Goal: Task Accomplishment & Management: Manage account settings

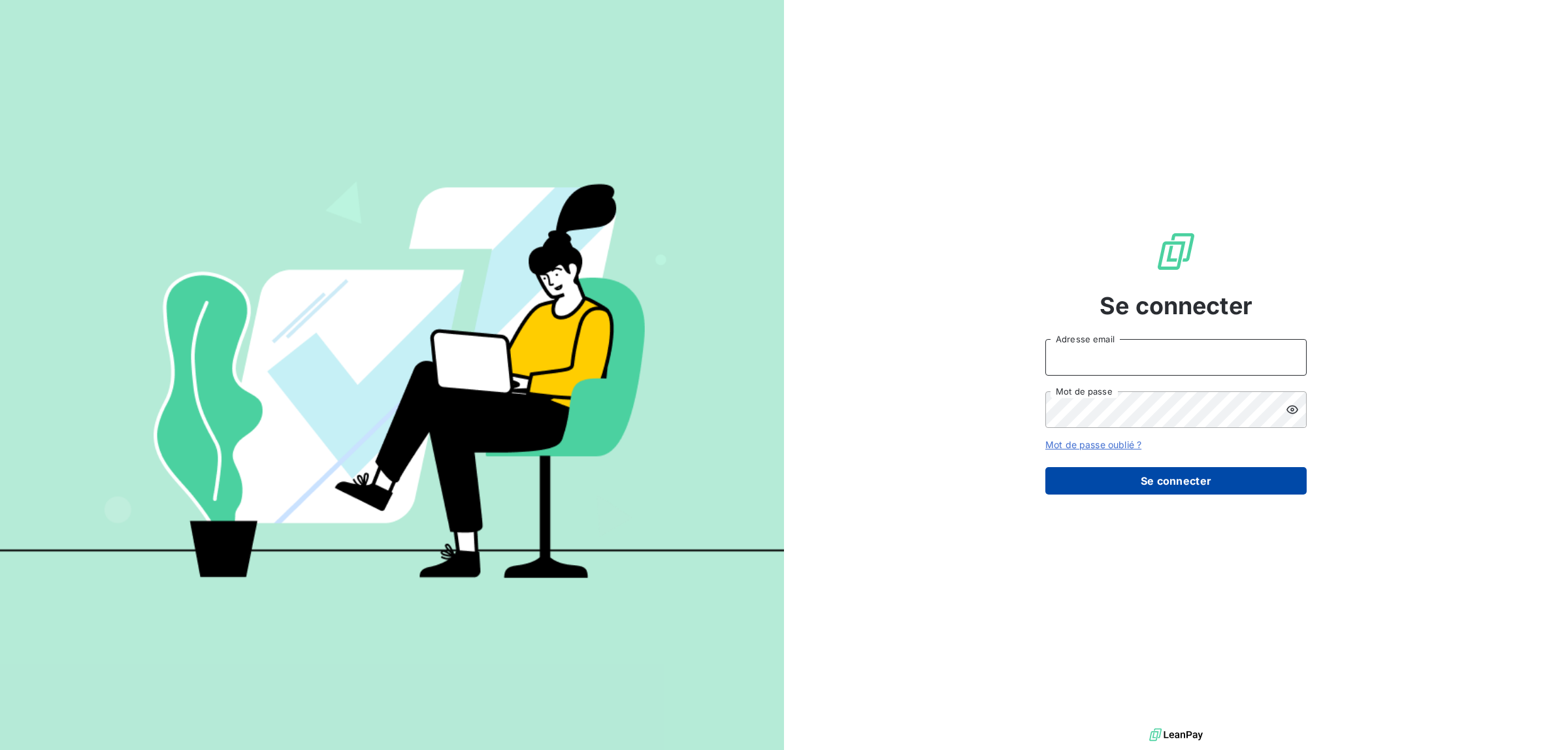
type input "[PERSON_NAME][EMAIL_ADDRESS][DOMAIN_NAME]"
click at [1195, 493] on button "Se connecter" at bounding box center [1176, 481] width 261 height 27
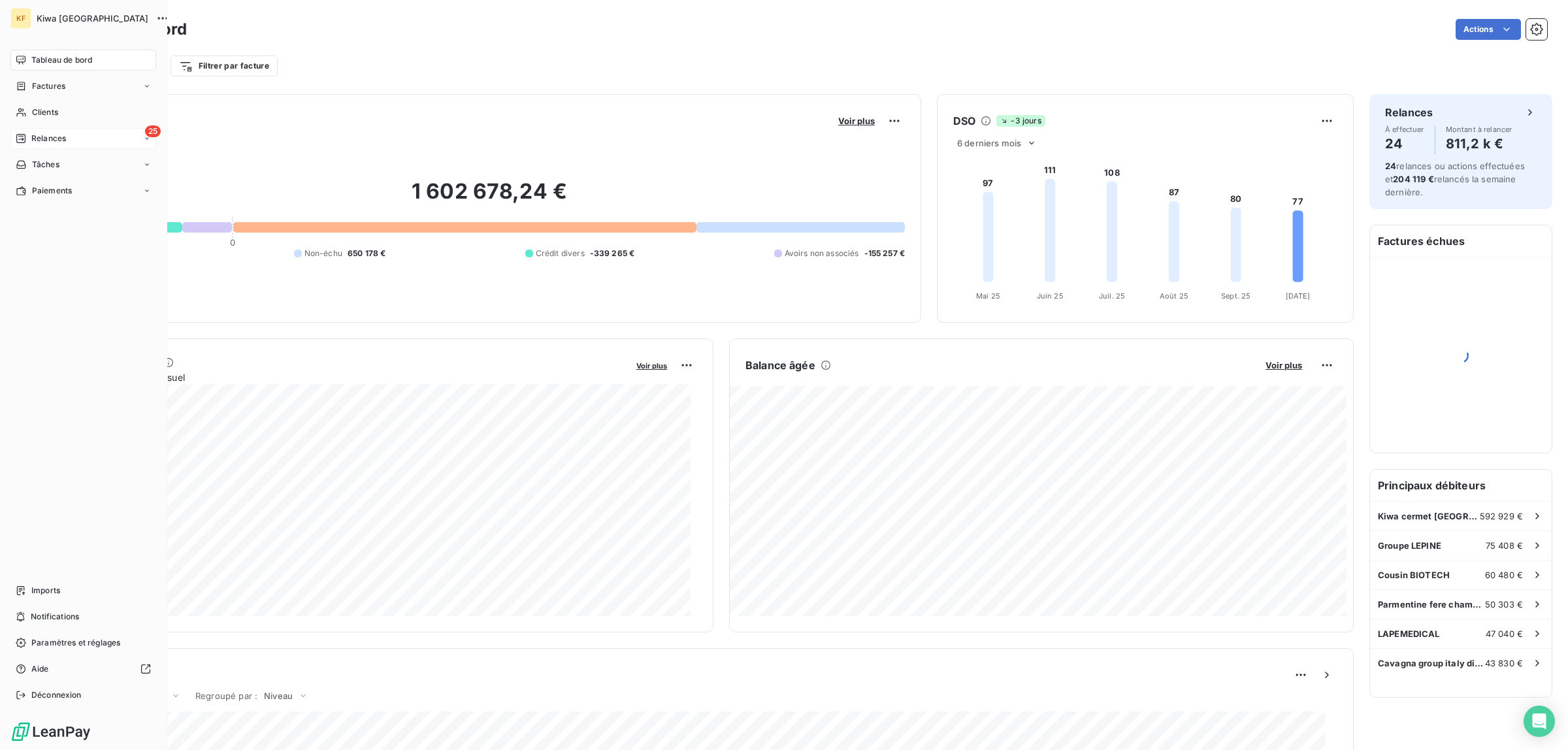
click at [21, 136] on icon at bounding box center [20, 138] width 11 height 11
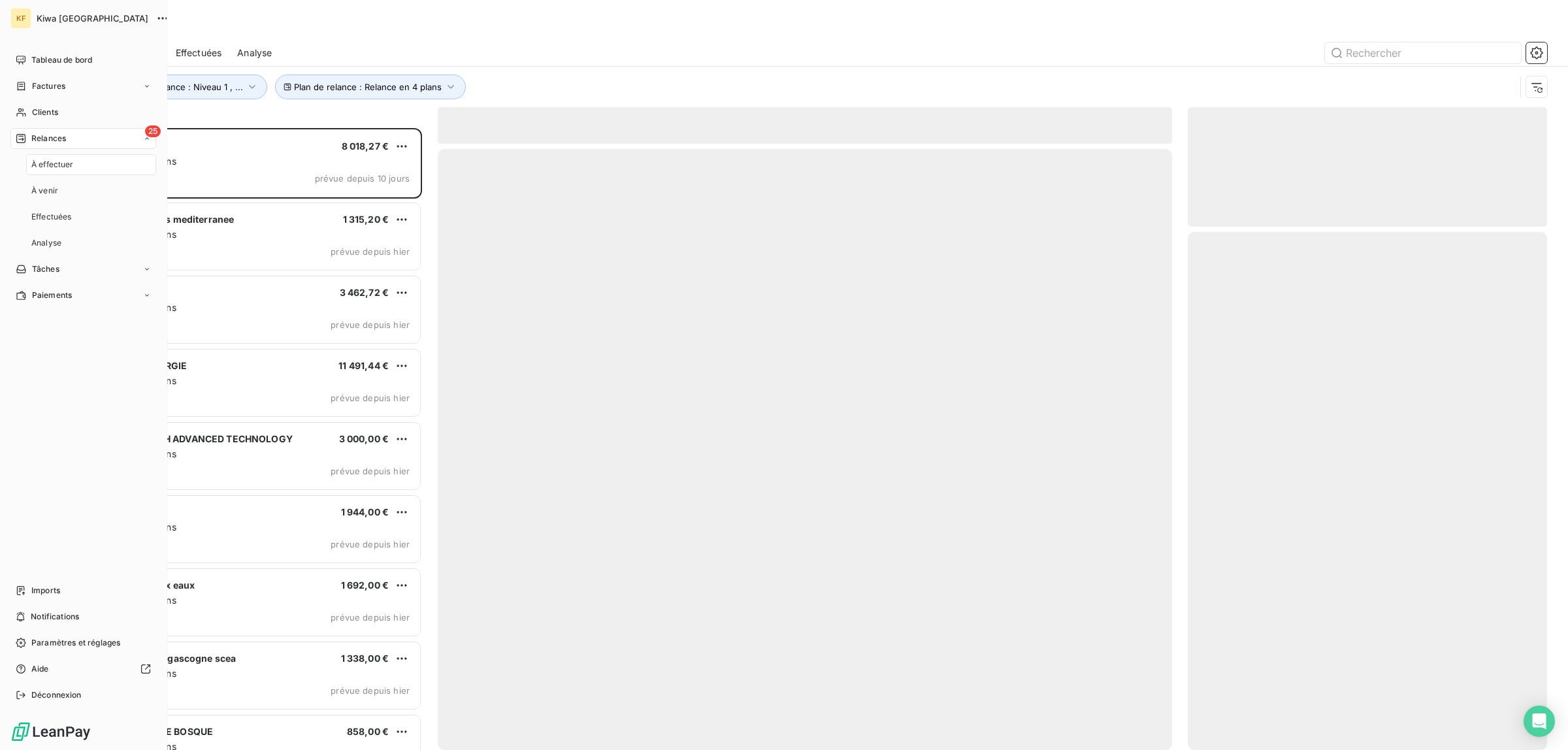
scroll to position [610, 347]
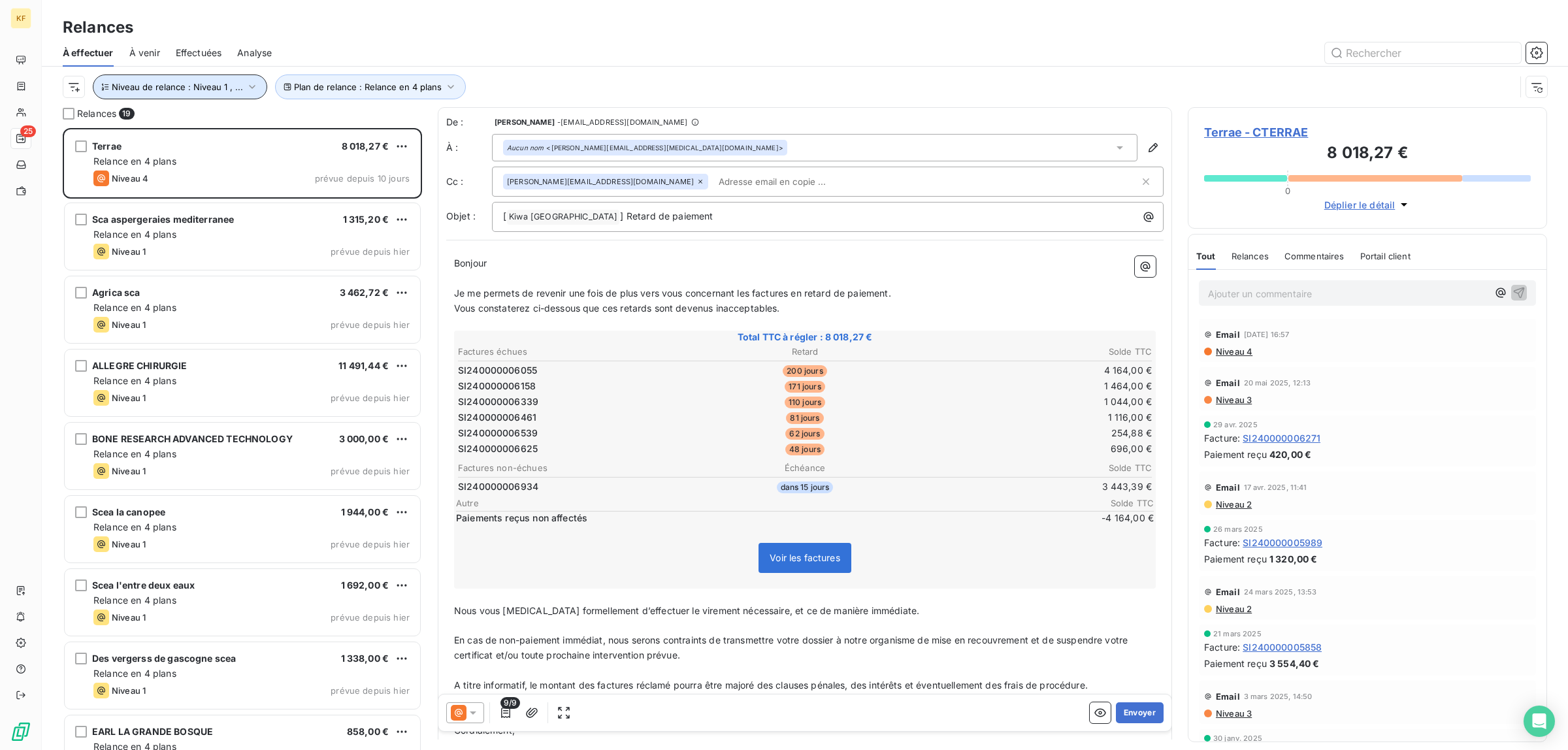
click at [201, 92] on span "Niveau de relance : Niveau 1 , ..." at bounding box center [177, 87] width 132 height 11
click at [363, 126] on span "Niveau 2" at bounding box center [347, 121] width 39 height 13
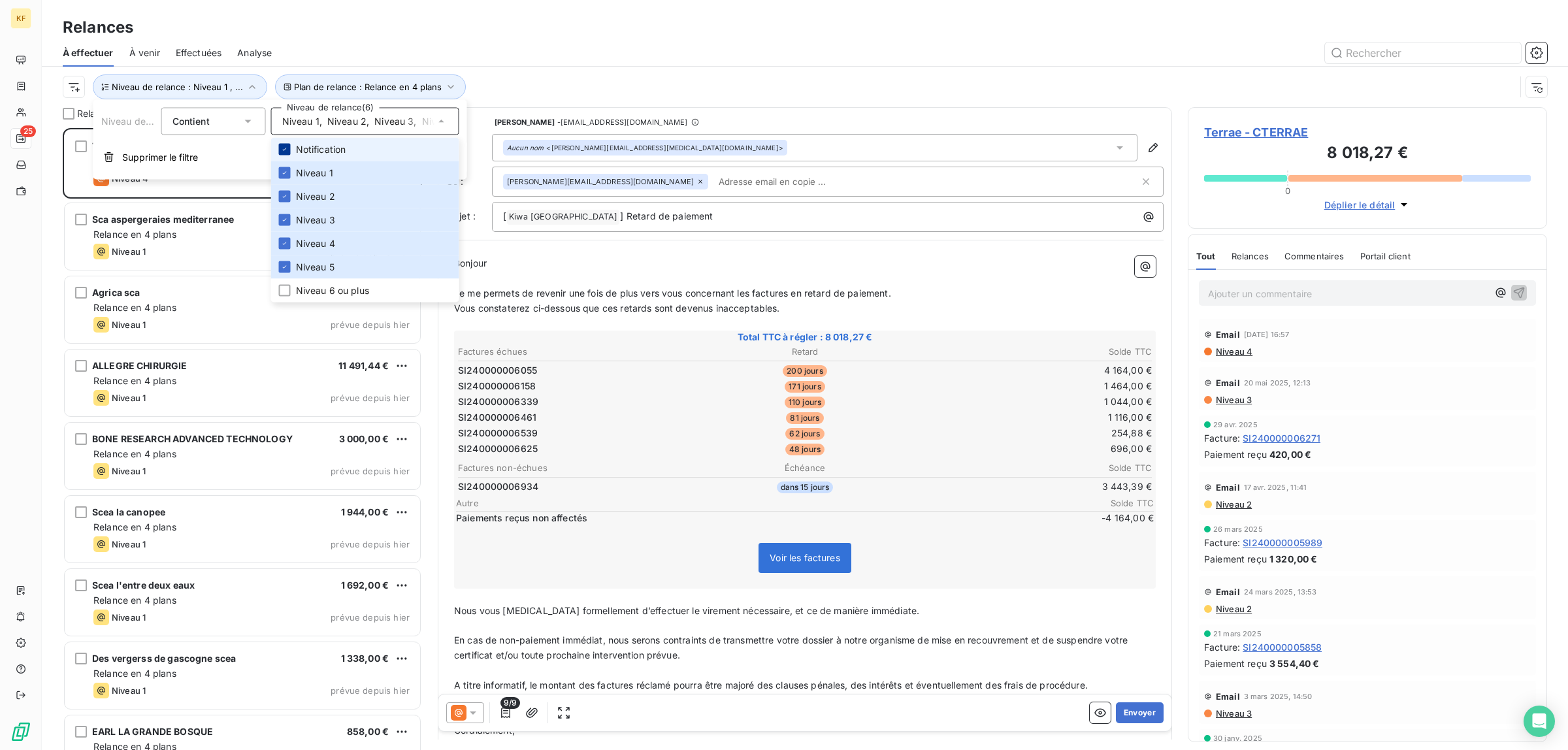
click at [284, 149] on icon at bounding box center [285, 149] width 8 height 8
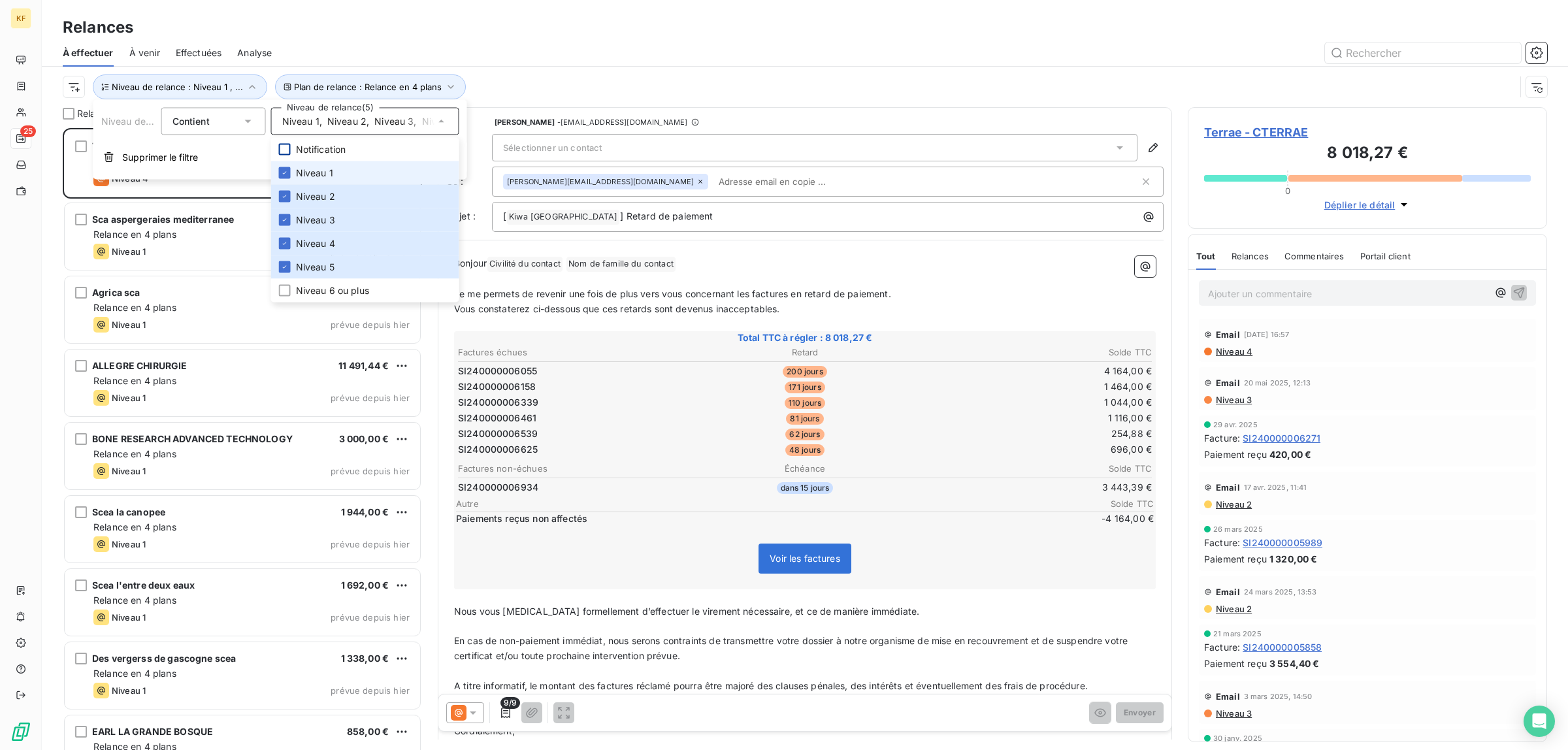
click at [288, 165] on li "Niveau 1" at bounding box center [365, 173] width 188 height 23
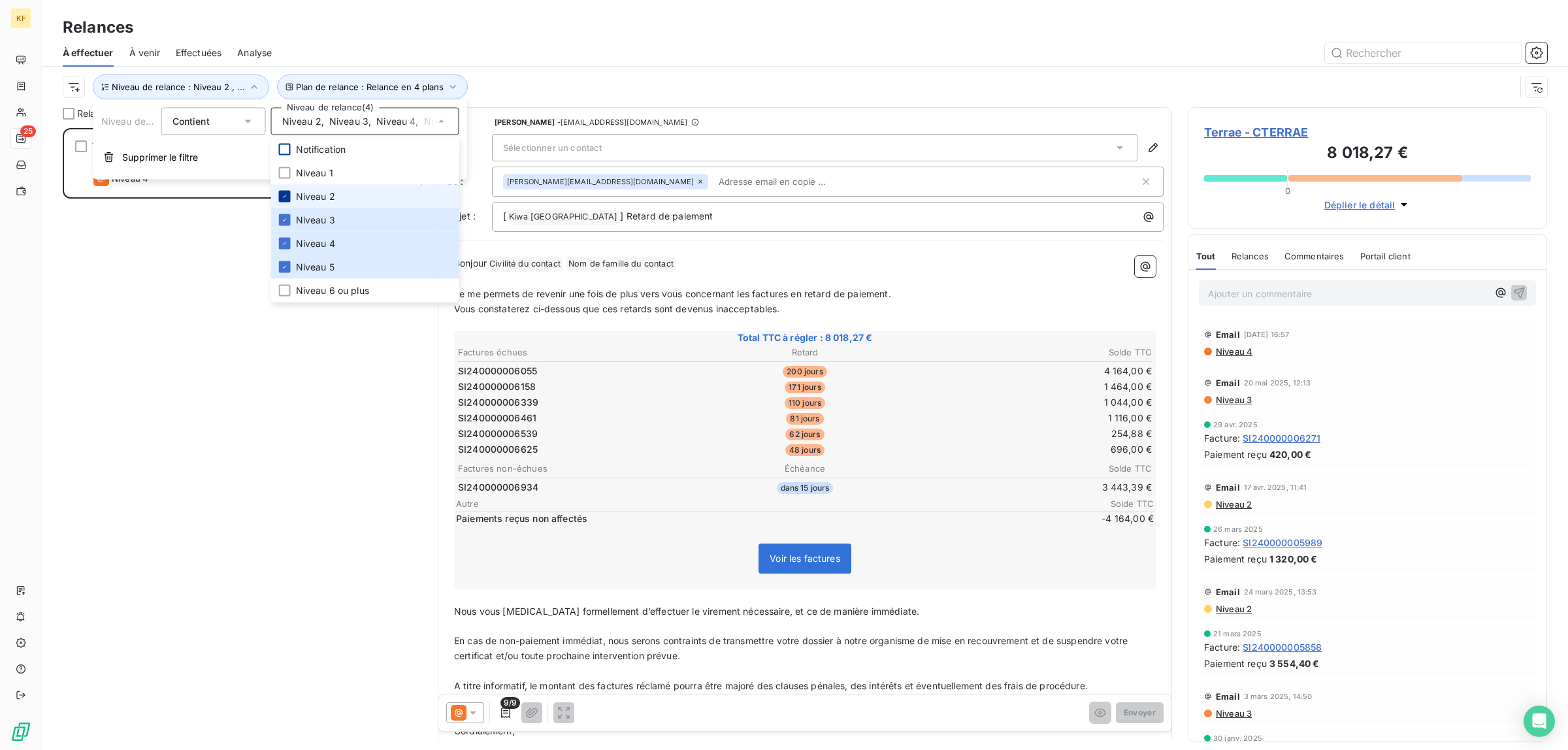
click at [285, 194] on icon at bounding box center [285, 197] width 8 height 8
click at [286, 222] on icon at bounding box center [285, 220] width 8 height 8
click at [280, 239] on div at bounding box center [285, 244] width 12 height 12
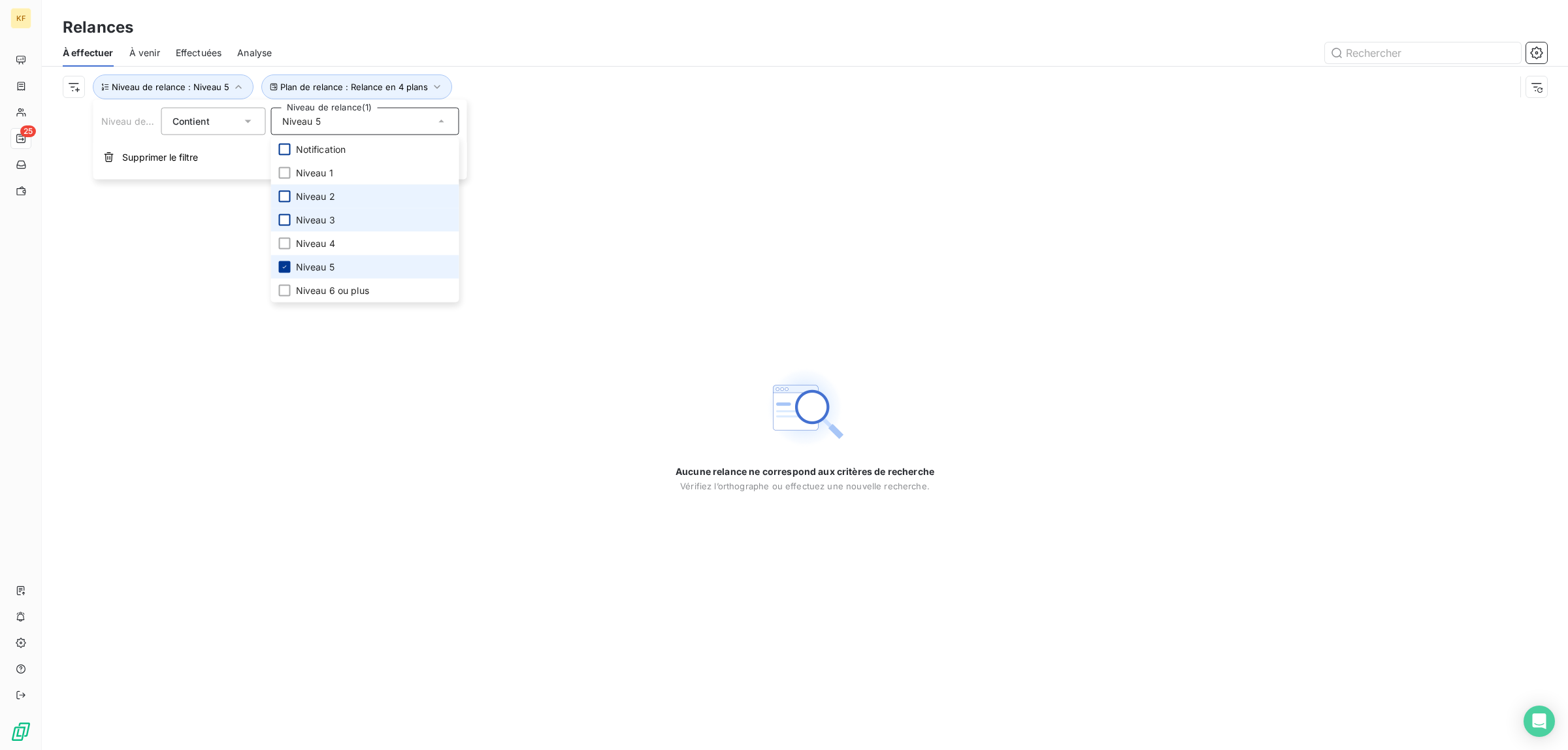
click at [278, 261] on li "Niveau 5" at bounding box center [365, 267] width 188 height 23
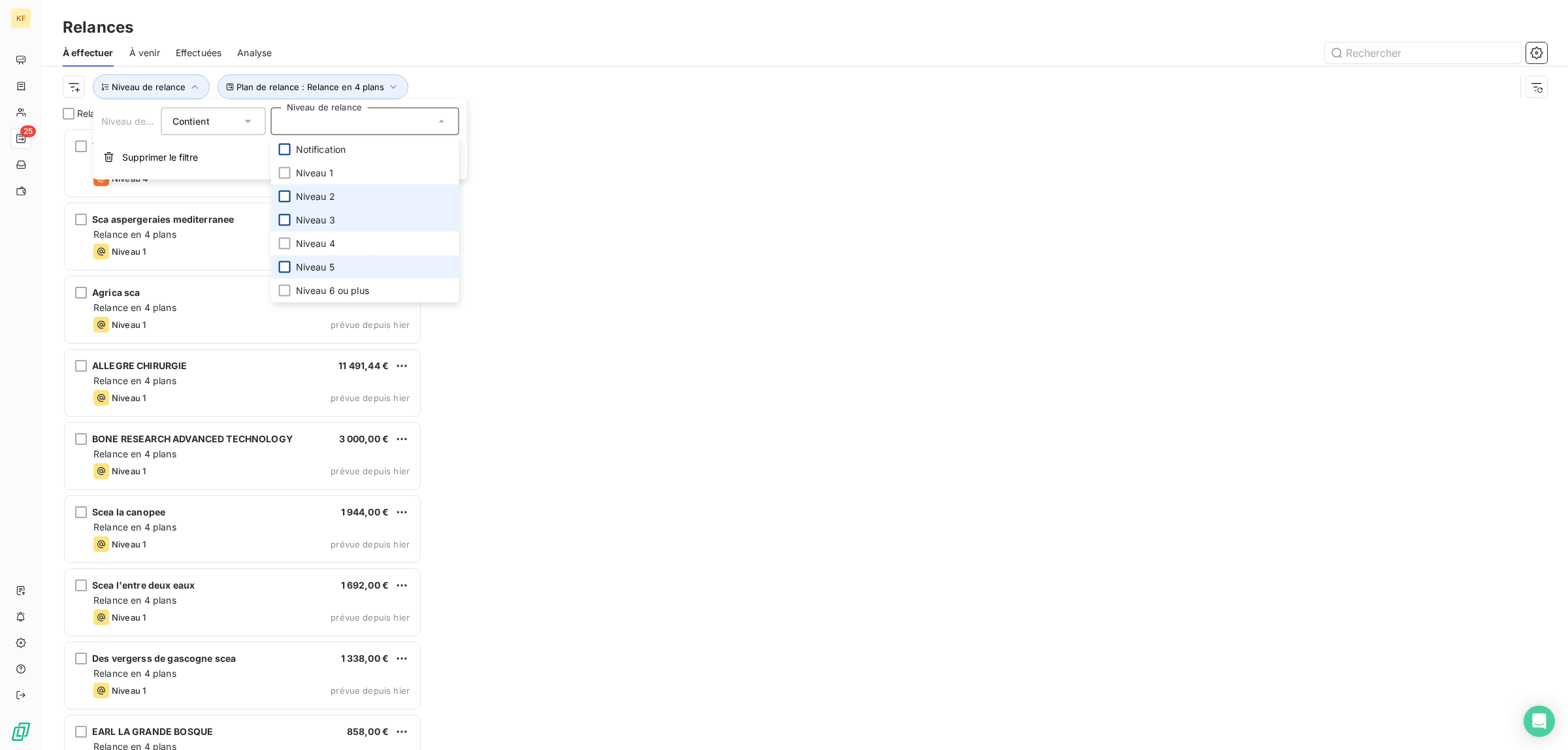
scroll to position [610, 347]
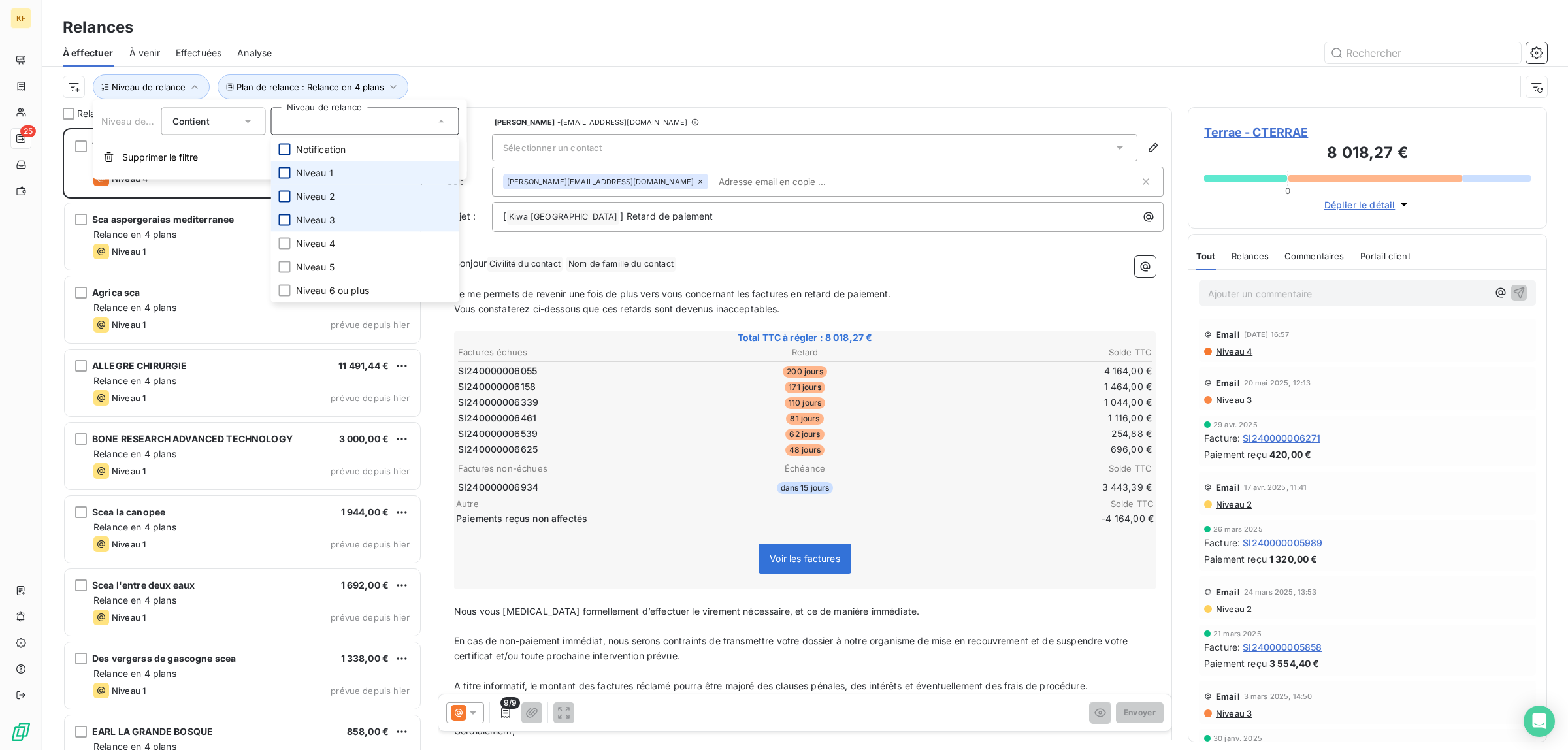
click at [282, 175] on div at bounding box center [285, 174] width 12 height 12
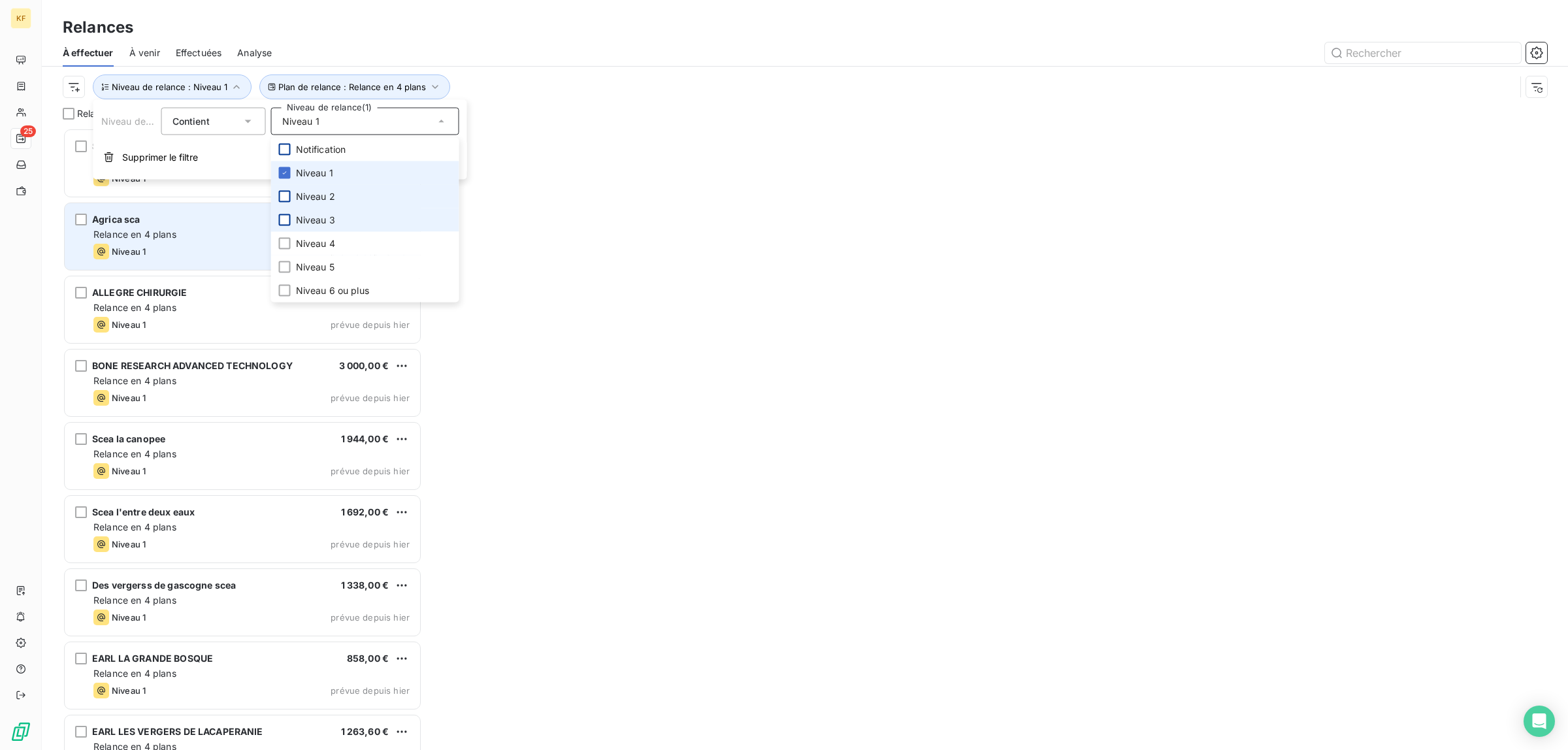
scroll to position [610, 347]
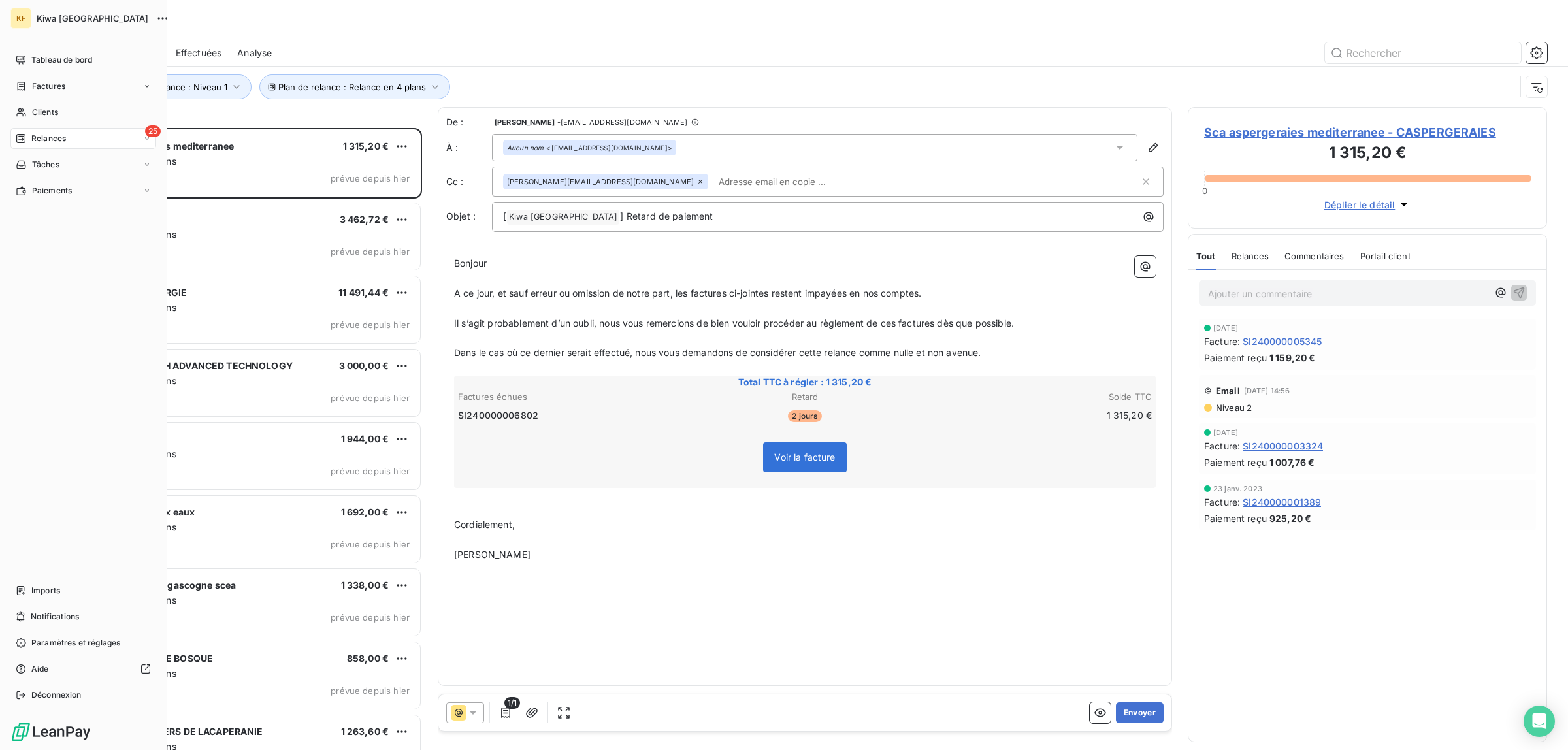
click at [38, 258] on div "Tableau de bord Factures Clients 25 Relances Tâches Paiements Imports Notificat…" at bounding box center [83, 377] width 145 height 656
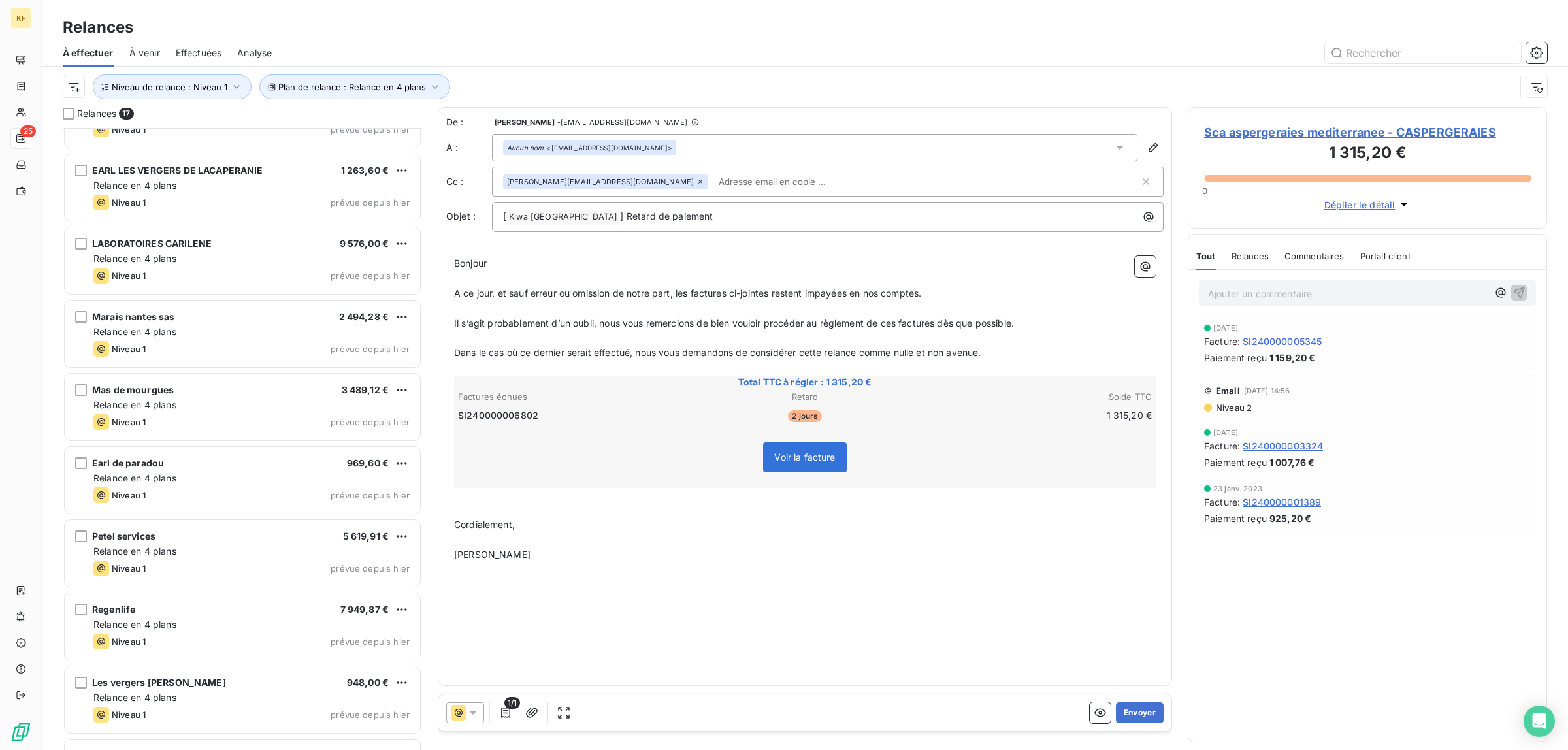
scroll to position [622, 0]
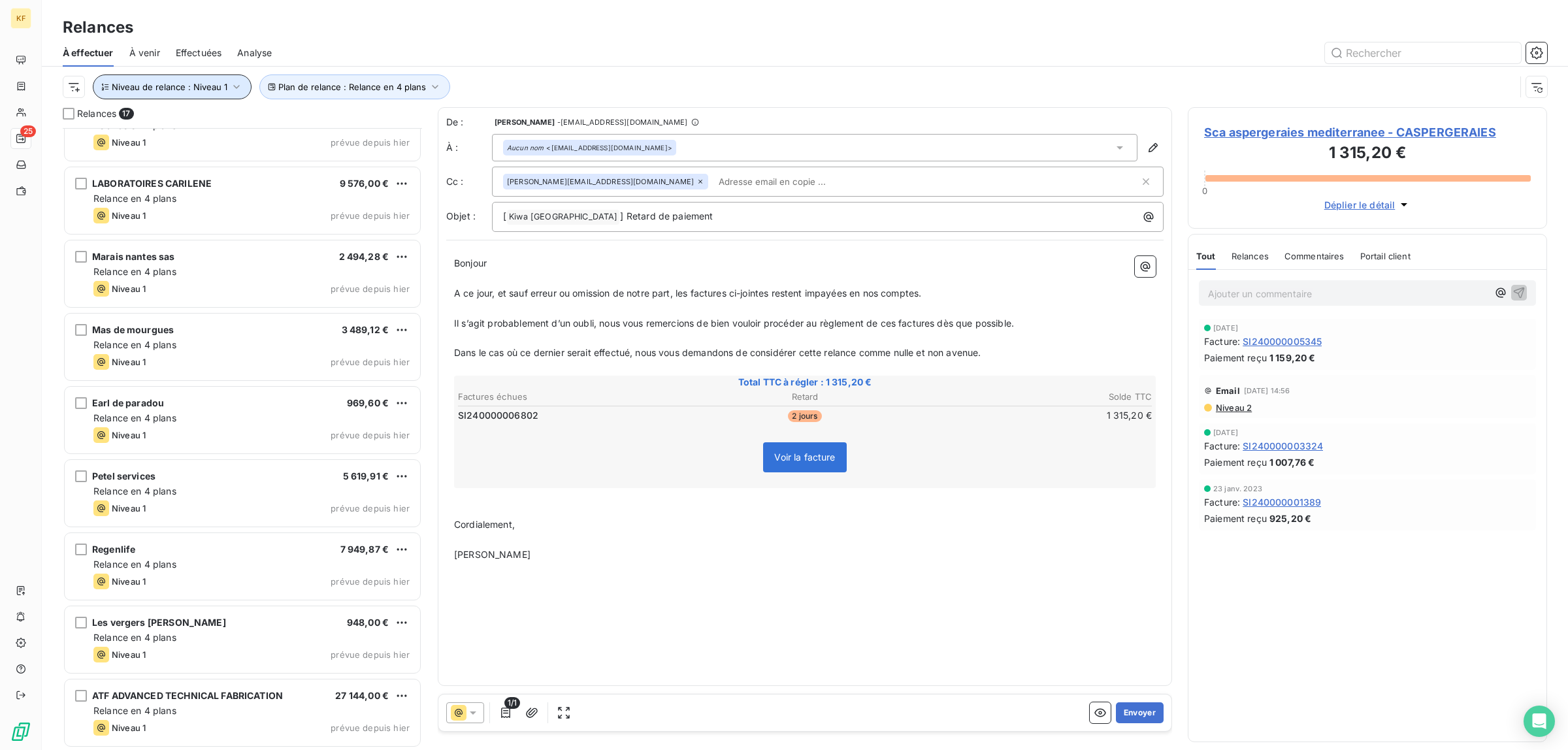
click at [206, 92] on button "Niveau de relance : Niveau 1" at bounding box center [172, 86] width 159 height 24
click at [382, 132] on div "Niveau 1" at bounding box center [365, 122] width 188 height 27
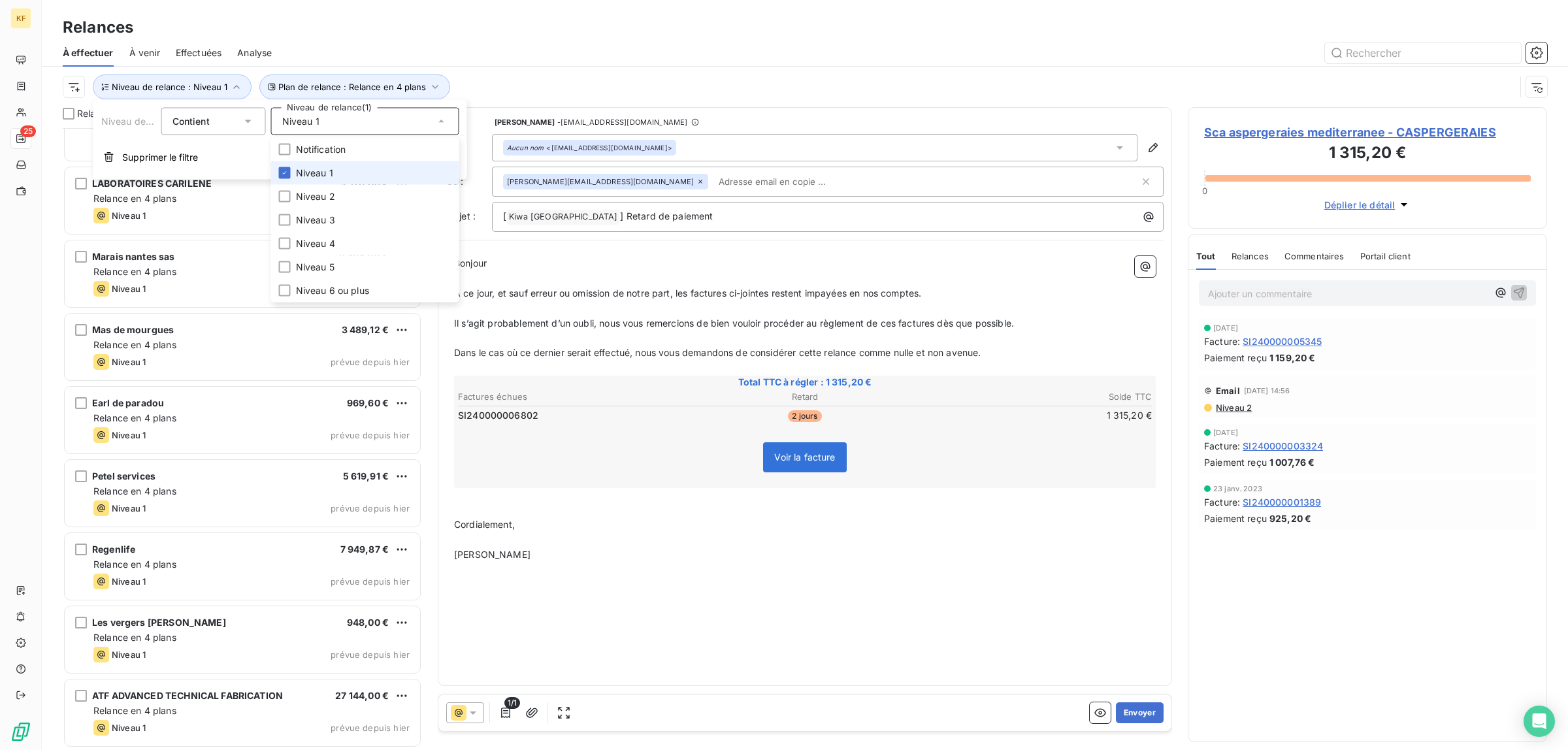
click at [297, 176] on span "Niveau 1" at bounding box center [314, 173] width 37 height 13
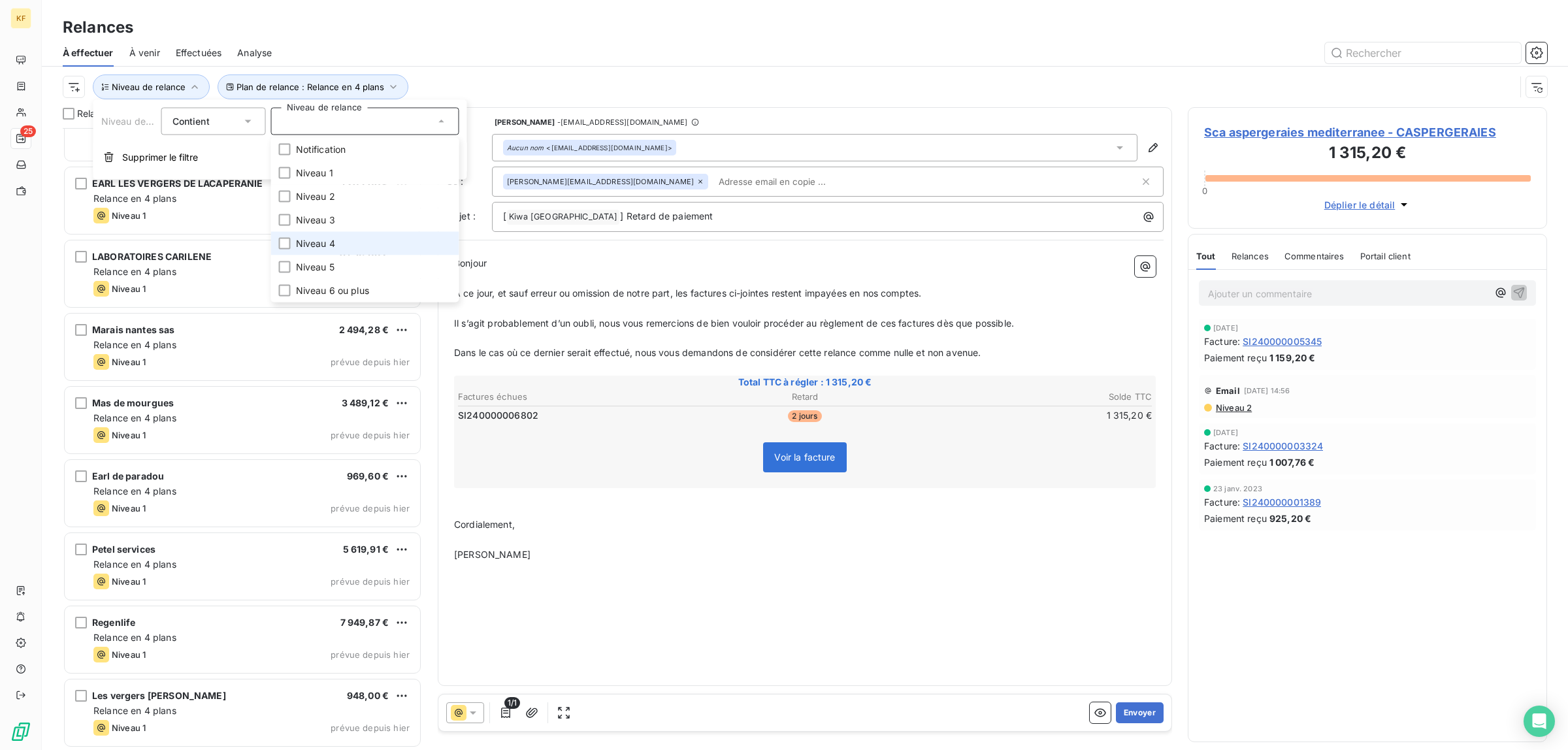
click at [334, 239] on span "Niveau 4" at bounding box center [315, 243] width 39 height 13
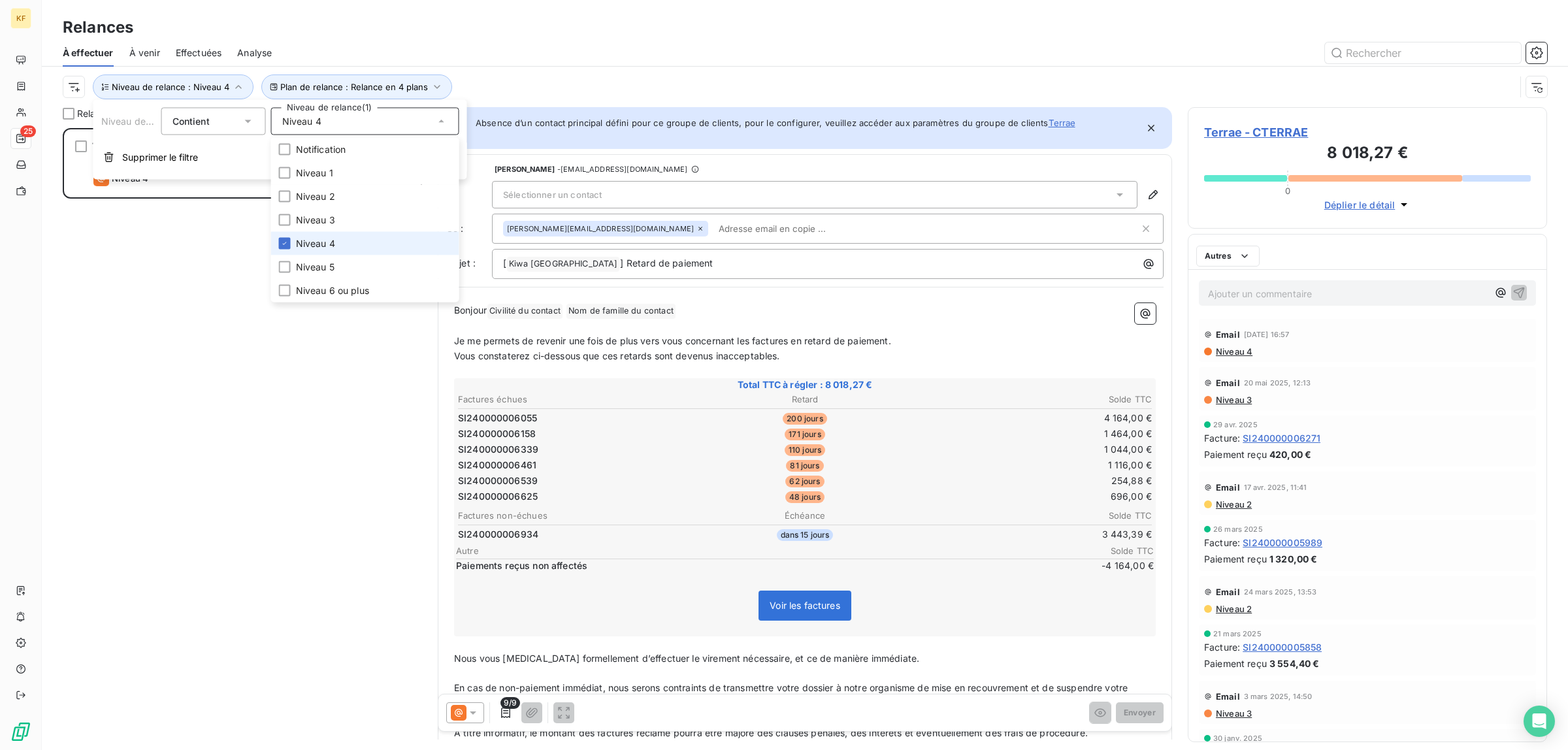
scroll to position [610, 347]
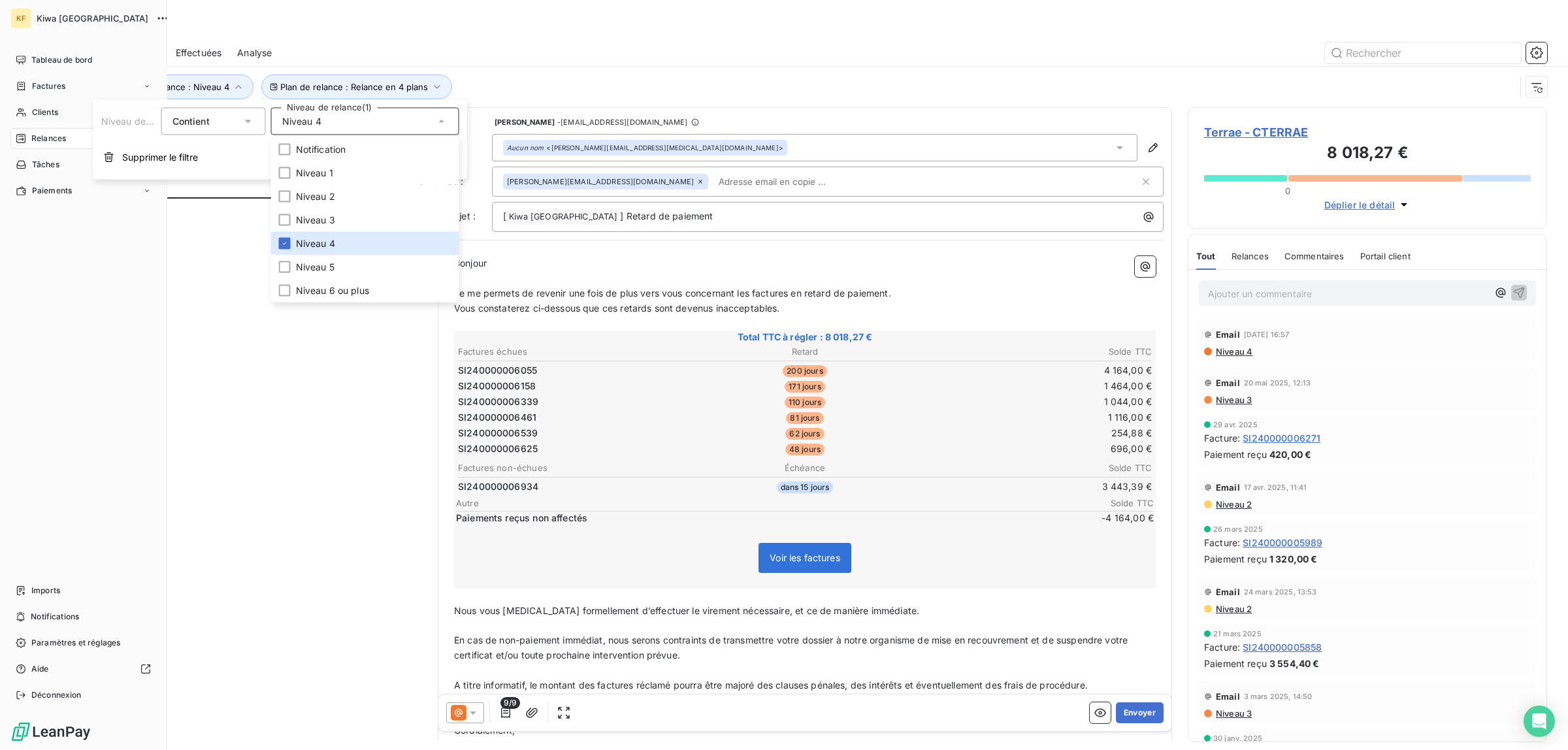
click at [40, 351] on div "Tableau de bord Factures Clients 25 Relances Tâches Paiements Imports Notificat…" at bounding box center [83, 377] width 145 height 656
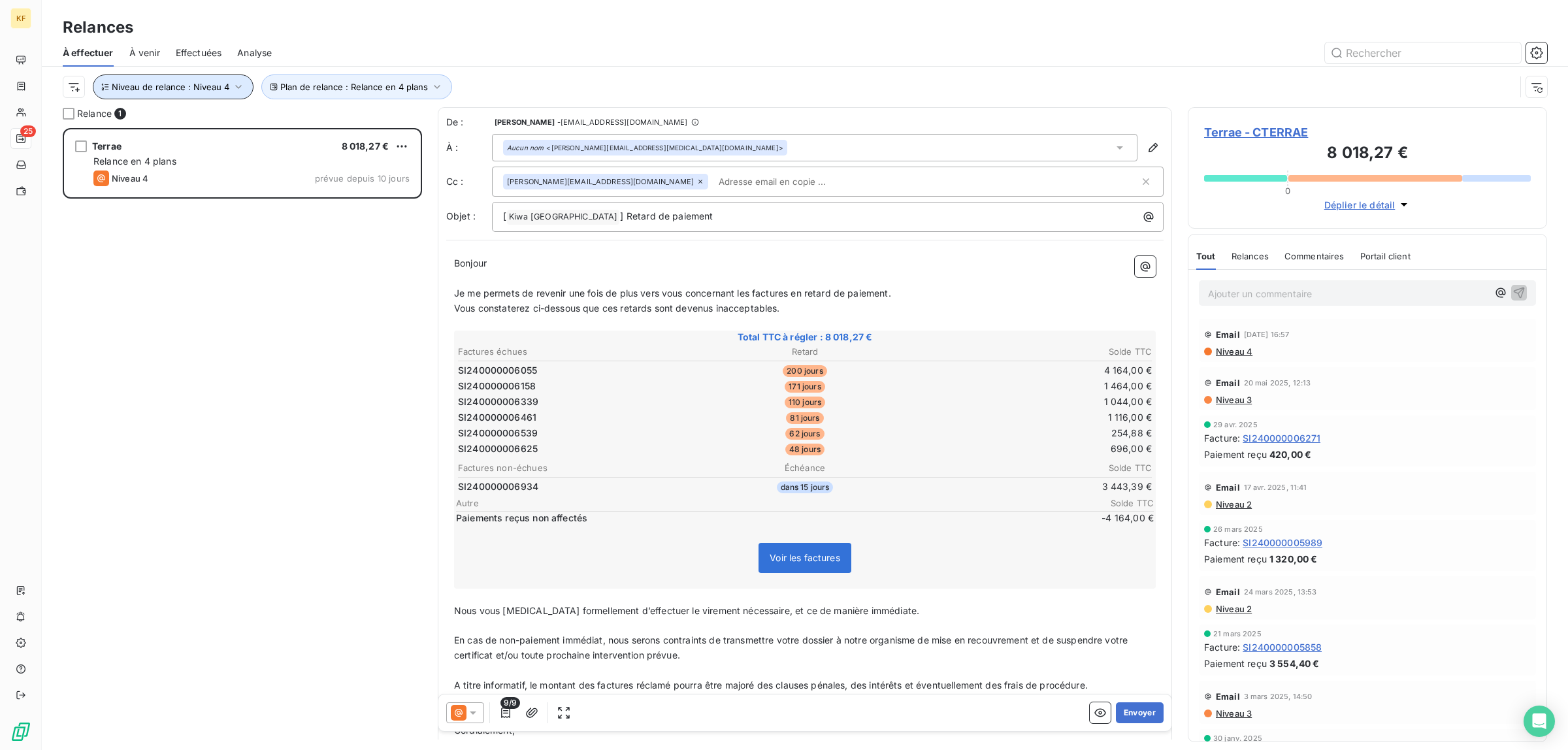
click at [205, 90] on span "Niveau de relance : Niveau 4" at bounding box center [171, 87] width 118 height 11
click at [332, 113] on div "Niveau 4" at bounding box center [365, 122] width 188 height 27
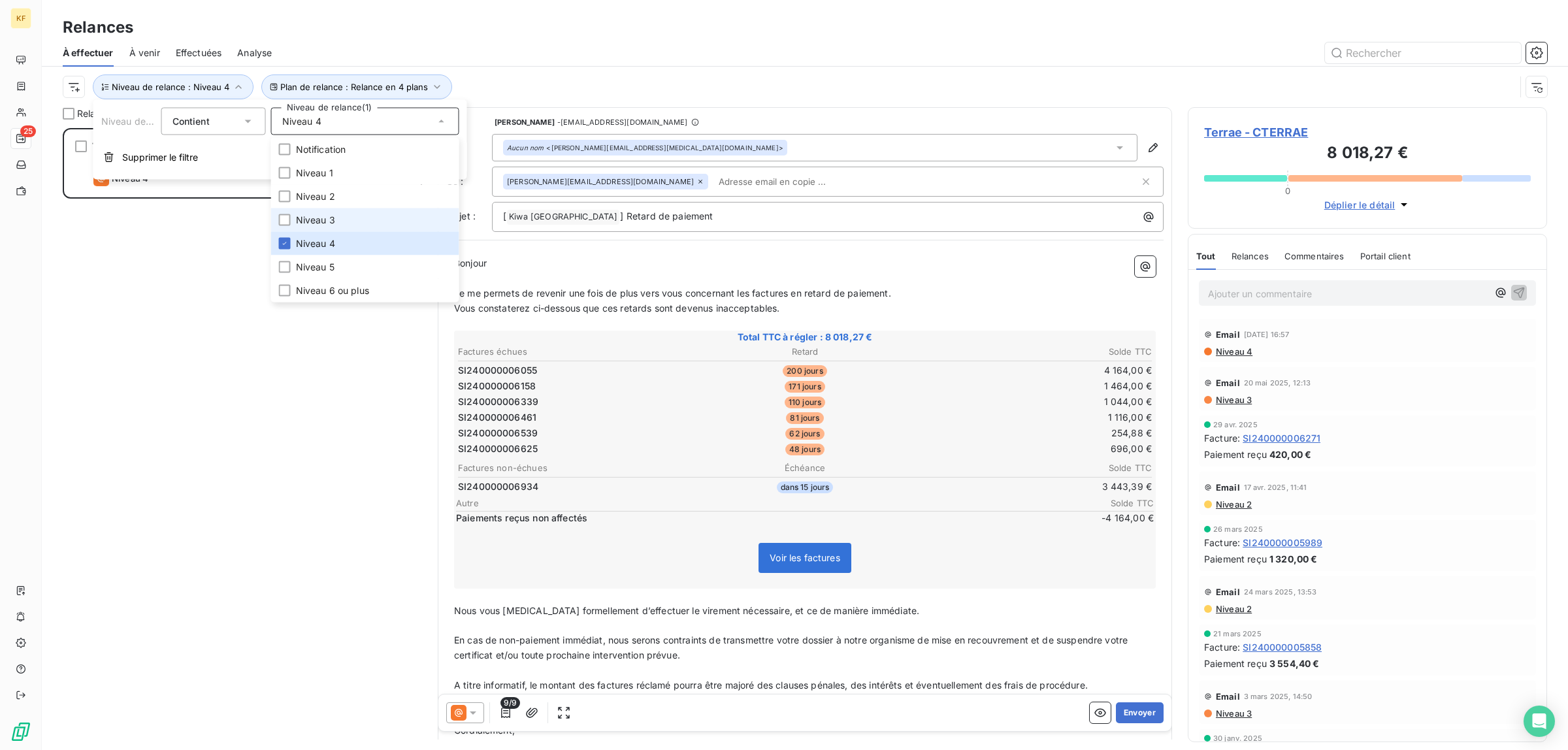
click at [318, 224] on span "Niveau 3" at bounding box center [315, 219] width 39 height 13
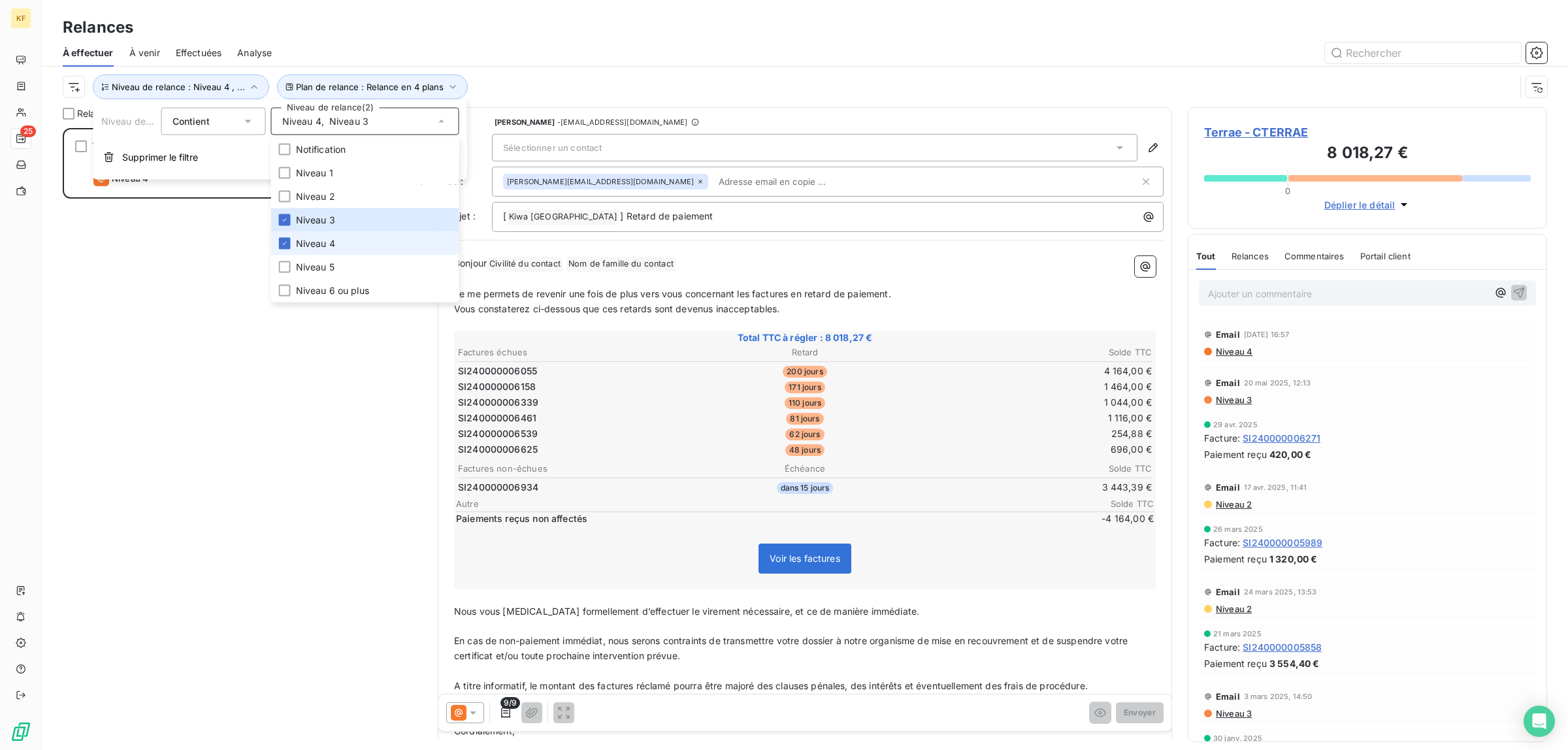
click at [308, 247] on span "Niveau 4" at bounding box center [315, 243] width 39 height 13
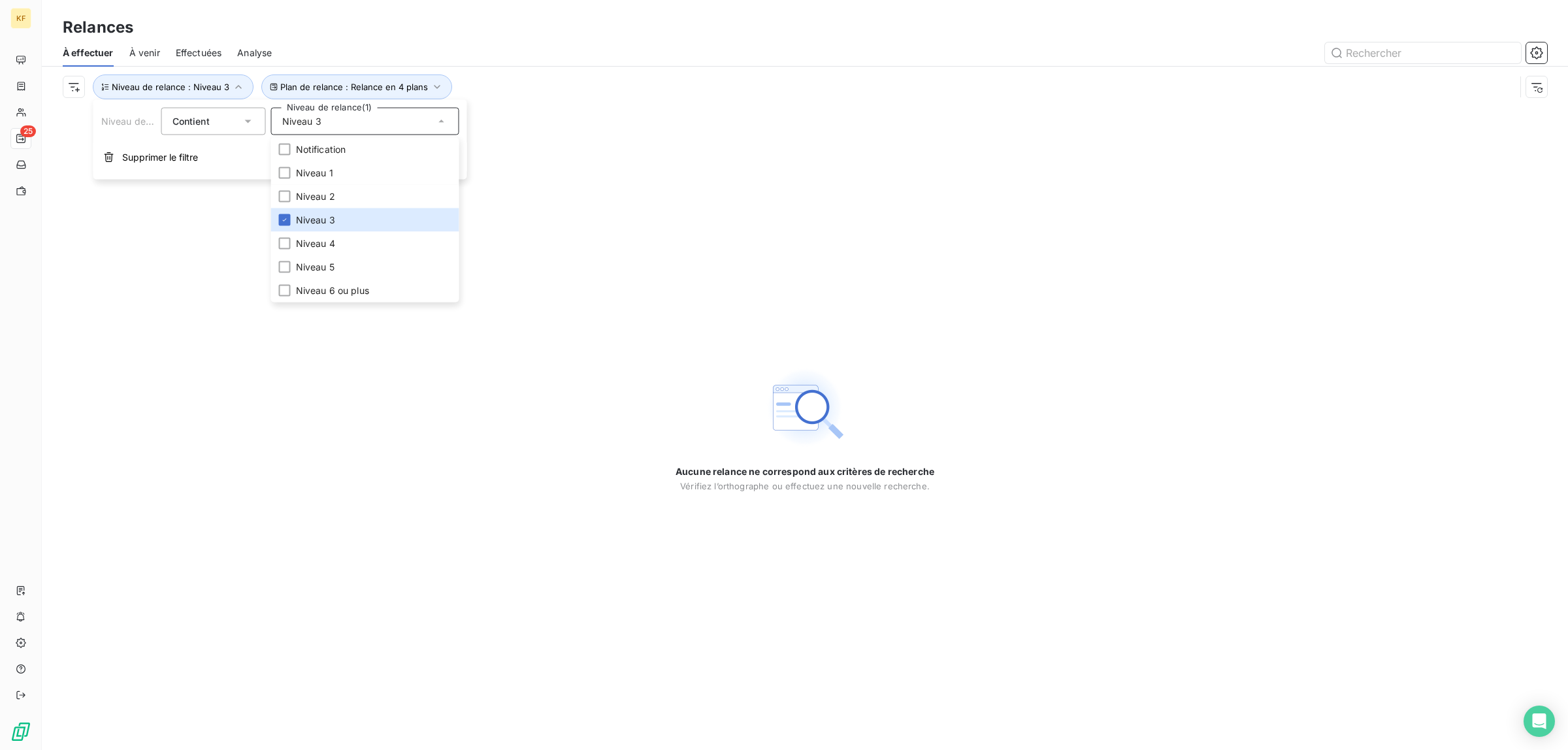
click at [243, 403] on div "Aucune relance ne correspond aux critères de recherche [PERSON_NAME] l’orthogra…" at bounding box center [804, 428] width 1526 height 643
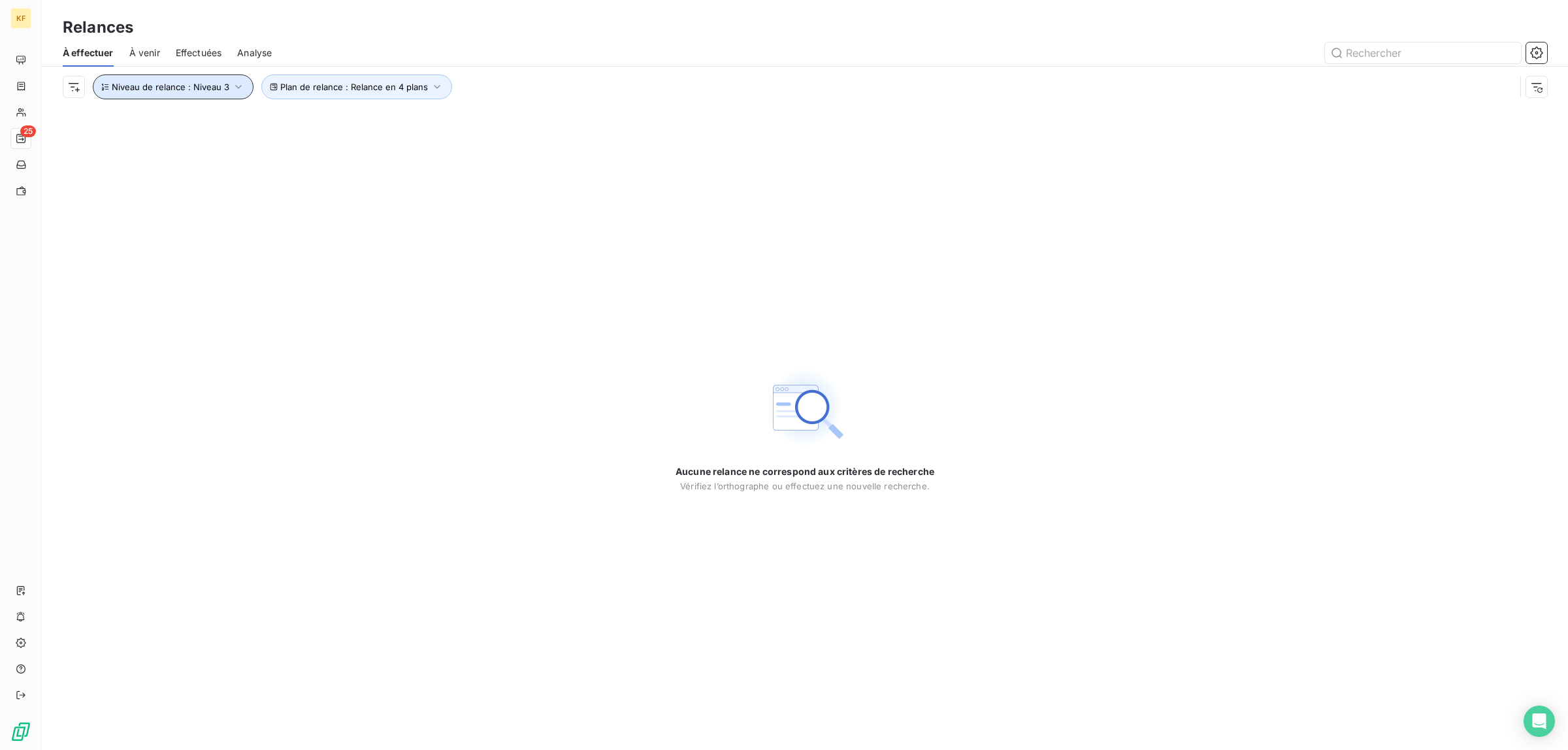
click at [209, 83] on span "Niveau de relance : Niveau 3" at bounding box center [171, 87] width 118 height 11
click at [321, 112] on div "Niveau 3" at bounding box center [365, 122] width 188 height 27
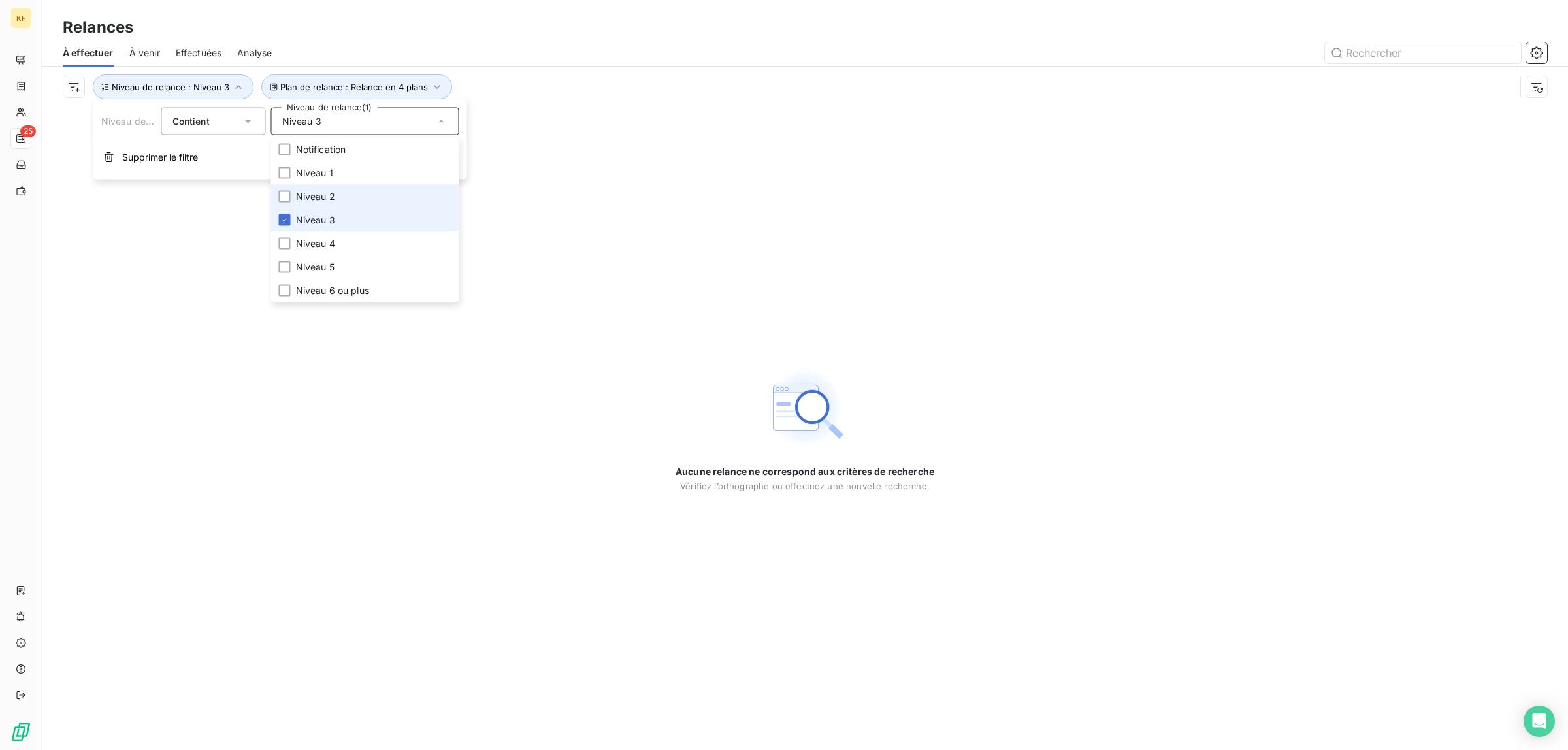
click at [328, 219] on span "Niveau 3" at bounding box center [315, 219] width 39 height 13
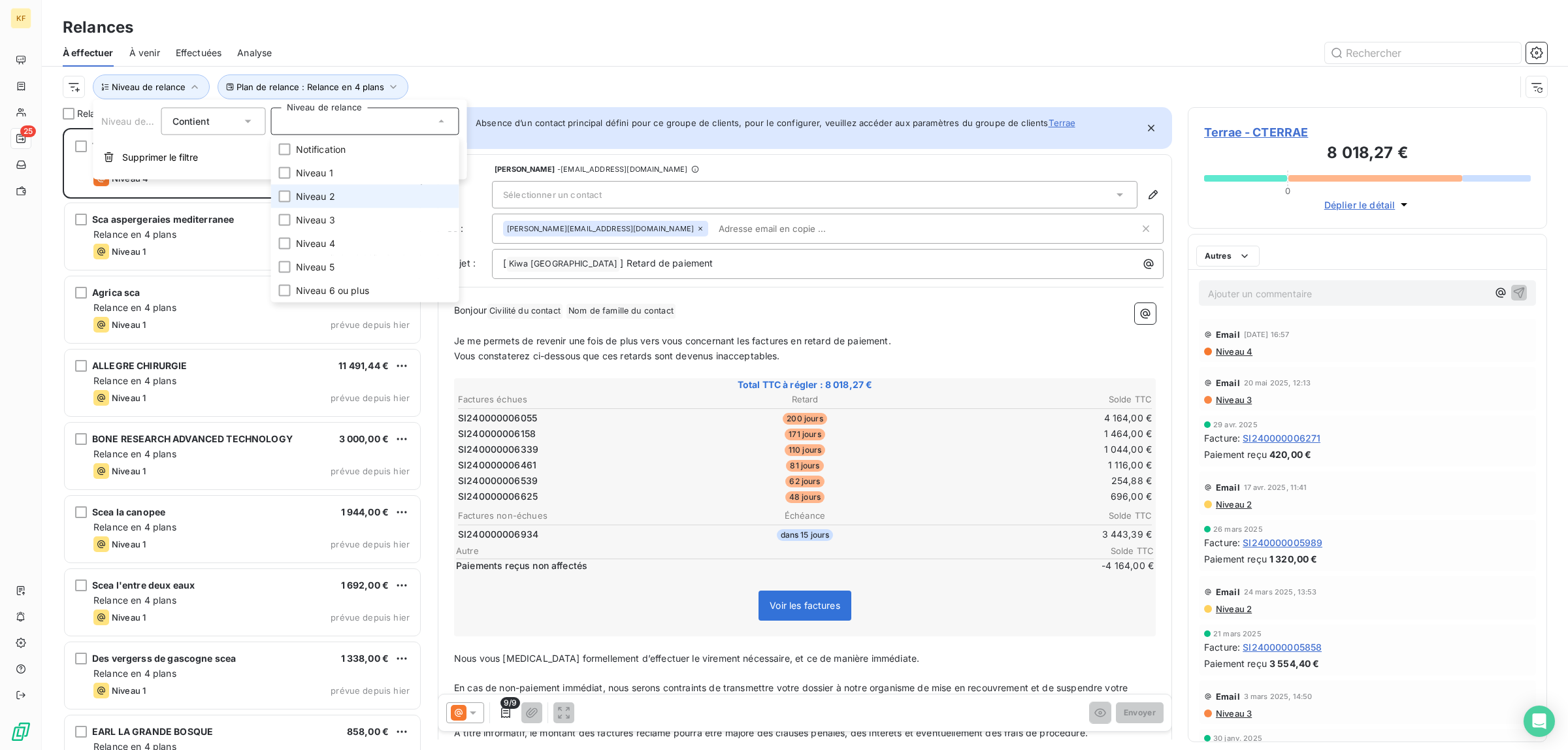
scroll to position [610, 347]
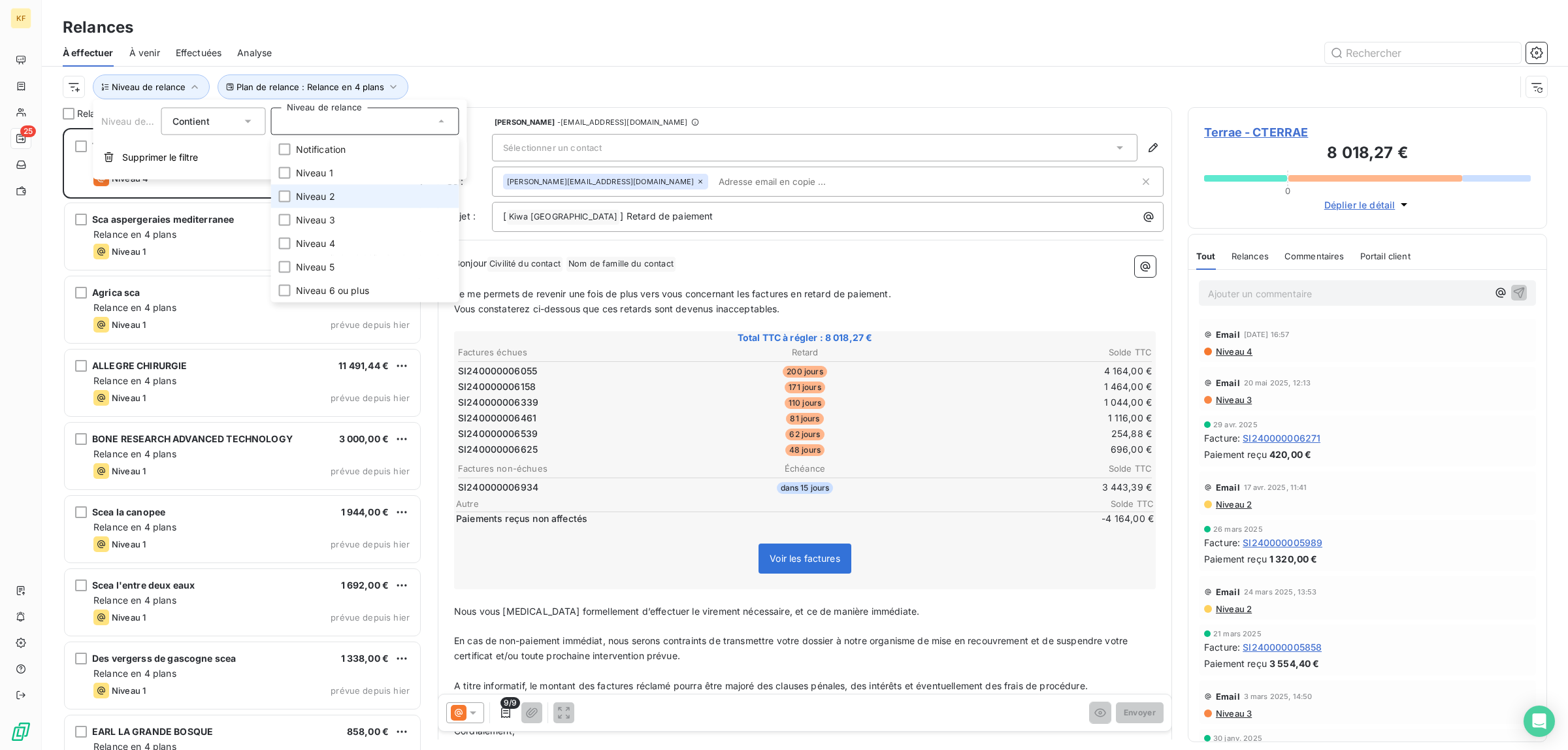
click at [308, 196] on span "Niveau 2" at bounding box center [315, 196] width 39 height 13
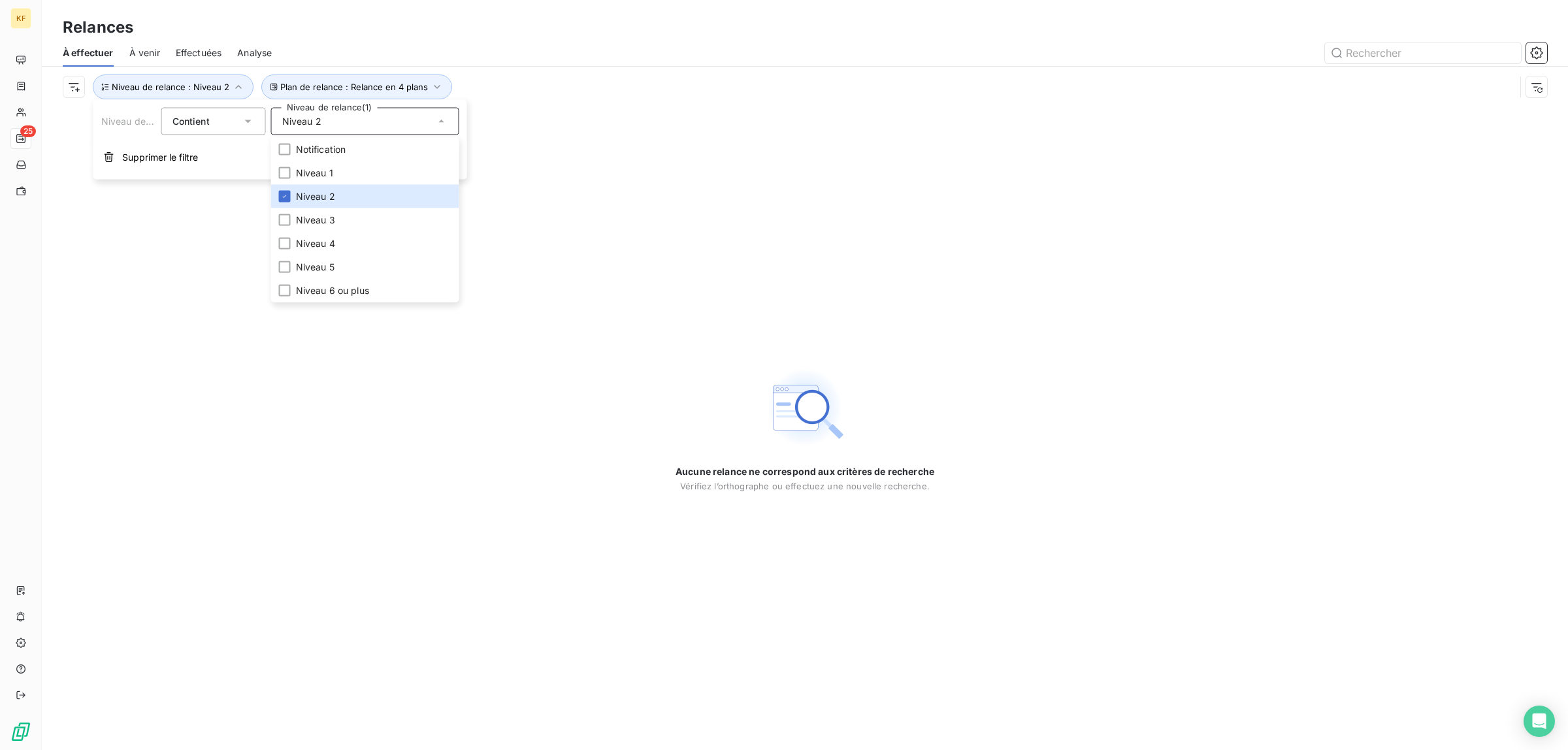
click at [67, 405] on div "Aucune relance ne correspond aux critères de recherche [PERSON_NAME] l’orthogra…" at bounding box center [804, 428] width 1526 height 643
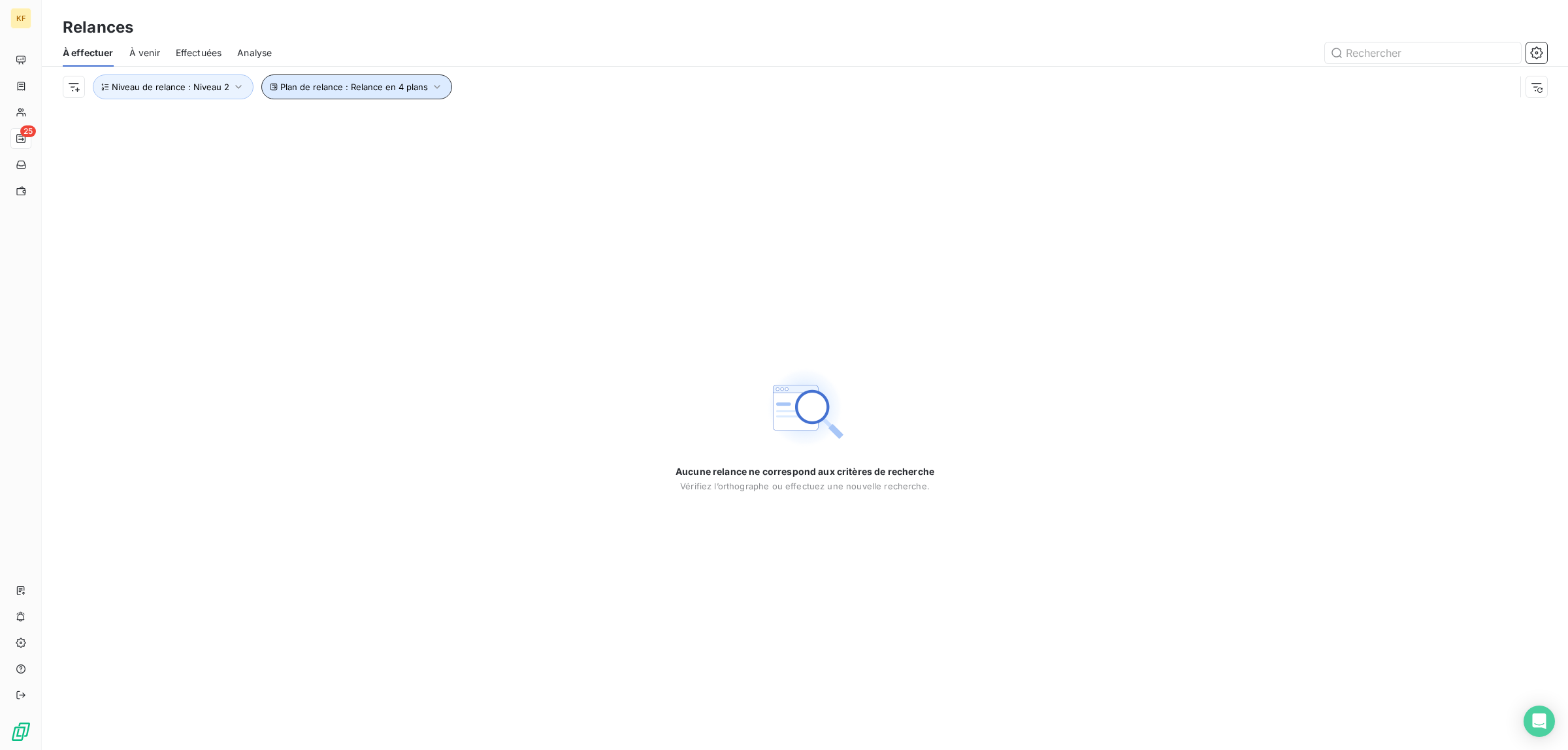
click at [370, 90] on span "Plan de relance : Relance en 4 plans" at bounding box center [353, 87] width 147 height 11
click at [245, 311] on div "Aucune relance ne correspond aux critères de recherche [PERSON_NAME] l’orthogra…" at bounding box center [804, 428] width 1526 height 643
click at [163, 101] on div "Plan de relance : Relance en 4 plans Niveau de relance : Niveau 2" at bounding box center [804, 87] width 1484 height 41
click at [167, 88] on span "Niveau de relance : Niveau 2" at bounding box center [171, 87] width 118 height 11
click at [333, 113] on div "Niveau 2" at bounding box center [365, 122] width 188 height 27
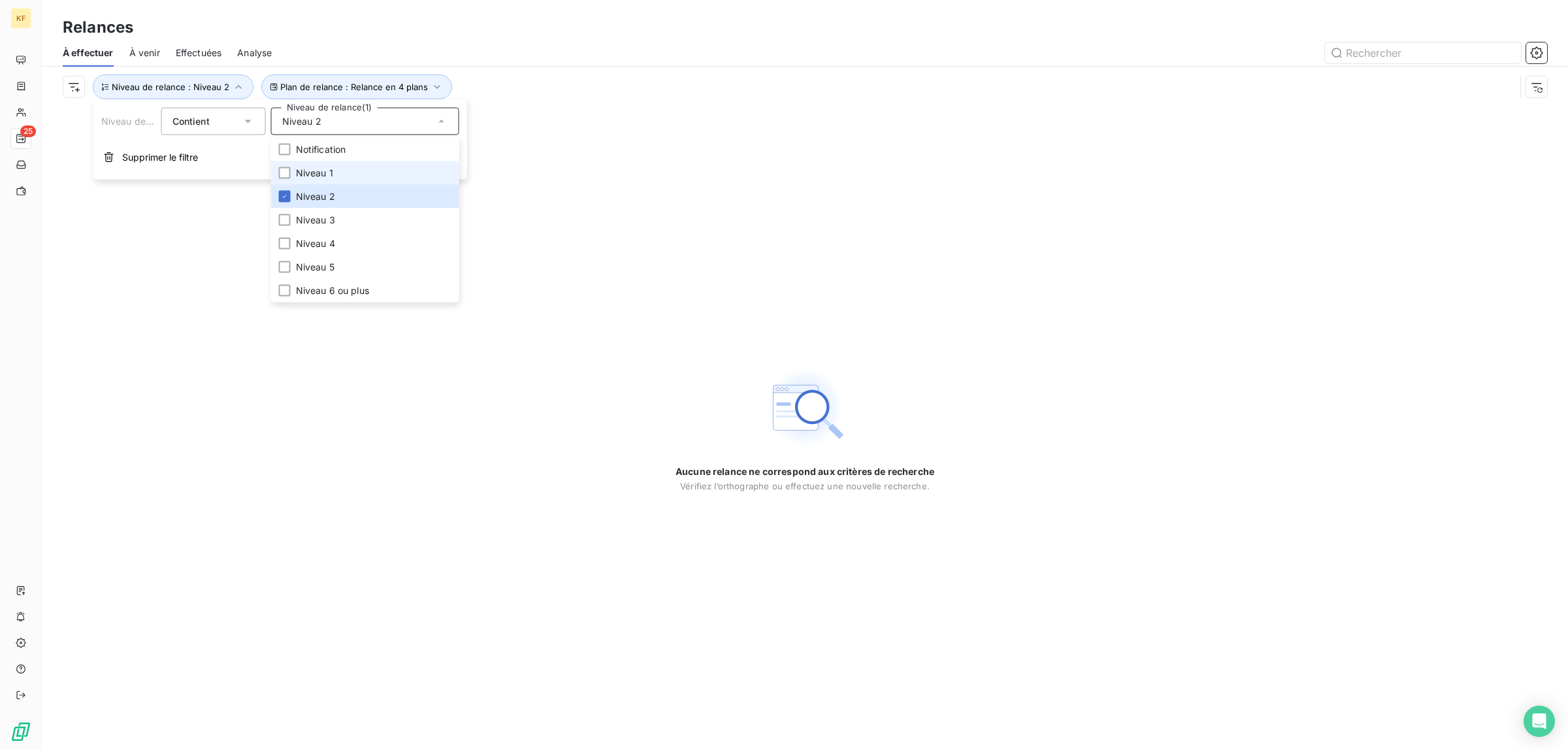
click at [333, 175] on li "Niveau 1" at bounding box center [365, 173] width 188 height 23
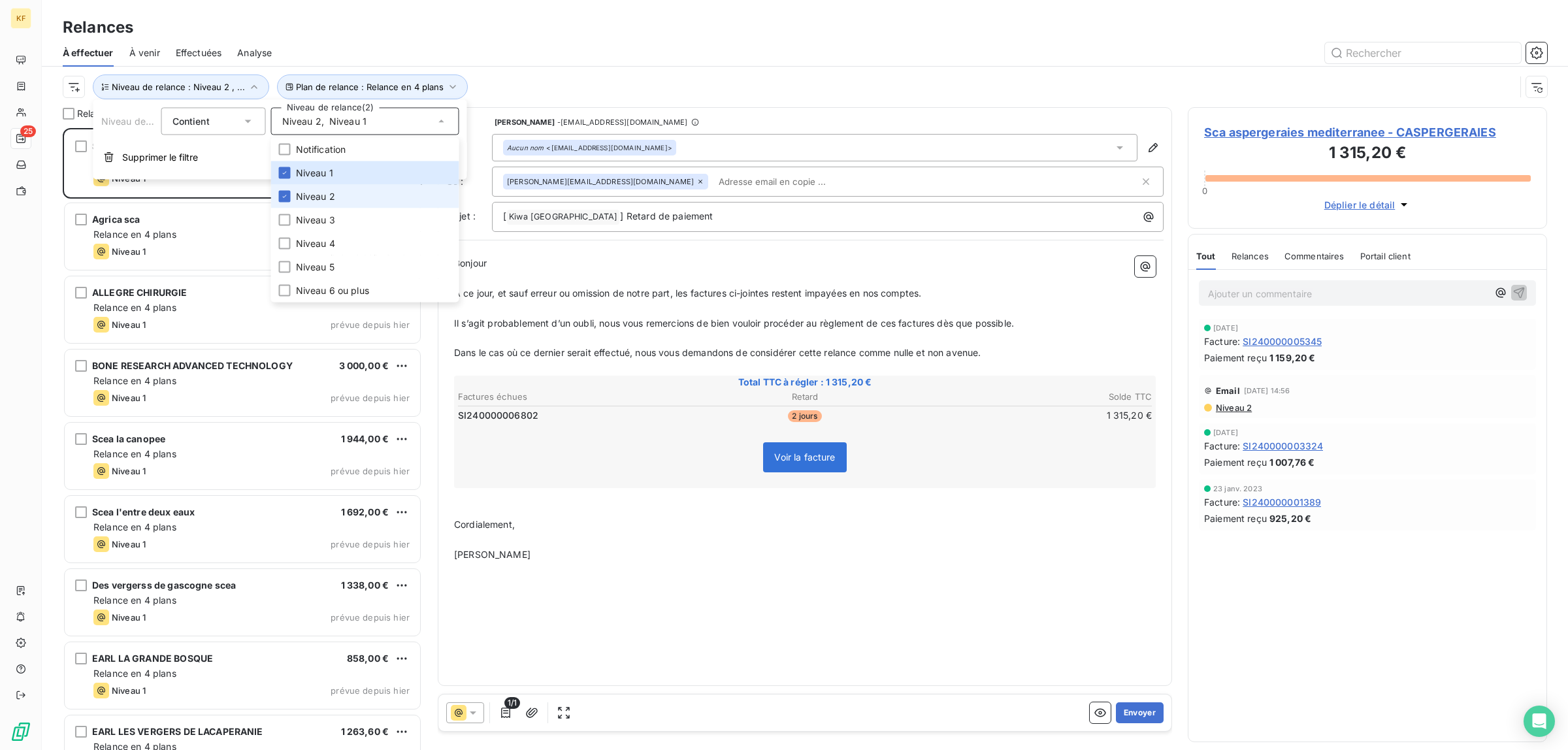
scroll to position [610, 347]
click at [319, 193] on span "Niveau 2" at bounding box center [315, 196] width 39 height 13
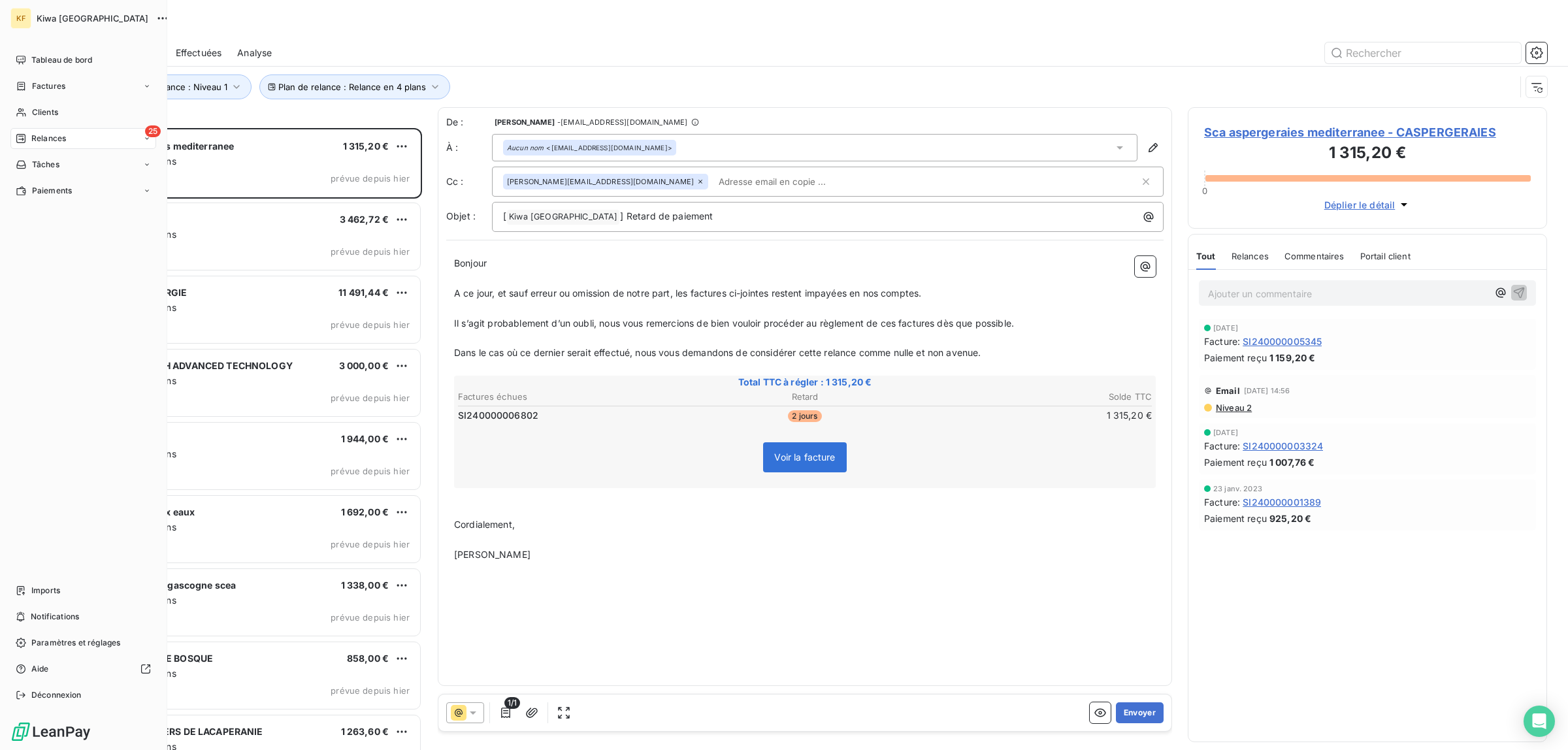
click at [24, 361] on div "Tableau de bord Factures Clients 25 Relances Tâches Paiements Imports Notificat…" at bounding box center [83, 377] width 145 height 656
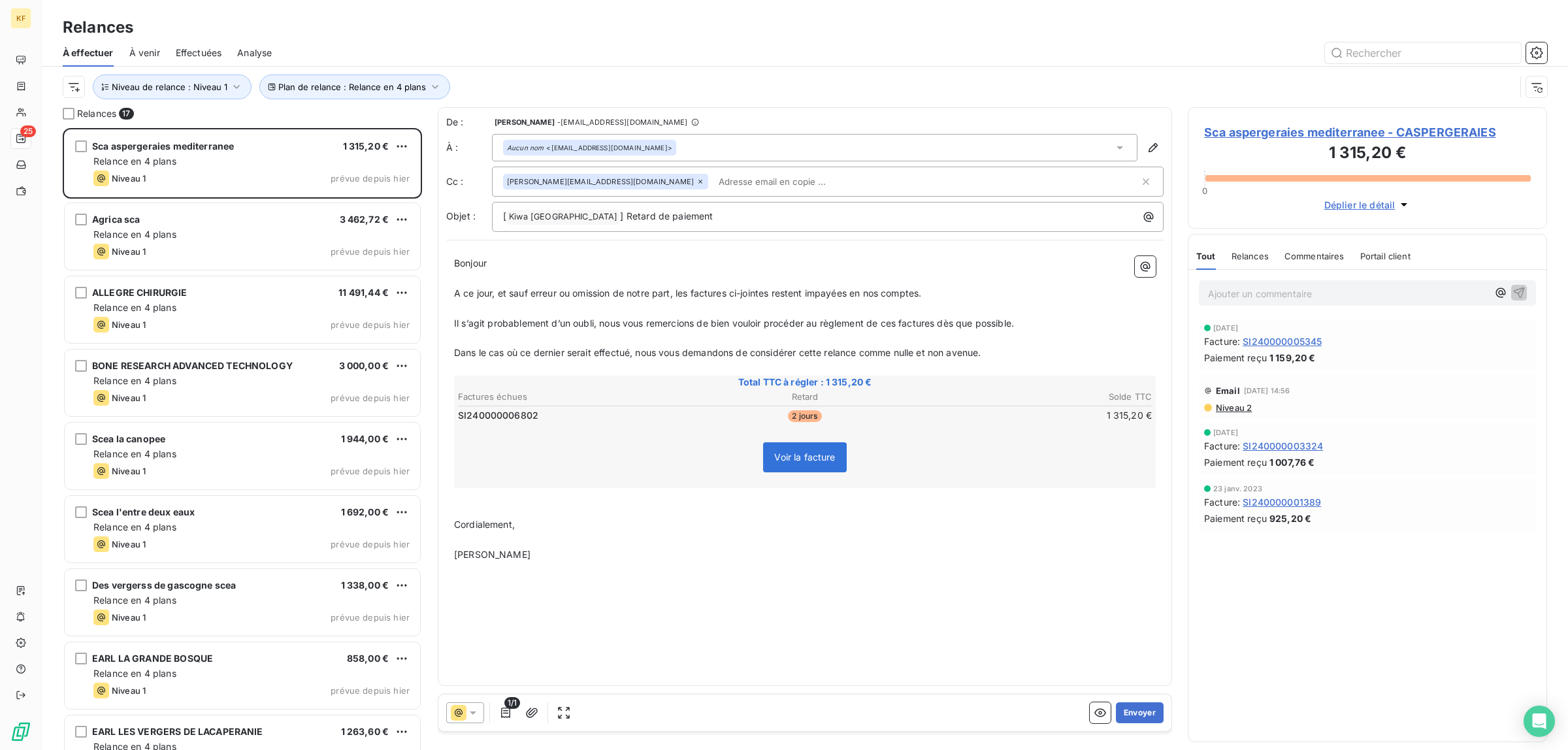
click at [147, 59] on div "À venir" at bounding box center [144, 53] width 30 height 27
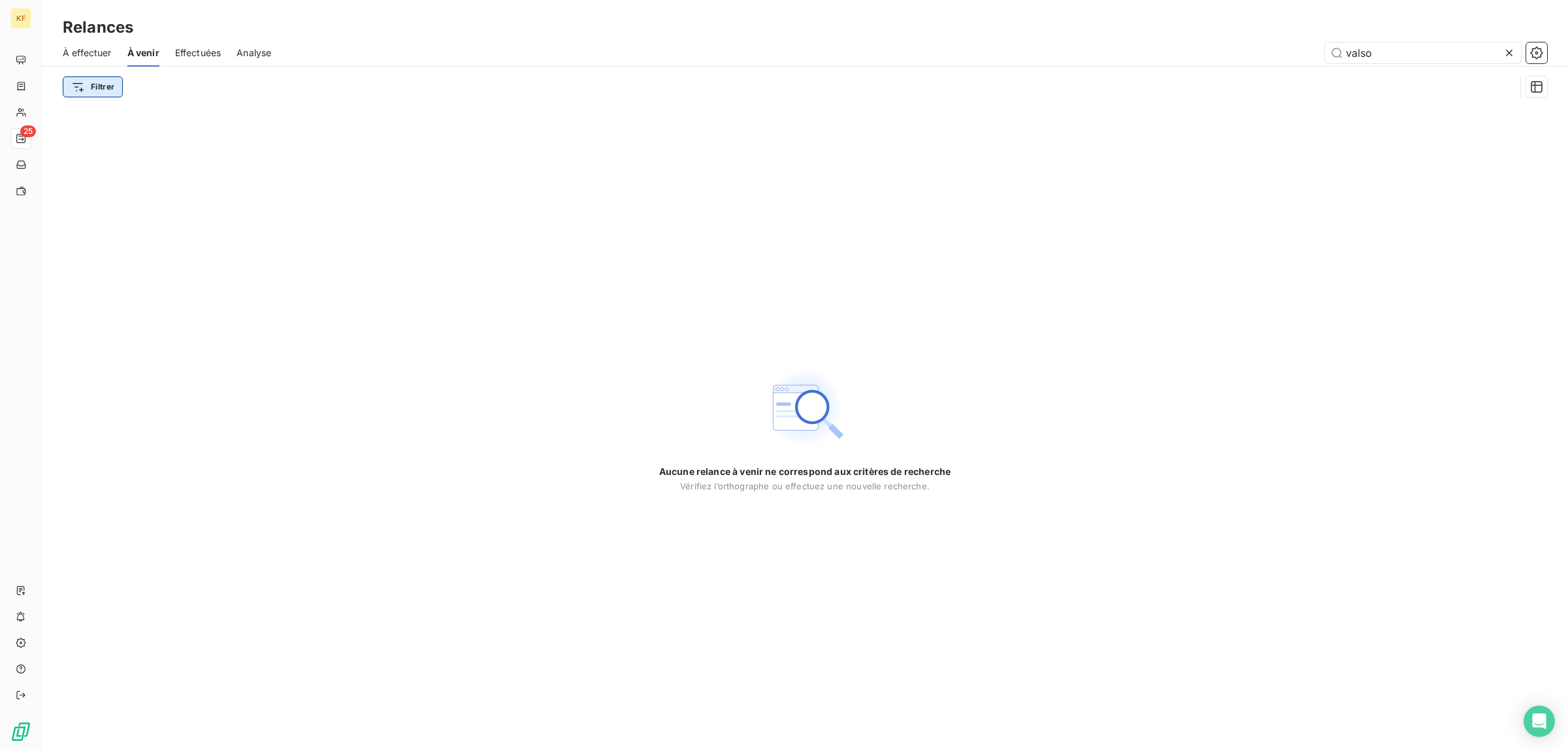
click at [86, 80] on html "KF 25 Relances À effectuer À venir Effectuées Analyse valso Filtrer Aucune rela…" at bounding box center [784, 375] width 1568 height 750
click at [94, 53] on html "KF 25 Relances À effectuer À venir Effectuées Analyse valso Filtrer Aucune rela…" at bounding box center [784, 375] width 1568 height 750
click at [93, 51] on span "À effectuer" at bounding box center [87, 53] width 49 height 13
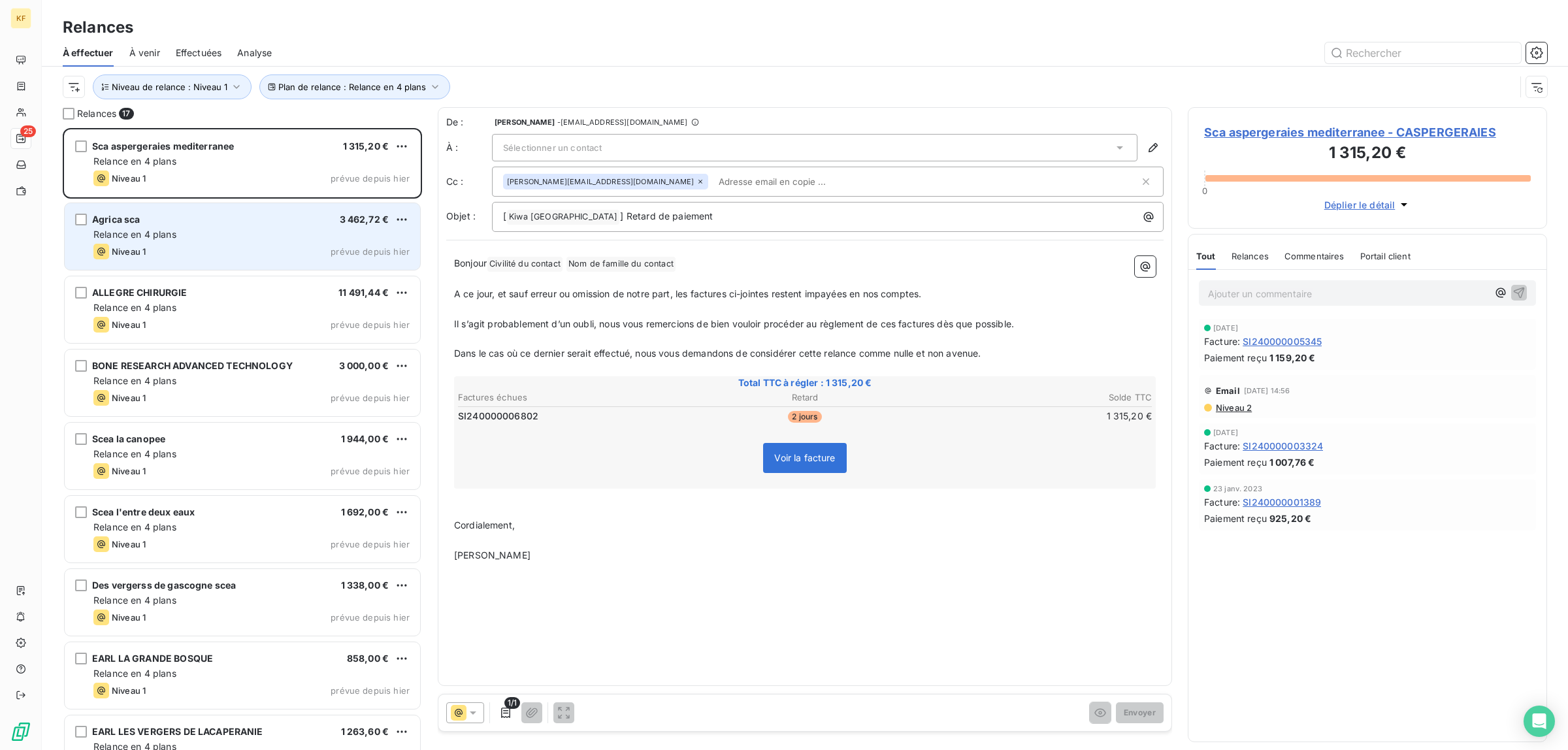
click at [215, 253] on div "Niveau 1 prévue depuis hier" at bounding box center [252, 252] width 316 height 16
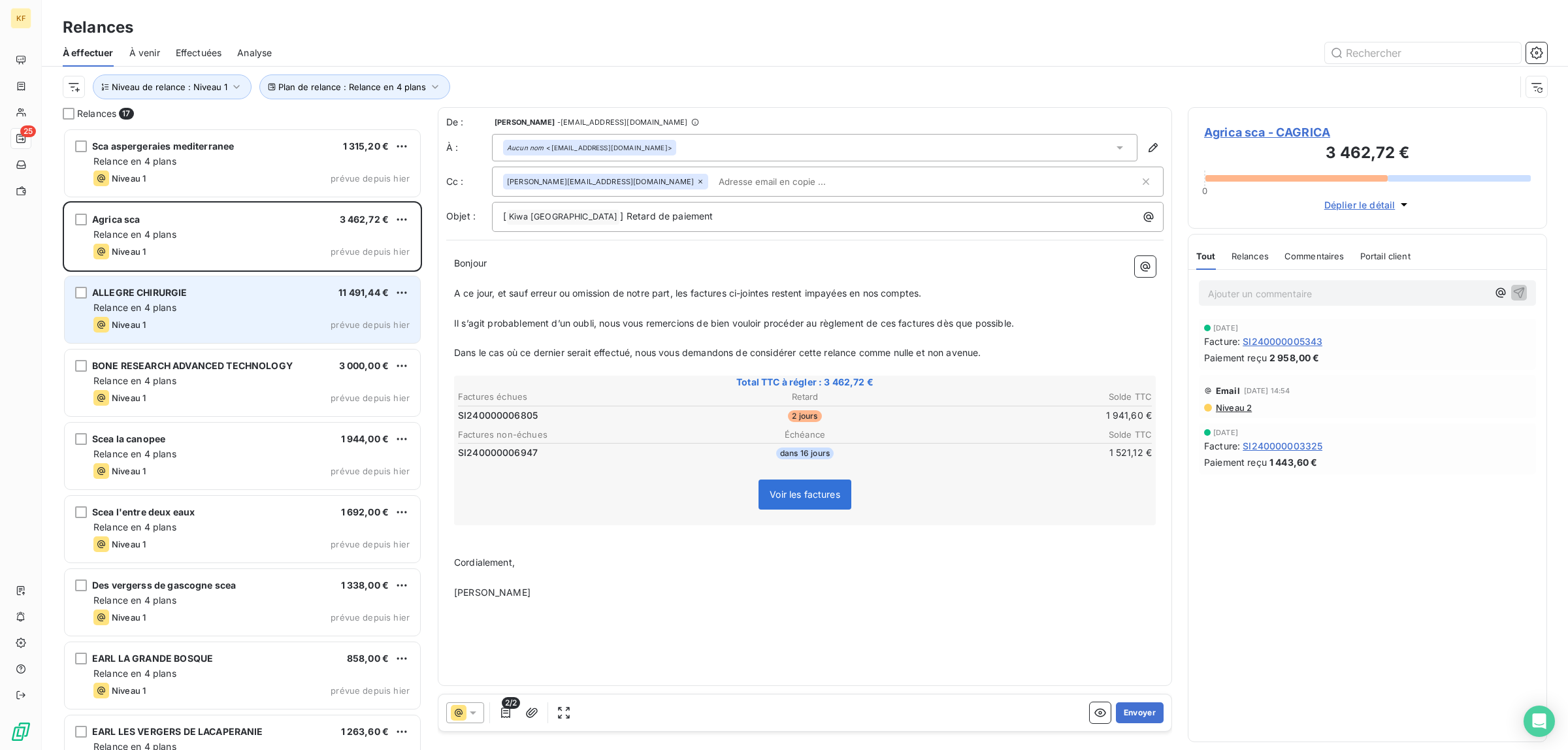
click at [247, 311] on div "Relance en 4 plans" at bounding box center [252, 307] width 316 height 13
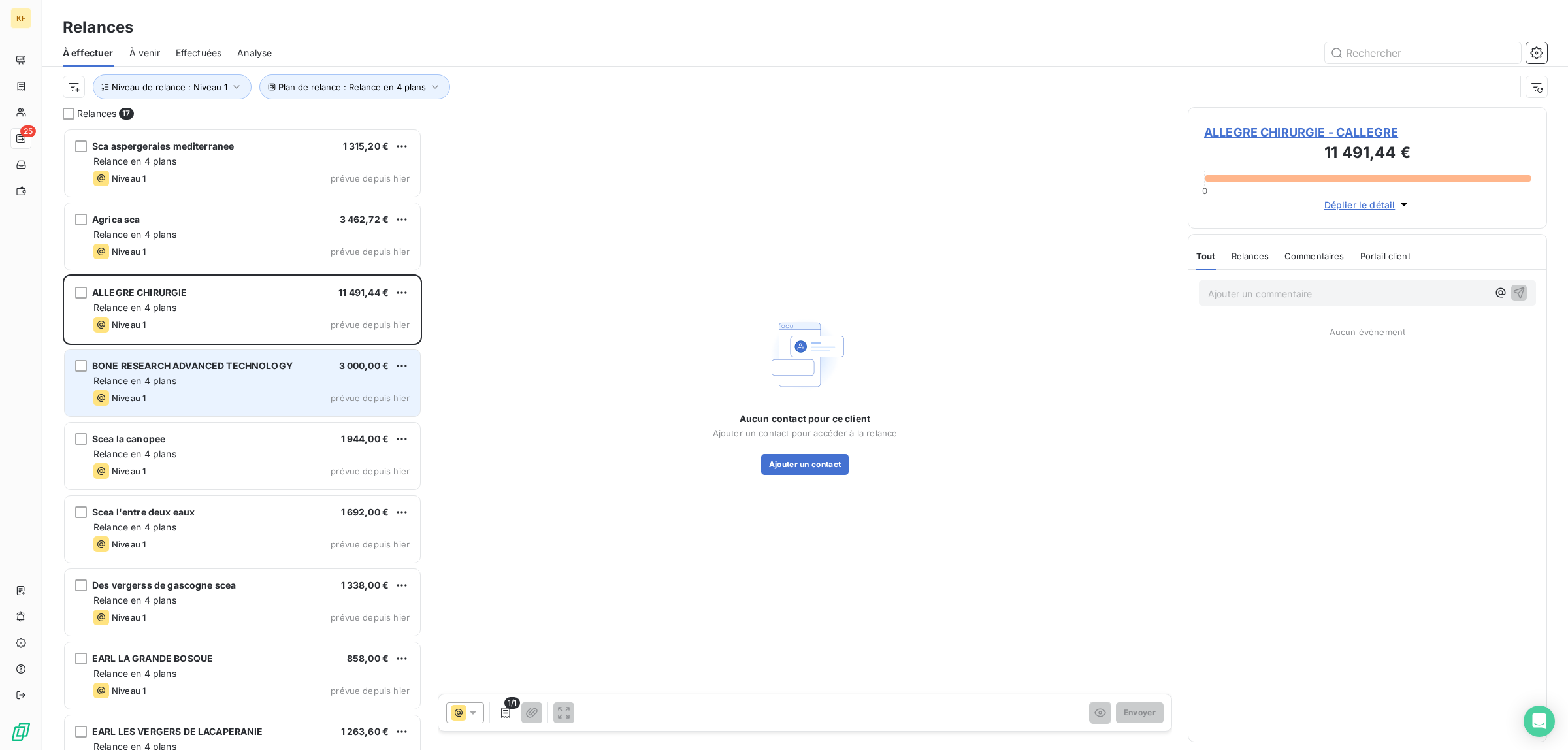
click at [258, 402] on div "Niveau 1 prévue depuis hier" at bounding box center [252, 398] width 316 height 16
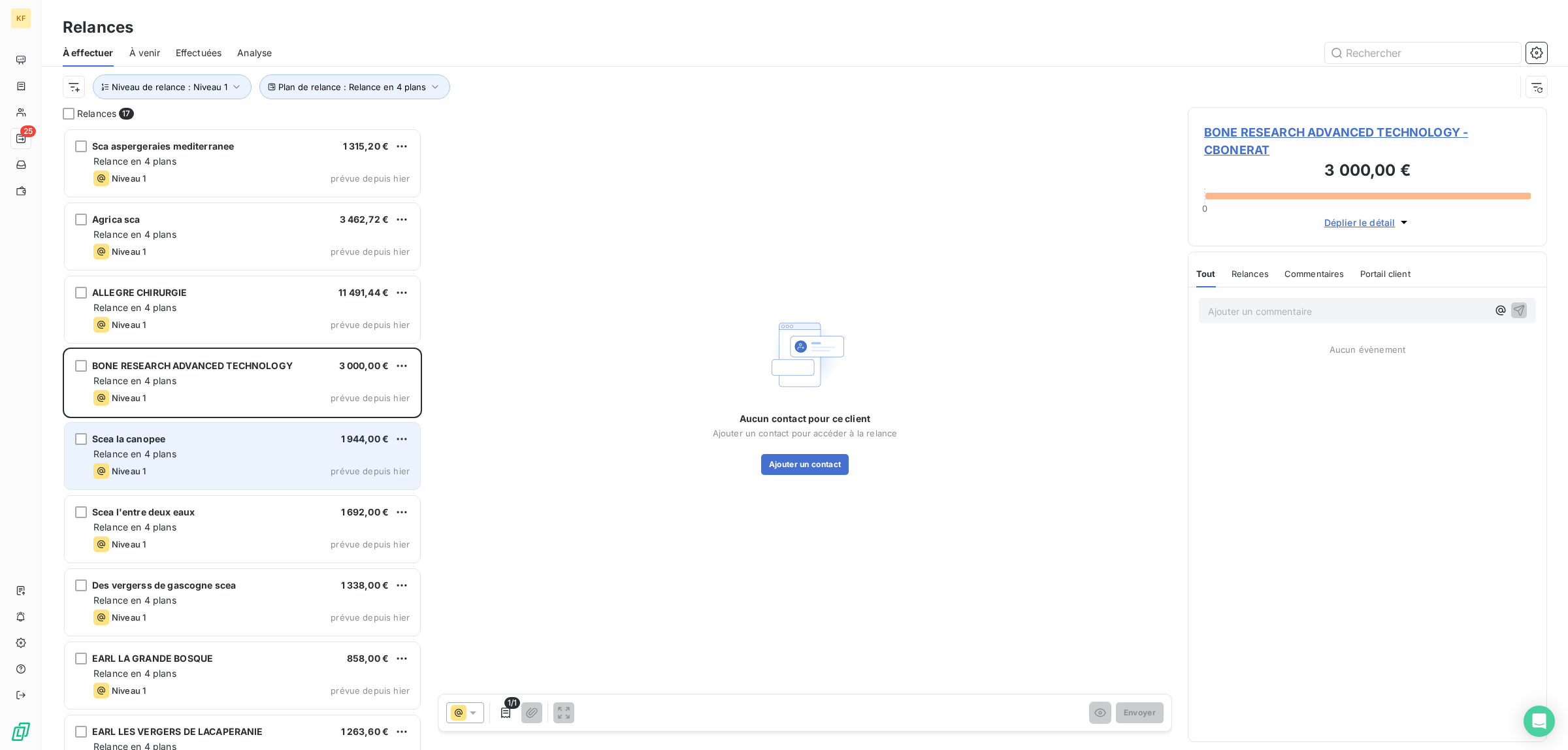
click at [268, 467] on div "Niveau 1 prévue depuis hier" at bounding box center [252, 471] width 316 height 16
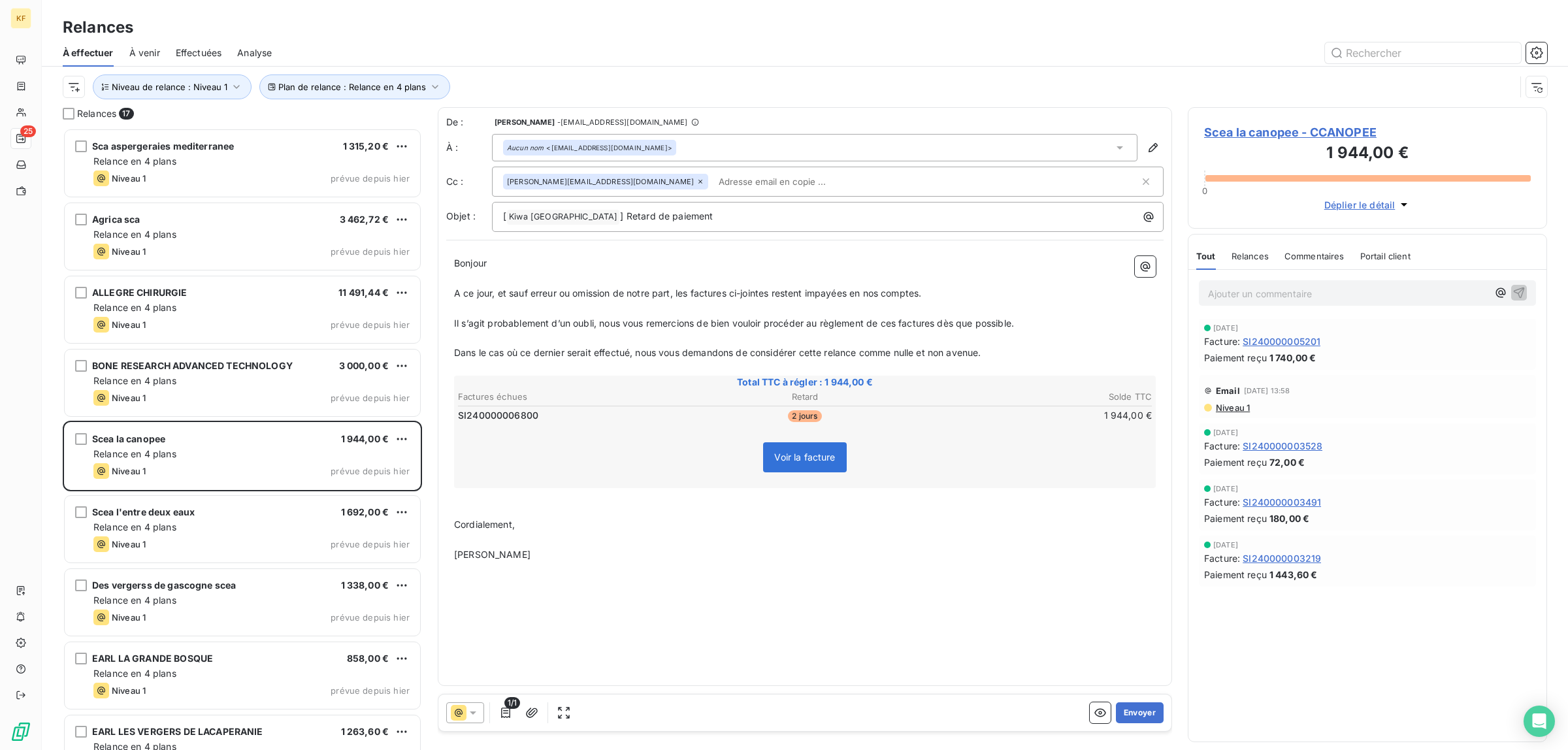
click at [266, 566] on div "Scea l'entre deux eaux 1 692,00 € Relance en 4 plans Niveau 1 prévue depuis hier" at bounding box center [242, 530] width 359 height 73
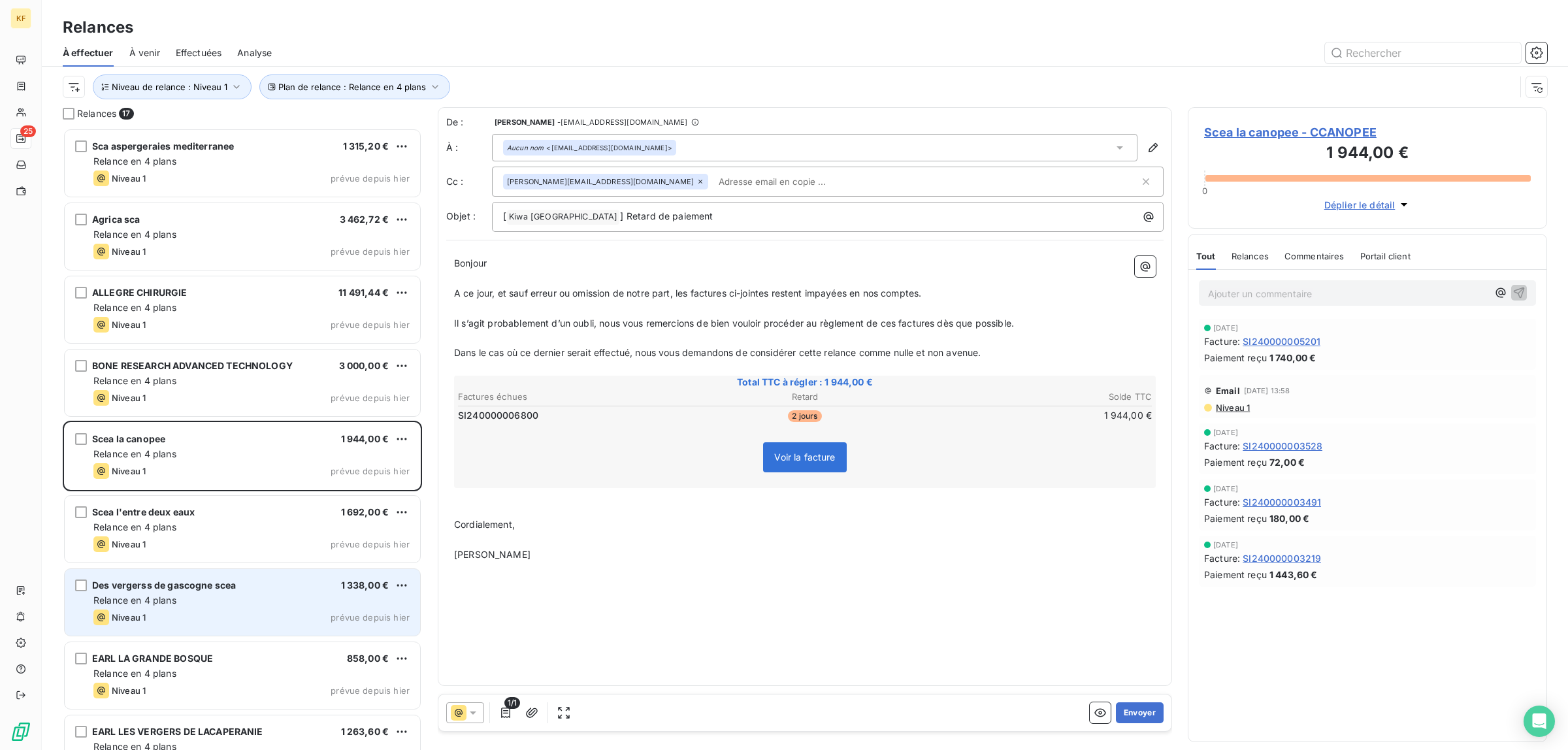
click at [275, 619] on div "Niveau 1 prévue depuis hier" at bounding box center [252, 617] width 316 height 16
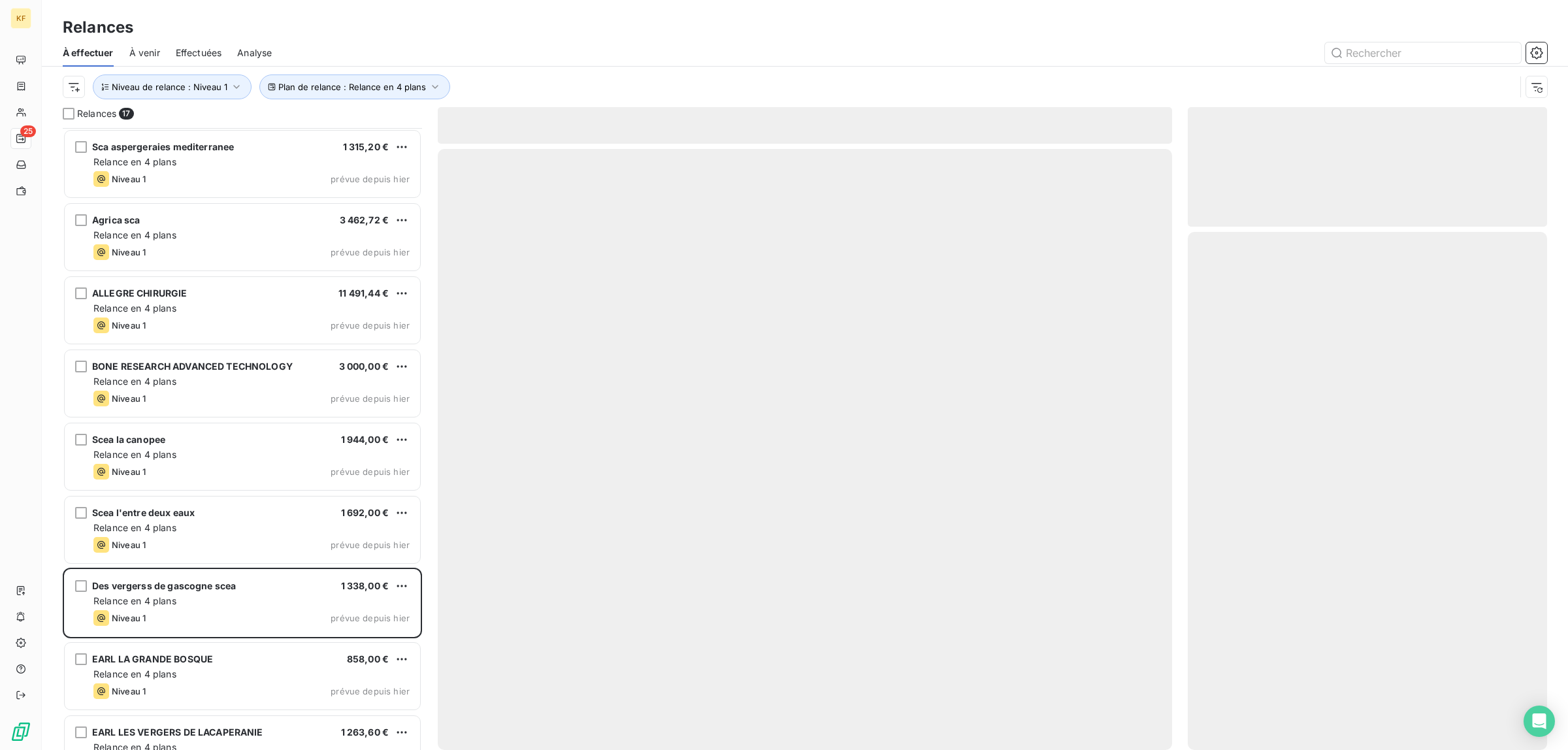
scroll to position [328, 0]
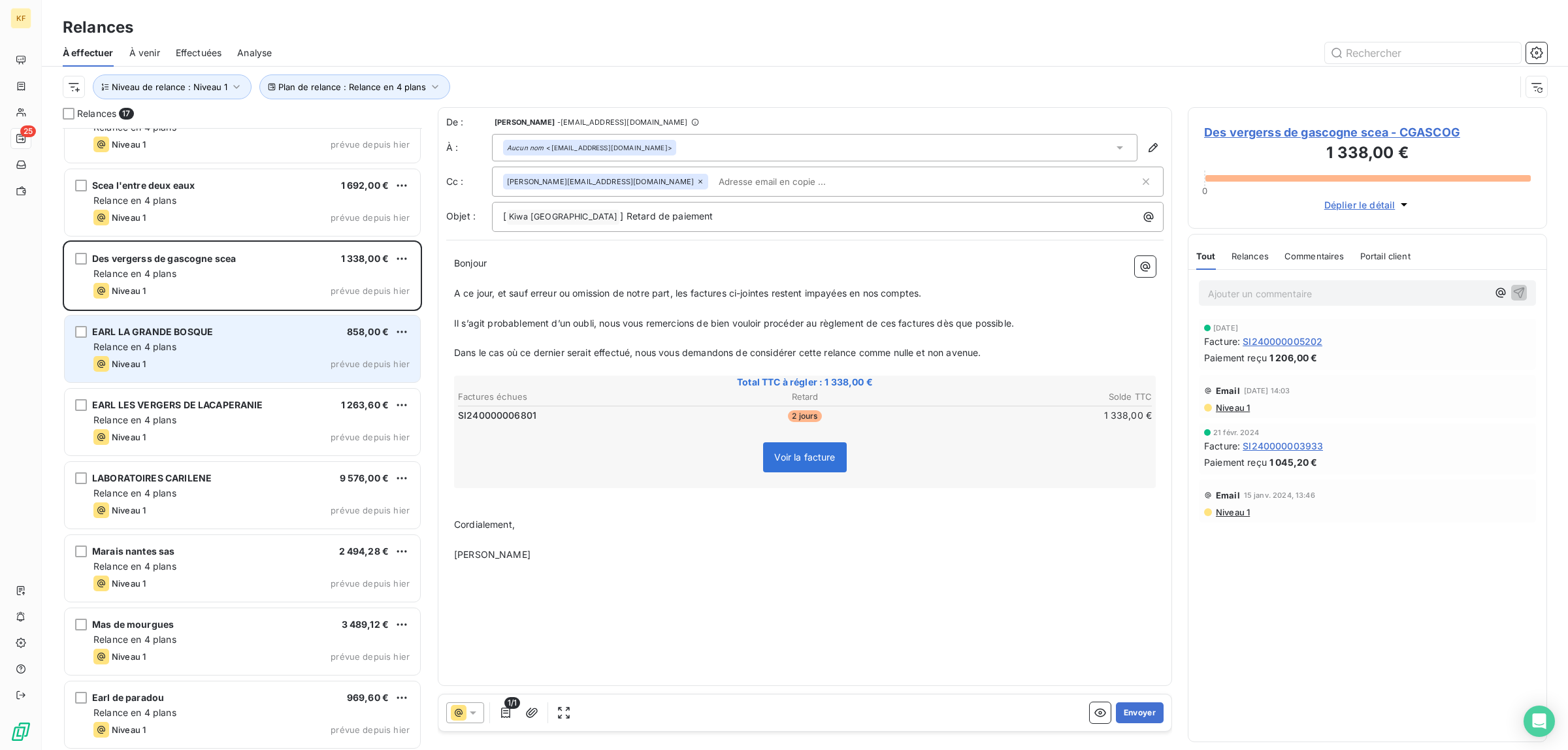
click at [276, 336] on div "EARL LA GRANDE BOSQUE 858,00 €" at bounding box center [252, 332] width 316 height 12
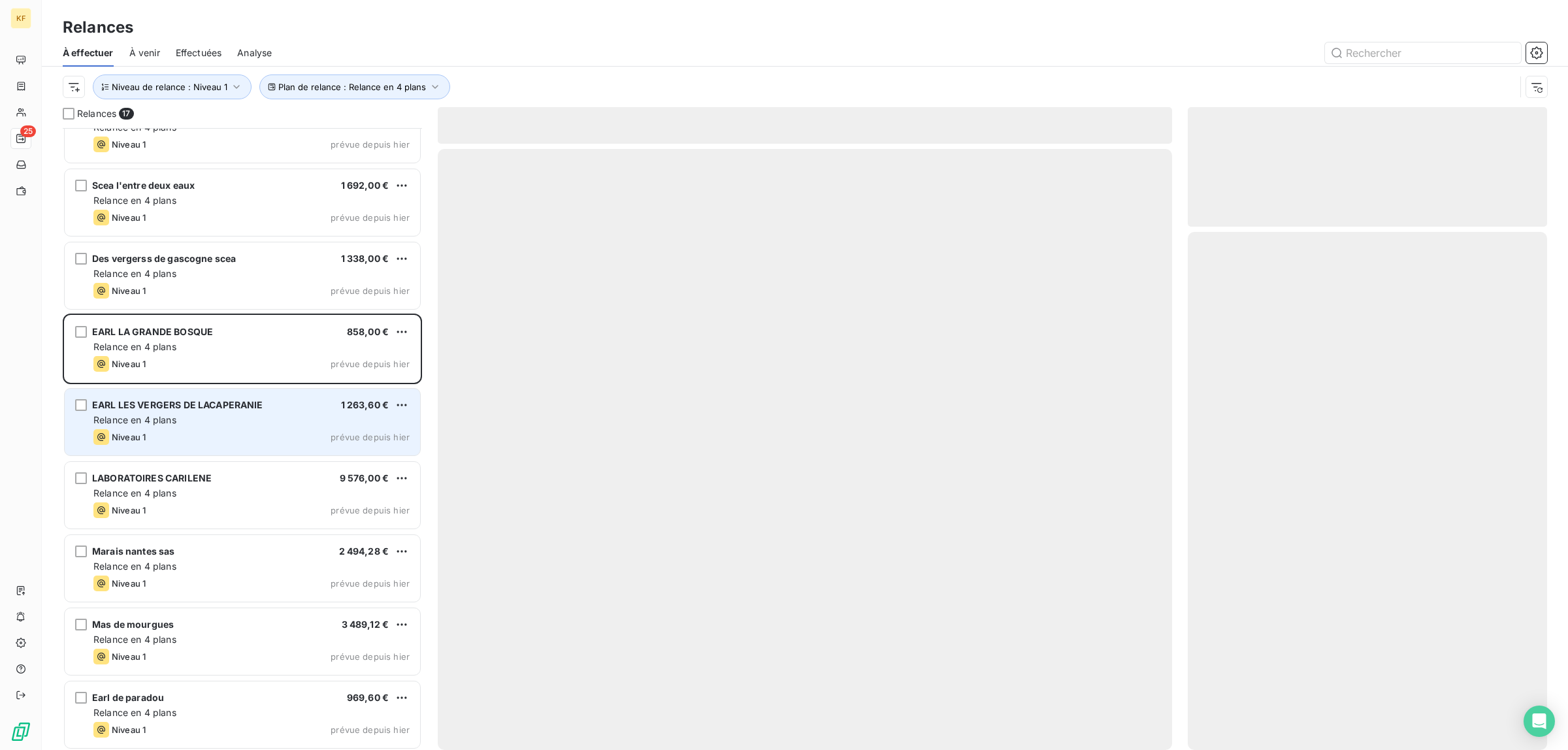
click at [278, 439] on div "Niveau 1 prévue depuis hier" at bounding box center [252, 437] width 316 height 16
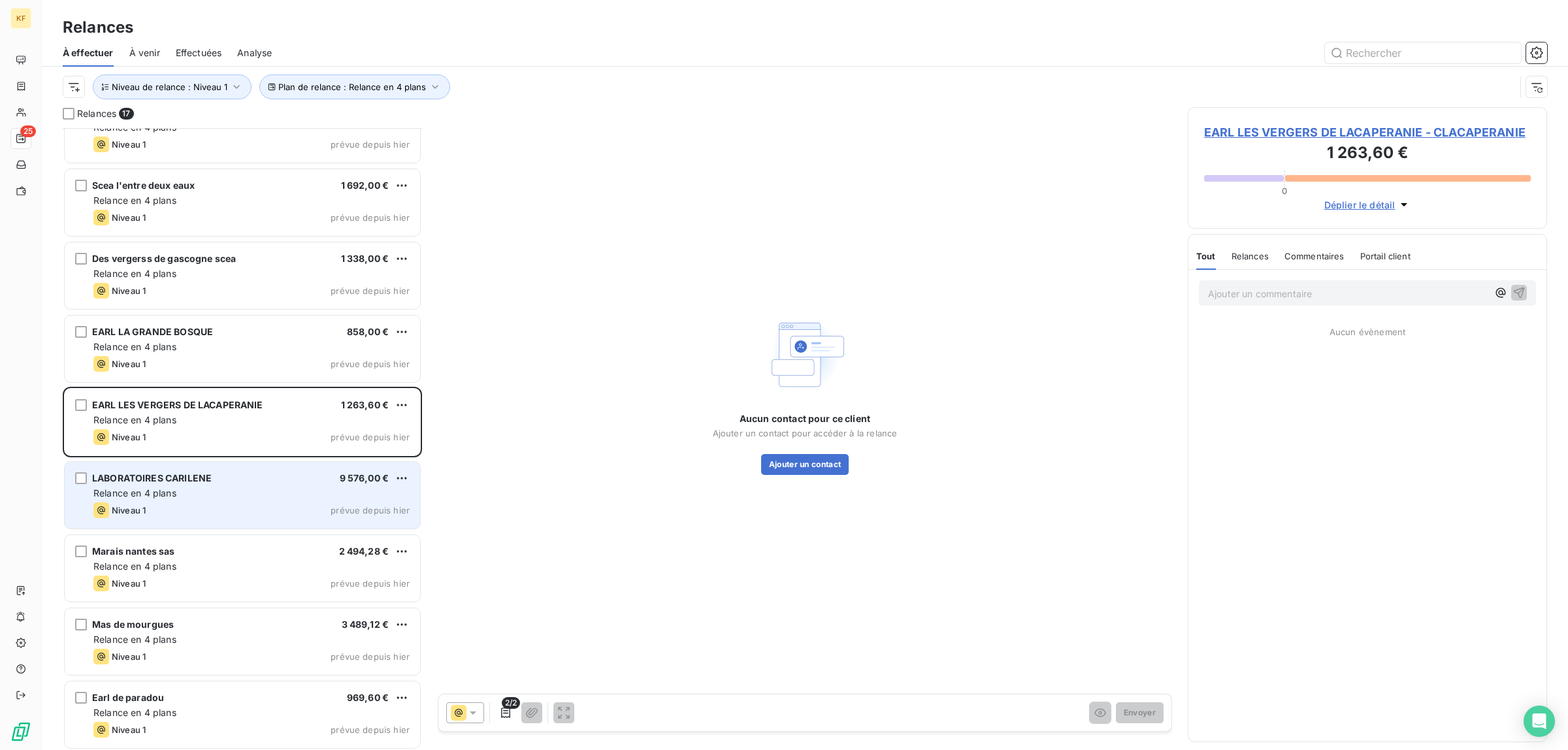
click at [286, 510] on div "Niveau 1 prévue depuis hier" at bounding box center [252, 510] width 316 height 16
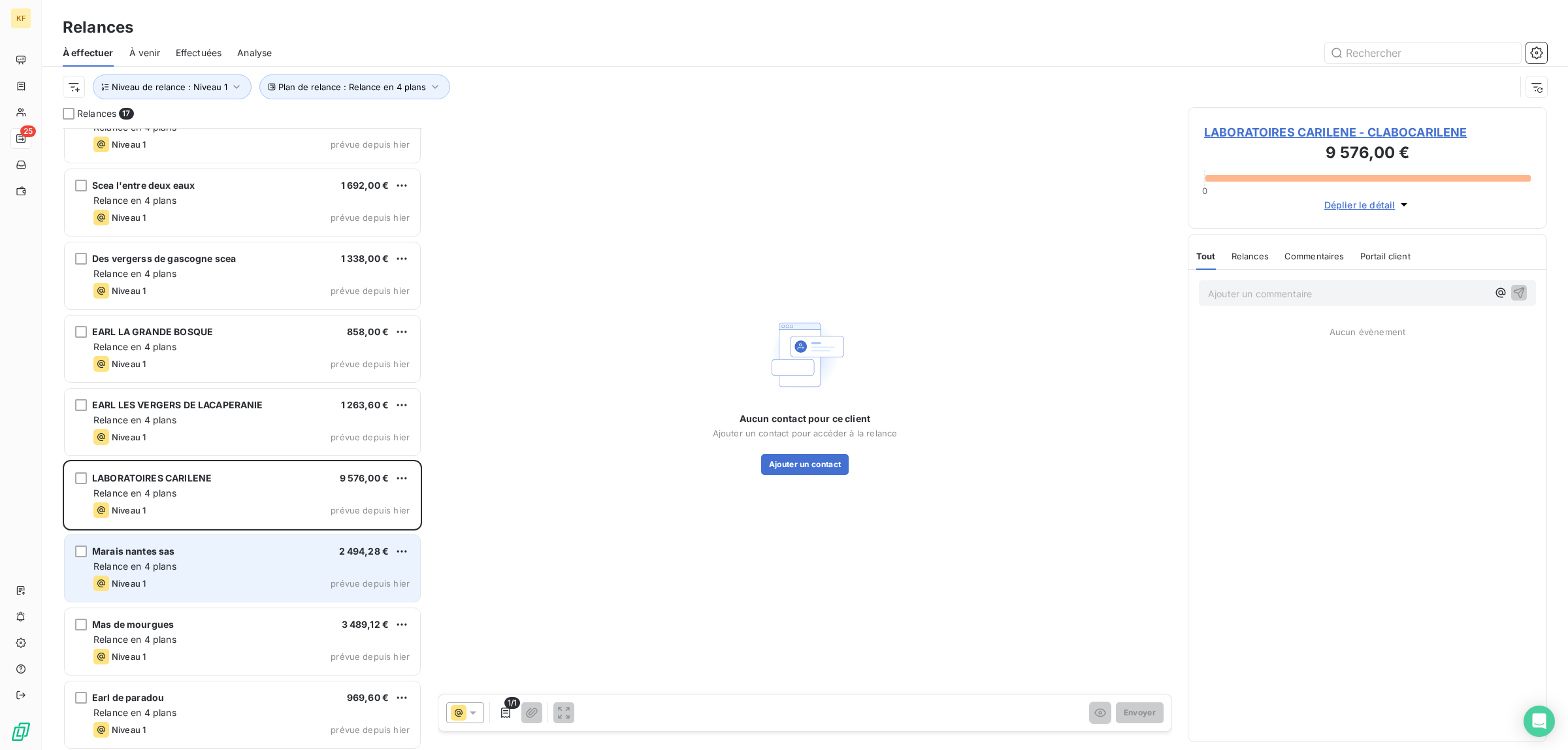
click at [286, 572] on div "Relance en 4 plans" at bounding box center [252, 566] width 316 height 13
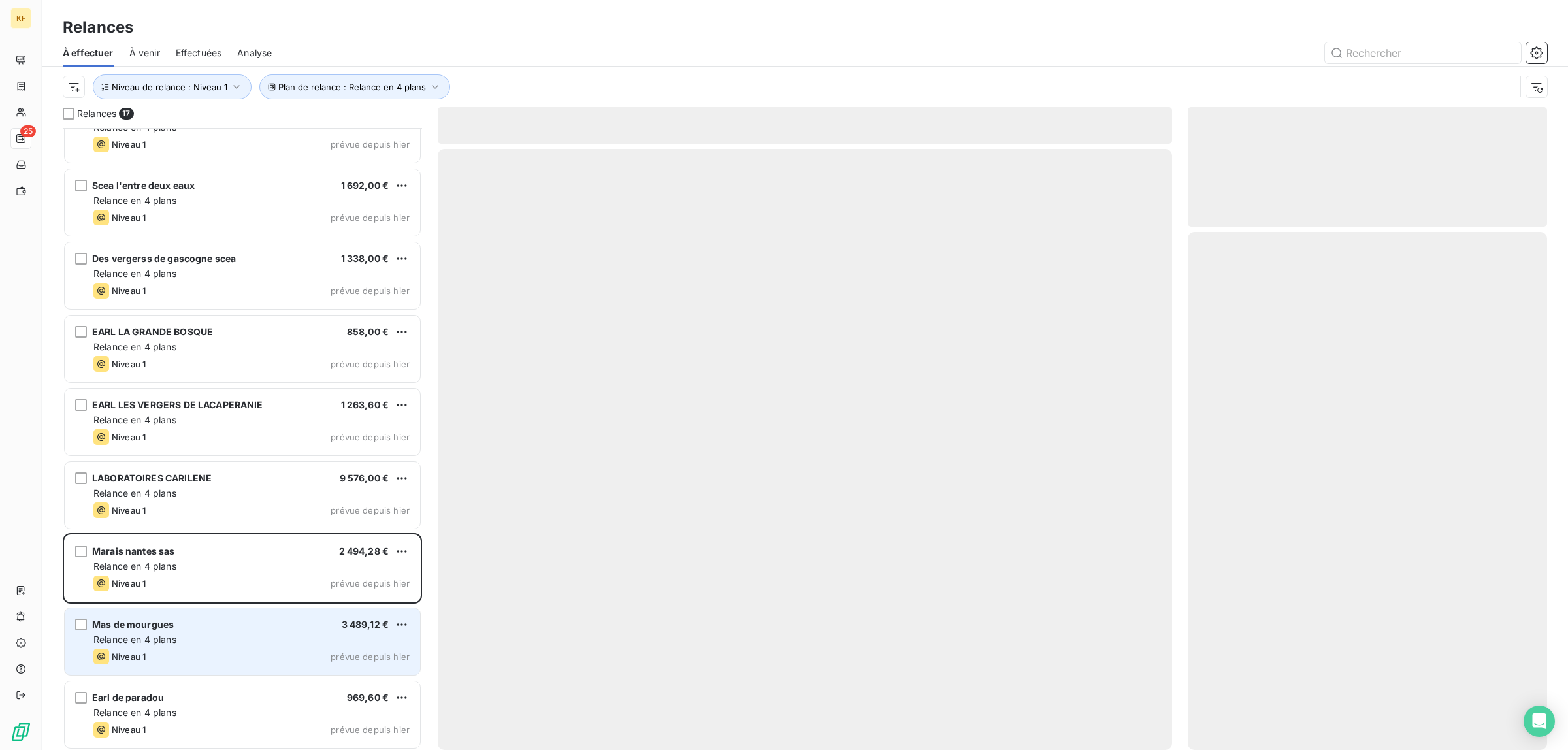
click at [282, 652] on div "Niveau 1 prévue depuis hier" at bounding box center [252, 656] width 316 height 16
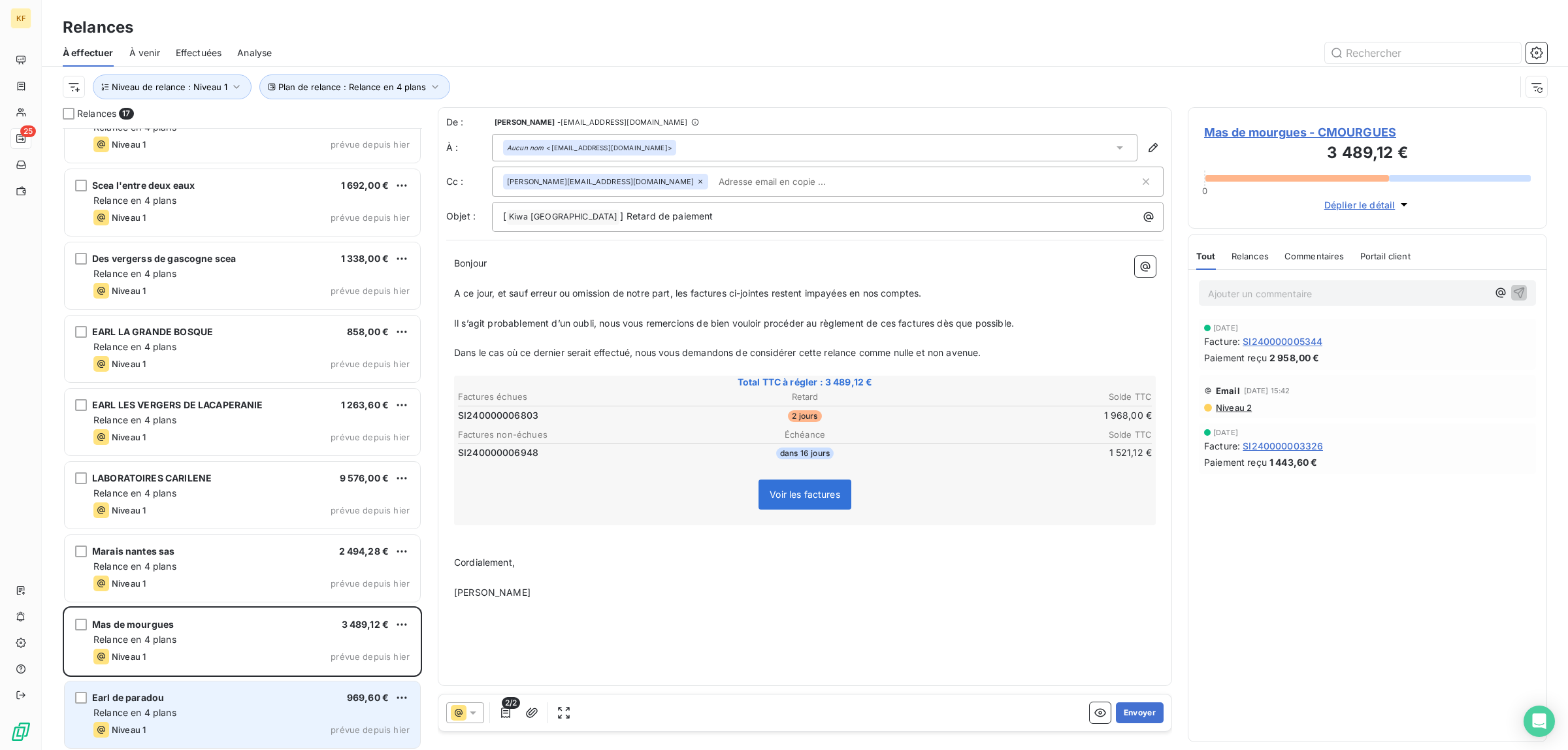
click at [266, 697] on div "Earl de paradou 969,60 €" at bounding box center [252, 697] width 316 height 12
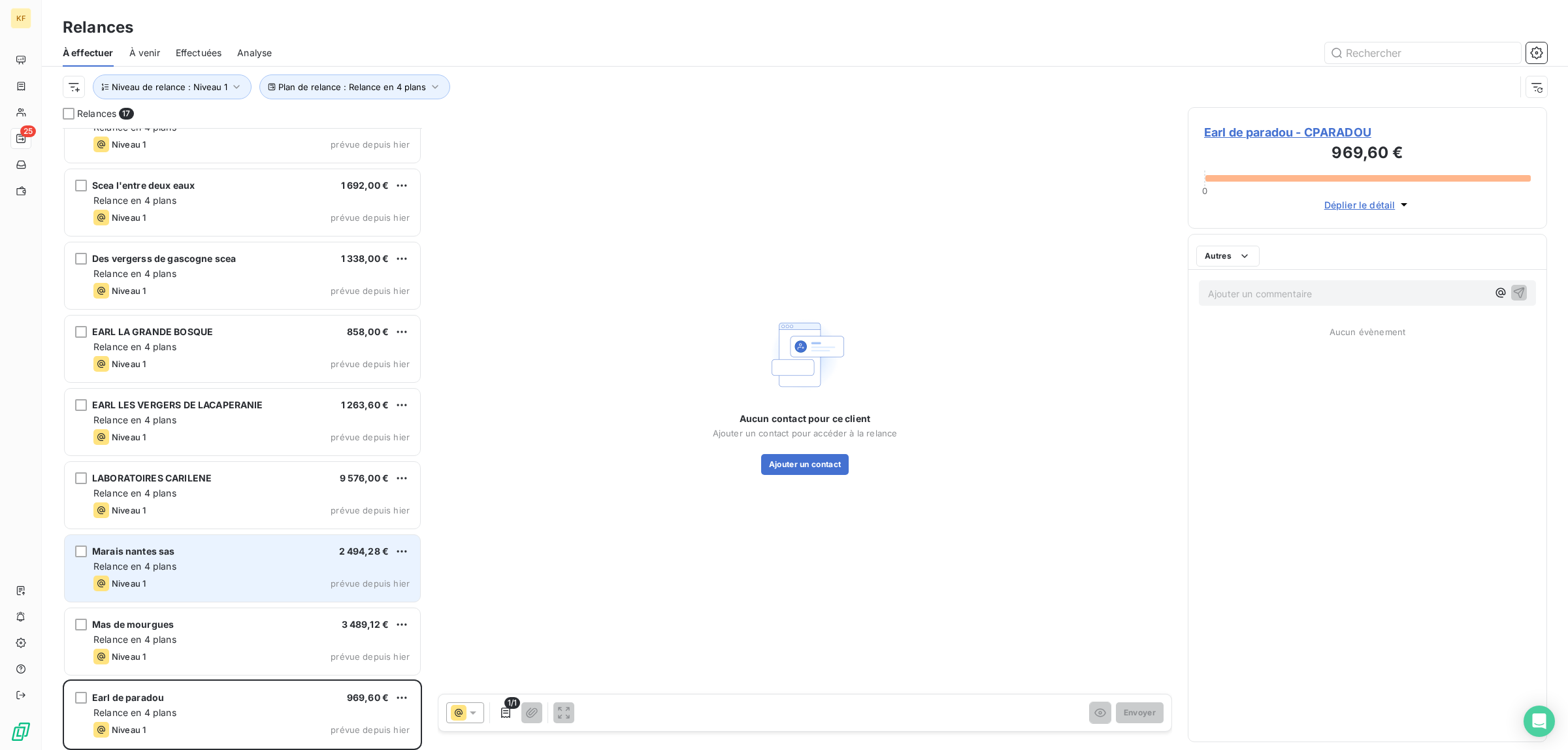
click at [237, 571] on div "Relance en 4 plans" at bounding box center [252, 566] width 316 height 13
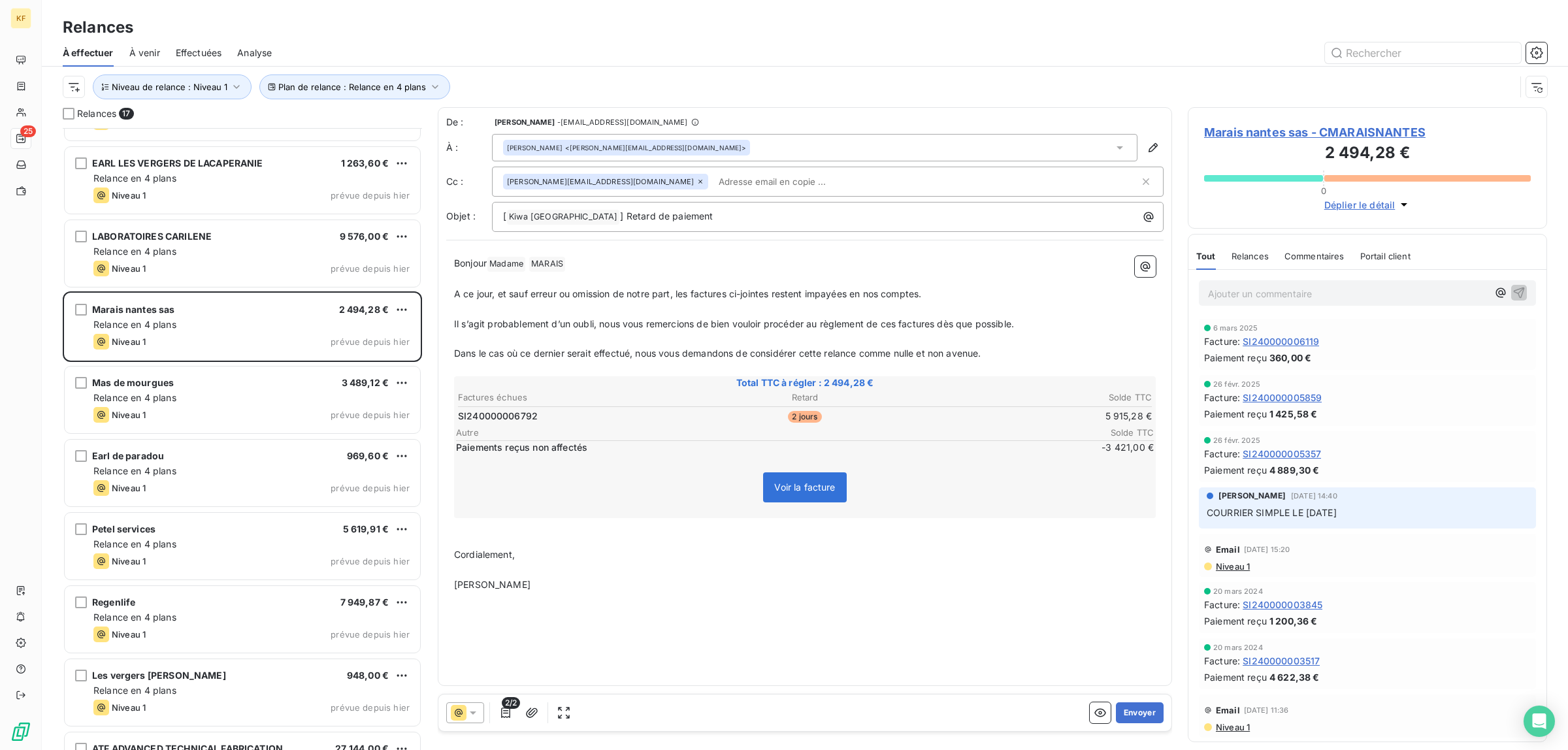
scroll to position [540, 0]
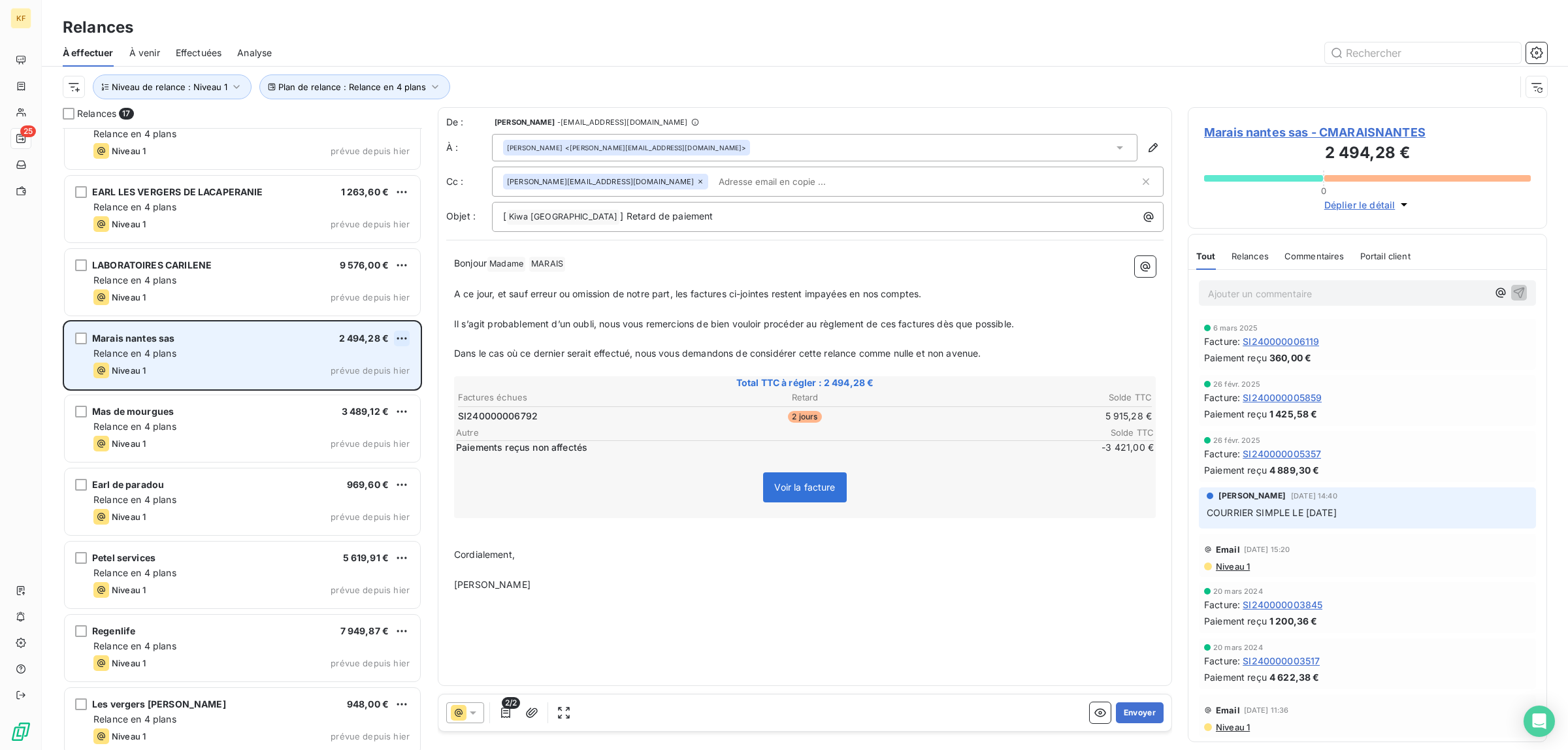
click at [401, 337] on html "KF 25 Relances À effectuer À venir Effectuées Analyse Plan de relance : Relance…" at bounding box center [784, 375] width 1568 height 750
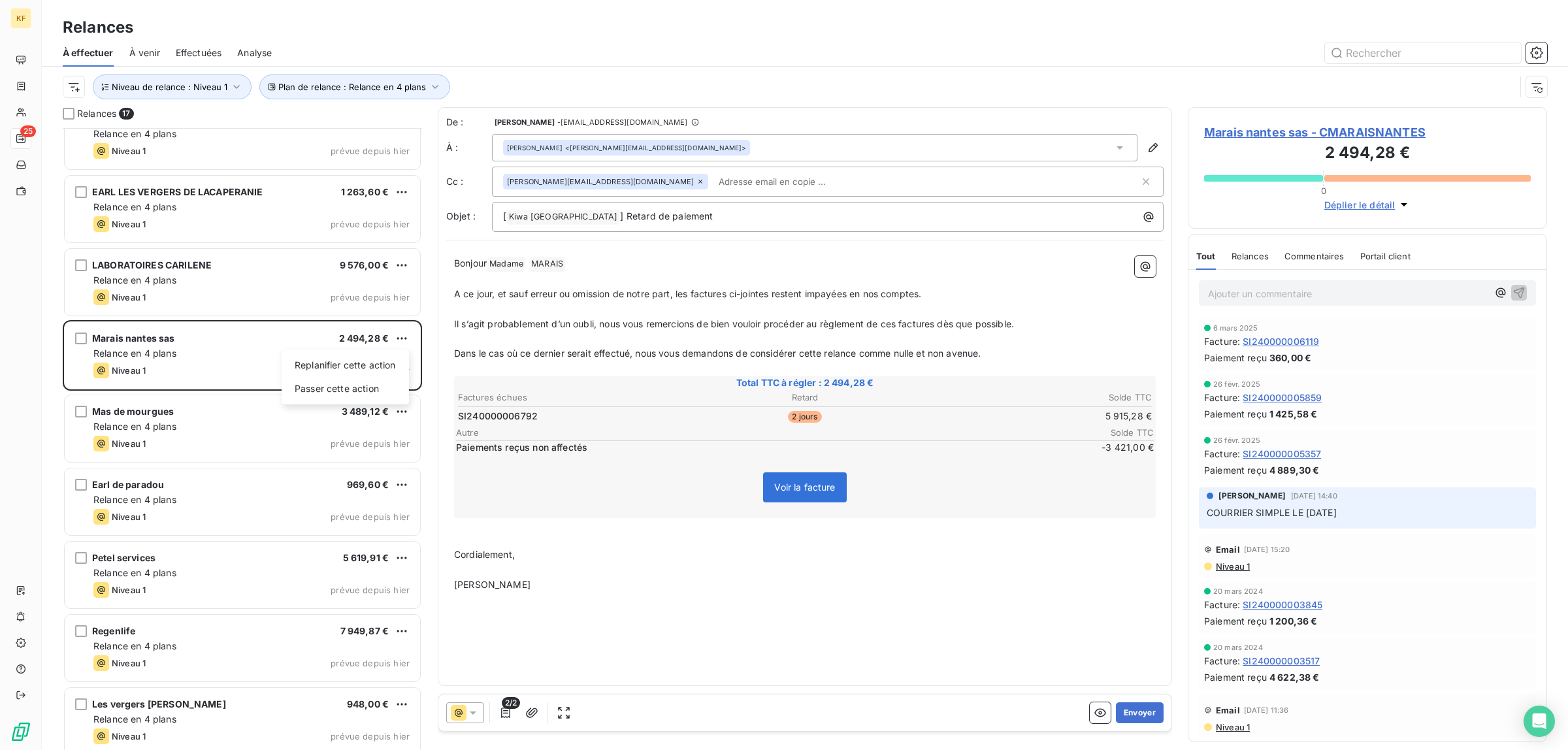
click at [261, 358] on html "KF 25 Relances À effectuer À venir Effectuées Analyse Plan de relance : Relance…" at bounding box center [784, 375] width 1568 height 750
click at [261, 358] on div "Relance en 4 plans" at bounding box center [252, 353] width 316 height 13
click at [1246, 261] on span "Relances" at bounding box center [1250, 256] width 37 height 11
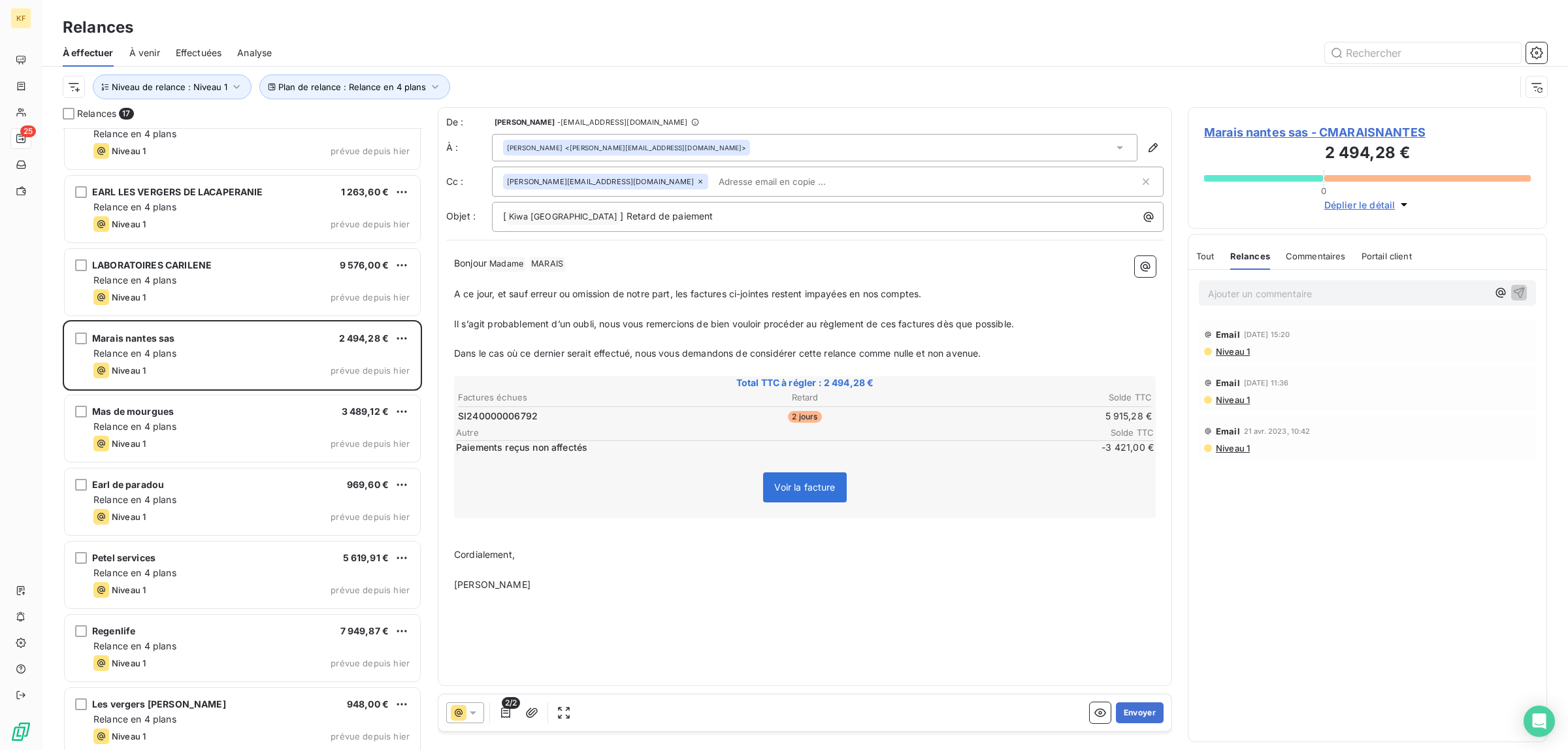
click at [1336, 253] on span "Commentaires" at bounding box center [1315, 256] width 60 height 11
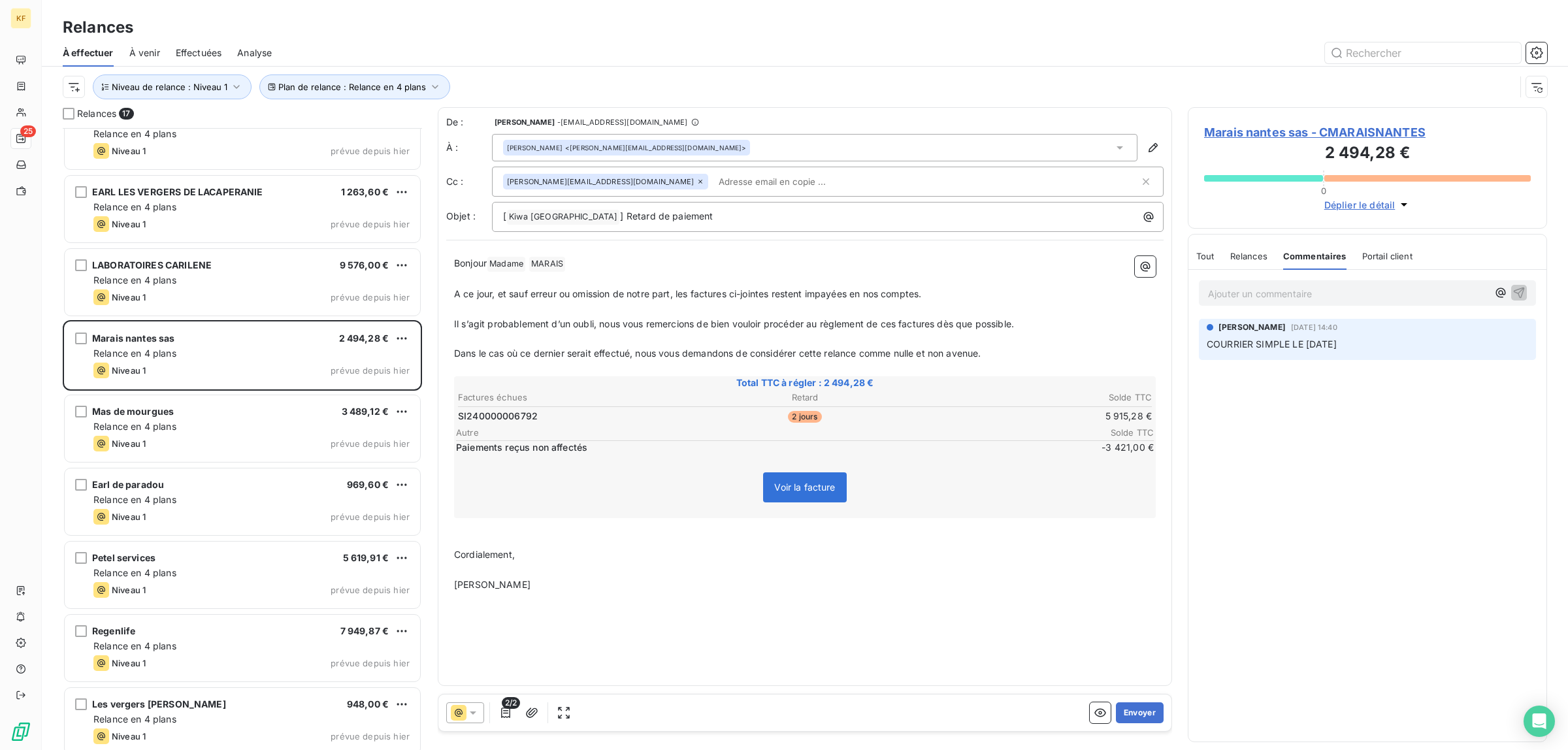
click at [1403, 258] on span "Portail client" at bounding box center [1388, 256] width 51 height 11
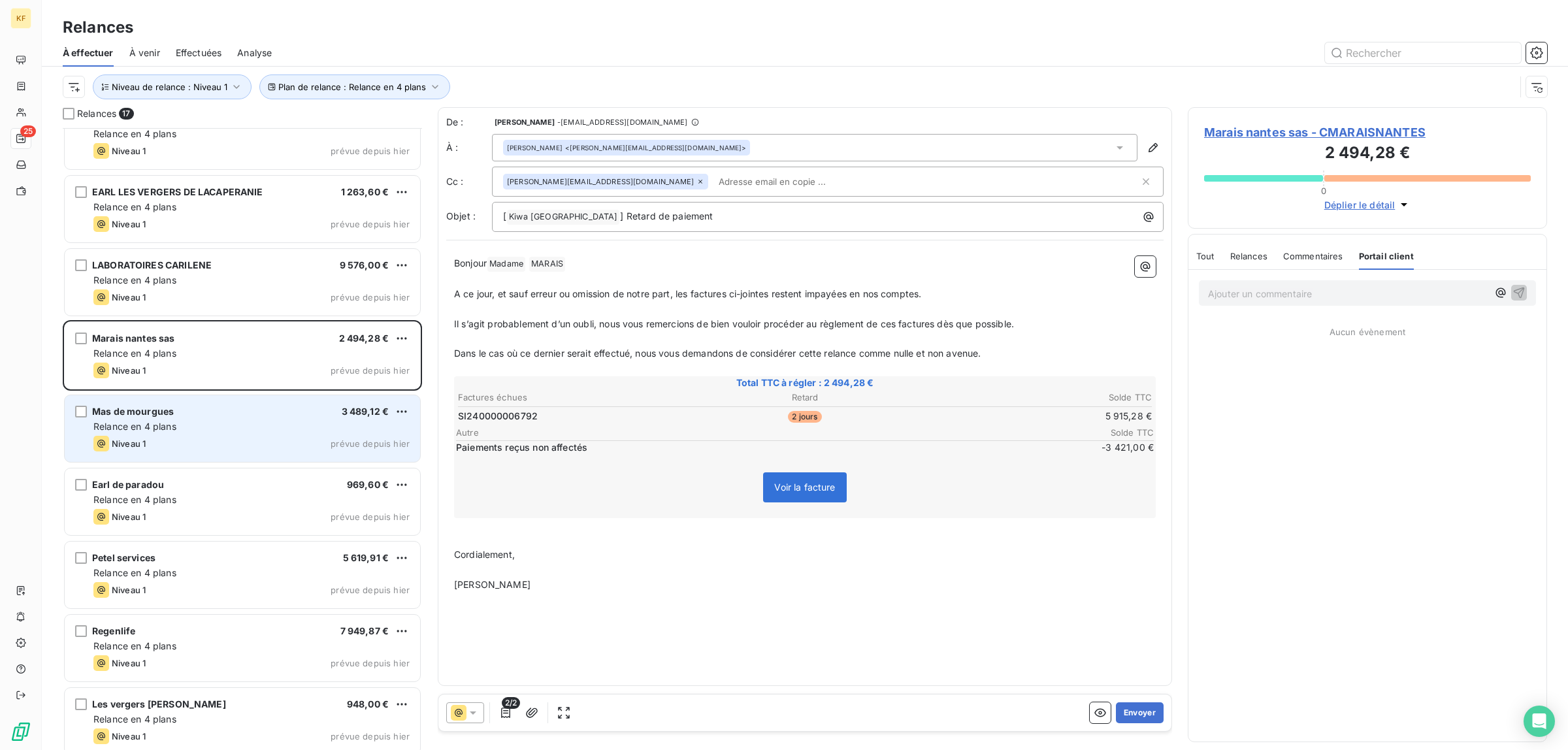
click at [203, 429] on div "Relance en 4 plans" at bounding box center [252, 426] width 316 height 13
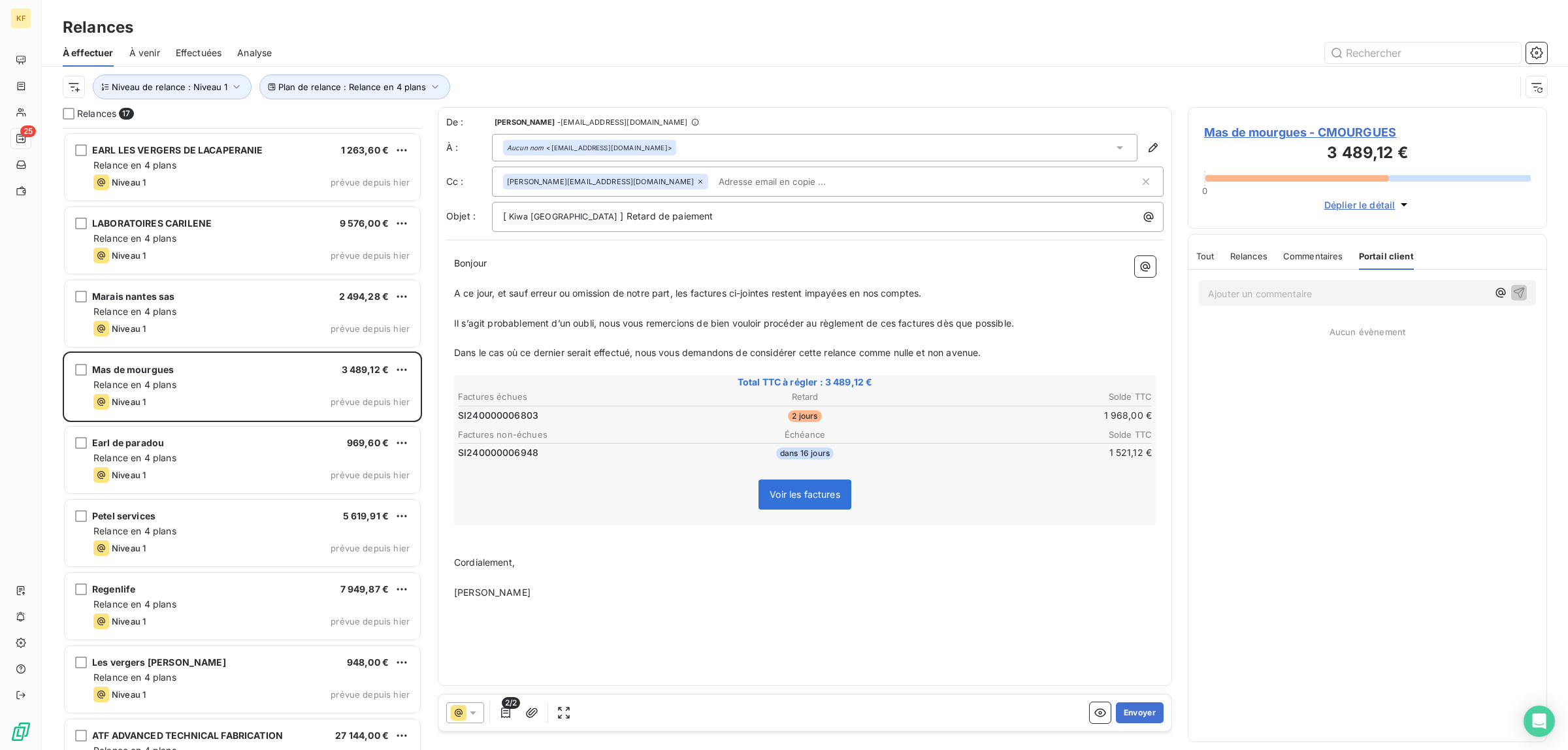
scroll to position [622, 0]
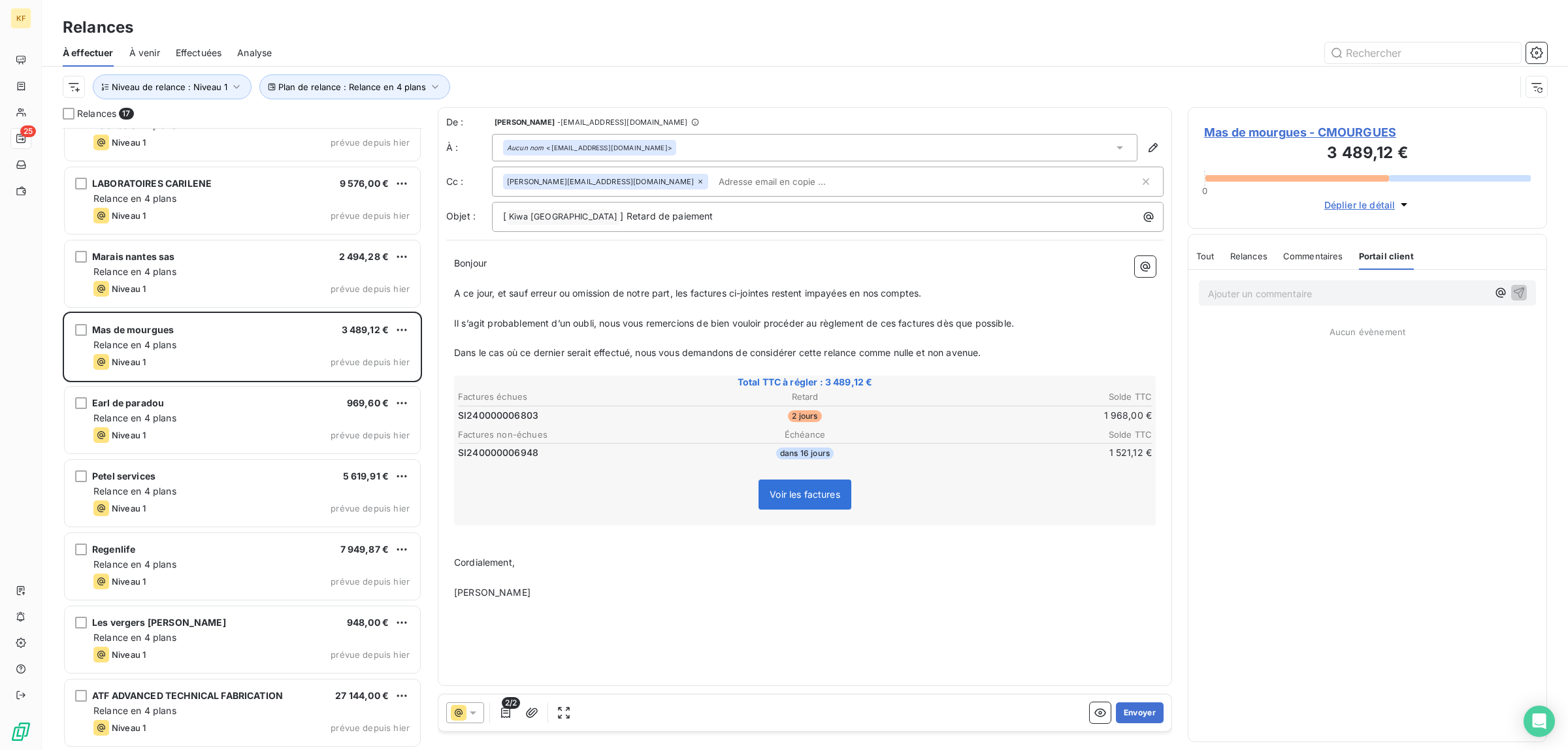
click at [380, 103] on div "Plan de relance : Relance en 4 plans Niveau de relance : Niveau 1" at bounding box center [804, 87] width 1484 height 41
click at [384, 87] on span "Plan de relance : Relance en 4 plans" at bounding box center [351, 87] width 147 height 11
click at [517, 118] on span "Relance en 4 plans" at bounding box center [488, 121] width 83 height 13
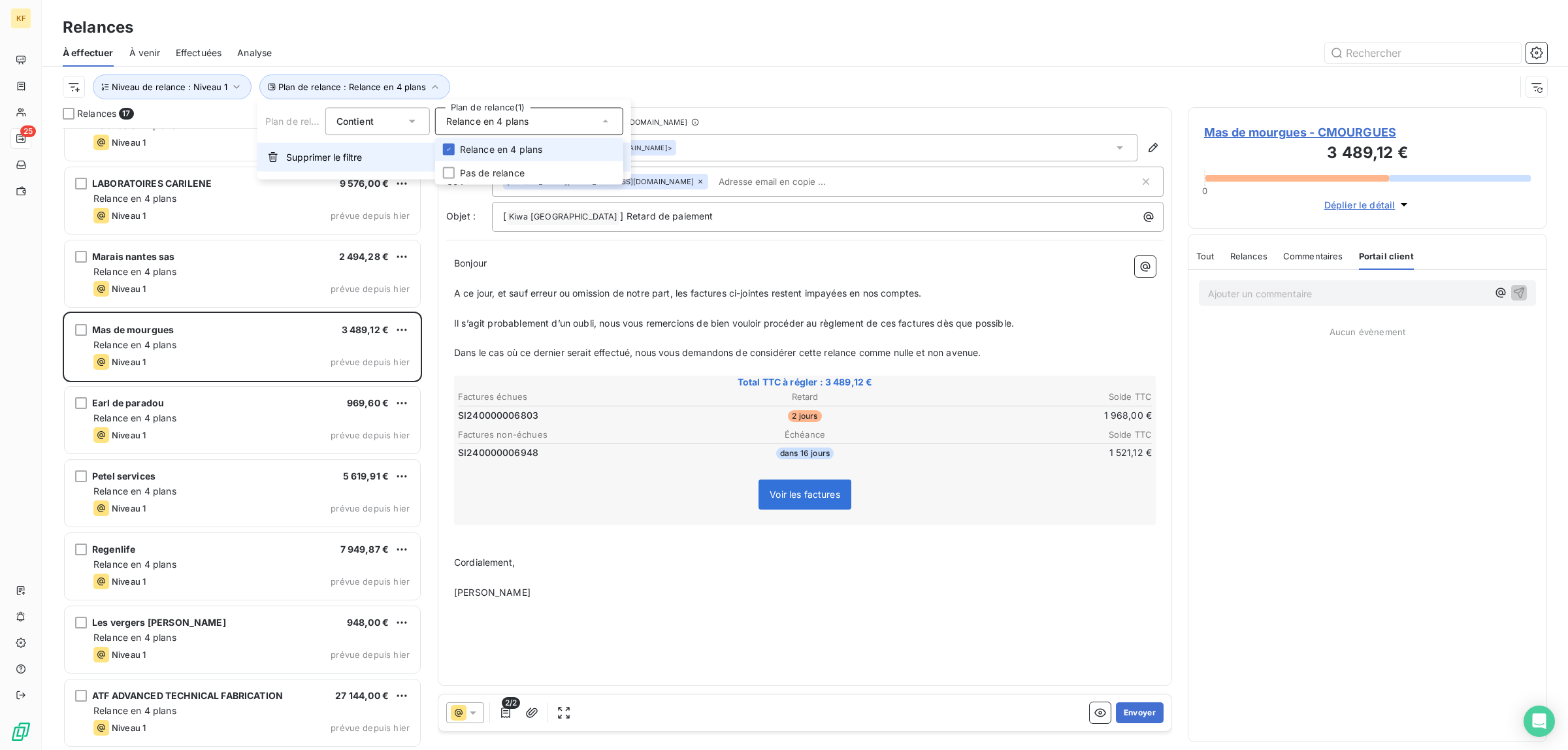
drag, startPoint x: 514, startPoint y: 136, endPoint x: 508, endPoint y: 145, distance: 10.8
click at [511, 143] on div "Plan de relance Contient is Plan de relance (1) Relance en 4 plans Relance en 4…" at bounding box center [444, 140] width 373 height 80
click at [495, 120] on span "Relance en 4 plans" at bounding box center [488, 121] width 83 height 13
click at [482, 147] on span "Relance en 4 plans" at bounding box center [501, 149] width 83 height 13
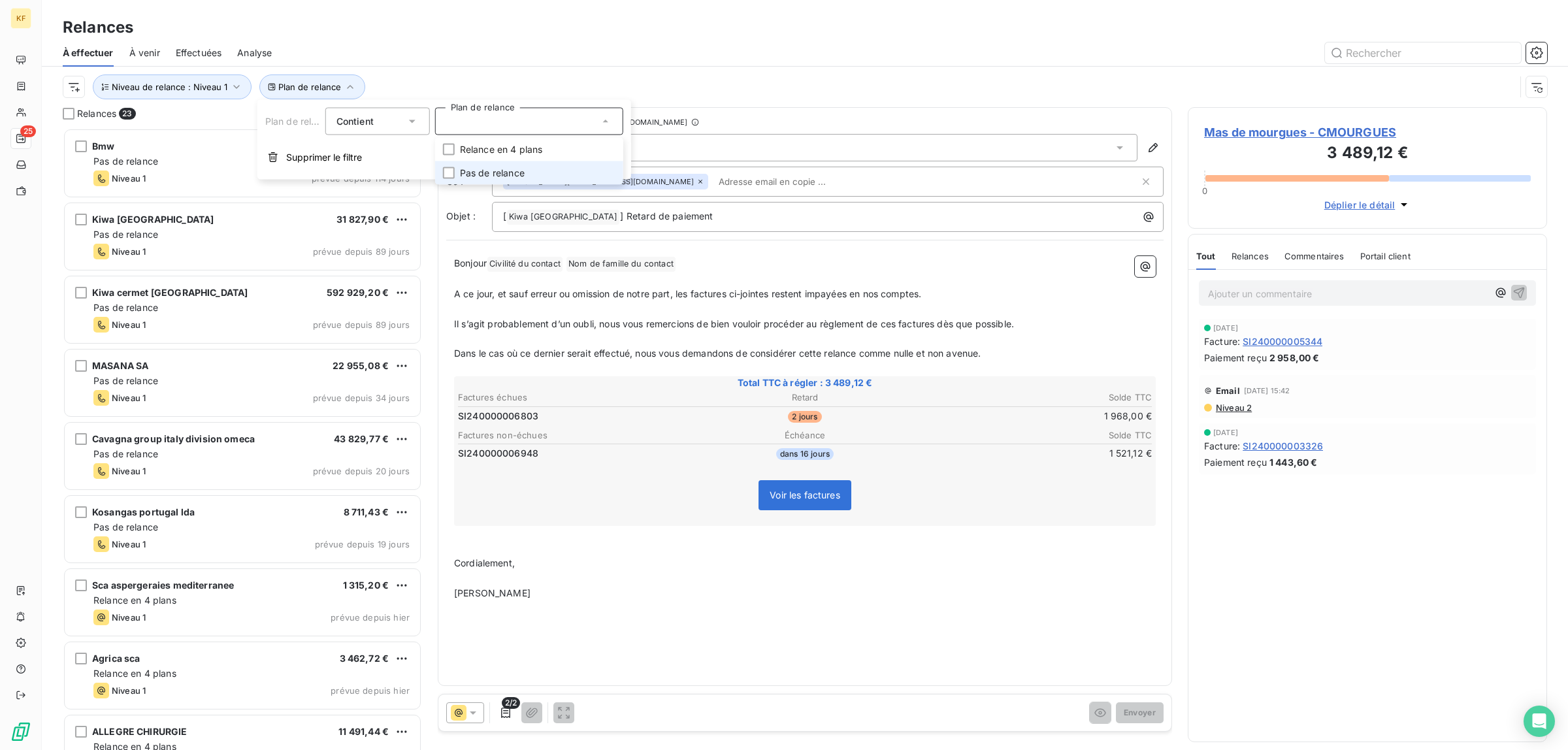
scroll to position [610, 347]
click at [466, 176] on span "Pas de relance" at bounding box center [492, 173] width 64 height 13
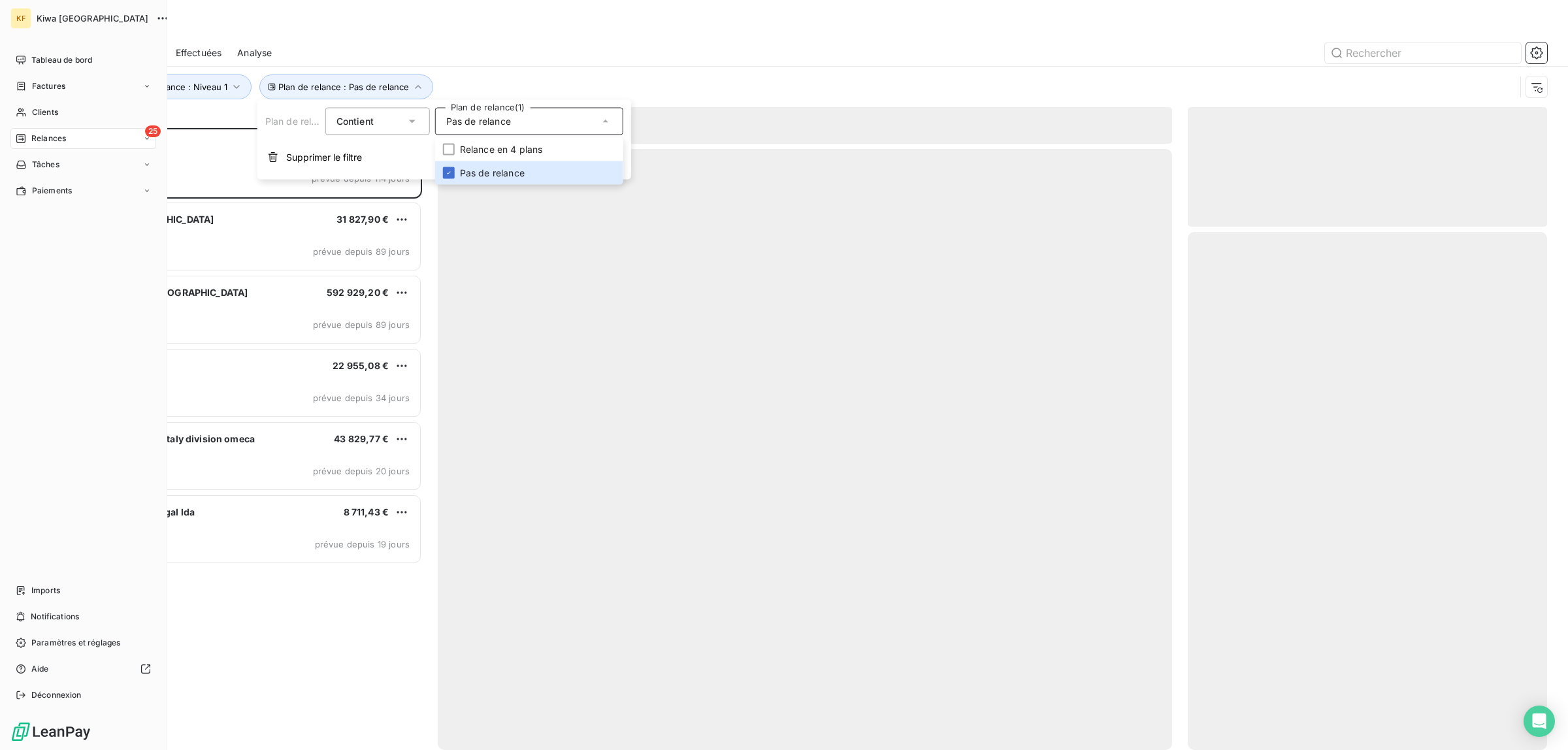
scroll to position [610, 347]
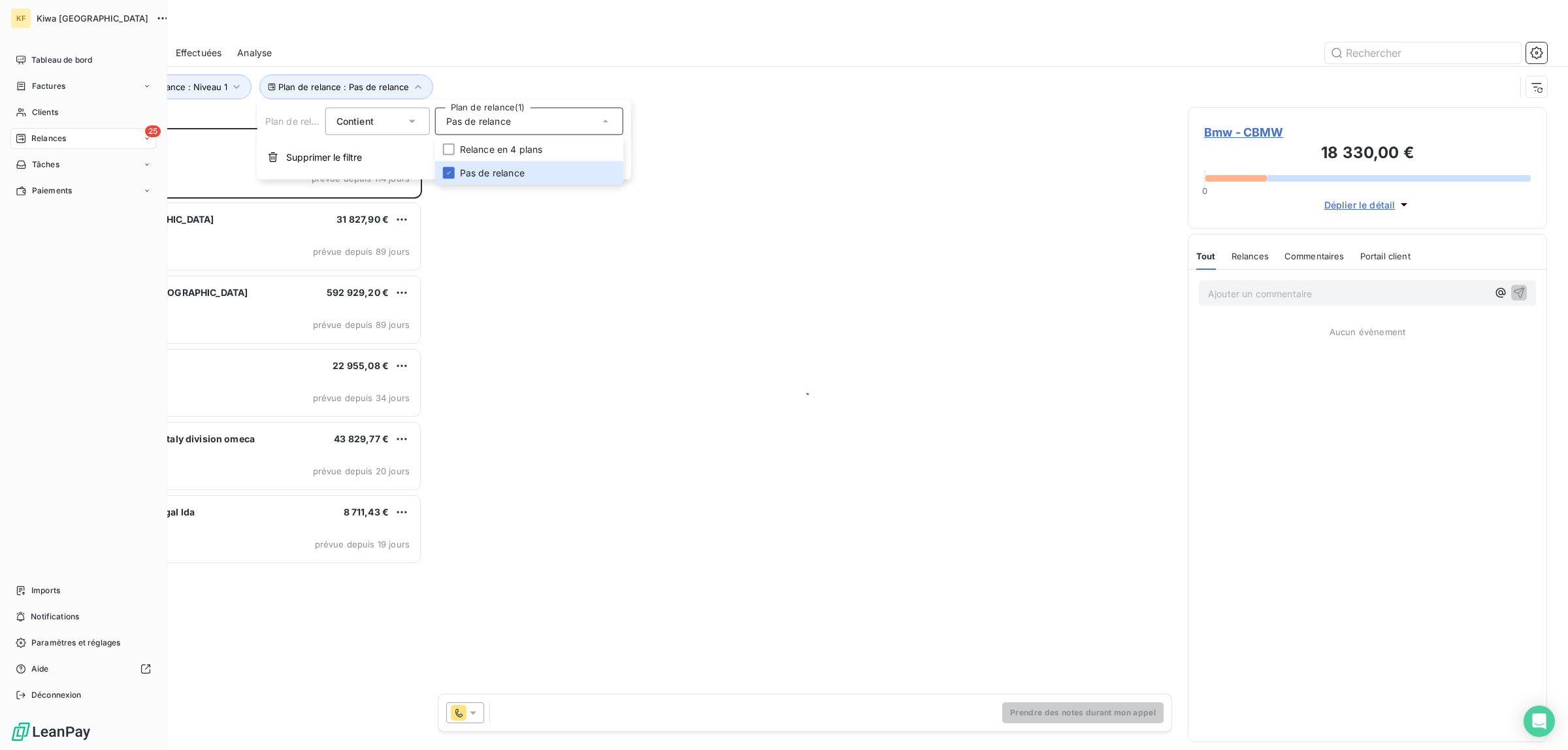
click at [34, 350] on div "Tableau de bord Factures Clients 25 Relances Tâches Paiements Imports Notificat…" at bounding box center [83, 377] width 145 height 656
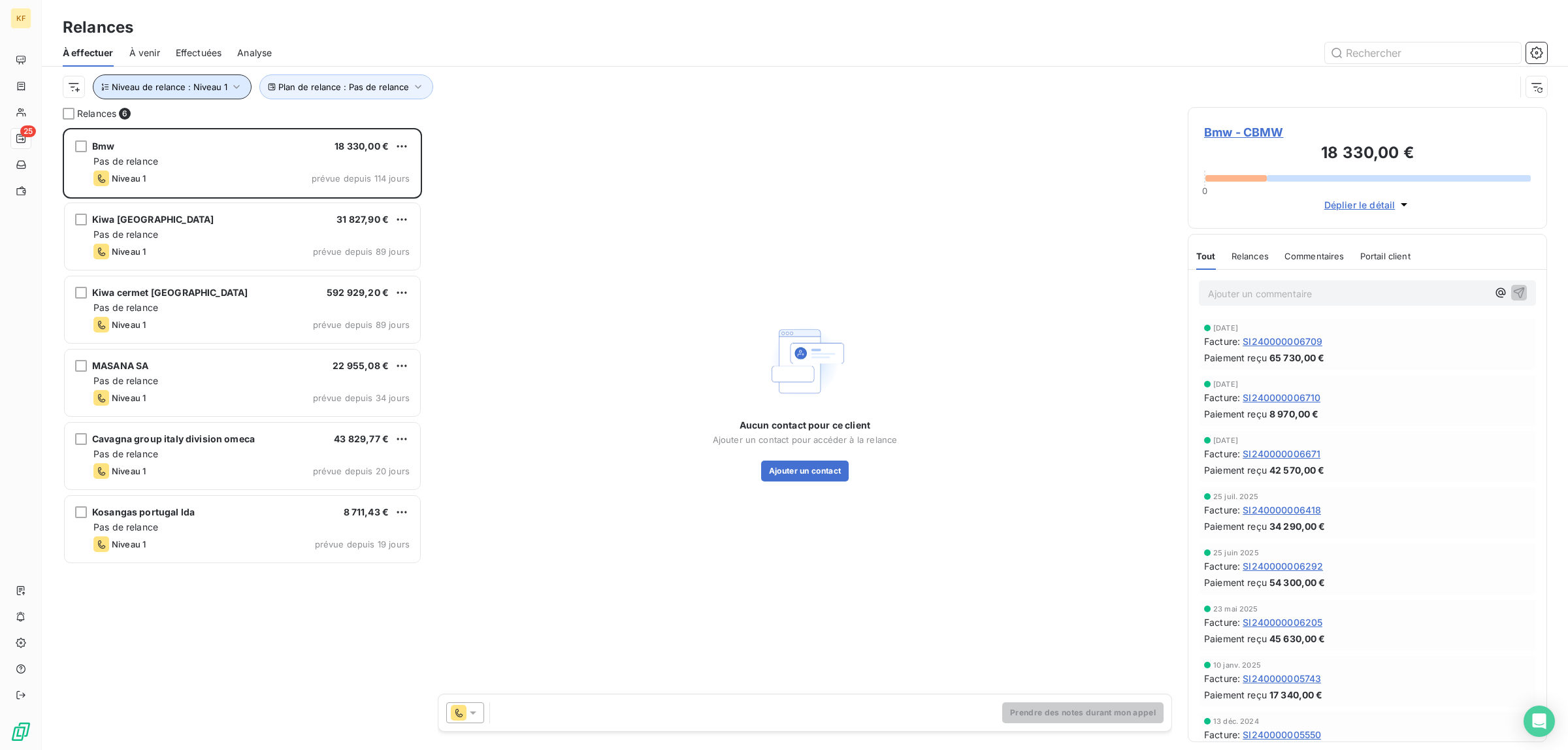
click at [188, 86] on span "Niveau de relance : Niveau 1" at bounding box center [170, 87] width 116 height 11
click at [216, 126] on div "Contient" at bounding box center [207, 121] width 69 height 19
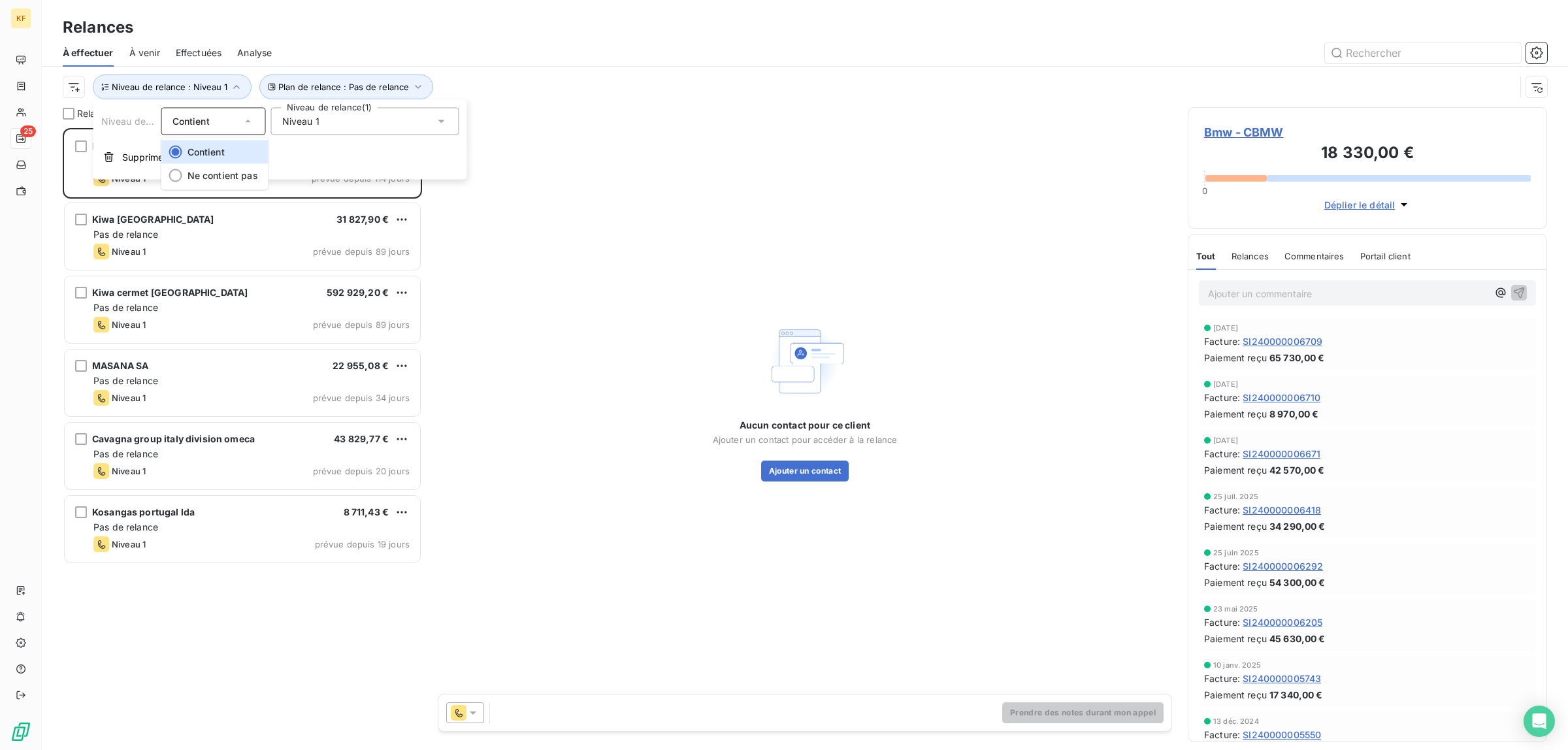
click at [230, 124] on div "Contient" at bounding box center [207, 121] width 69 height 19
click at [339, 122] on div "Niveau 1" at bounding box center [365, 122] width 188 height 27
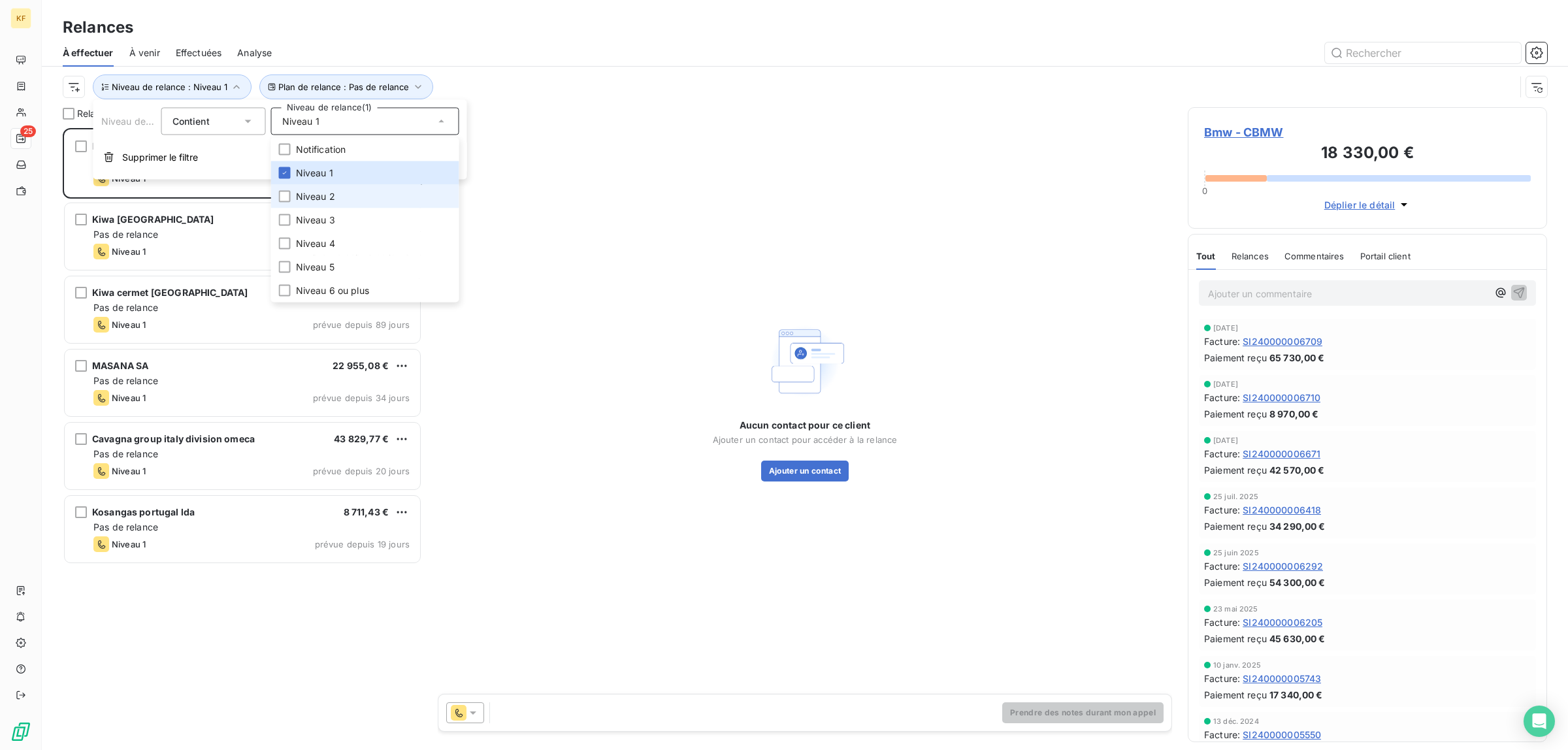
drag, startPoint x: 302, startPoint y: 190, endPoint x: 302, endPoint y: 197, distance: 7.0
click at [302, 191] on span "Niveau 2" at bounding box center [315, 196] width 39 height 13
click at [302, 220] on span "Niveau 3" at bounding box center [315, 219] width 39 height 13
click at [302, 237] on span "Niveau 4" at bounding box center [315, 243] width 39 height 13
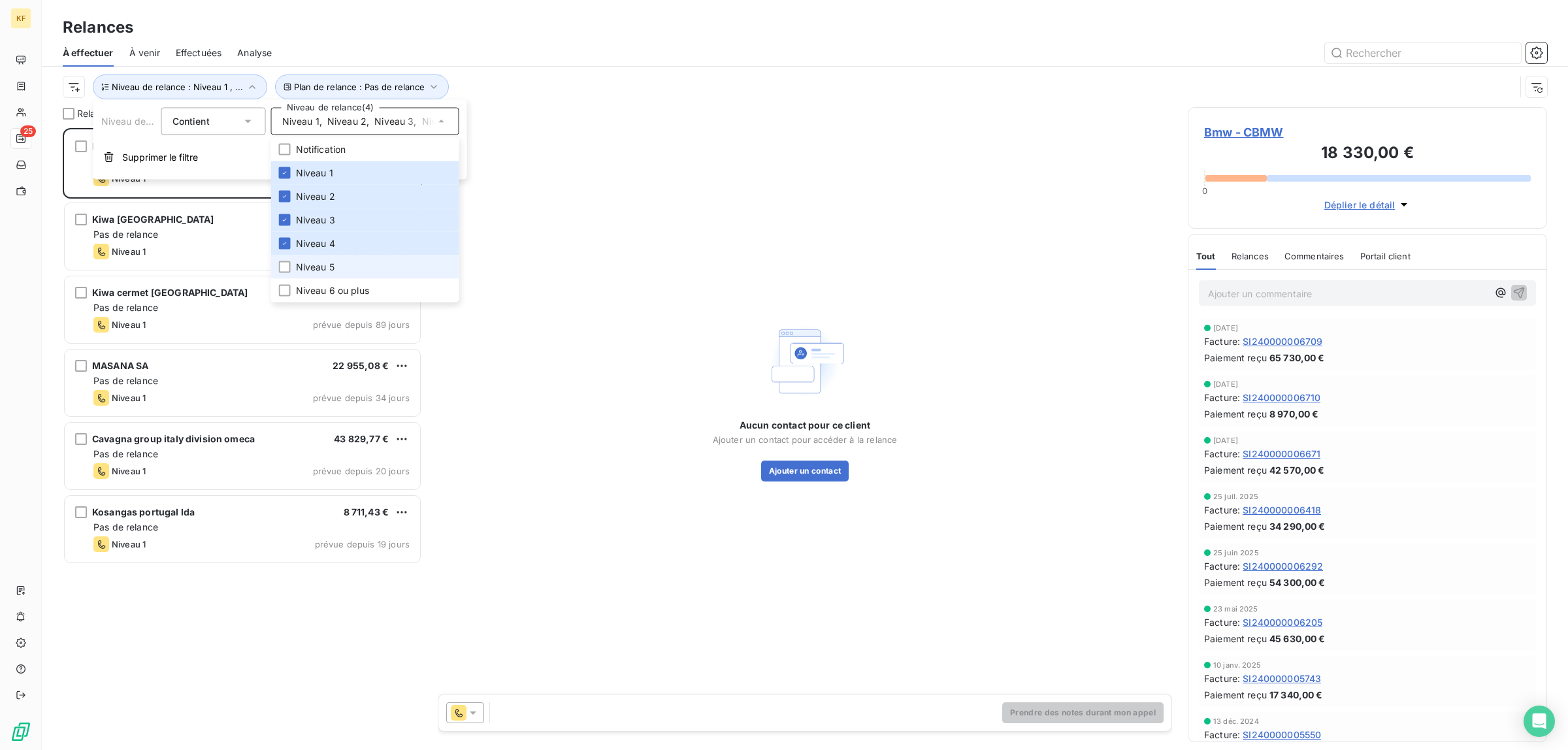
click at [301, 265] on span "Niveau 5" at bounding box center [315, 266] width 39 height 13
click at [306, 293] on span "Niveau 6 ou plus" at bounding box center [332, 290] width 73 height 13
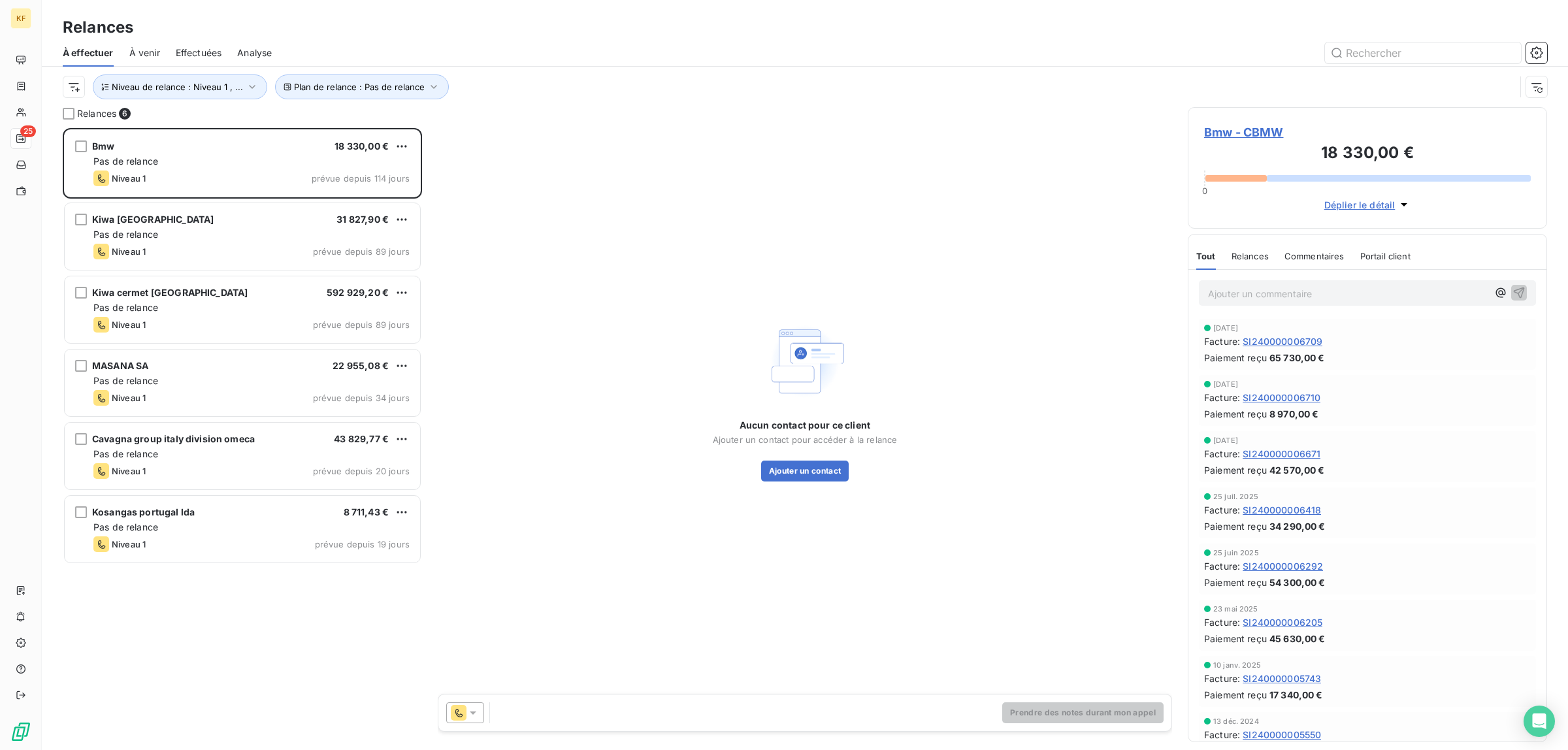
click at [234, 627] on div "Bmw 18 330,00 € Pas de relance Niveau 1 prévue depuis 114 jours Kiwa [GEOGRAPHI…" at bounding box center [242, 439] width 359 height 622
click at [126, 56] on div "À effectuer À venir Effectuées Analyse" at bounding box center [804, 53] width 1526 height 27
click at [142, 54] on span "À venir" at bounding box center [144, 53] width 30 height 13
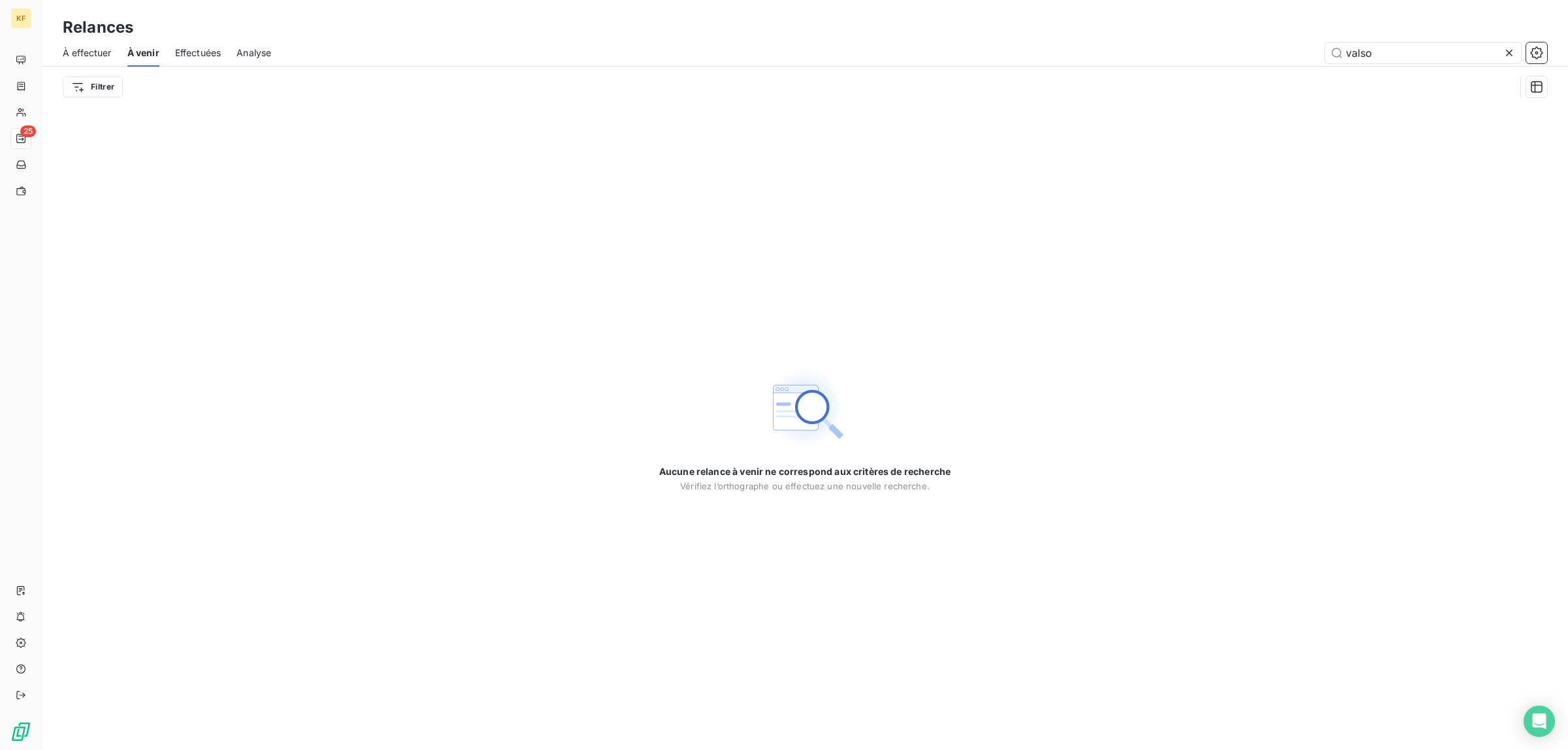
click at [201, 53] on span "Effectuées" at bounding box center [199, 53] width 47 height 13
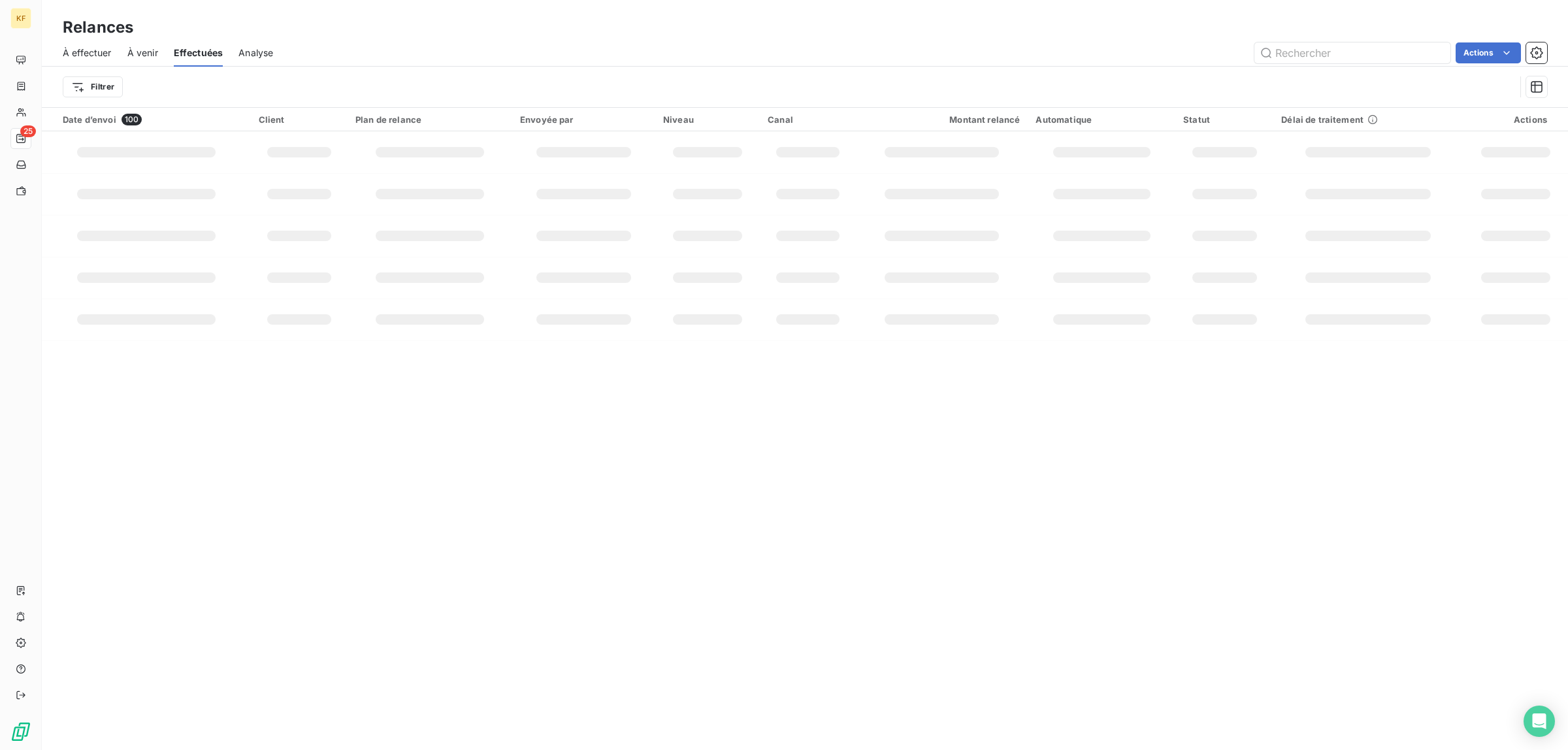
click at [261, 50] on span "Analyse" at bounding box center [256, 53] width 35 height 13
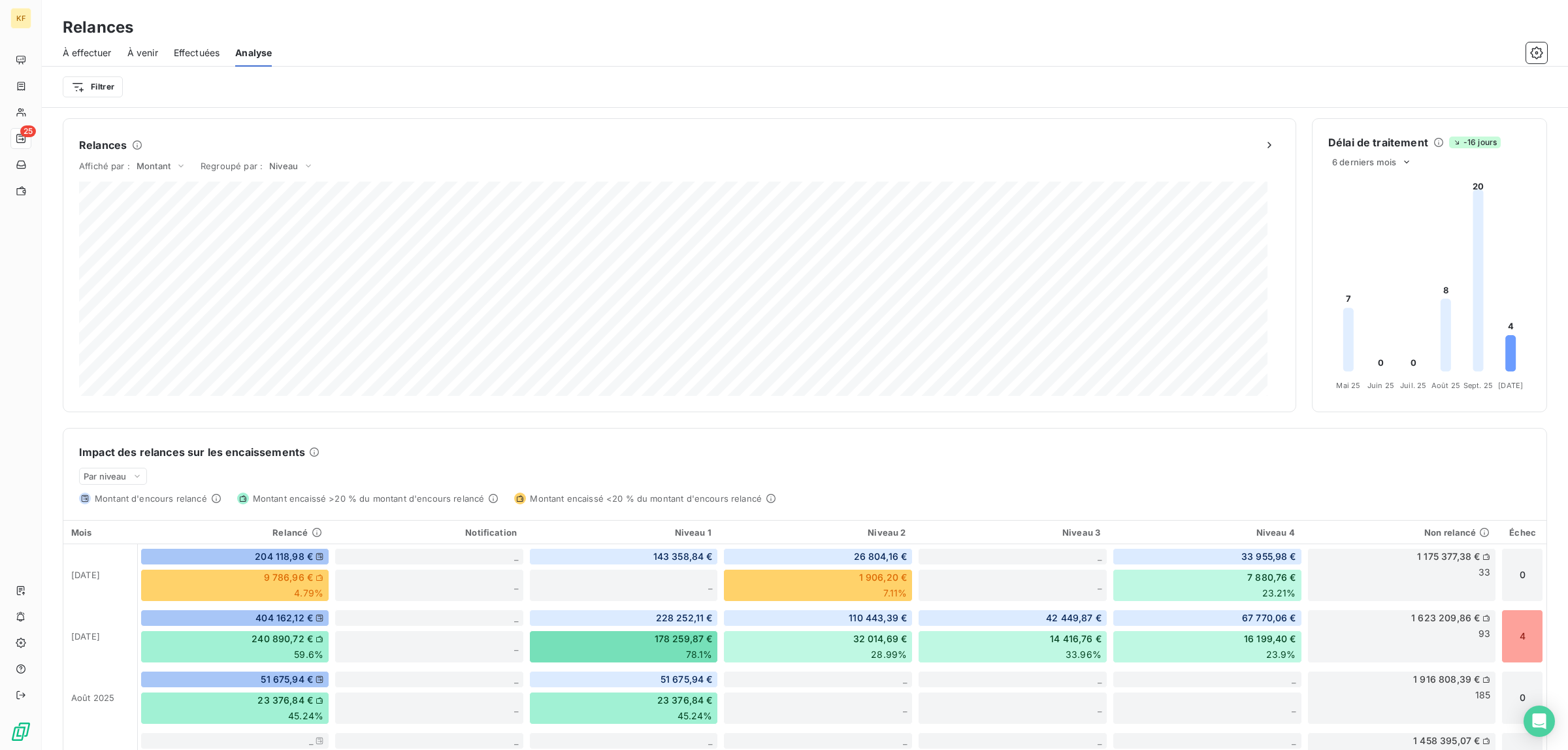
click at [84, 55] on span "À effectuer" at bounding box center [87, 53] width 49 height 13
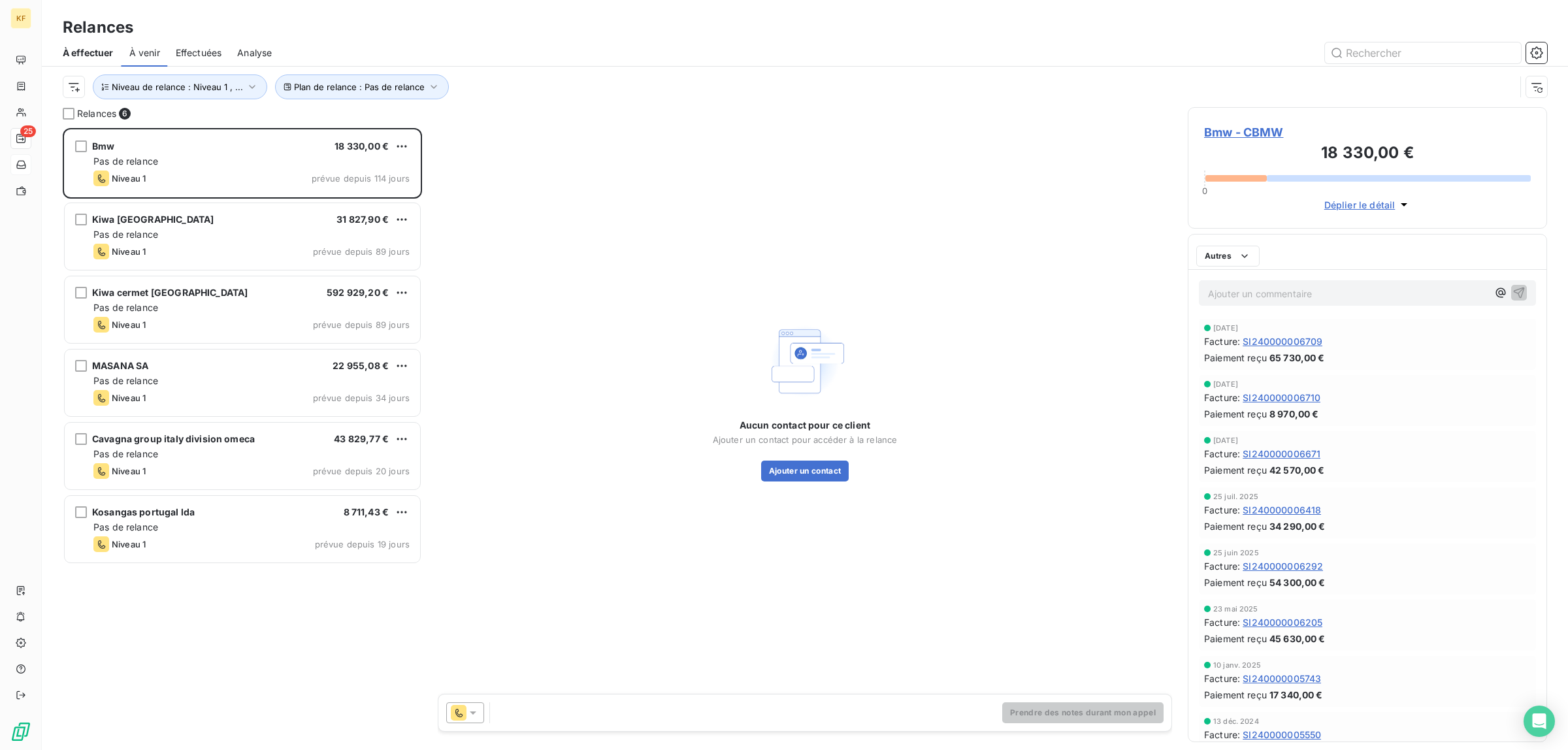
scroll to position [610, 347]
click at [239, 96] on button "Niveau de relance : Niveau 1 , ..." at bounding box center [179, 86] width 175 height 24
click at [361, 120] on span "Niveau 2" at bounding box center [347, 121] width 39 height 13
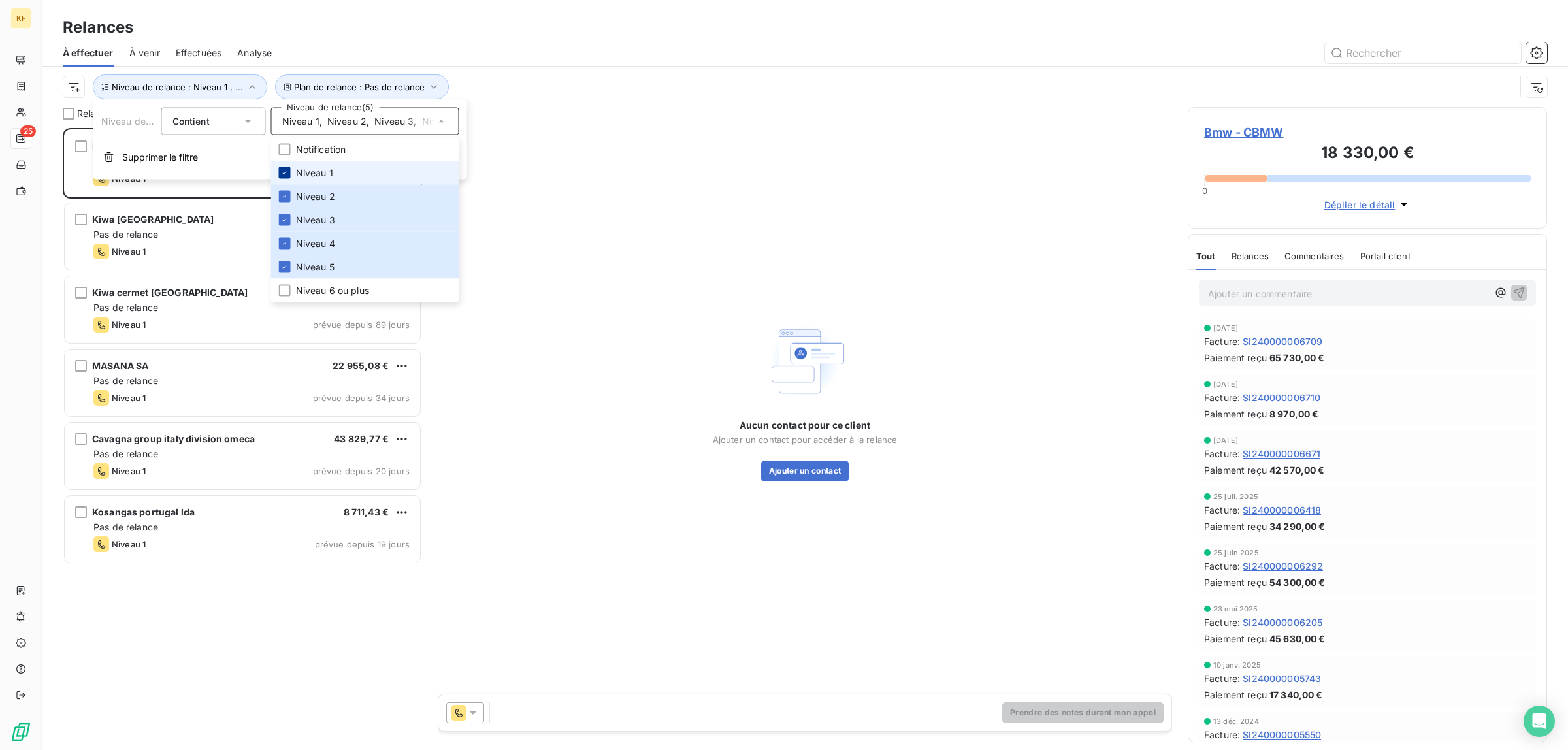
click at [286, 168] on div at bounding box center [285, 174] width 12 height 12
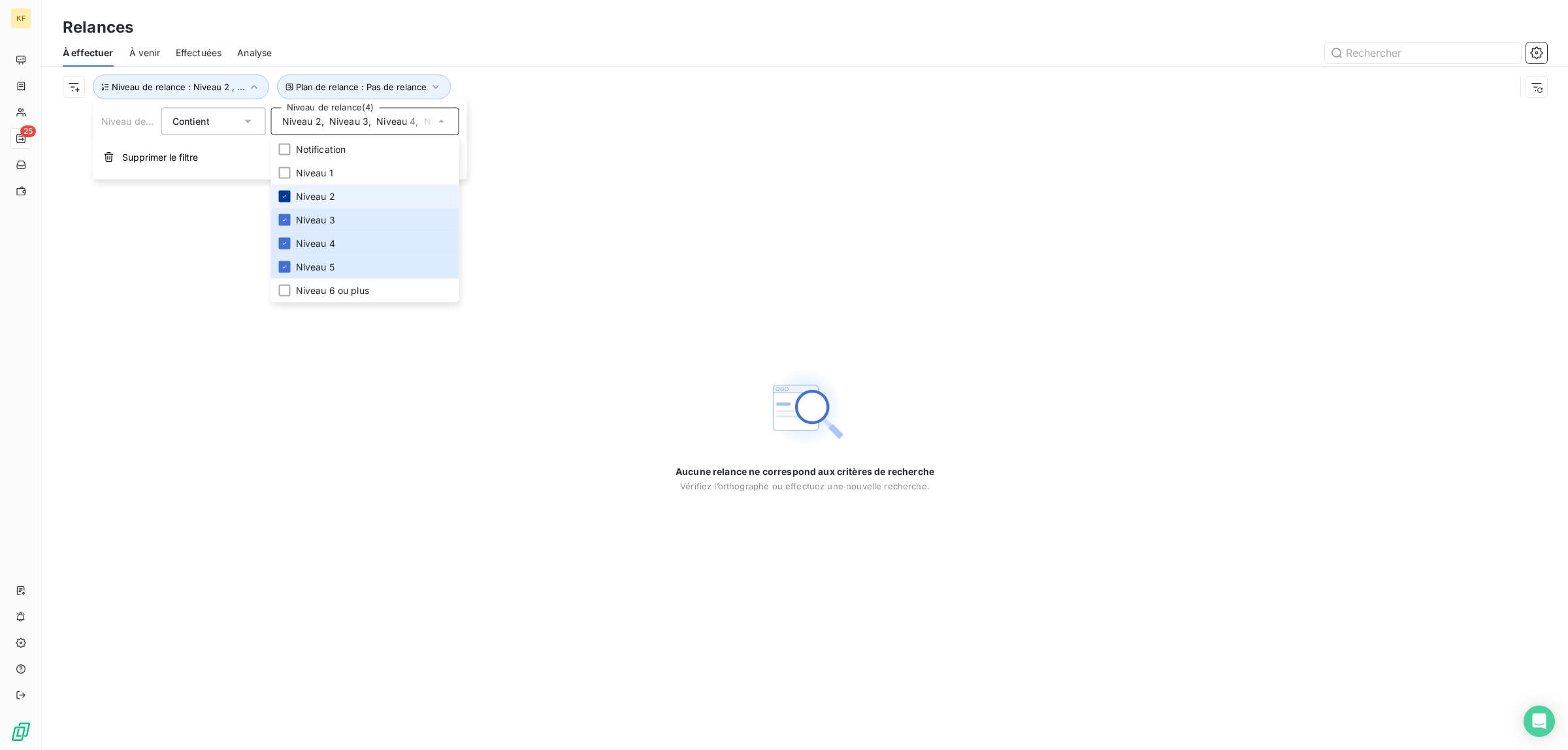
click at [281, 197] on icon at bounding box center [285, 197] width 8 height 8
click at [279, 223] on div at bounding box center [285, 220] width 12 height 12
click at [281, 246] on icon at bounding box center [285, 244] width 8 height 8
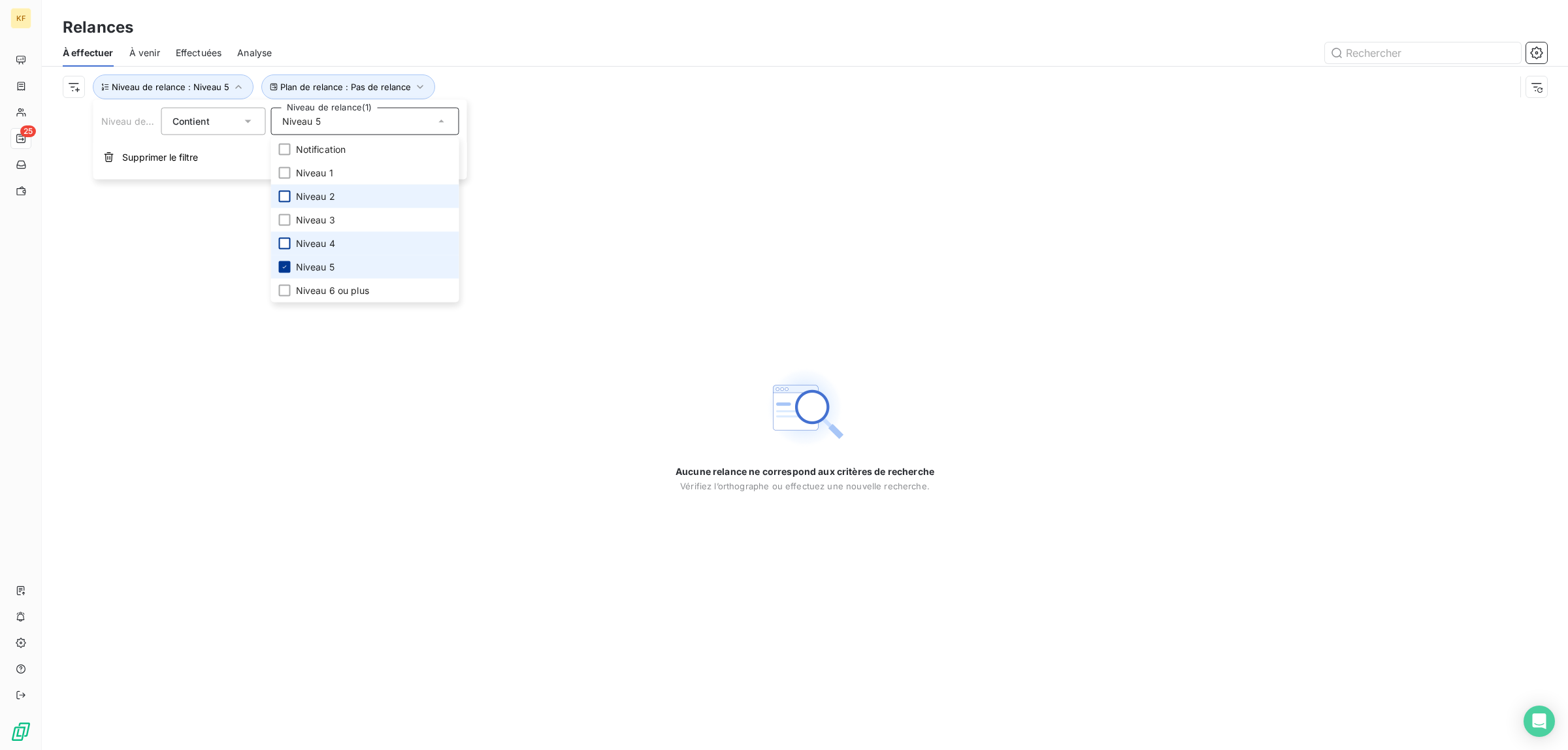
click at [282, 269] on icon at bounding box center [285, 267] width 8 height 8
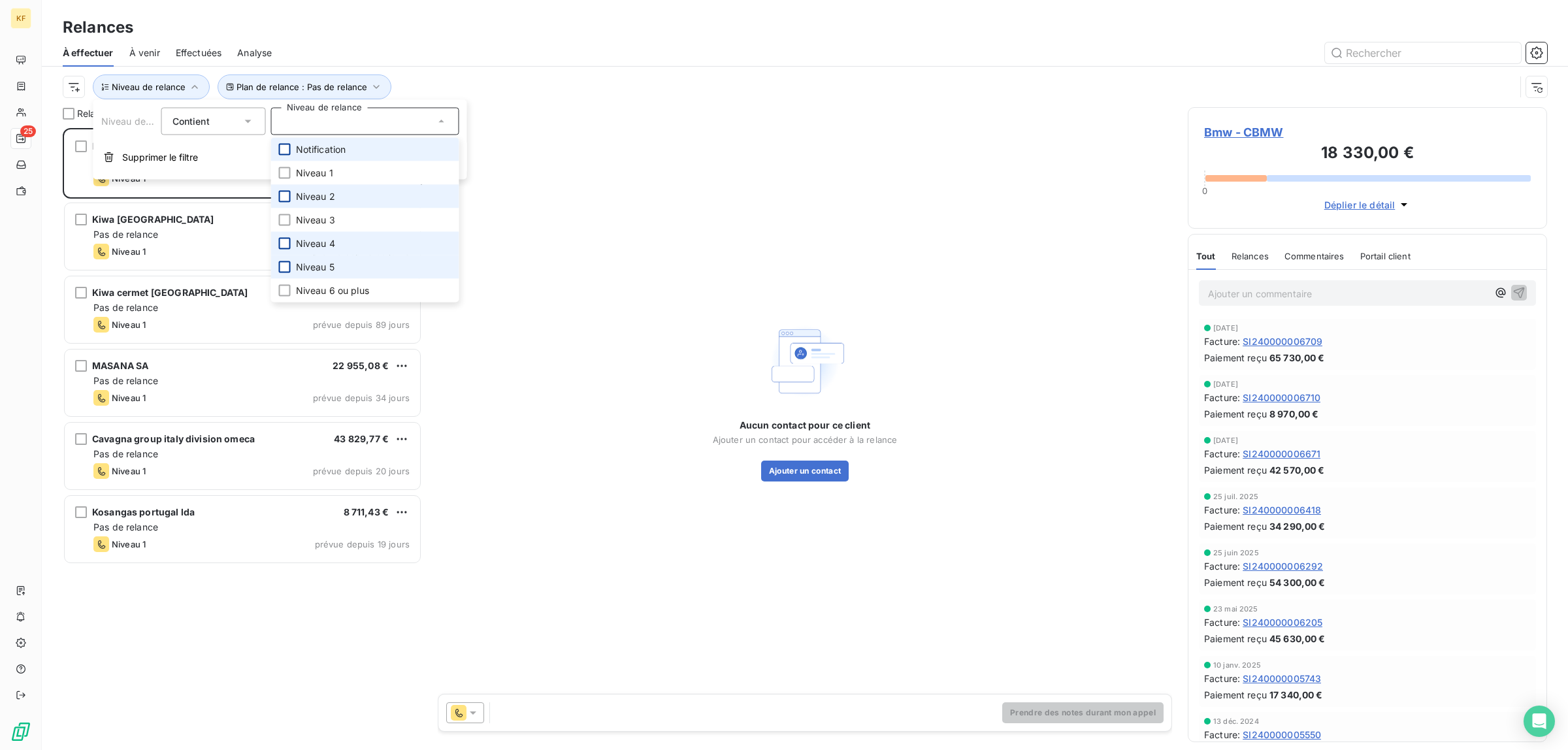
scroll to position [610, 347]
click at [282, 145] on div at bounding box center [285, 149] width 12 height 12
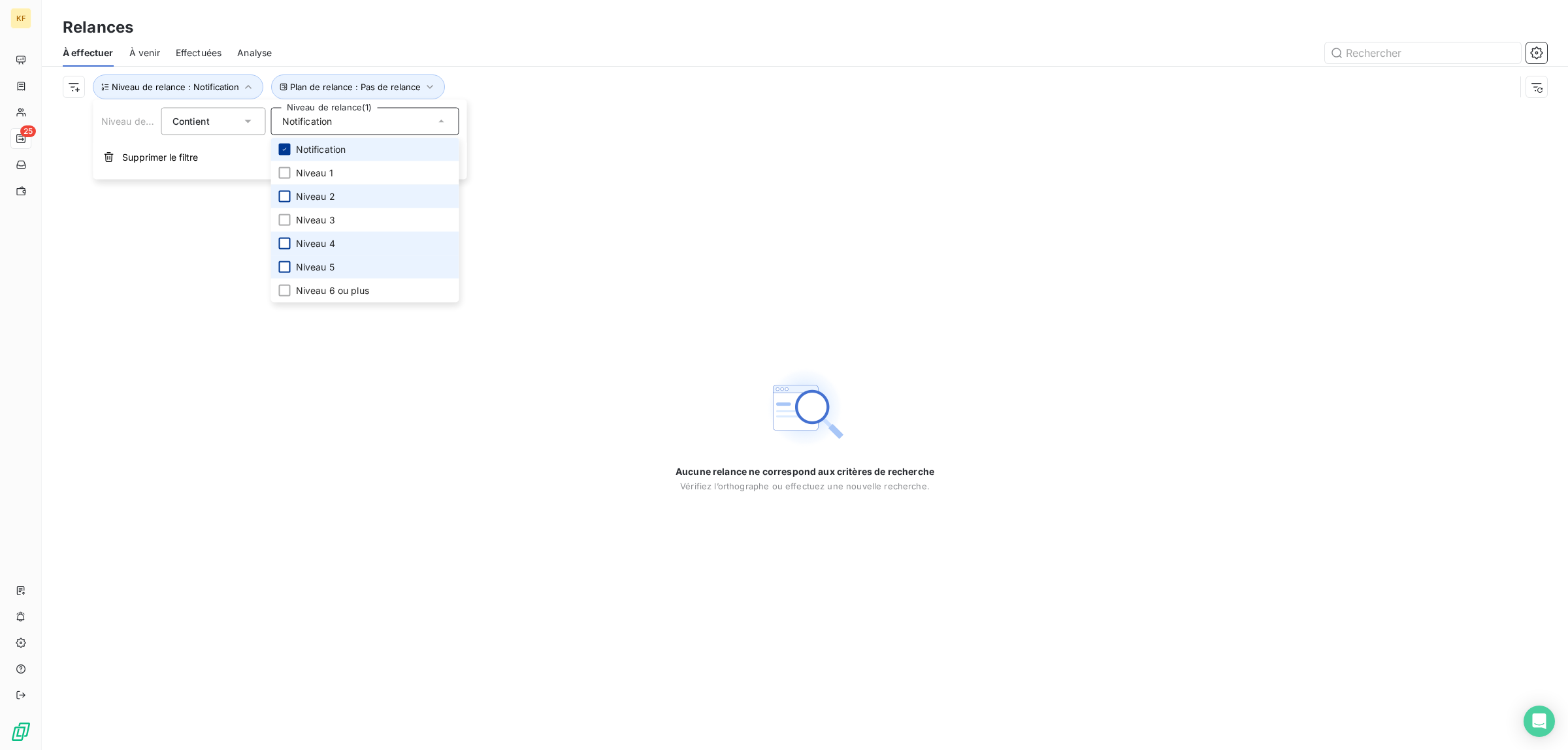
click at [286, 145] on icon at bounding box center [285, 149] width 8 height 8
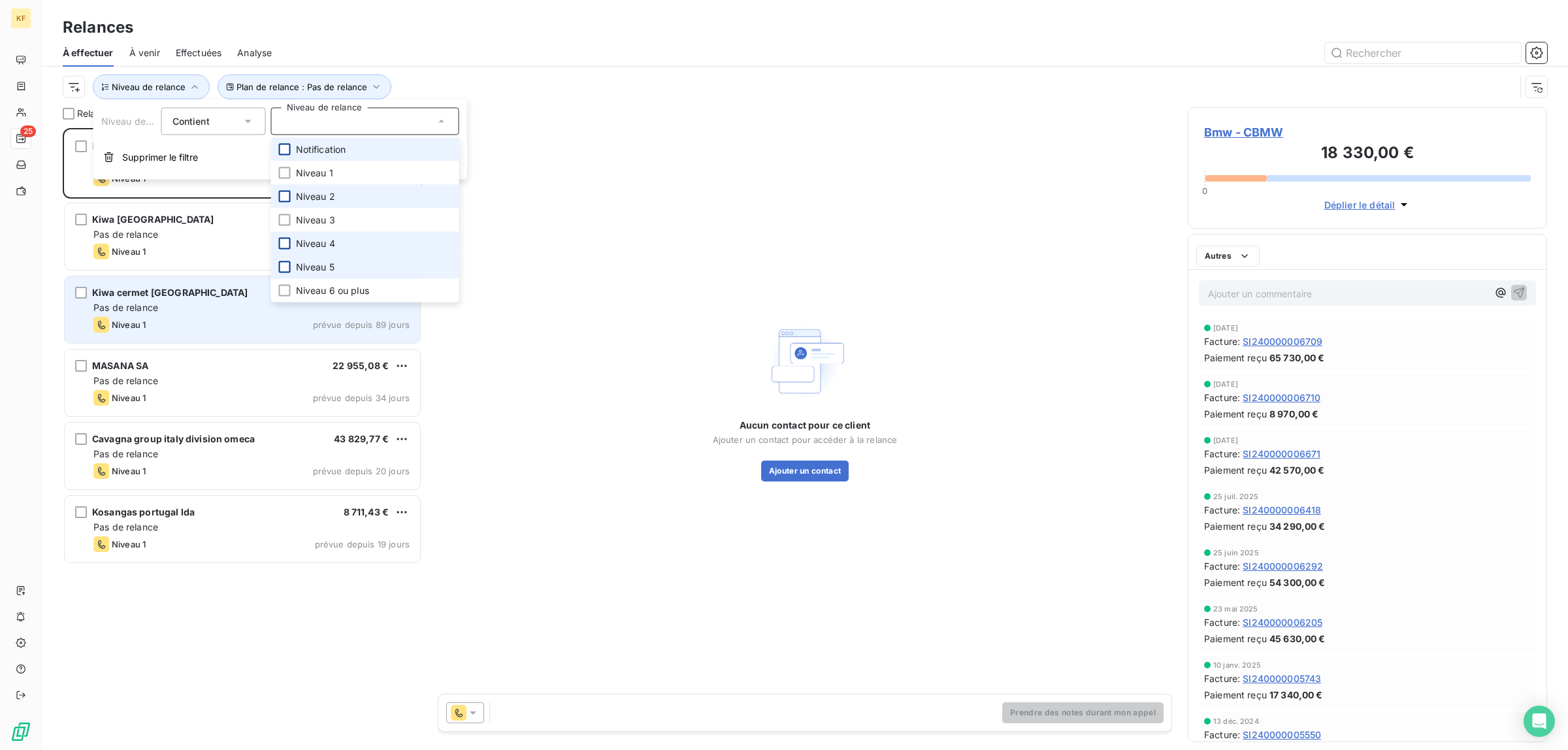
scroll to position [610, 347]
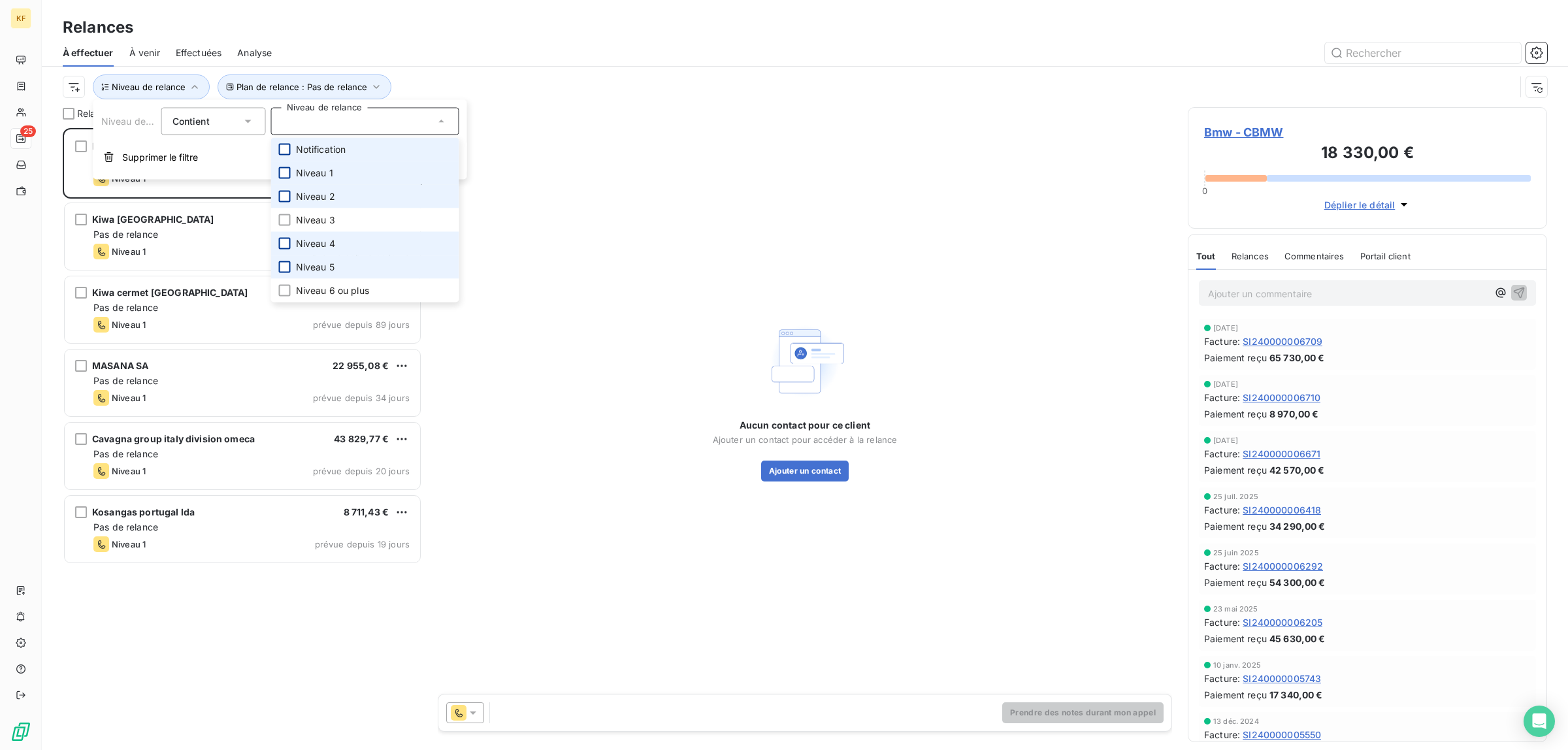
click at [285, 172] on div at bounding box center [285, 174] width 12 height 12
click at [400, 76] on button "Plan de relance : Pas de relance" at bounding box center [346, 86] width 174 height 24
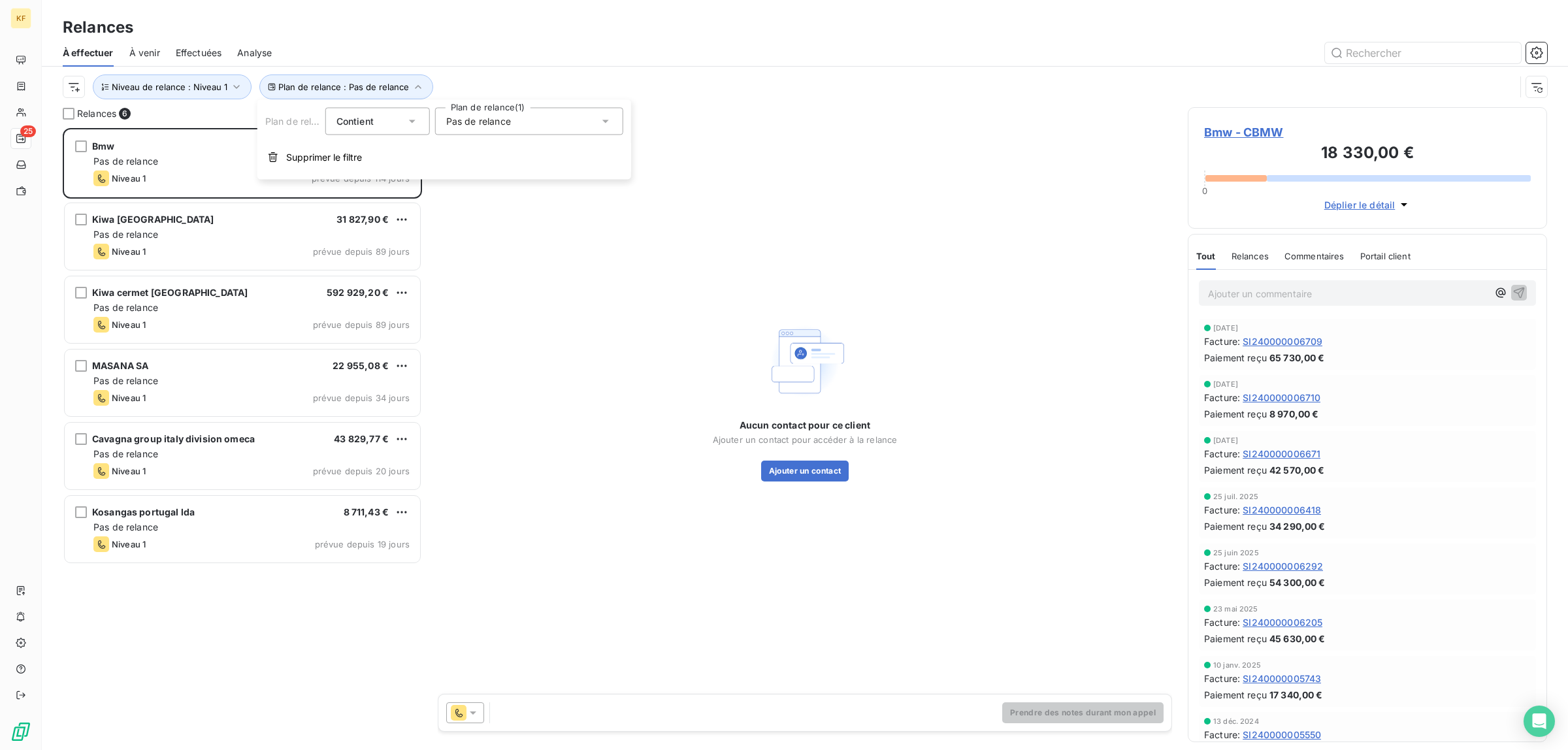
click at [468, 122] on span "Pas de relance" at bounding box center [479, 121] width 64 height 13
click at [485, 147] on span "Relance en 4 plans" at bounding box center [501, 149] width 83 height 13
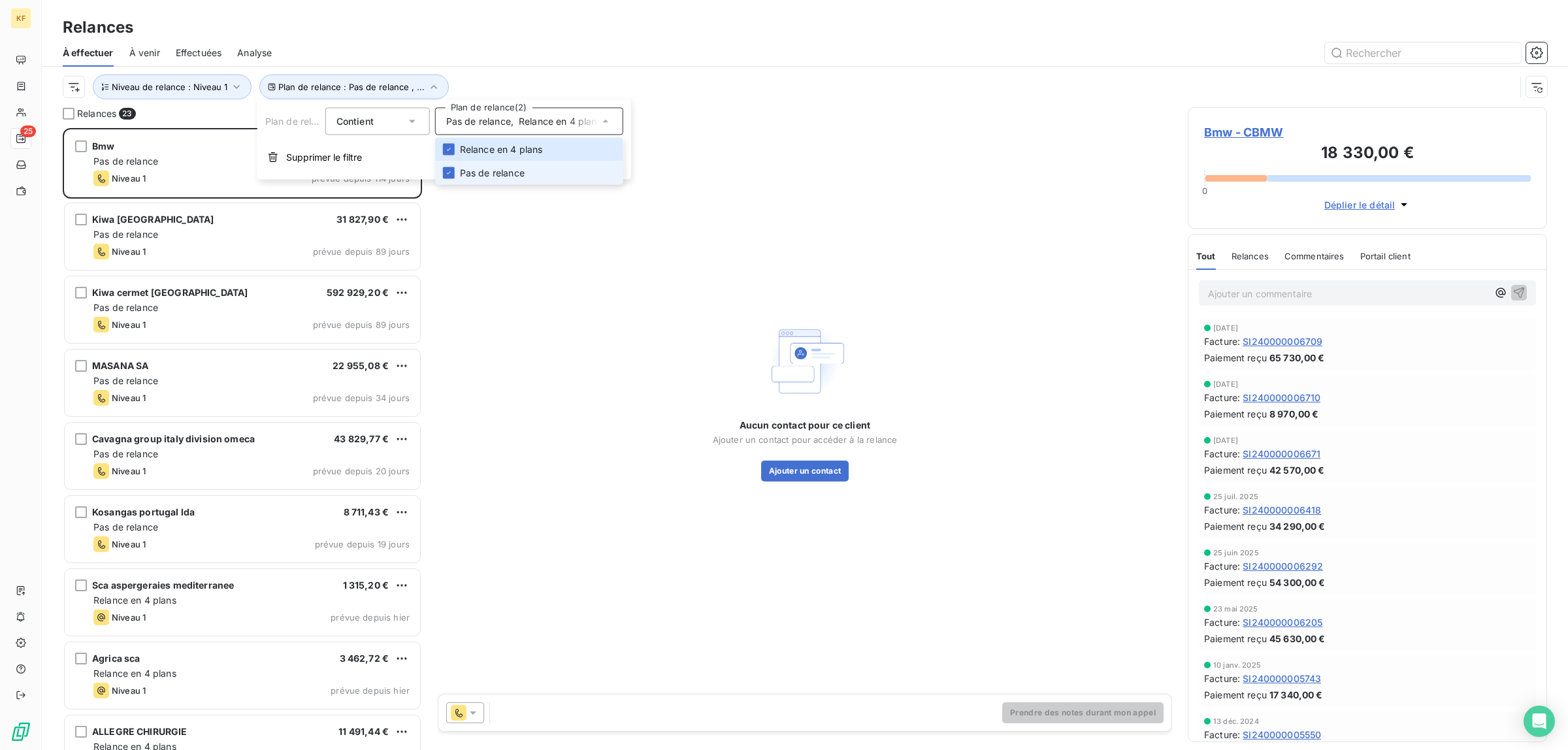
click at [464, 172] on span "Pas de relance" at bounding box center [492, 173] width 64 height 13
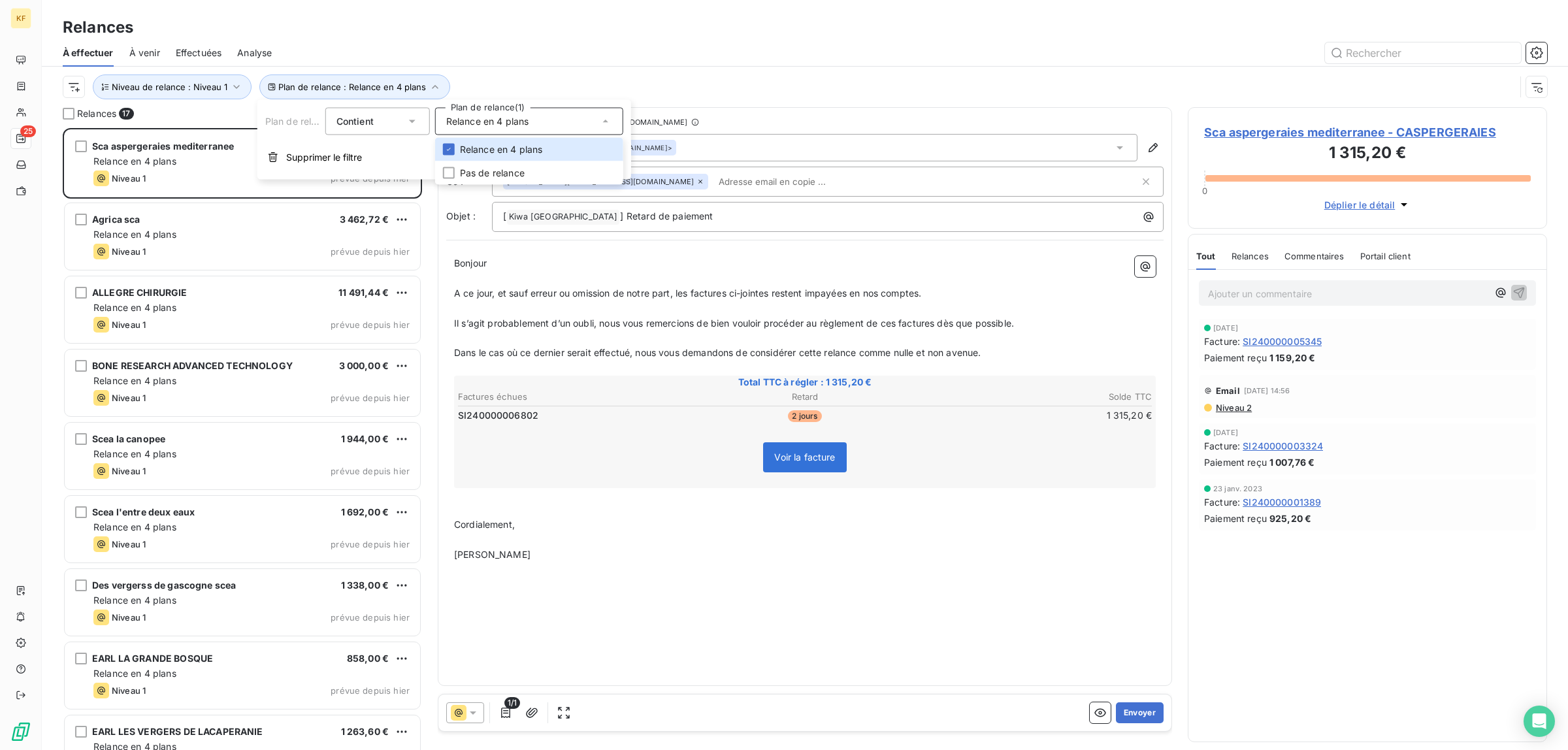
click at [8, 365] on div "KF 25" at bounding box center [20, 375] width 42 height 750
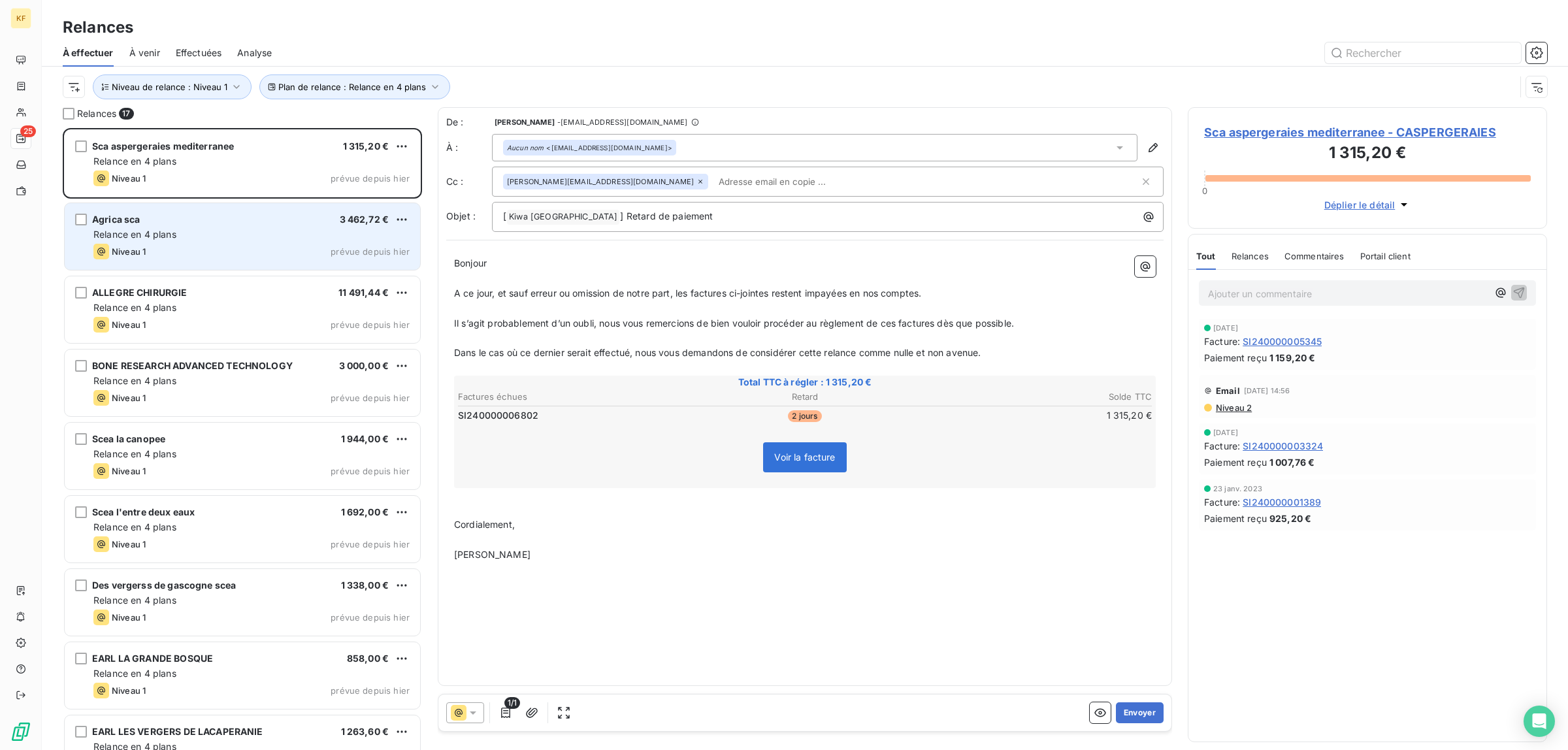
click at [201, 233] on div "Relance en 4 plans" at bounding box center [252, 234] width 316 height 13
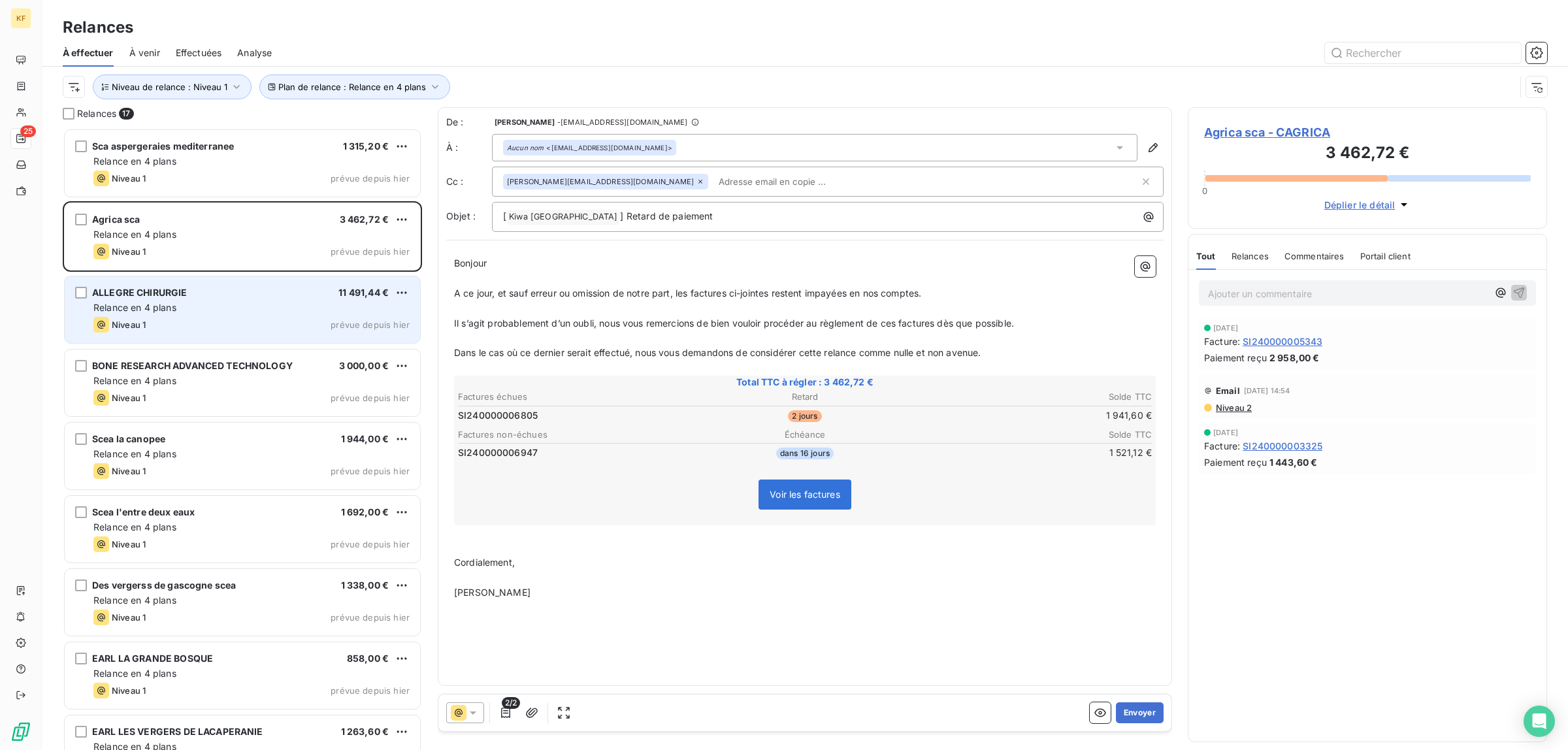
click at [240, 297] on div "ALLEGRE CHIRURGIE 11 491,44 €" at bounding box center [252, 293] width 316 height 12
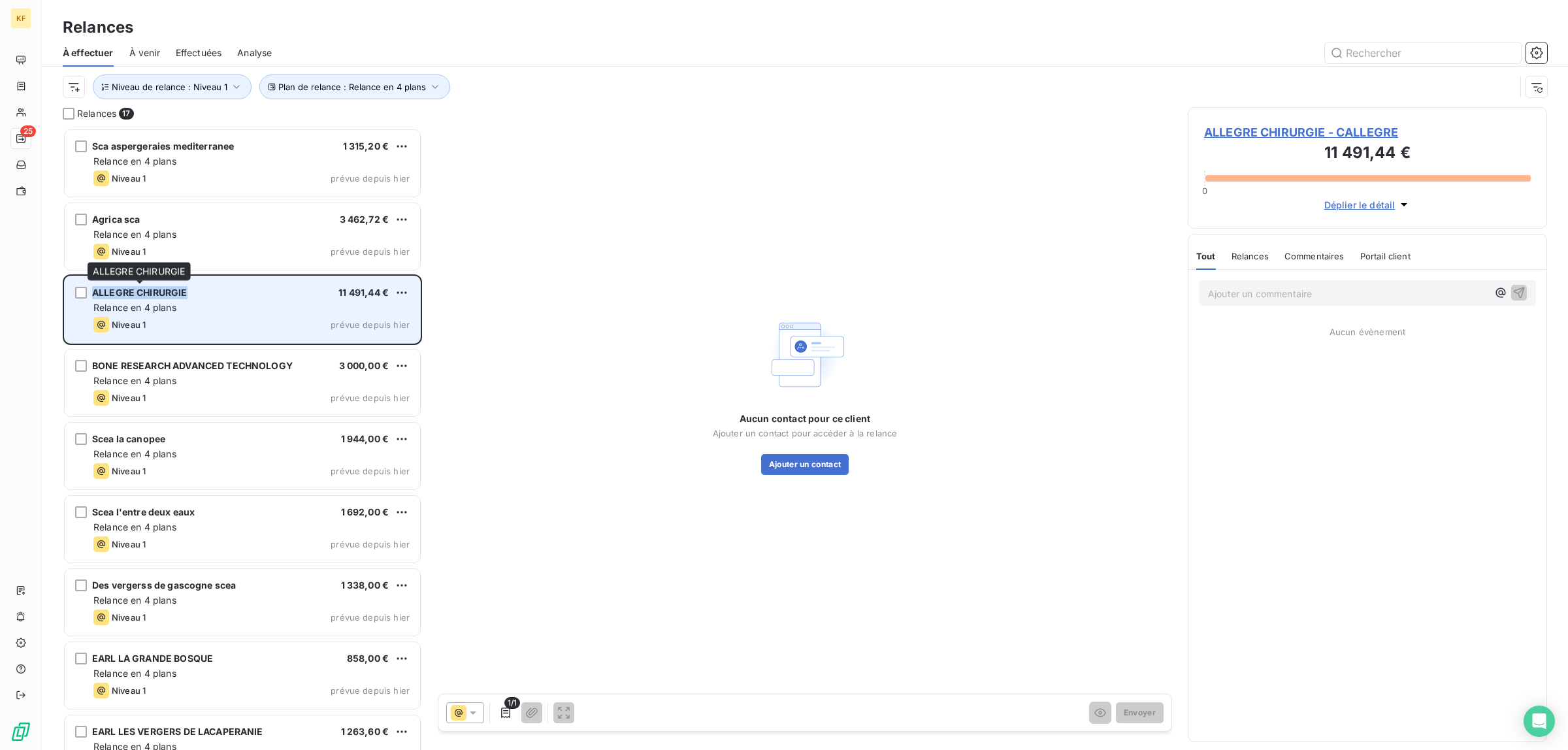
drag, startPoint x: 196, startPoint y: 290, endPoint x: 92, endPoint y: 292, distance: 104.0
click at [92, 292] on div "ALLEGRE CHIRURGIE 11 491,44 € Relance en 4 plans Niveau 1 prévue depuis hier" at bounding box center [242, 309] width 355 height 66
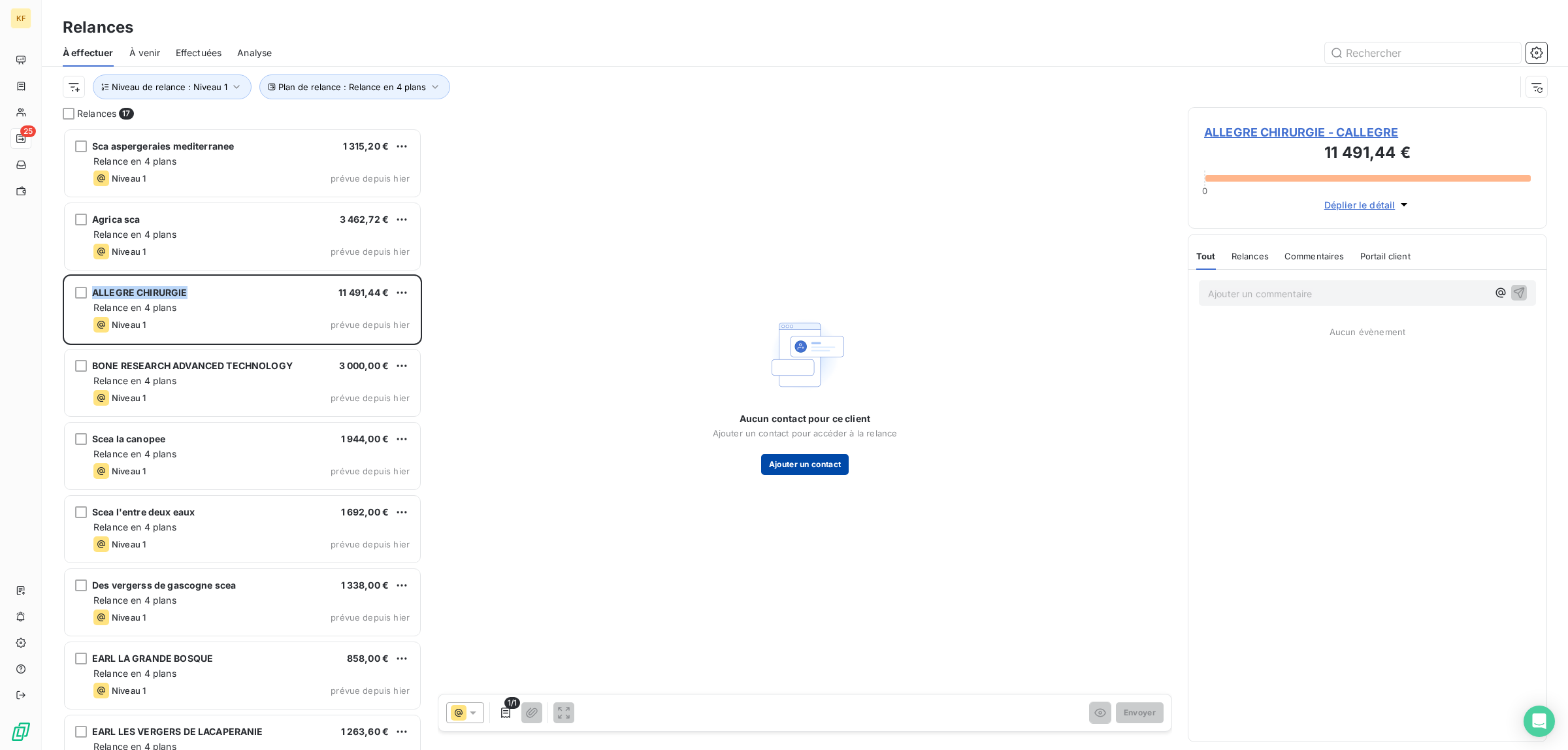
click at [817, 455] on button "Ajouter un contact" at bounding box center [804, 464] width 88 height 20
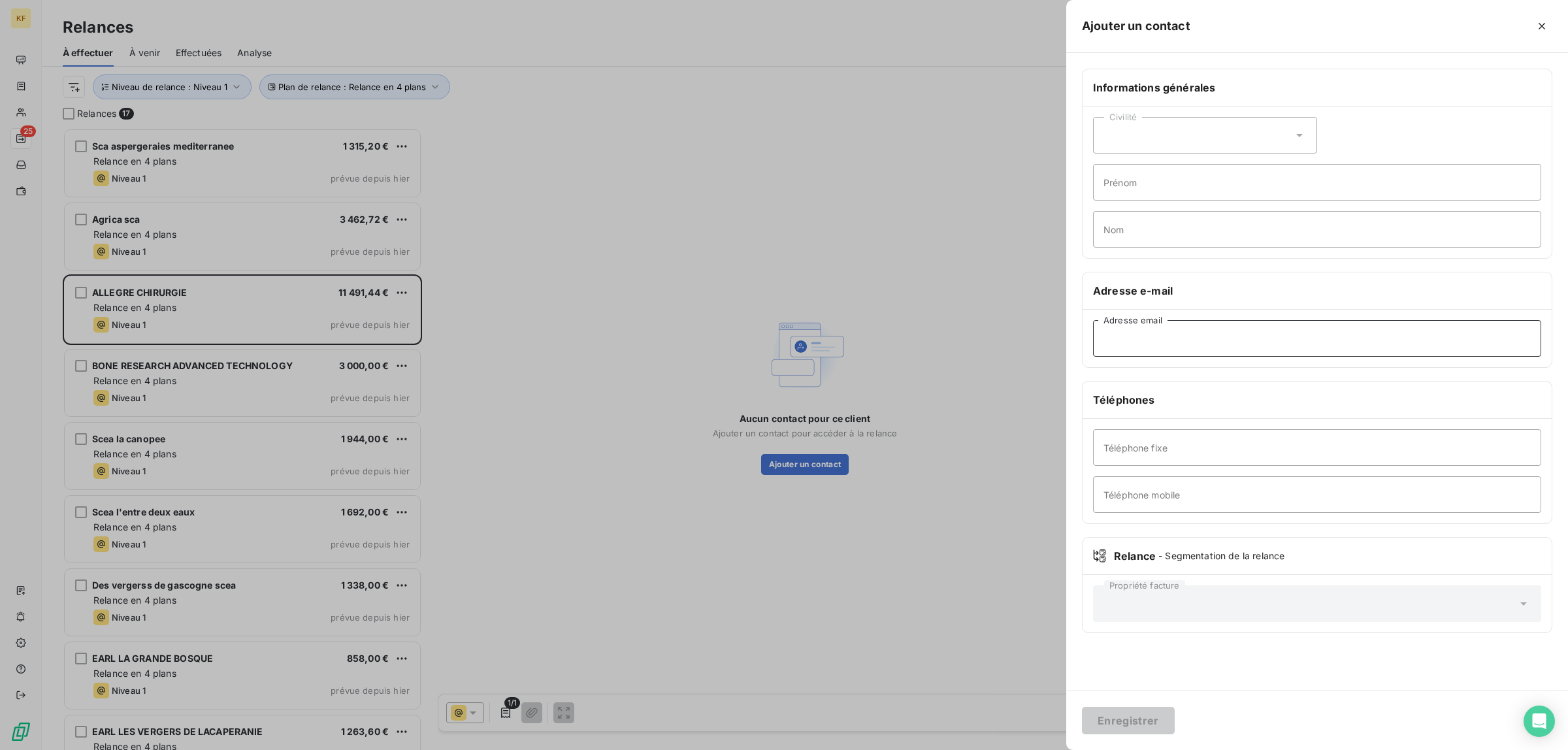
click at [1157, 337] on input "Adresse email" at bounding box center [1317, 338] width 449 height 37
paste input "[EMAIL_ADDRESS][DOMAIN_NAME]"
type input "[EMAIL_ADDRESS][DOMAIN_NAME]"
click at [1145, 723] on button "Enregistrer" at bounding box center [1127, 721] width 93 height 27
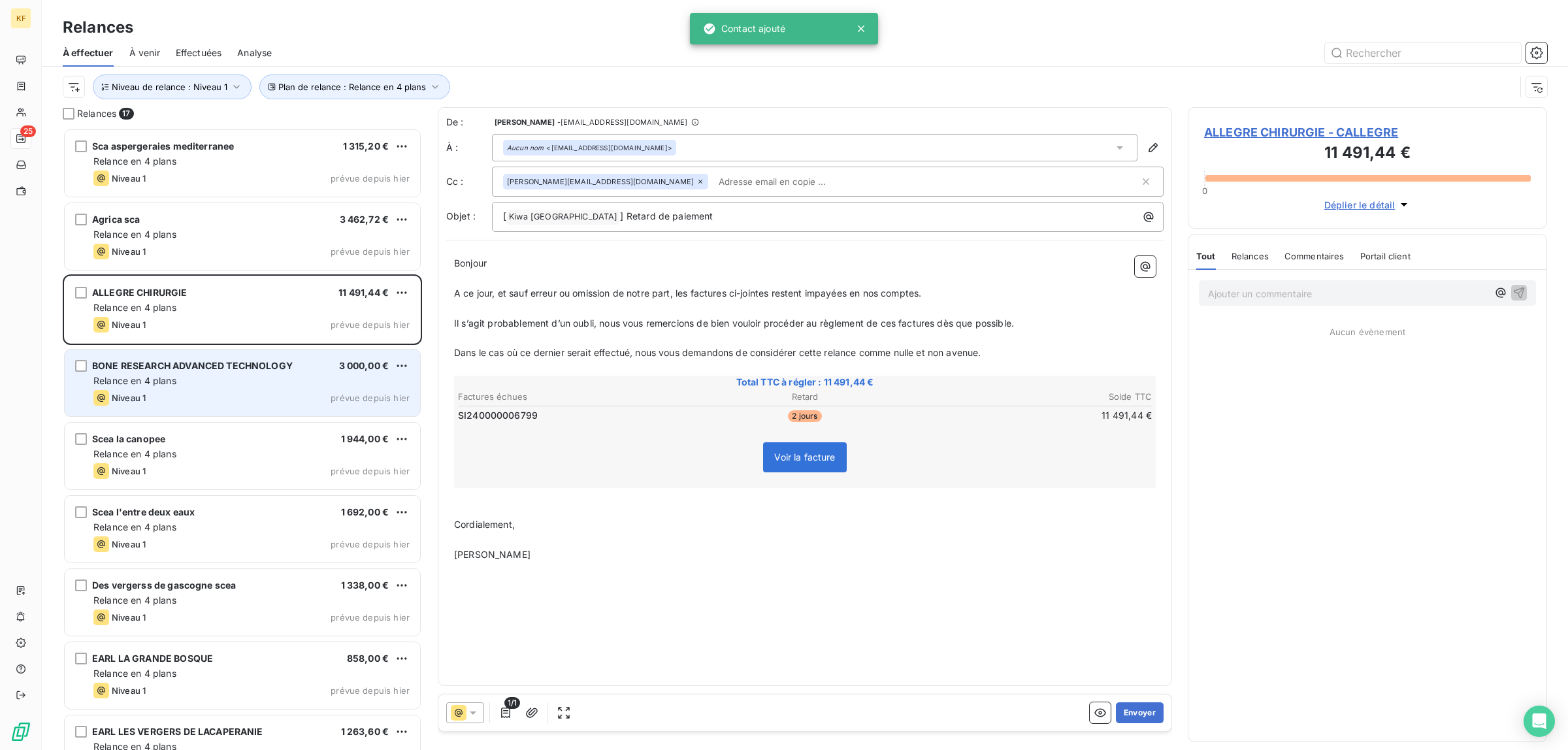
click at [246, 401] on div "Niveau 1 prévue depuis hier" at bounding box center [252, 398] width 316 height 16
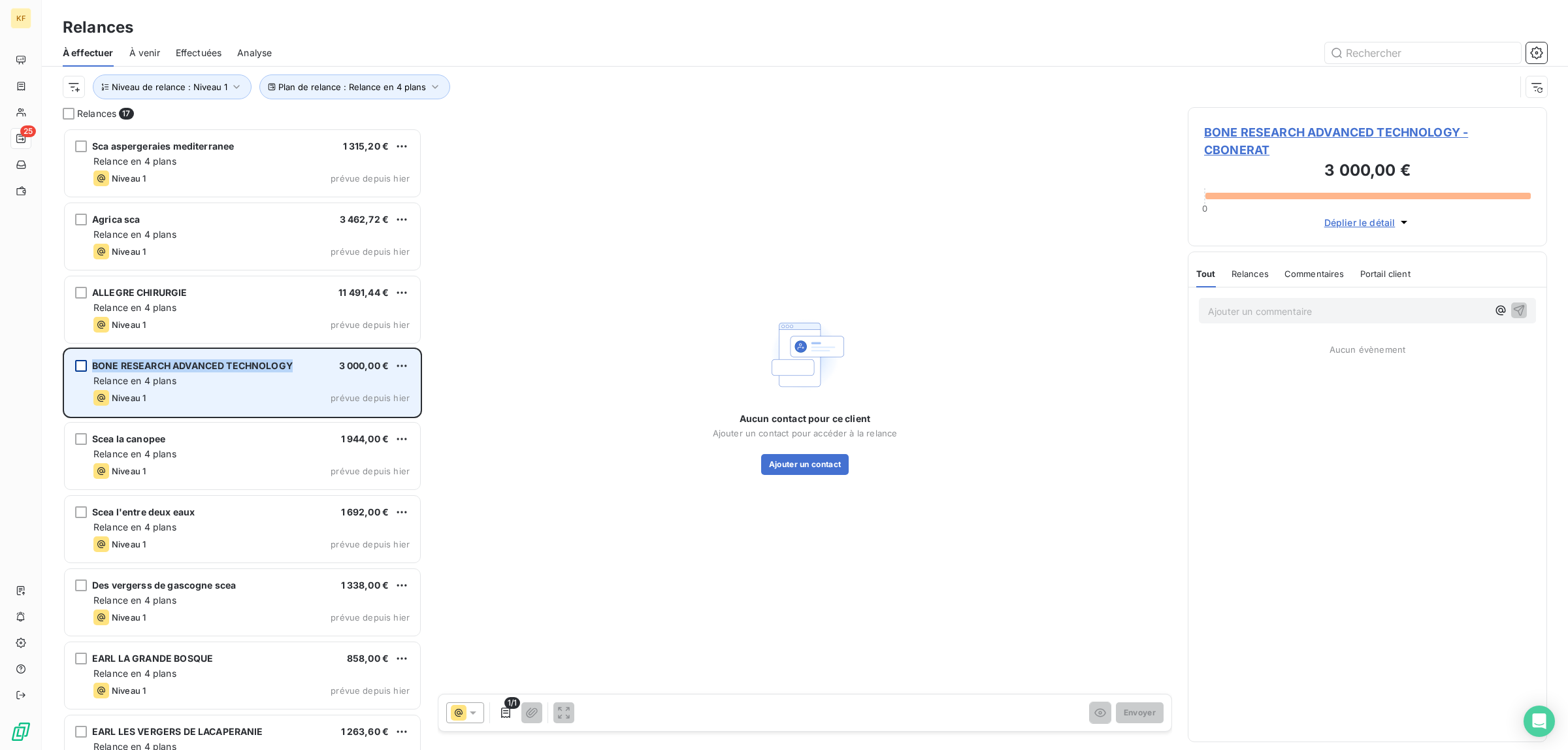
drag, startPoint x: 295, startPoint y: 361, endPoint x: 83, endPoint y: 363, distance: 212.0
click at [94, 363] on div "BONE RESEARCH ADVANCED TECHNOLOGY 3 000,00 €" at bounding box center [252, 366] width 316 height 12
copy div "BONE RESEARCH ADVANCED TECHNOLOGY"
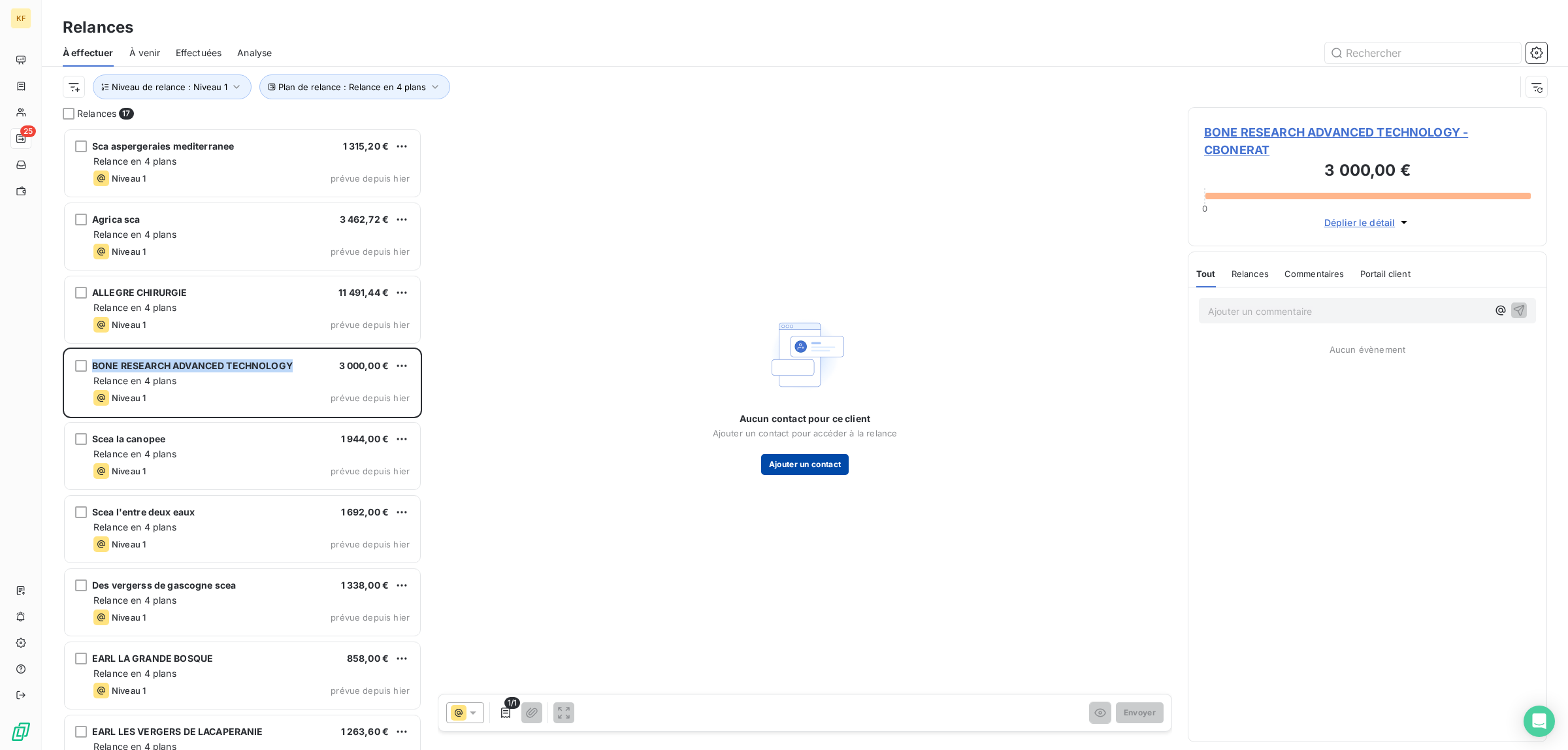
click at [827, 471] on button "Ajouter un contact" at bounding box center [804, 464] width 88 height 20
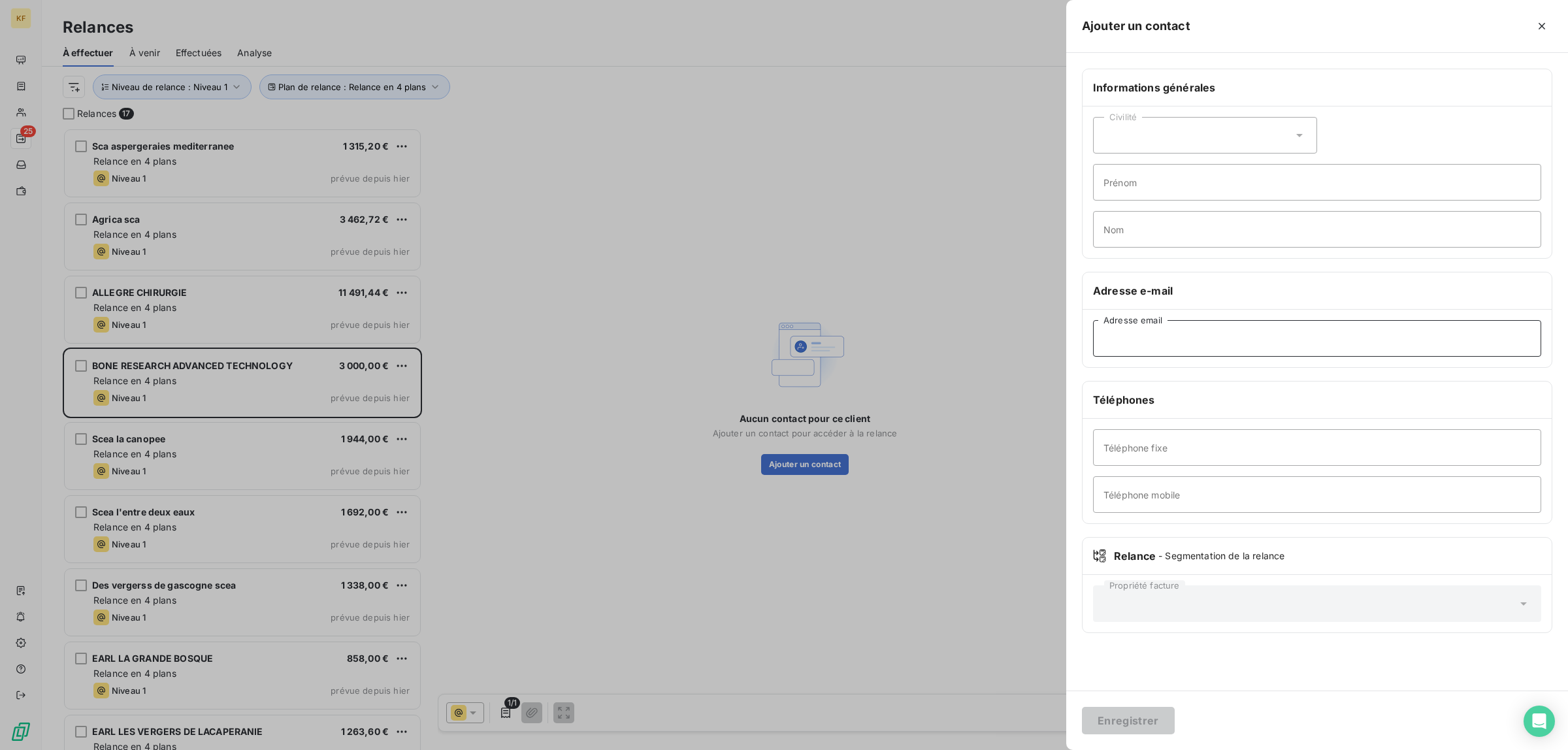
click at [1225, 339] on input "Adresse email" at bounding box center [1317, 338] width 449 height 37
paste input "[PERSON_NAME][EMAIL_ADDRESS][DOMAIN_NAME]"
type input "[PERSON_NAME][EMAIL_ADDRESS][DOMAIN_NAME]"
click at [1125, 730] on button "Enregistrer" at bounding box center [1127, 721] width 93 height 27
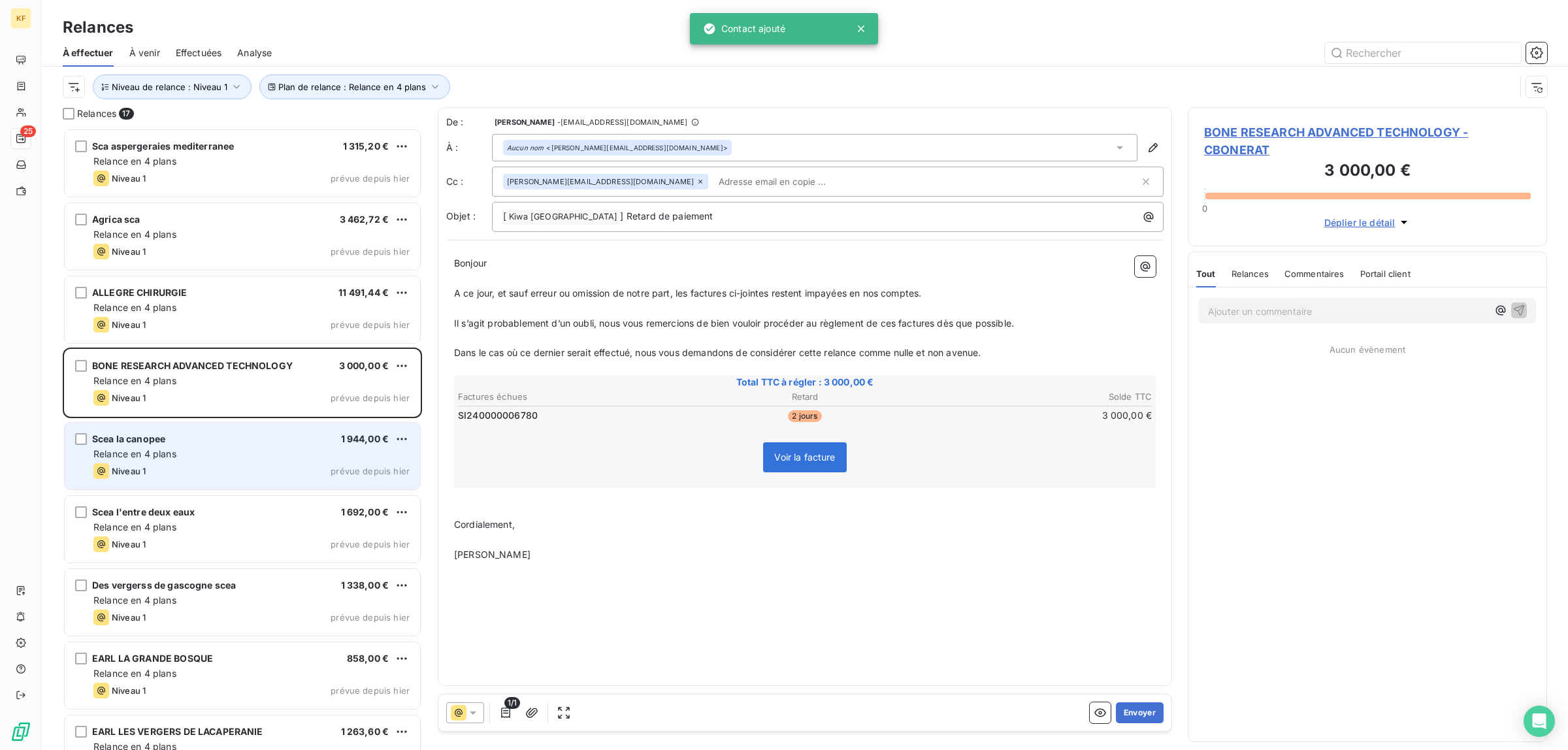
click at [237, 431] on div "Scea la canopee 1 944,00 € Relance en 4 plans Niveau 1 prévue depuis hier" at bounding box center [242, 455] width 355 height 66
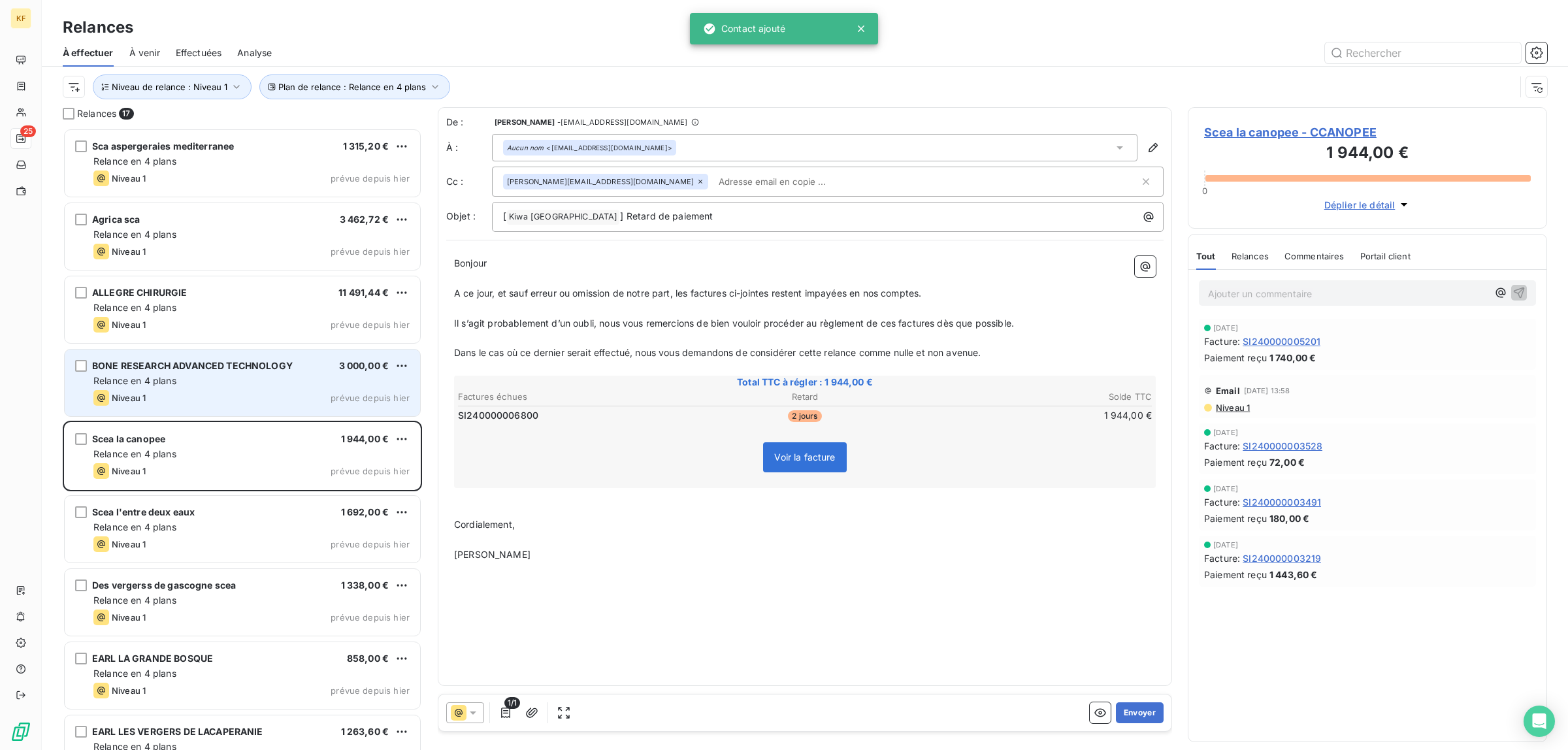
click at [254, 370] on span "BONE RESEARCH ADVANCED TECHNOLOGY" at bounding box center [192, 365] width 201 height 11
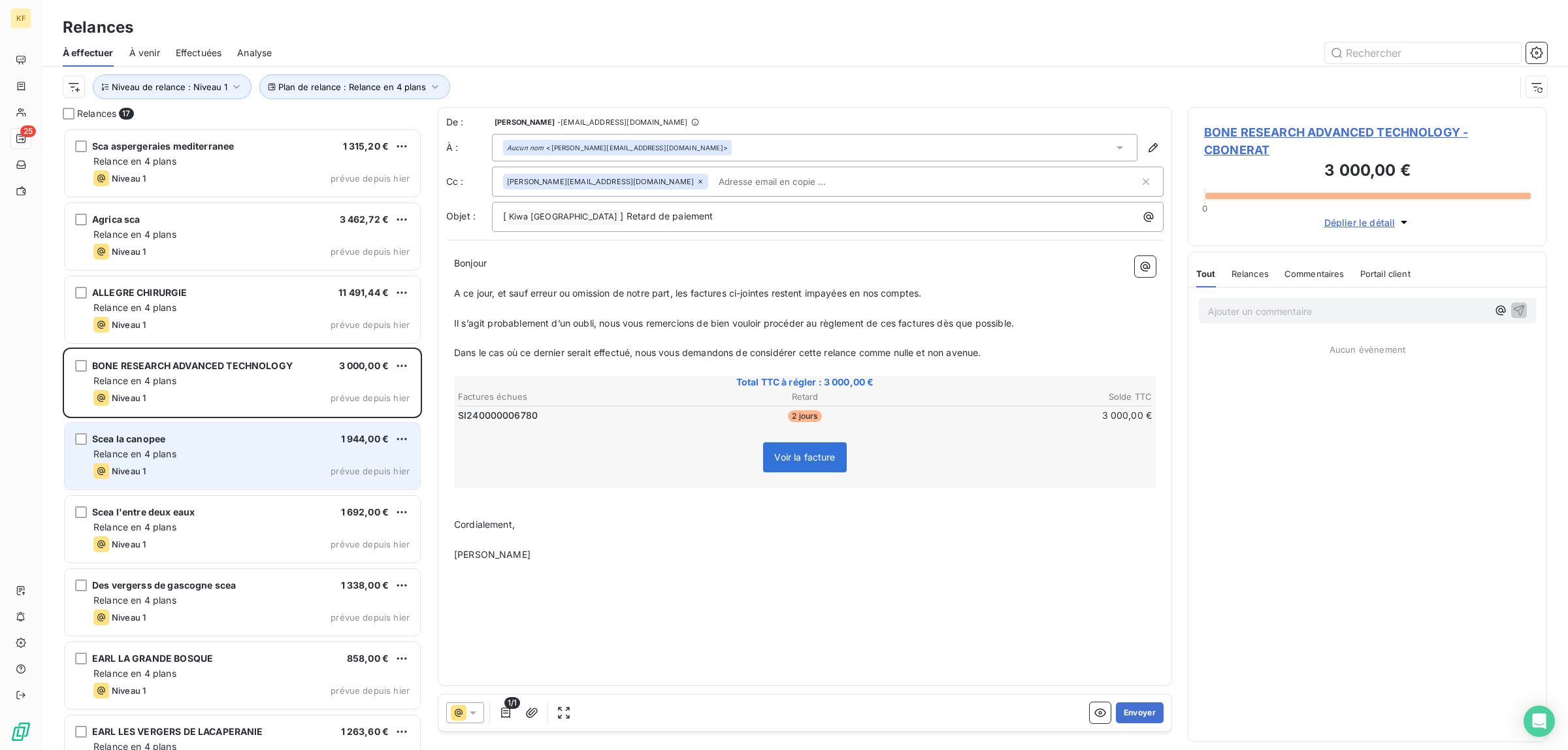
click at [193, 456] on div "Relance en 4 plans" at bounding box center [252, 454] width 316 height 13
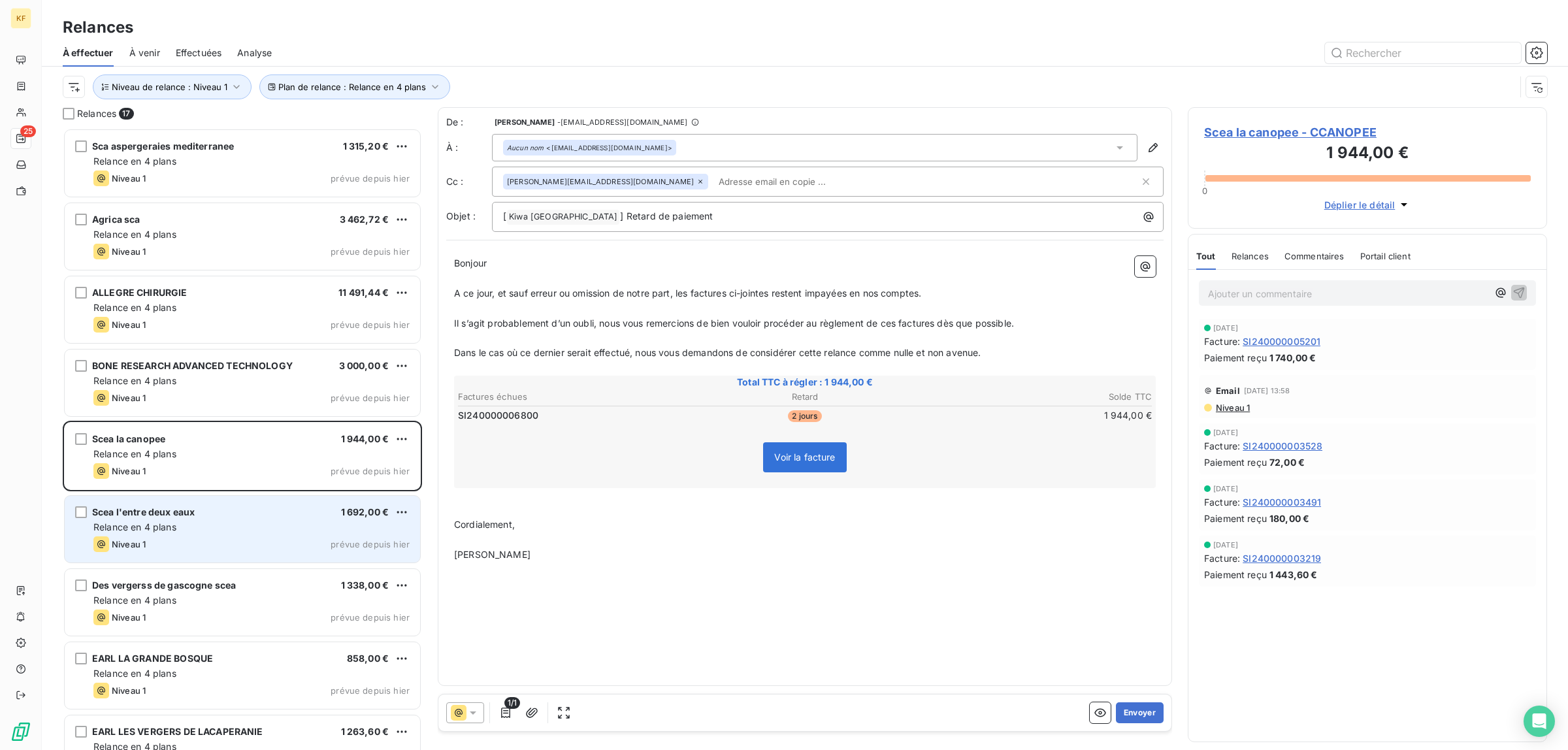
click at [270, 515] on div "Scea l'entre deux eaux 1 692,00 €" at bounding box center [252, 512] width 316 height 12
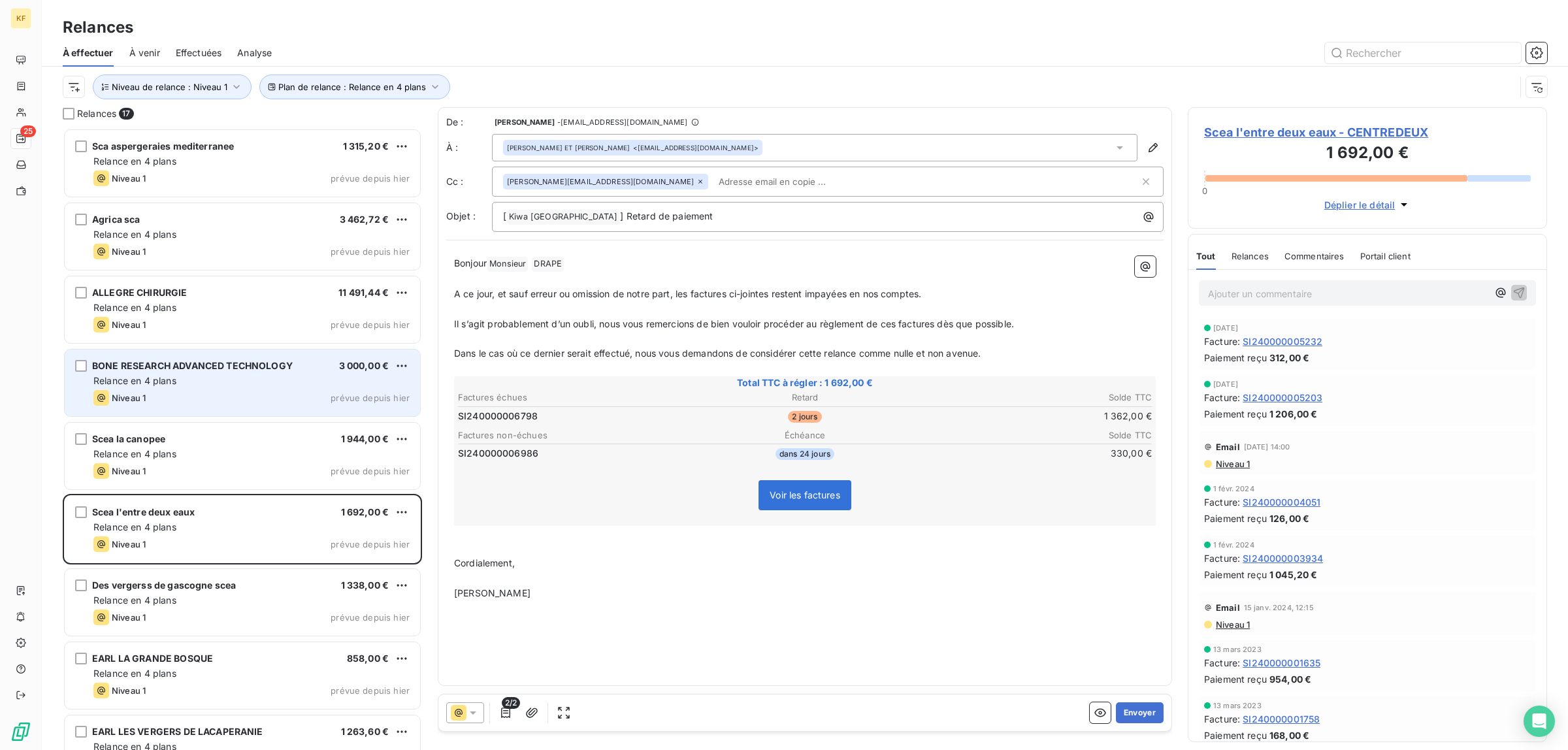
click at [246, 389] on div "BONE RESEARCH ADVANCED TECHNOLOGY 3 000,00 € Relance en 4 plans Niveau 1 prévue…" at bounding box center [242, 382] width 355 height 66
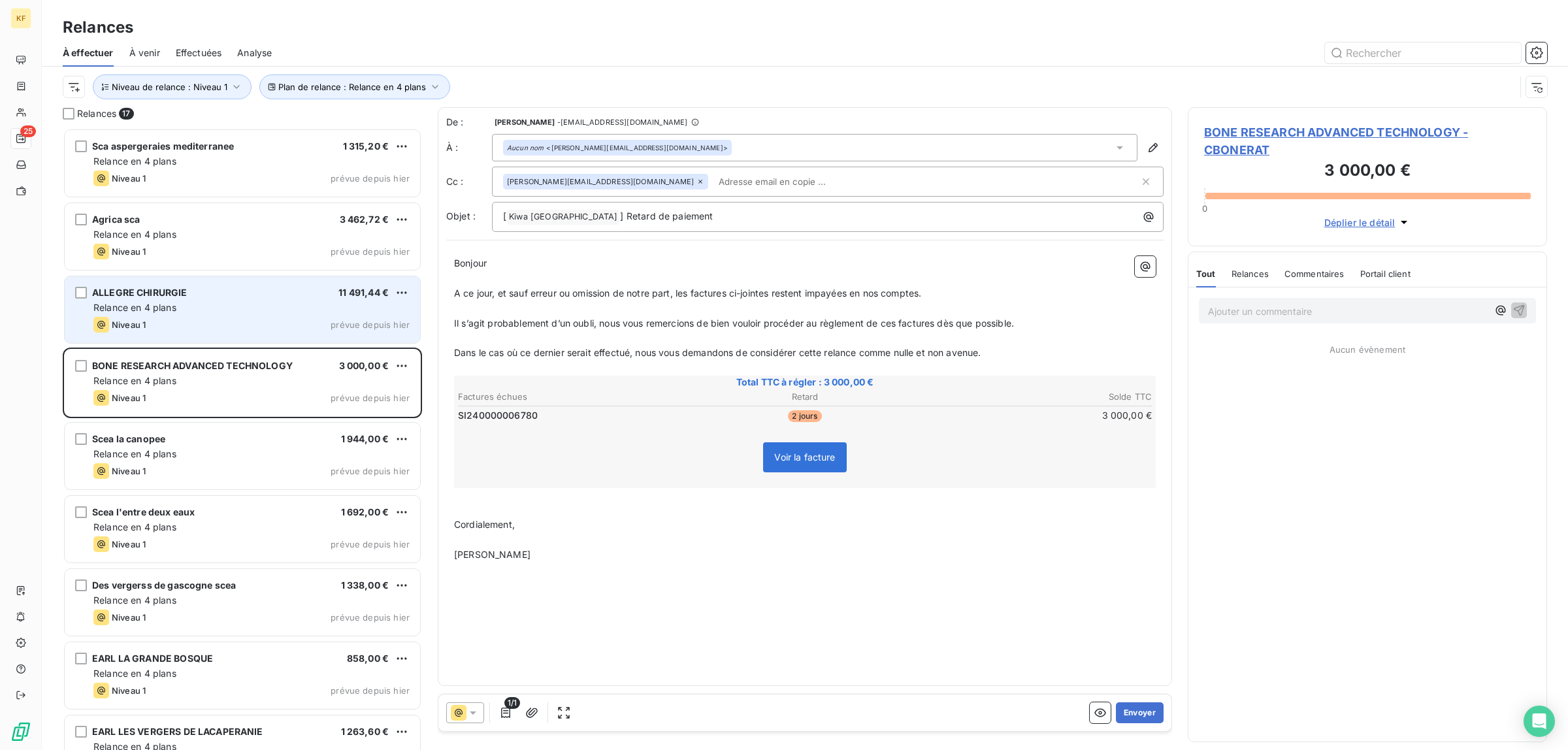
click at [243, 330] on div "Niveau 1 prévue depuis hier" at bounding box center [252, 325] width 316 height 16
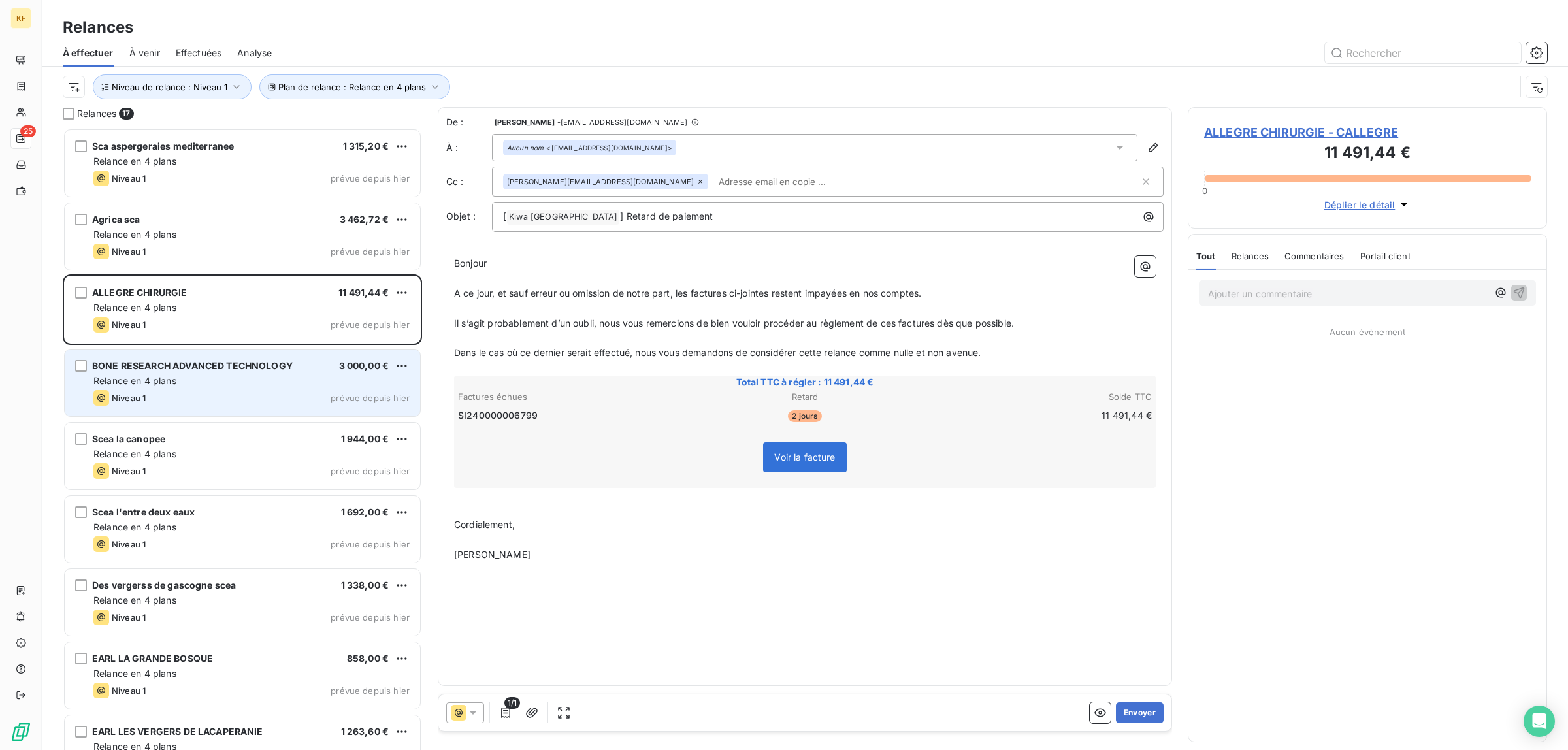
click at [249, 407] on div "BONE RESEARCH ADVANCED TECHNOLOGY 3 000,00 € Relance en 4 plans Niveau 1 prévue…" at bounding box center [242, 382] width 355 height 66
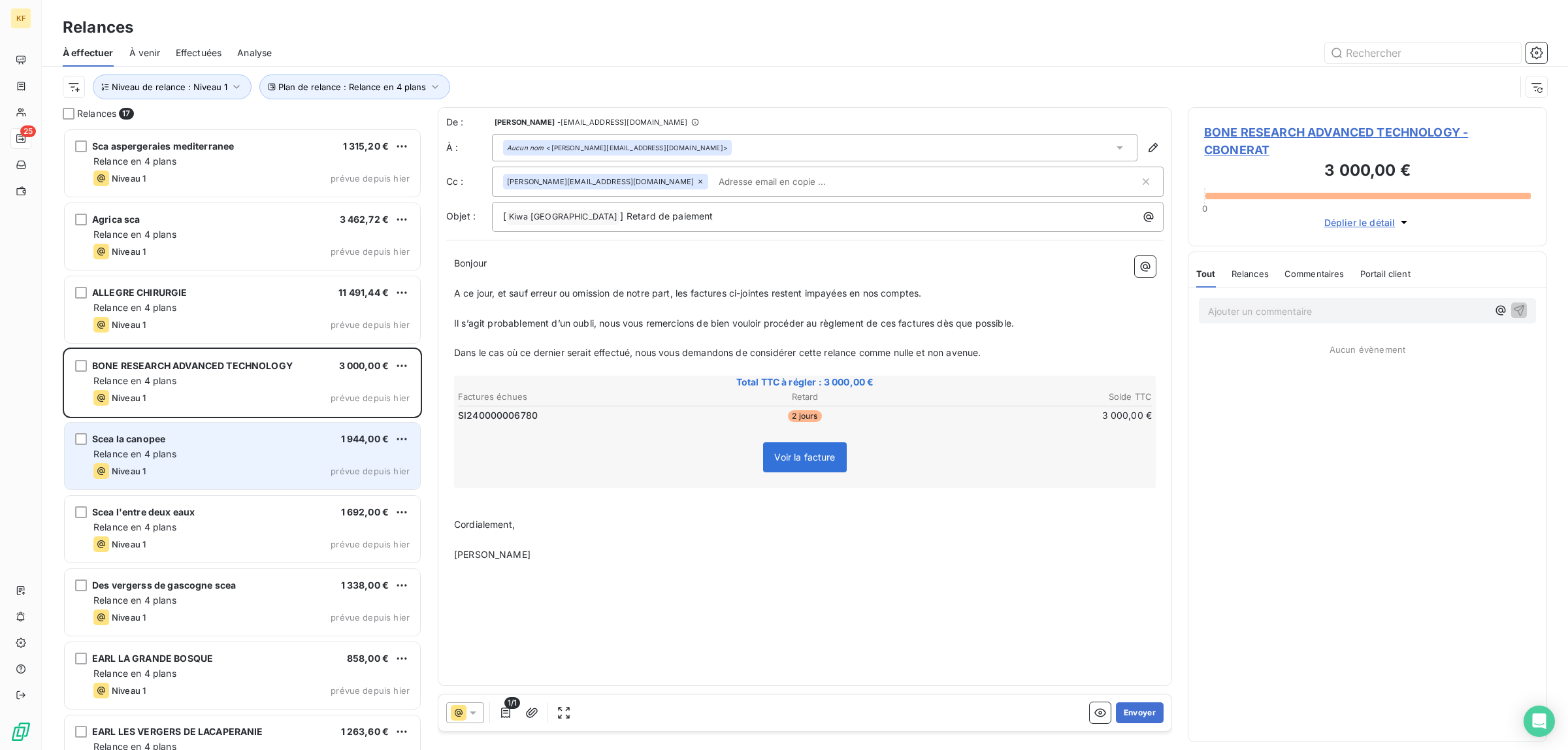
click at [247, 453] on div "Relance en 4 plans" at bounding box center [252, 454] width 316 height 13
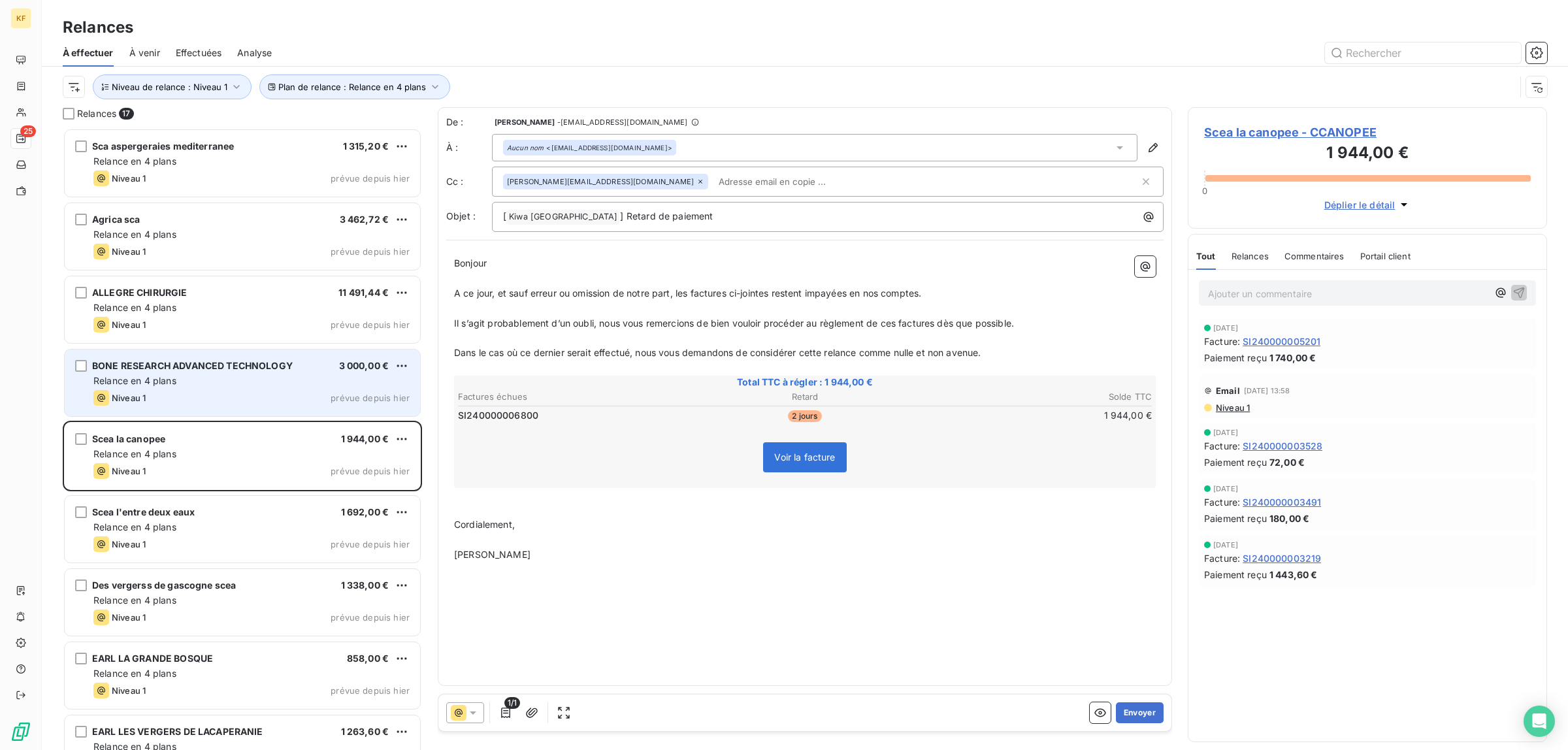
click at [337, 390] on div "Niveau 1 prévue depuis hier" at bounding box center [252, 398] width 316 height 16
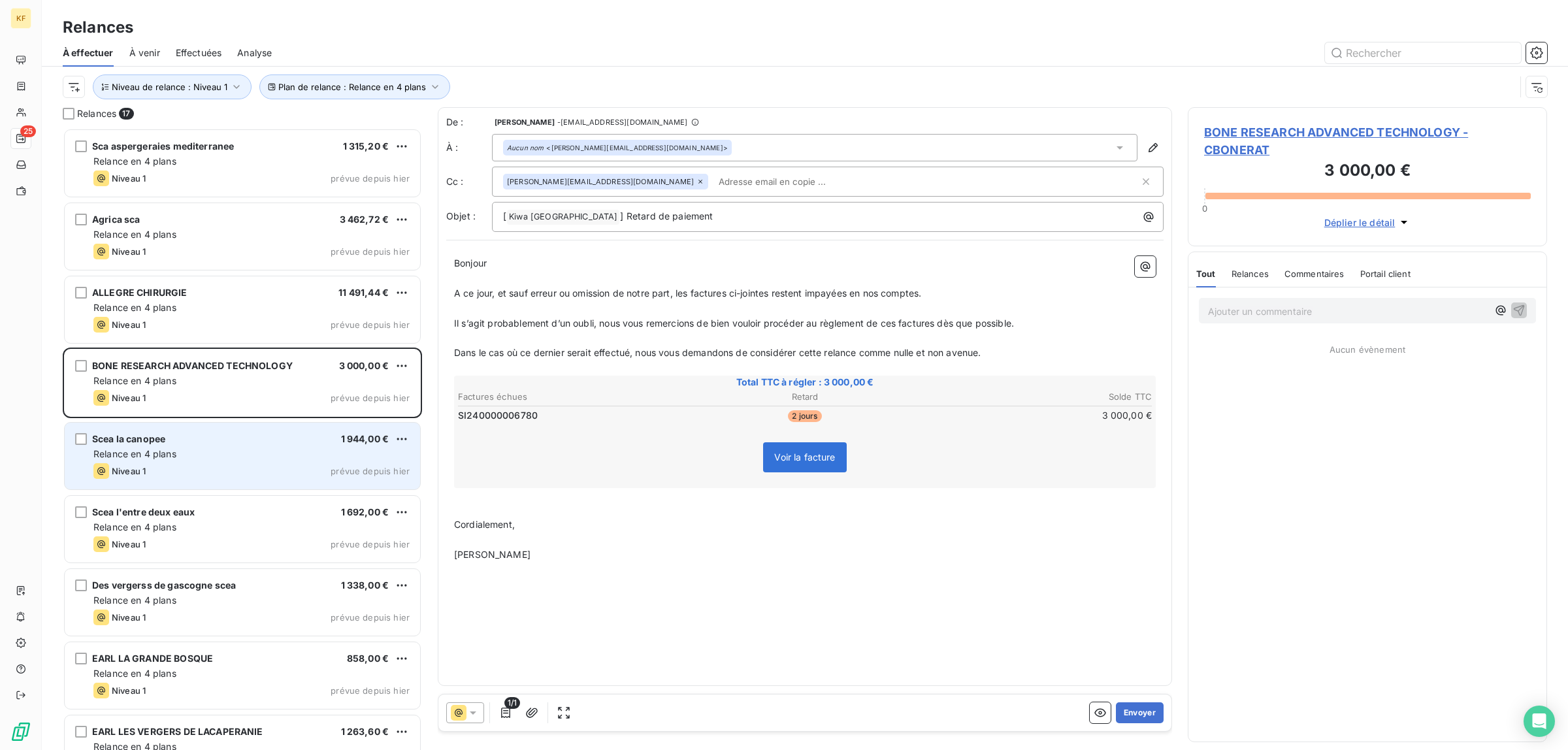
click at [283, 445] on div "Scea la canopee 1 944,00 €" at bounding box center [252, 439] width 316 height 12
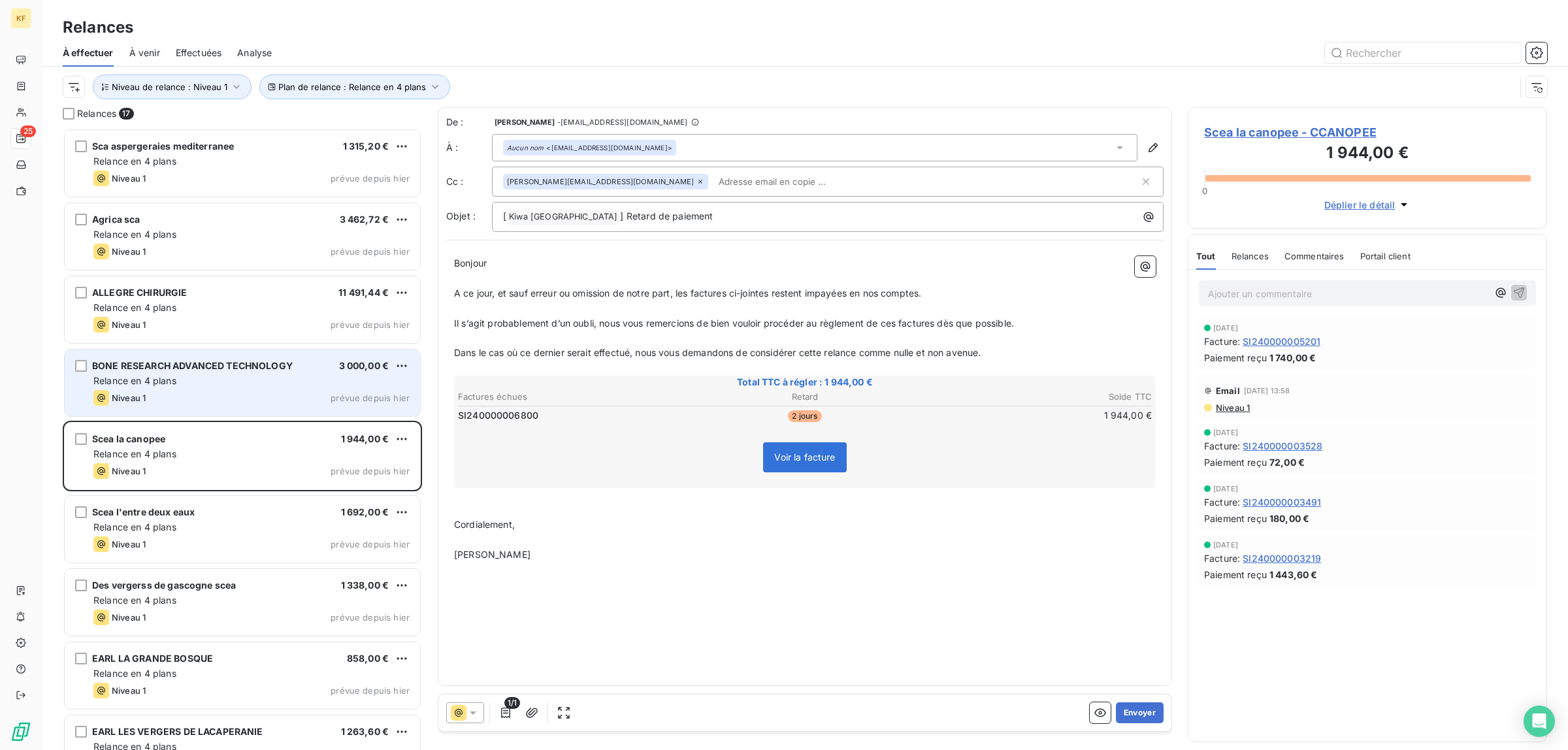
click at [263, 372] on span "BONE RESEARCH ADVANCED TECHNOLOGY" at bounding box center [192, 365] width 201 height 11
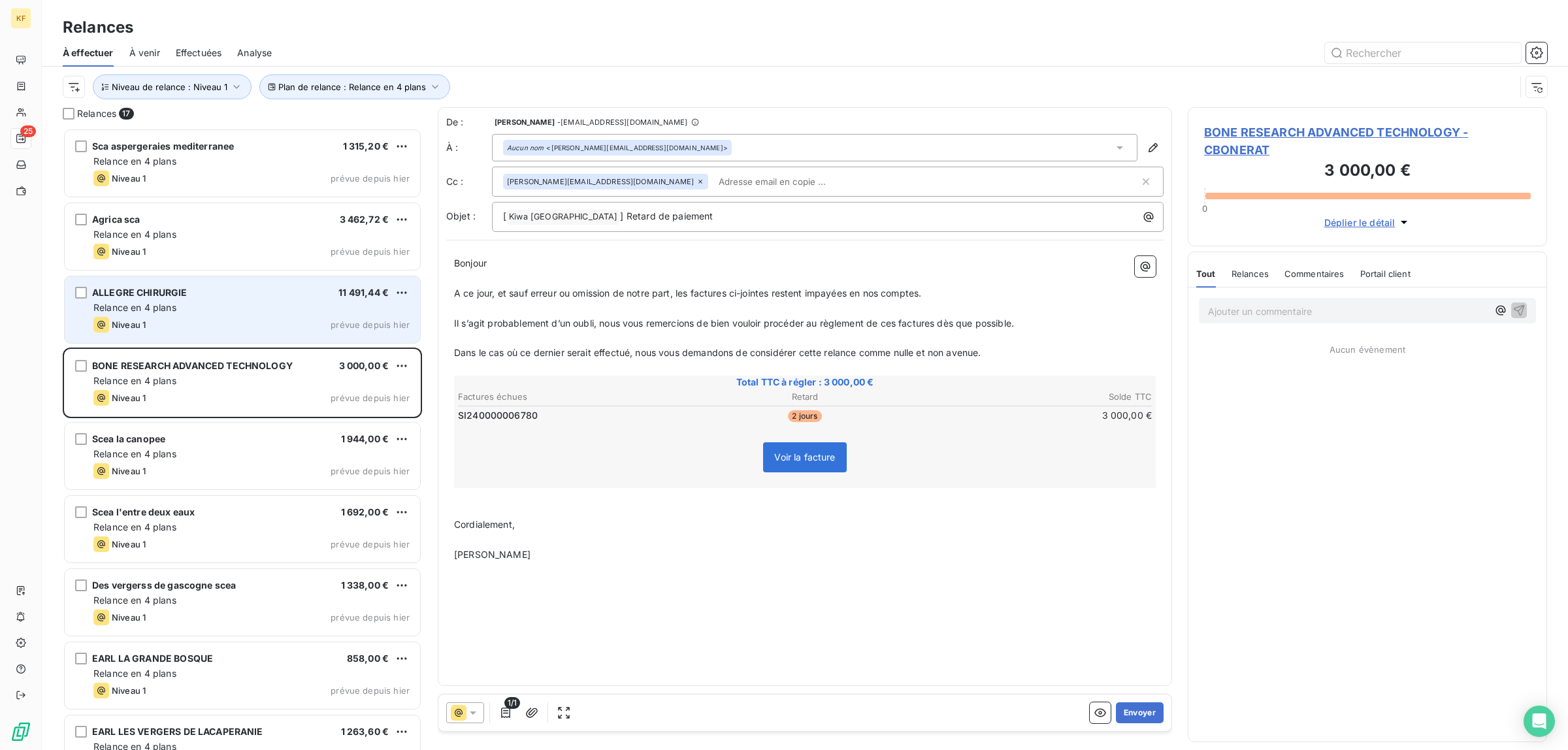
click at [243, 308] on div "Relance en 4 plans" at bounding box center [252, 307] width 316 height 13
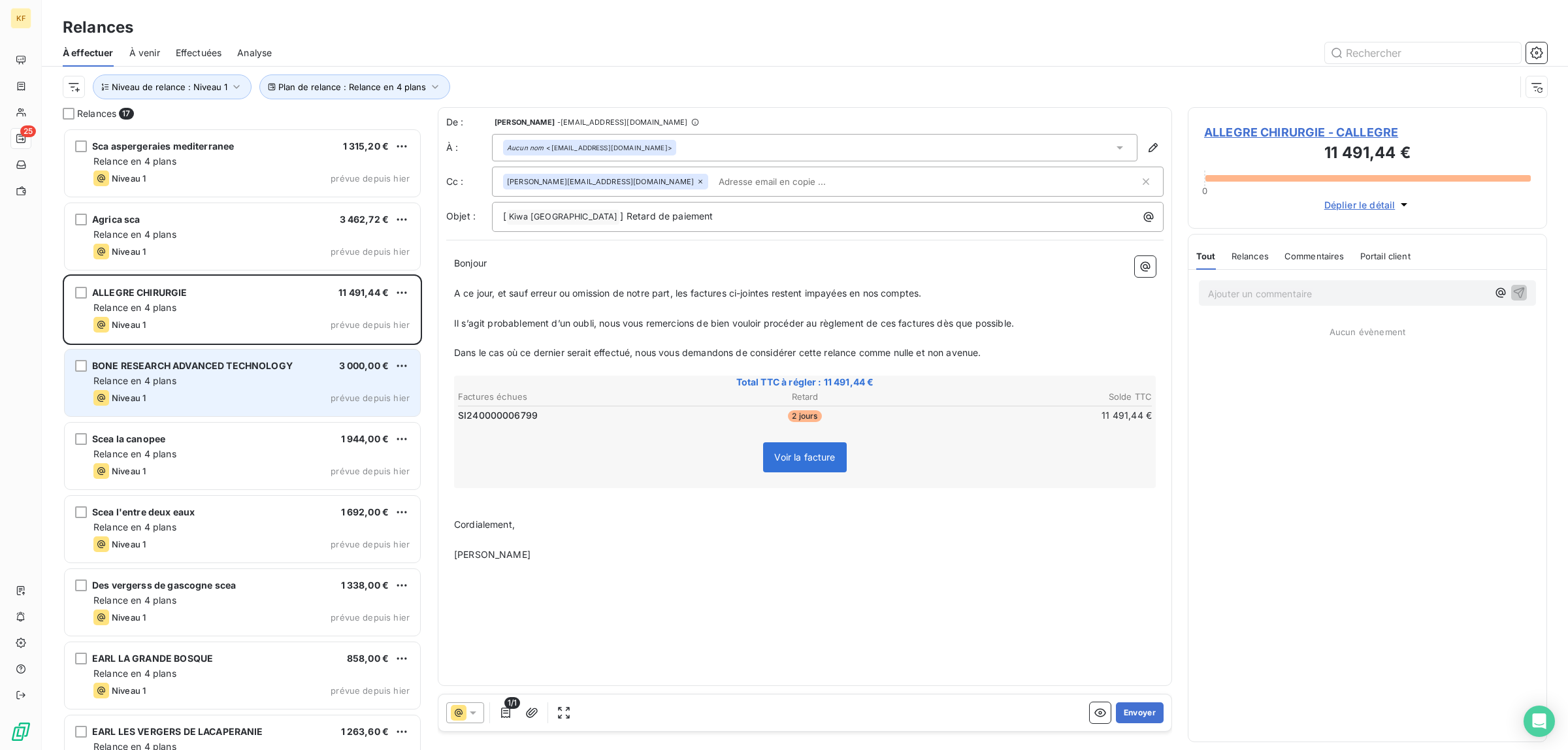
click at [244, 389] on div "BONE RESEARCH ADVANCED TECHNOLOGY 3 000,00 € Relance en 4 plans Niveau 1 prévue…" at bounding box center [242, 382] width 355 height 66
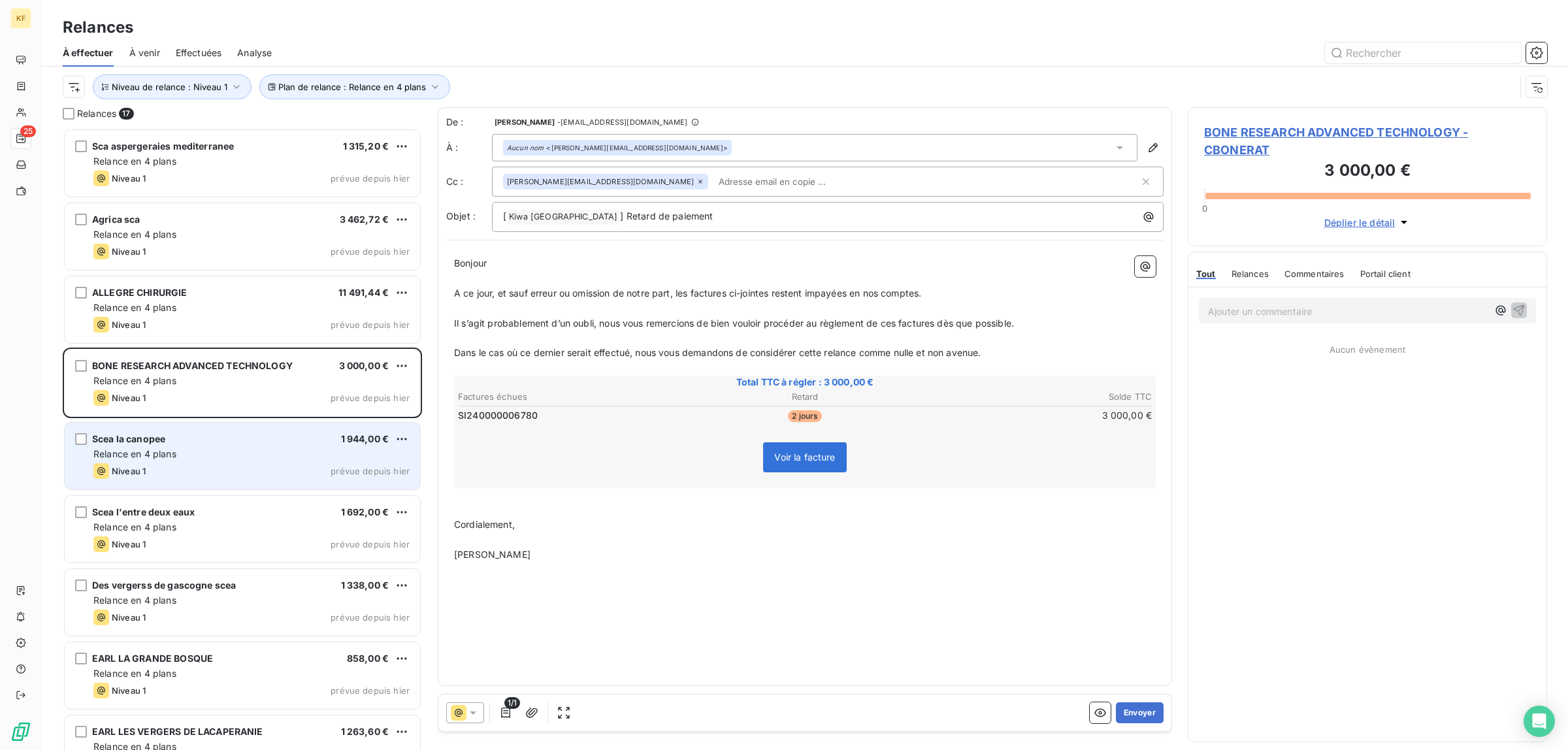
click at [242, 451] on div "Relance en 4 plans" at bounding box center [252, 454] width 316 height 13
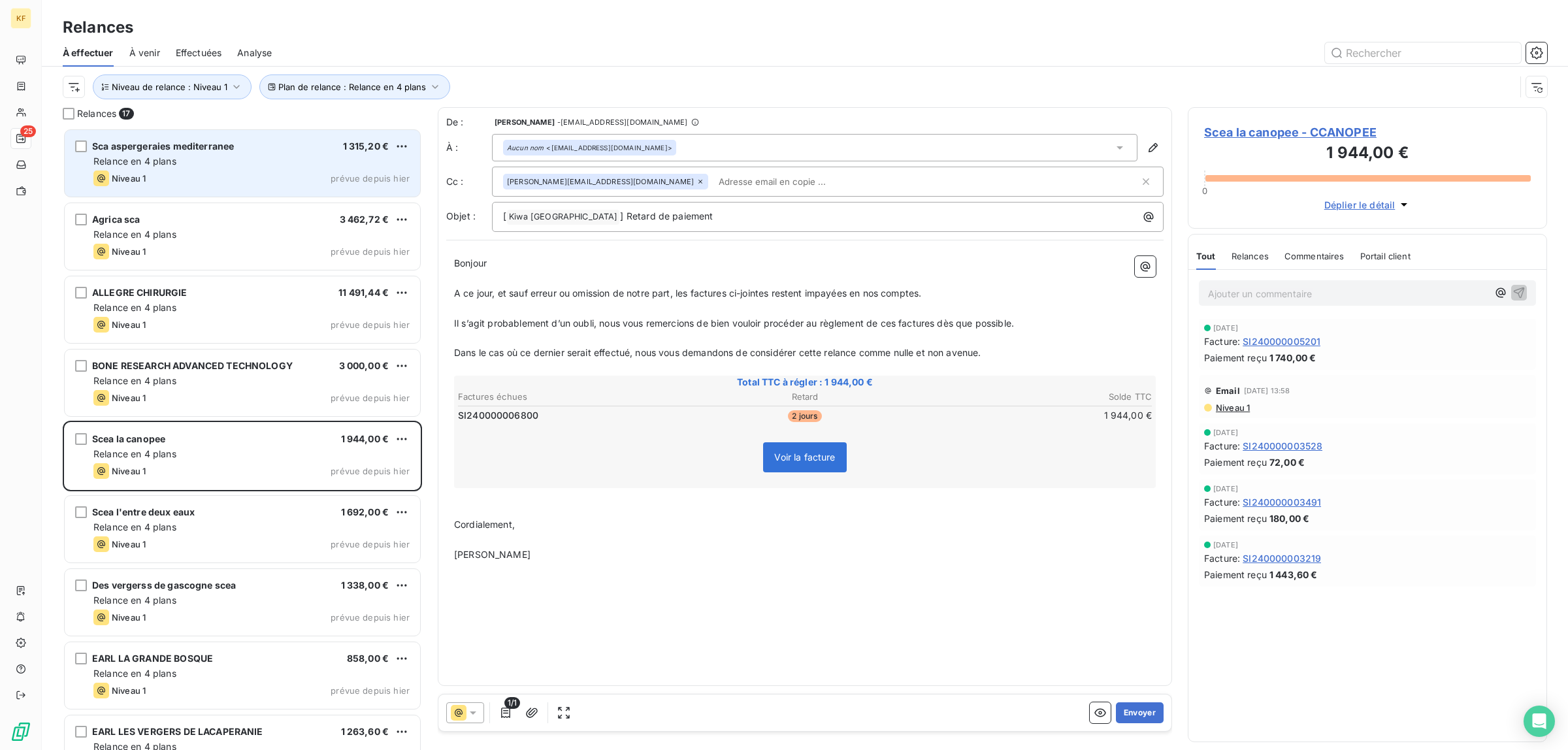
click at [297, 172] on div "Niveau 1 prévue depuis hier" at bounding box center [252, 178] width 316 height 16
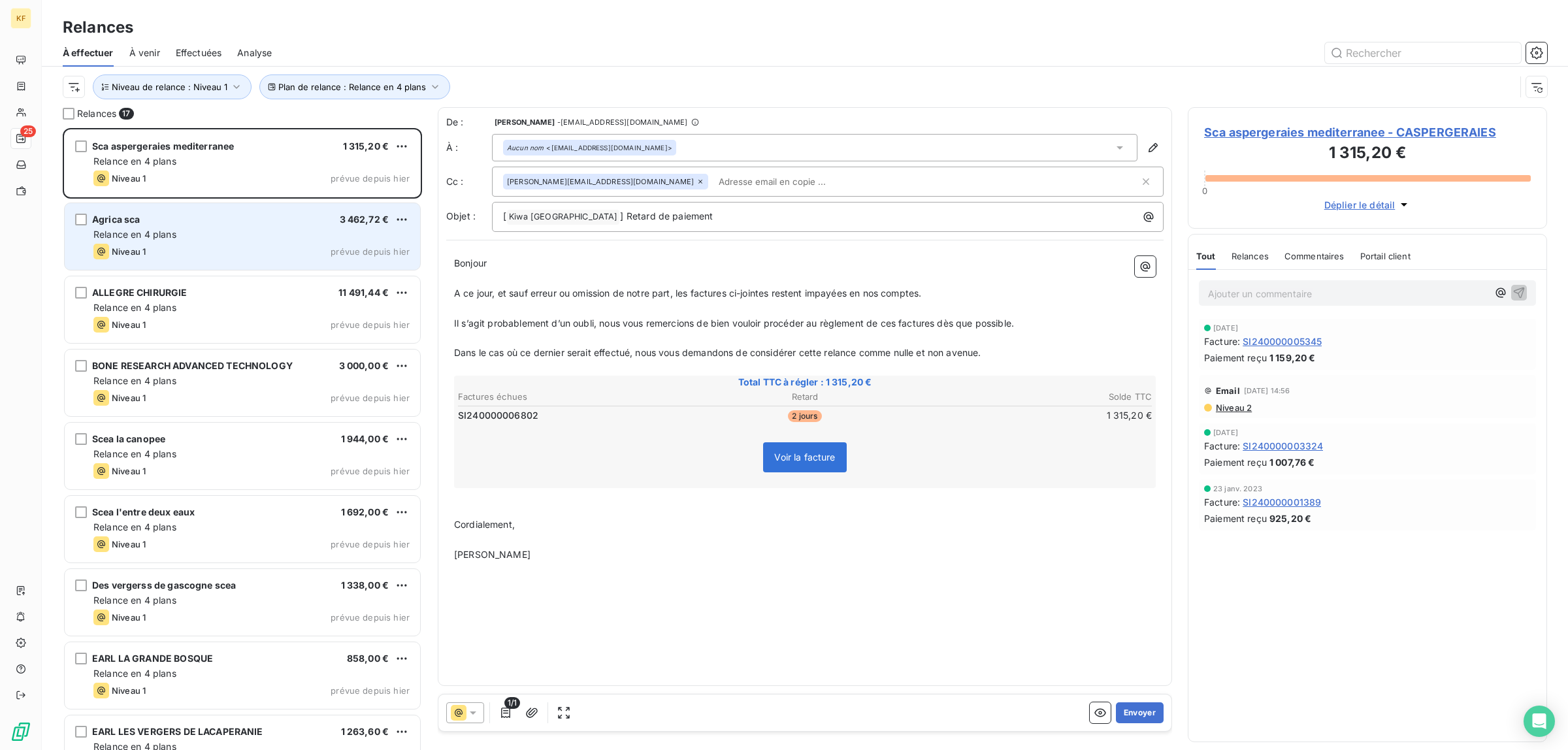
drag, startPoint x: 262, startPoint y: 256, endPoint x: 246, endPoint y: 249, distance: 17.5
click at [262, 256] on div "Niveau 1 prévue depuis hier" at bounding box center [252, 252] width 316 height 16
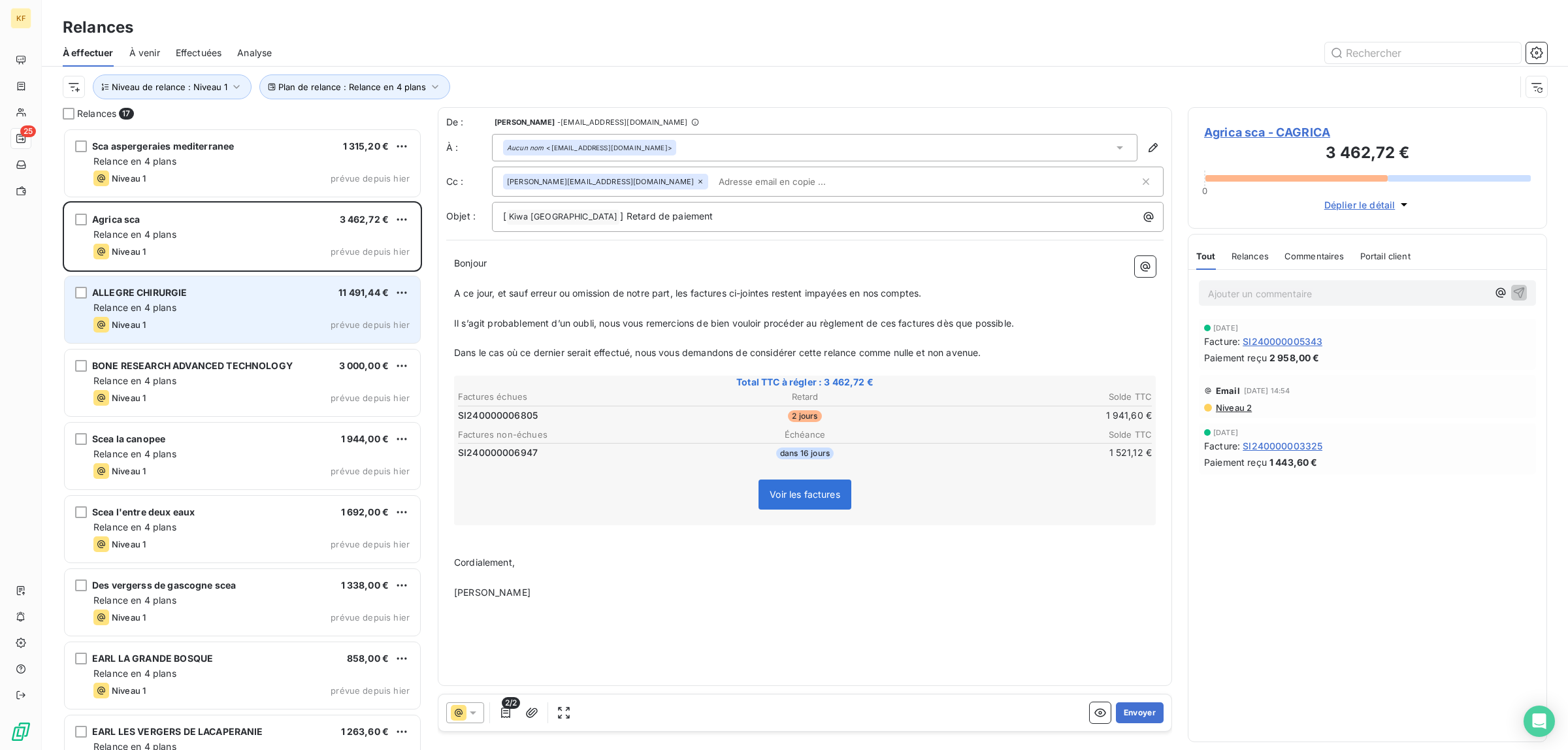
click at [304, 324] on div "Niveau 1 prévue depuis hier" at bounding box center [252, 325] width 316 height 16
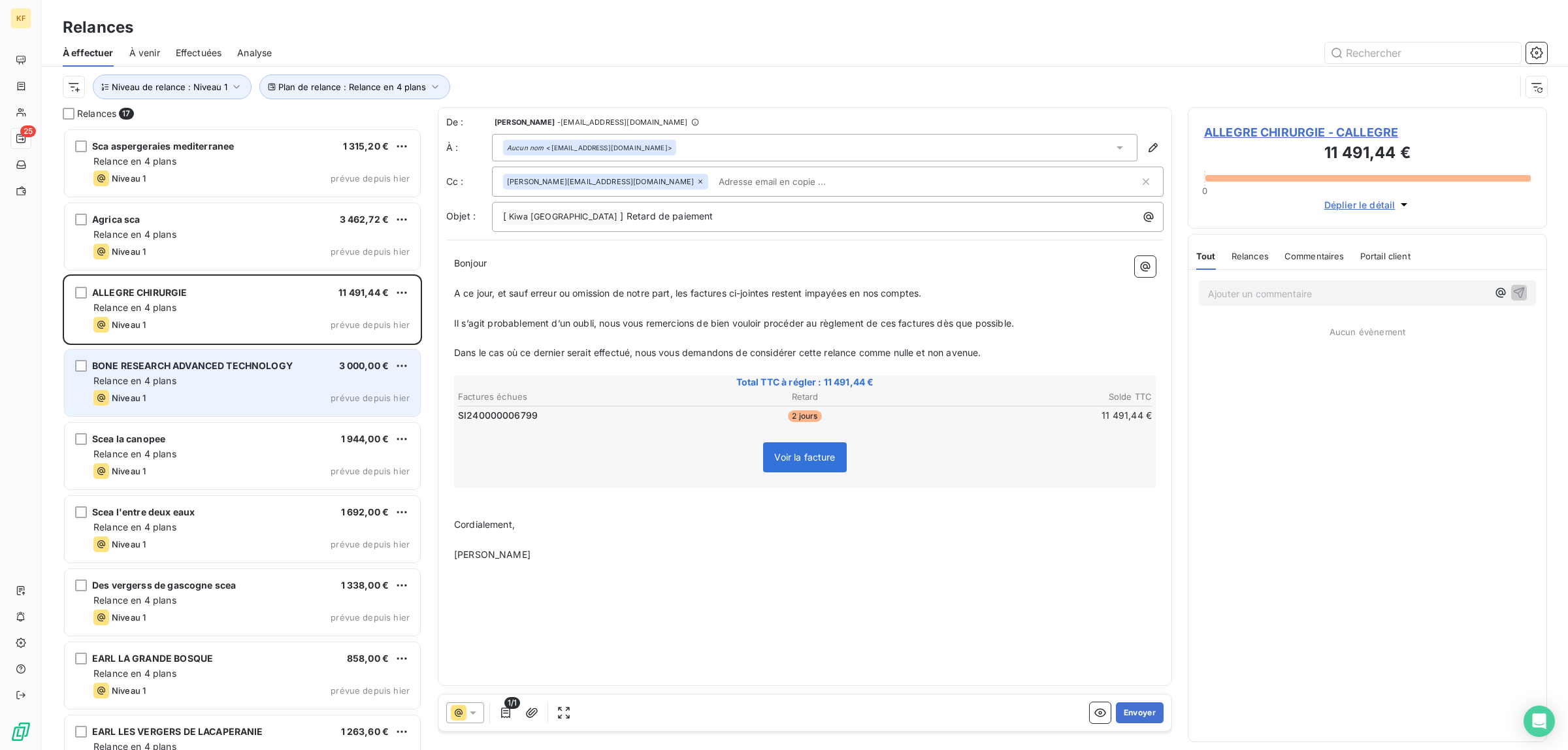
click at [220, 382] on div "Relance en 4 plans" at bounding box center [252, 380] width 316 height 13
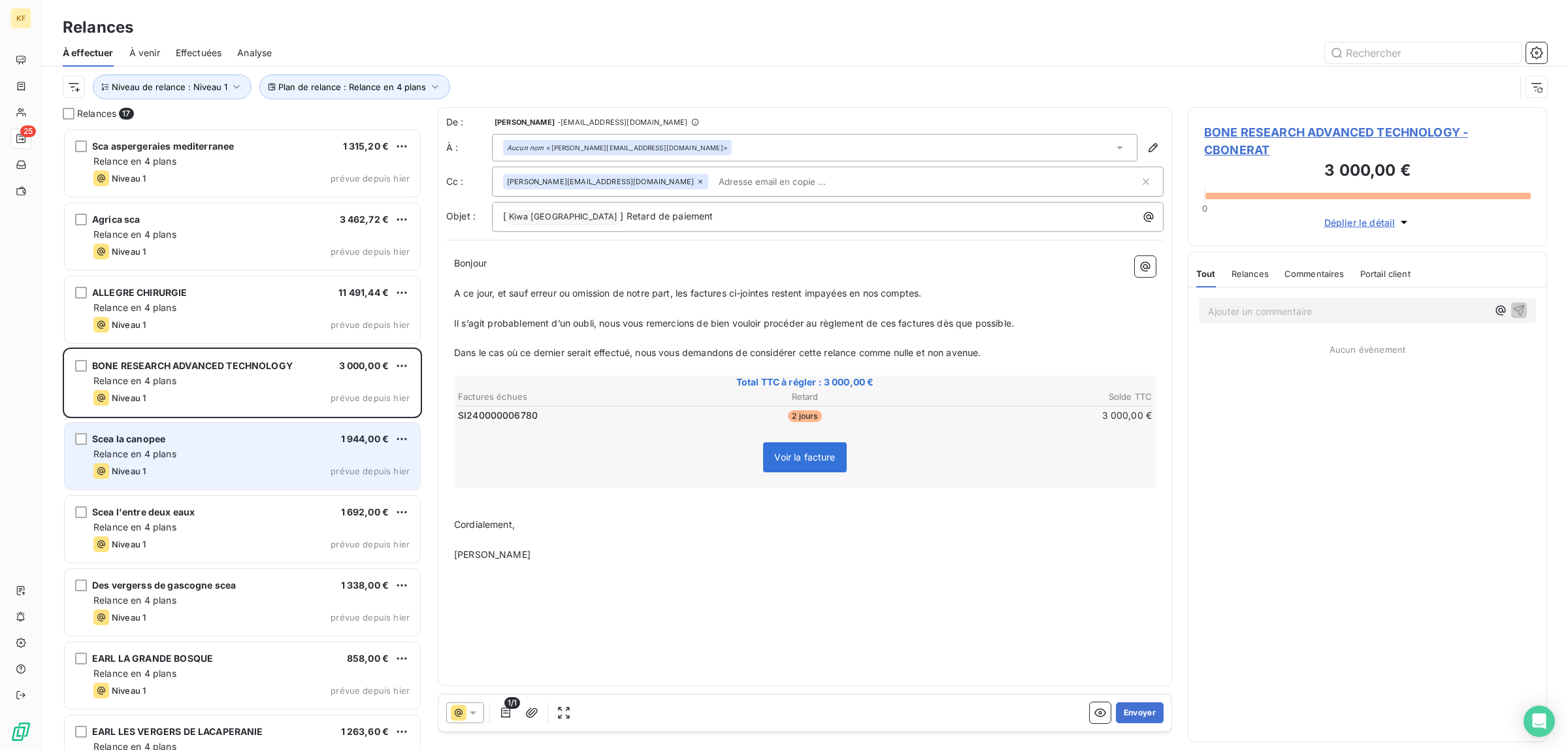
click at [266, 443] on div "Scea la canopee 1 944,00 €" at bounding box center [252, 439] width 316 height 12
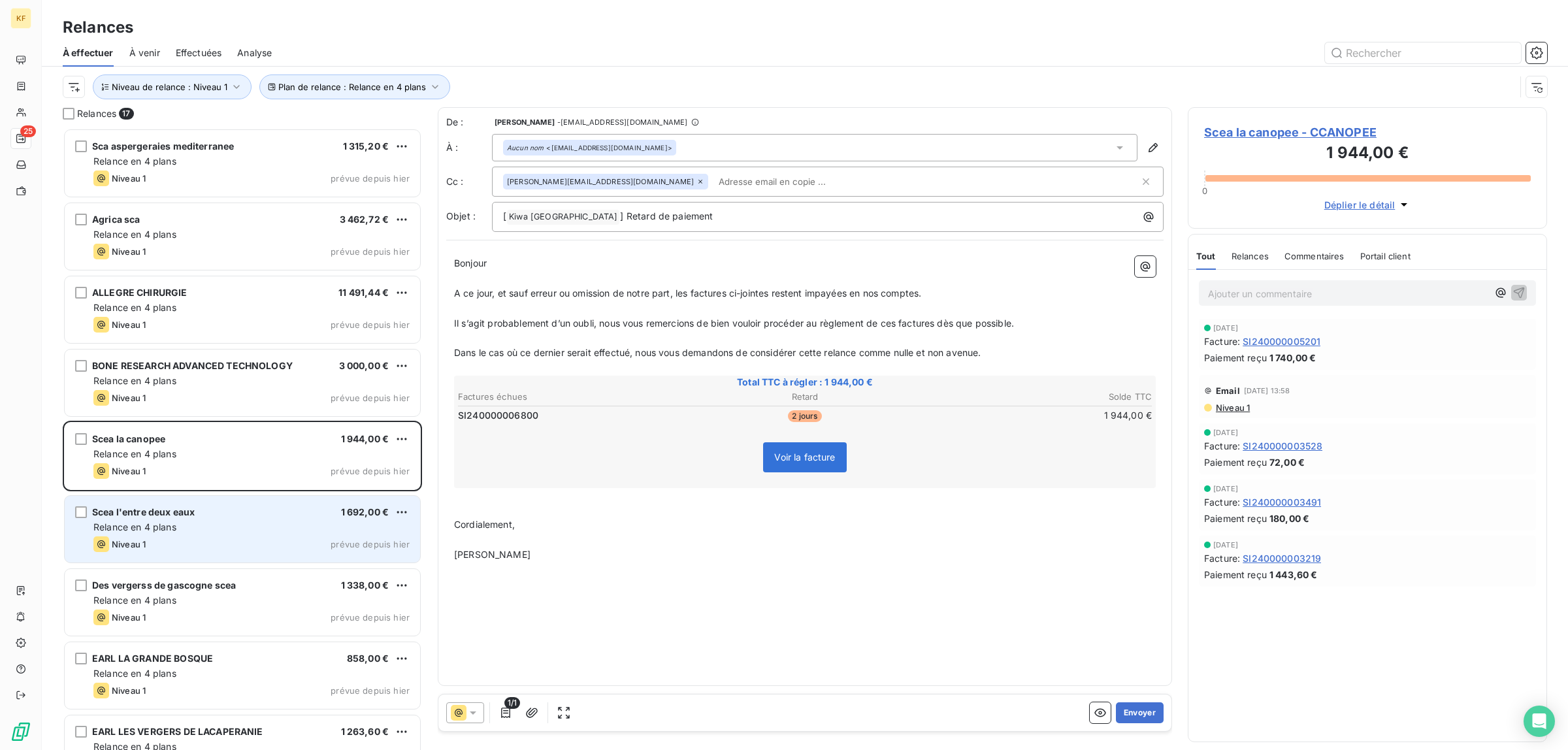
click at [253, 506] on div "Scea l'entre deux eaux 1 692,00 €" at bounding box center [252, 512] width 316 height 12
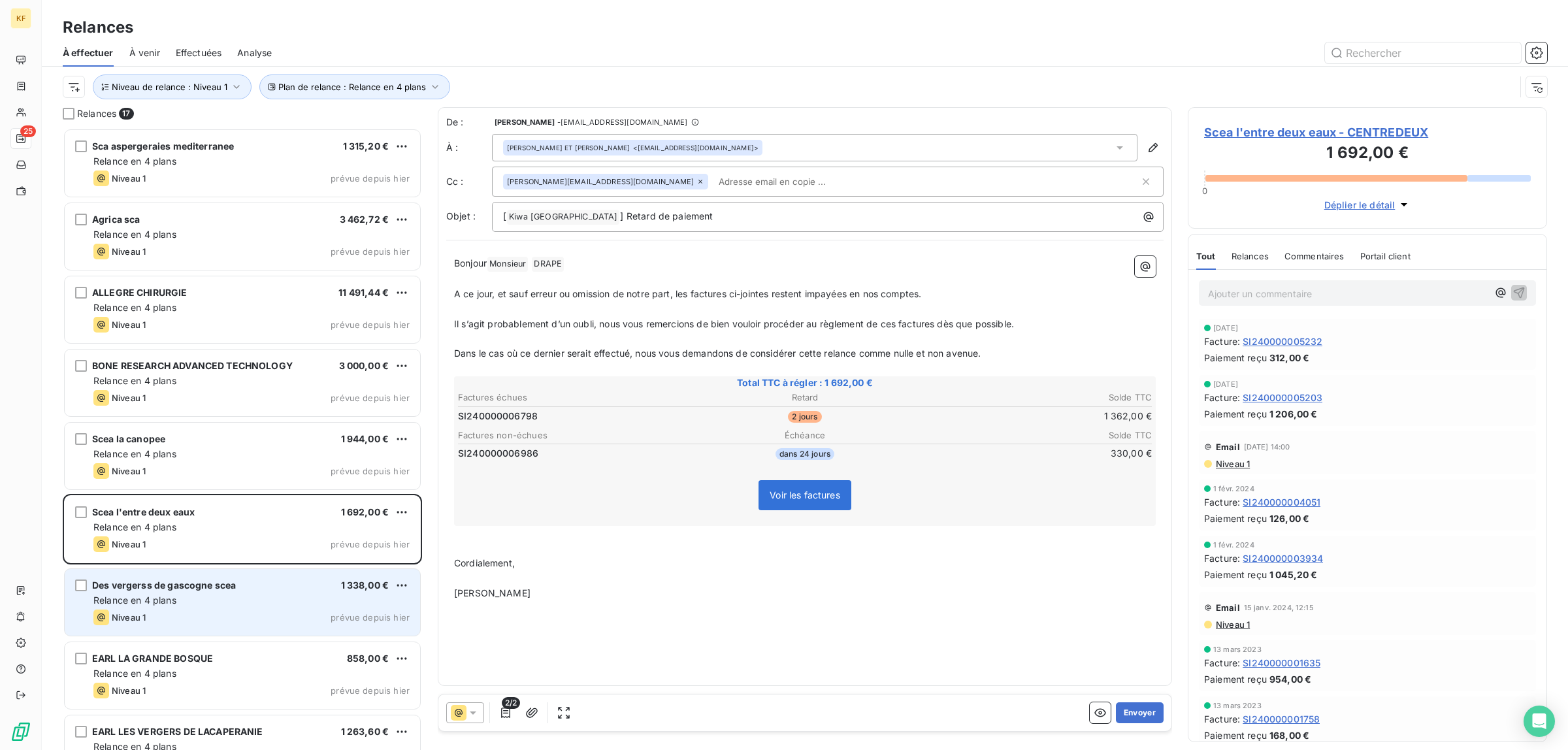
click at [268, 607] on div "Relance en 4 plans" at bounding box center [252, 600] width 316 height 13
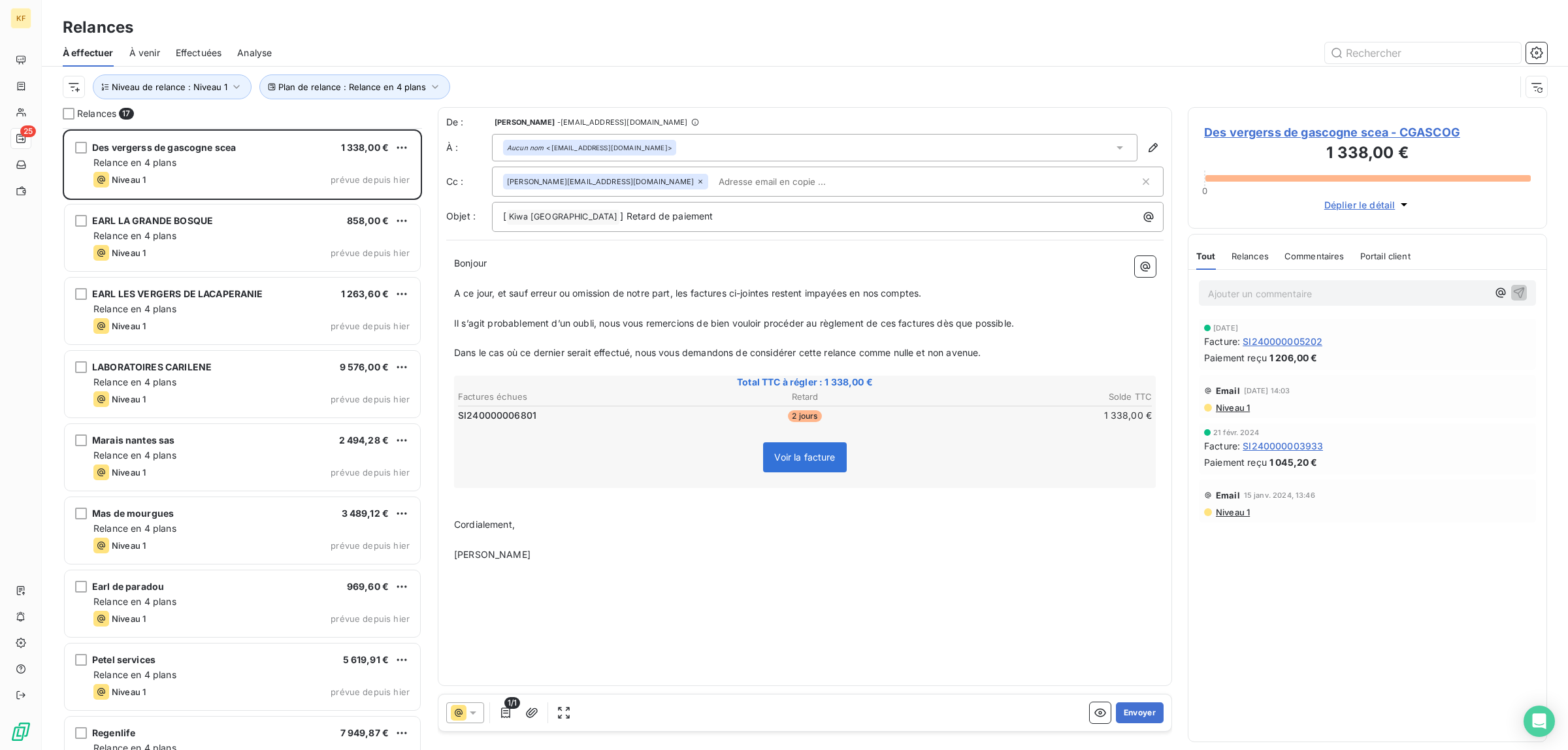
scroll to position [409, 0]
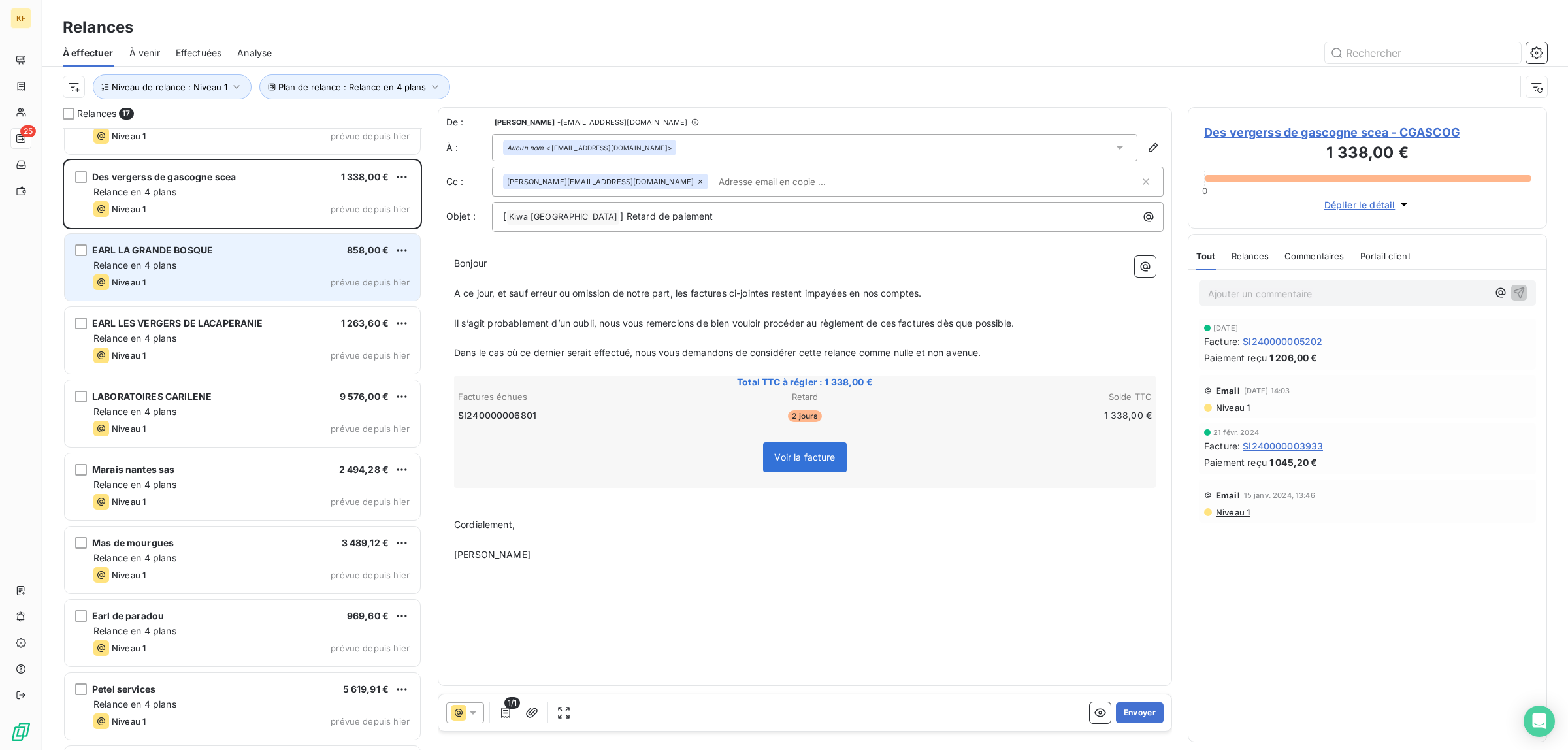
click at [252, 263] on div "Relance en 4 plans" at bounding box center [252, 264] width 316 height 13
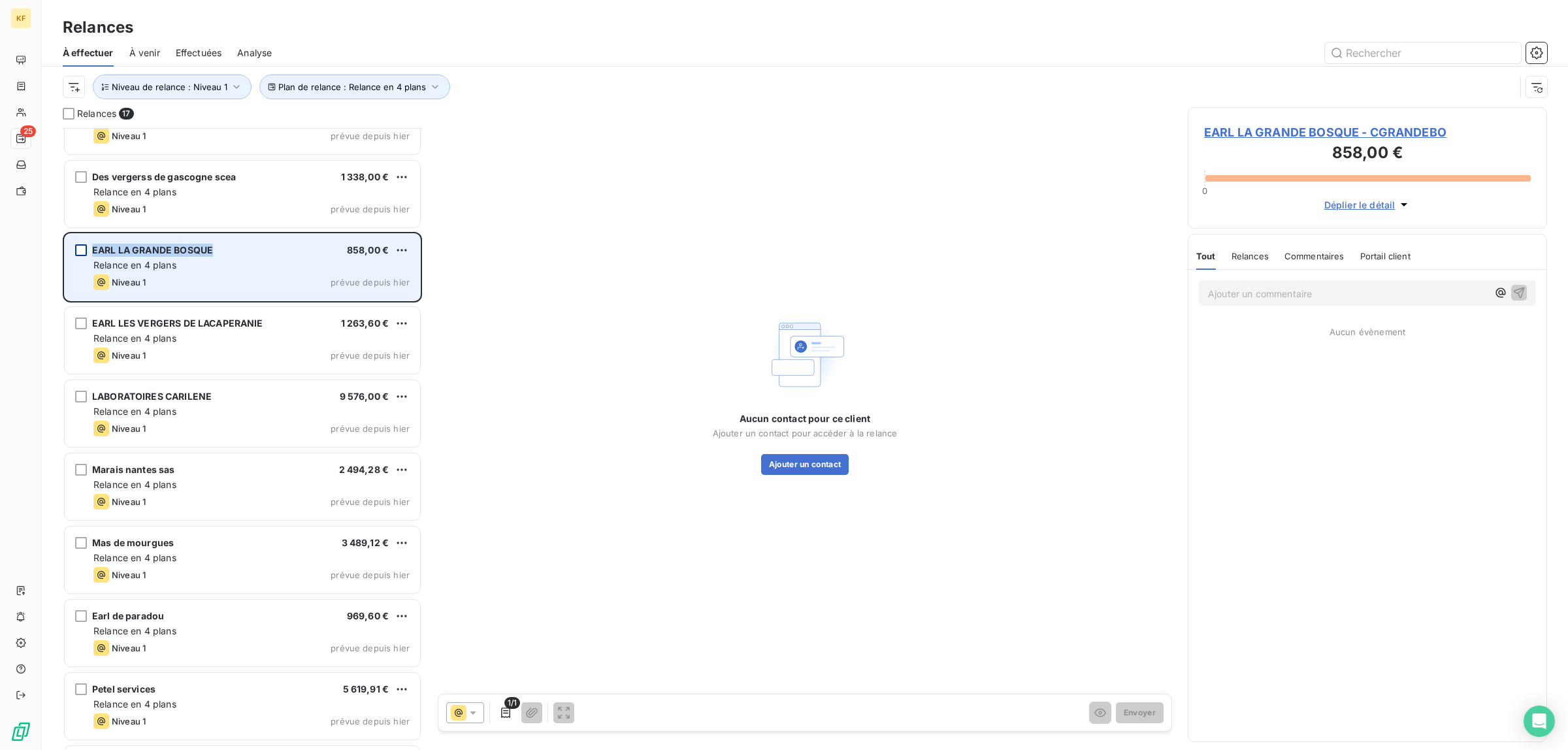
drag, startPoint x: 228, startPoint y: 247, endPoint x: 84, endPoint y: 245, distance: 144.0
click at [94, 245] on div "EARL LA GRANDE BOSQUE 858,00 €" at bounding box center [252, 251] width 316 height 12
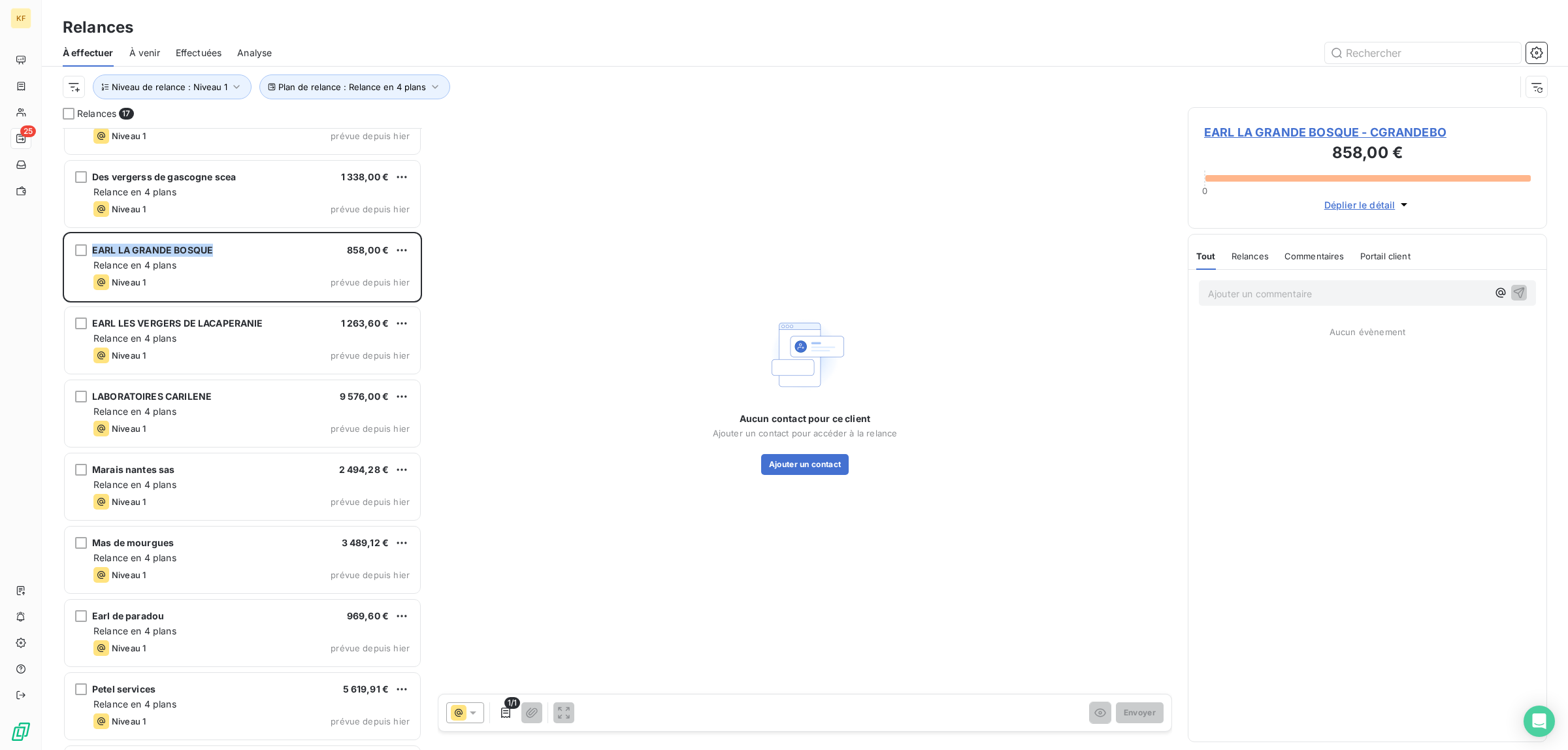
copy div "EARL LA GRANDE BOSQUE"
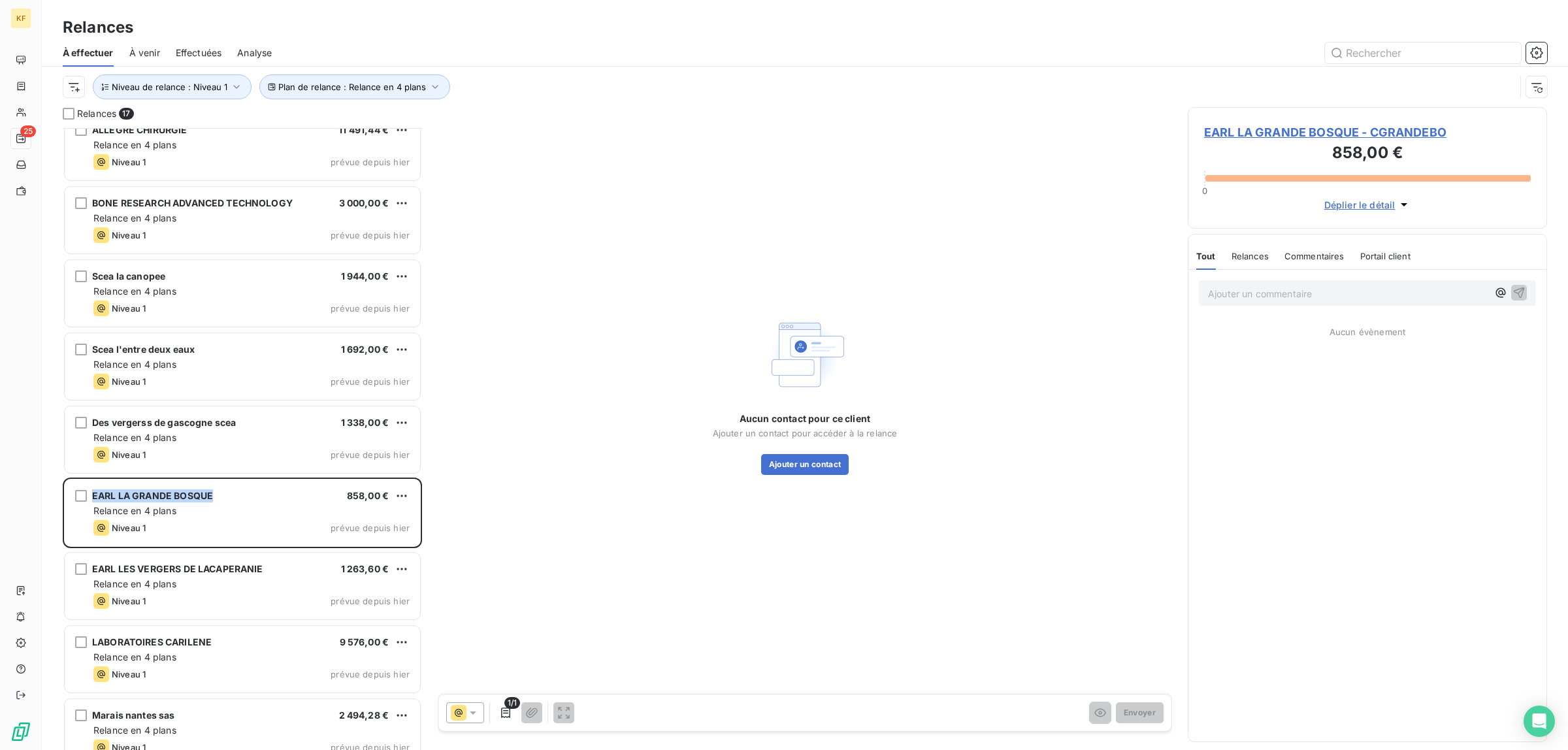
scroll to position [164, 0]
click at [797, 468] on button "Ajouter un contact" at bounding box center [804, 464] width 88 height 20
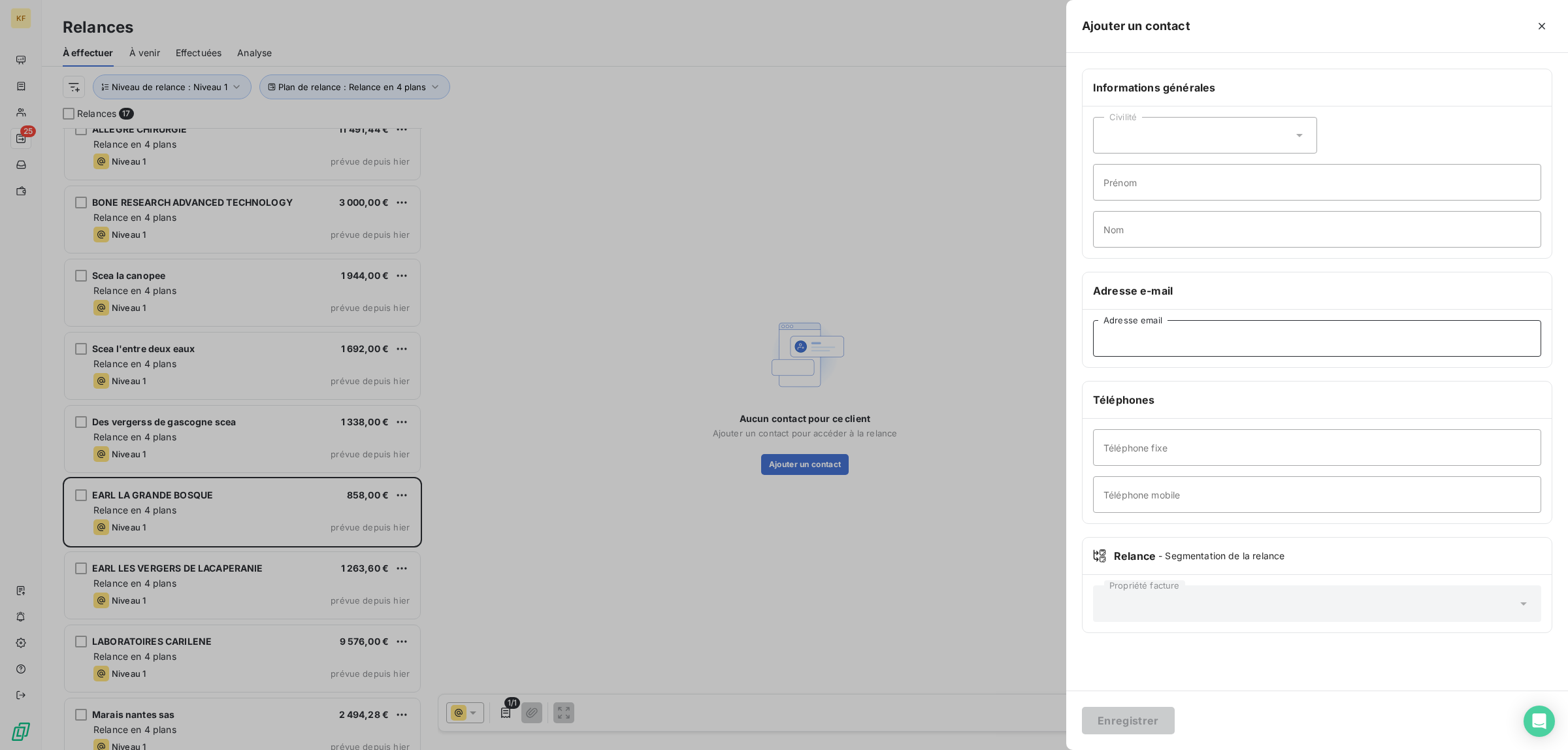
click at [1134, 344] on input "Adresse email" at bounding box center [1317, 338] width 449 height 37
paste input "[EMAIL_ADDRESS][DOMAIN_NAME]"
type input "[EMAIL_ADDRESS][DOMAIN_NAME]"
click at [1112, 718] on button "Enregistrer" at bounding box center [1127, 721] width 93 height 27
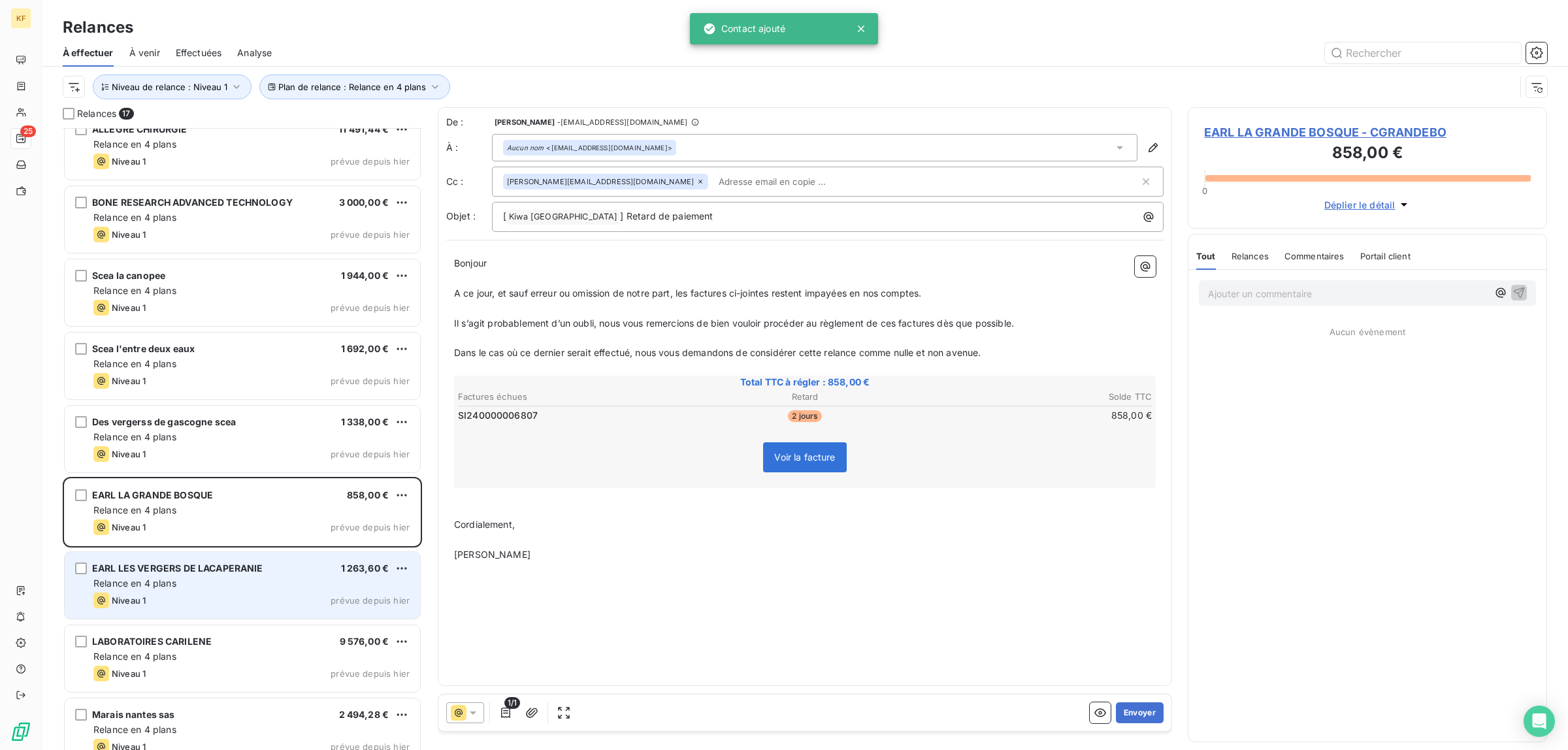
click at [328, 597] on div "Niveau 1 prévue depuis hier" at bounding box center [252, 601] width 316 height 16
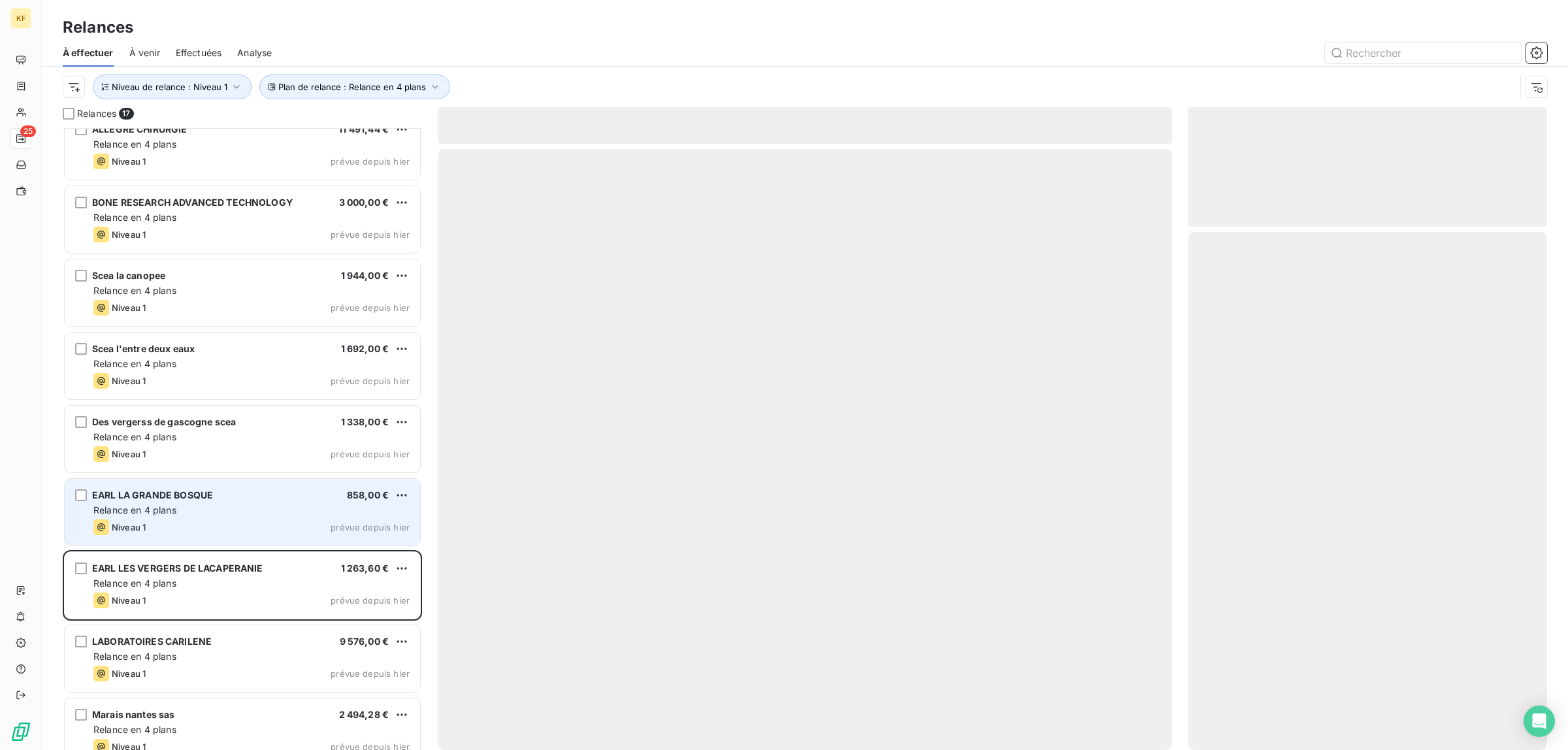
click at [258, 501] on div "EARL LA GRANDE BOSQUE 858,00 € Relance en 4 plans Niveau 1 prévue depuis [DATE]" at bounding box center [242, 512] width 355 height 66
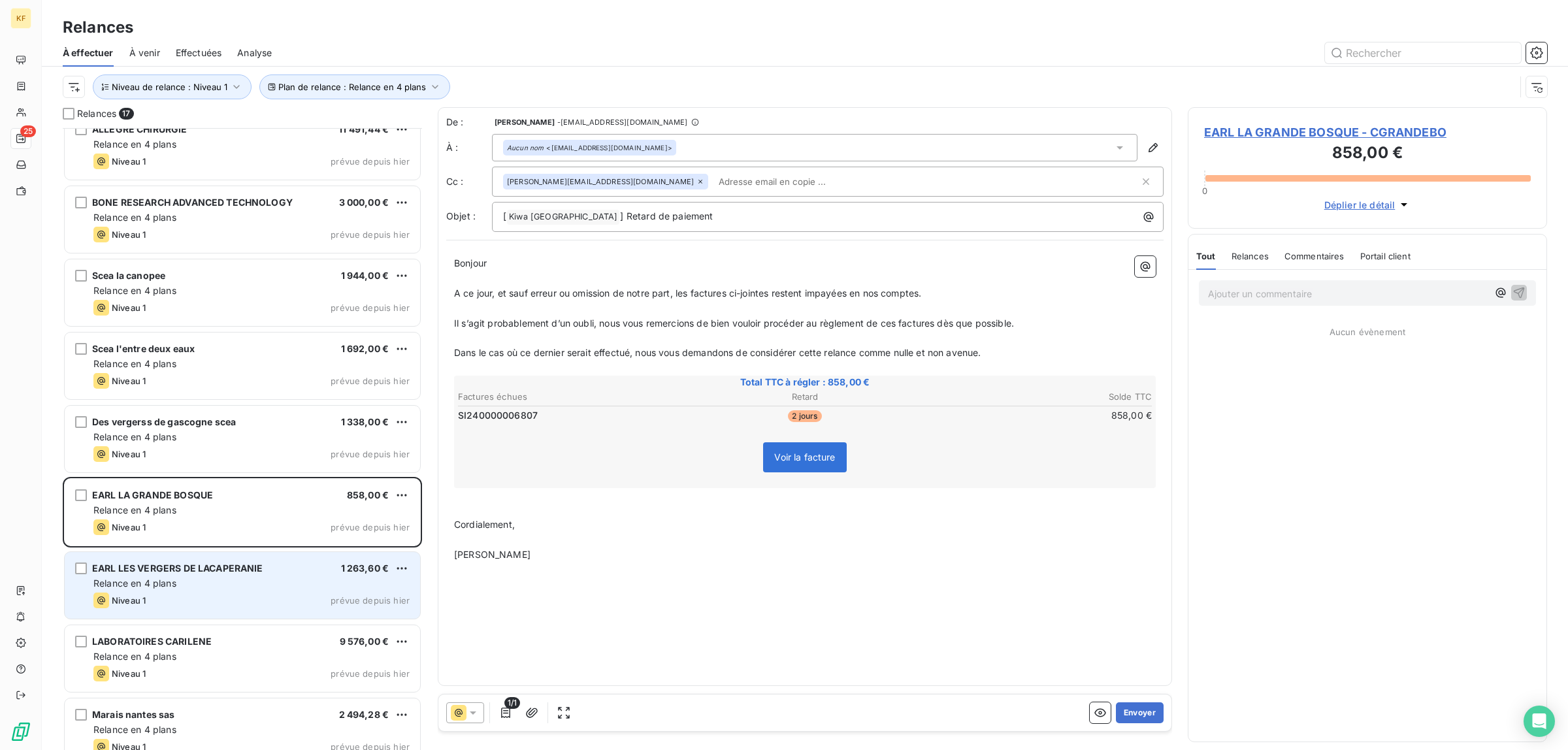
click at [266, 612] on div "EARL LES VERGERS DE LACAPERANIE 1 263,60 € Relance en 4 plans Niveau 1 prévue d…" at bounding box center [242, 585] width 355 height 66
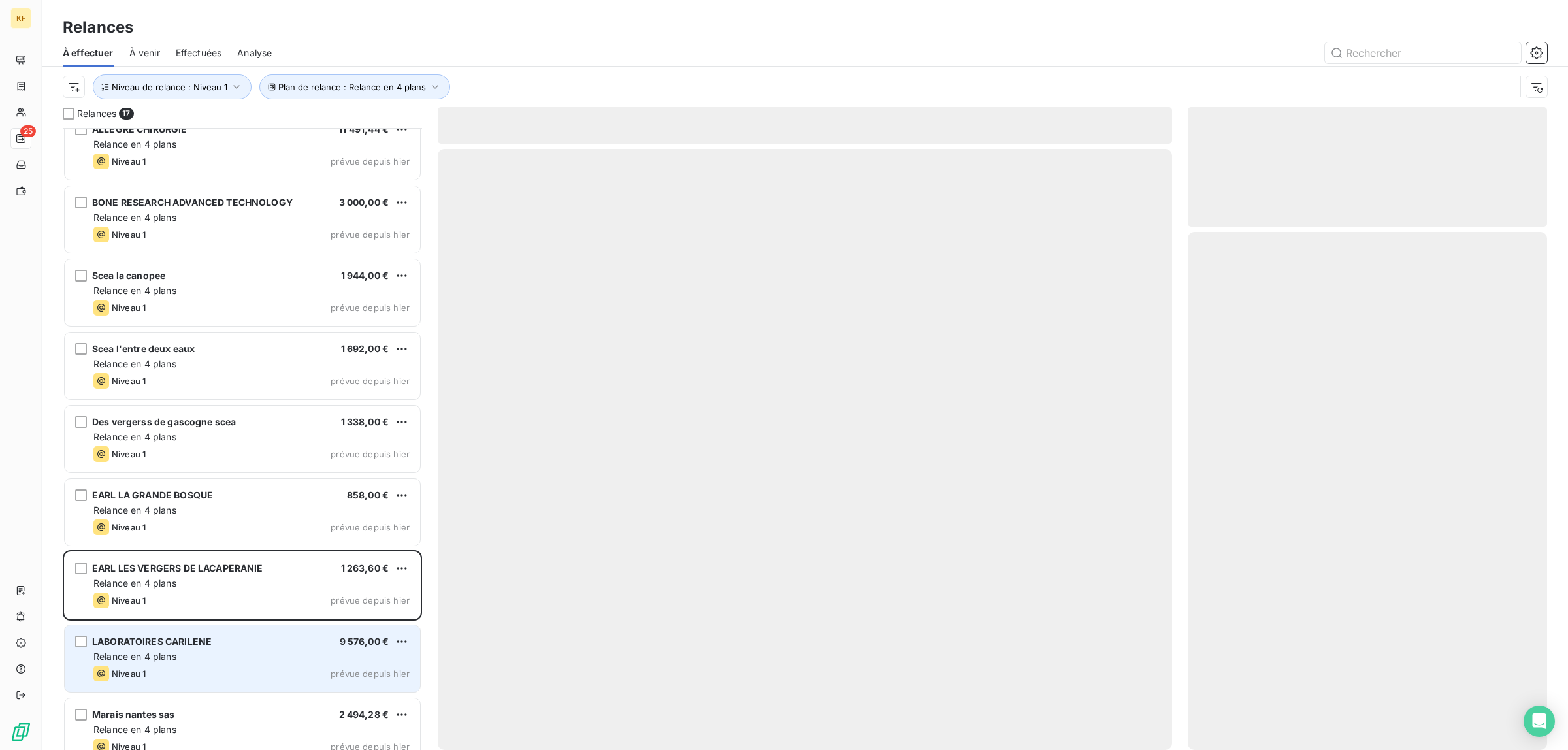
click at [264, 636] on div "LABORATOIRES CARILENE 9 576,00 €" at bounding box center [252, 642] width 316 height 12
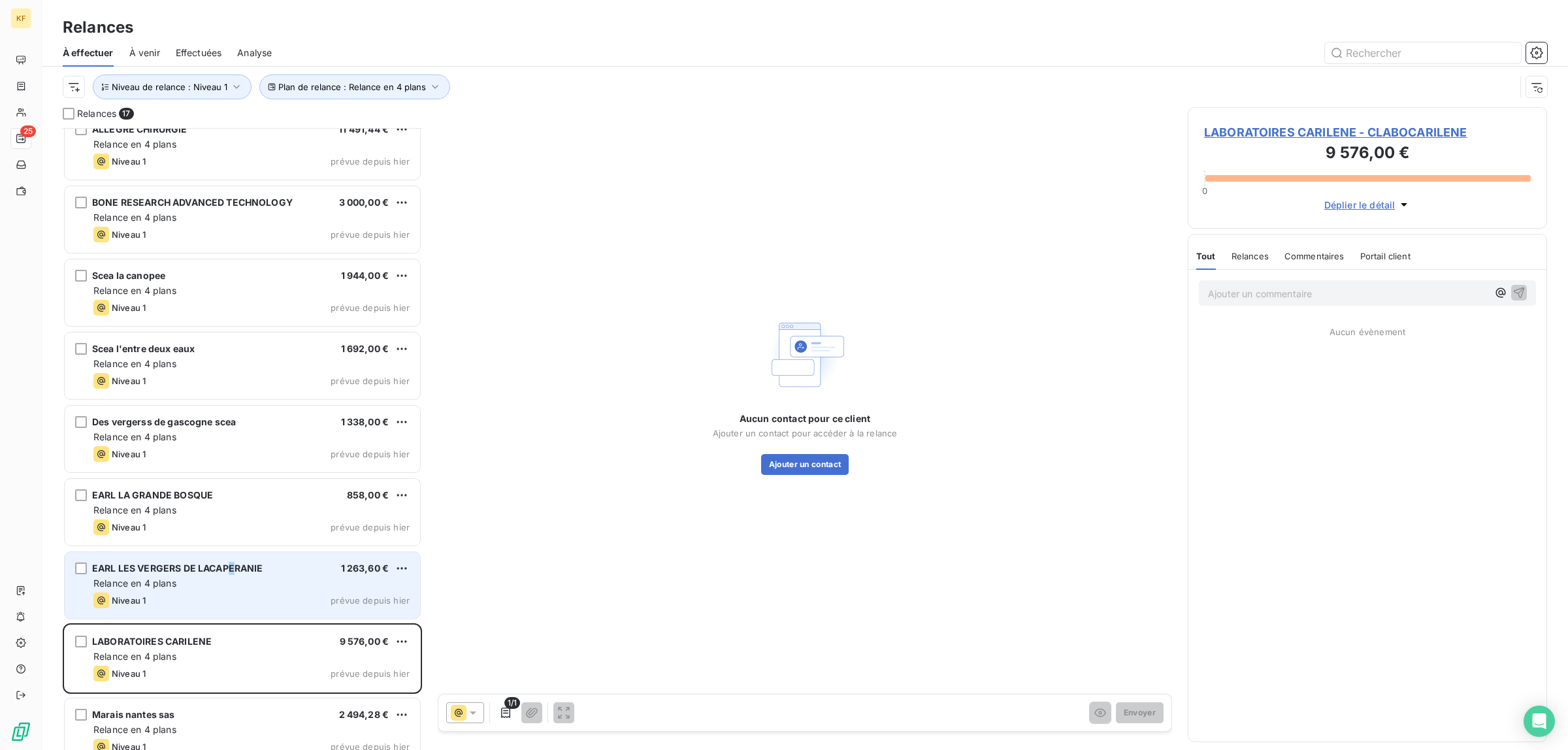
click at [233, 572] on span "EARL LES VERGERS DE LACAPERANIE" at bounding box center [177, 568] width 172 height 11
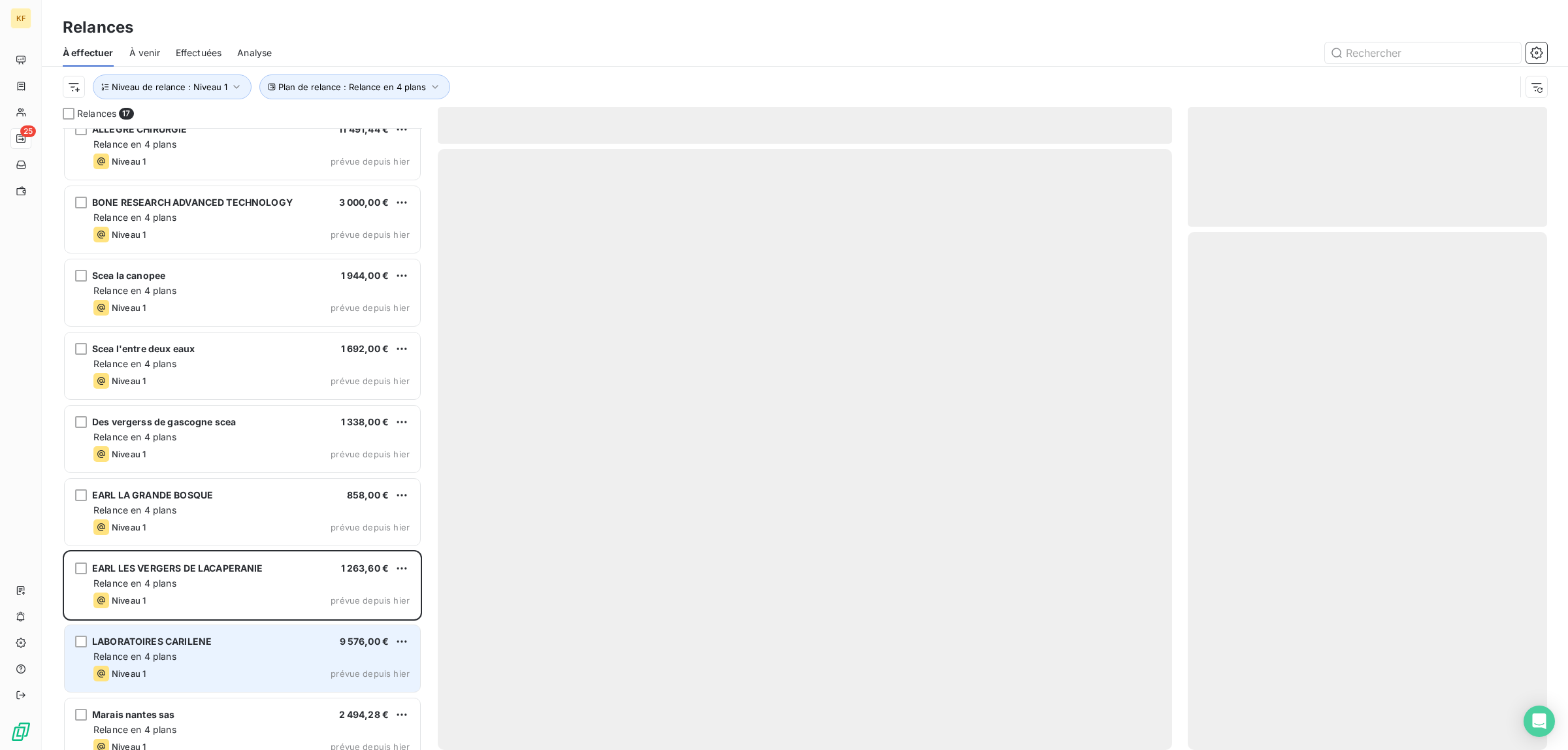
click at [284, 651] on div "Relance en 4 plans" at bounding box center [252, 656] width 316 height 13
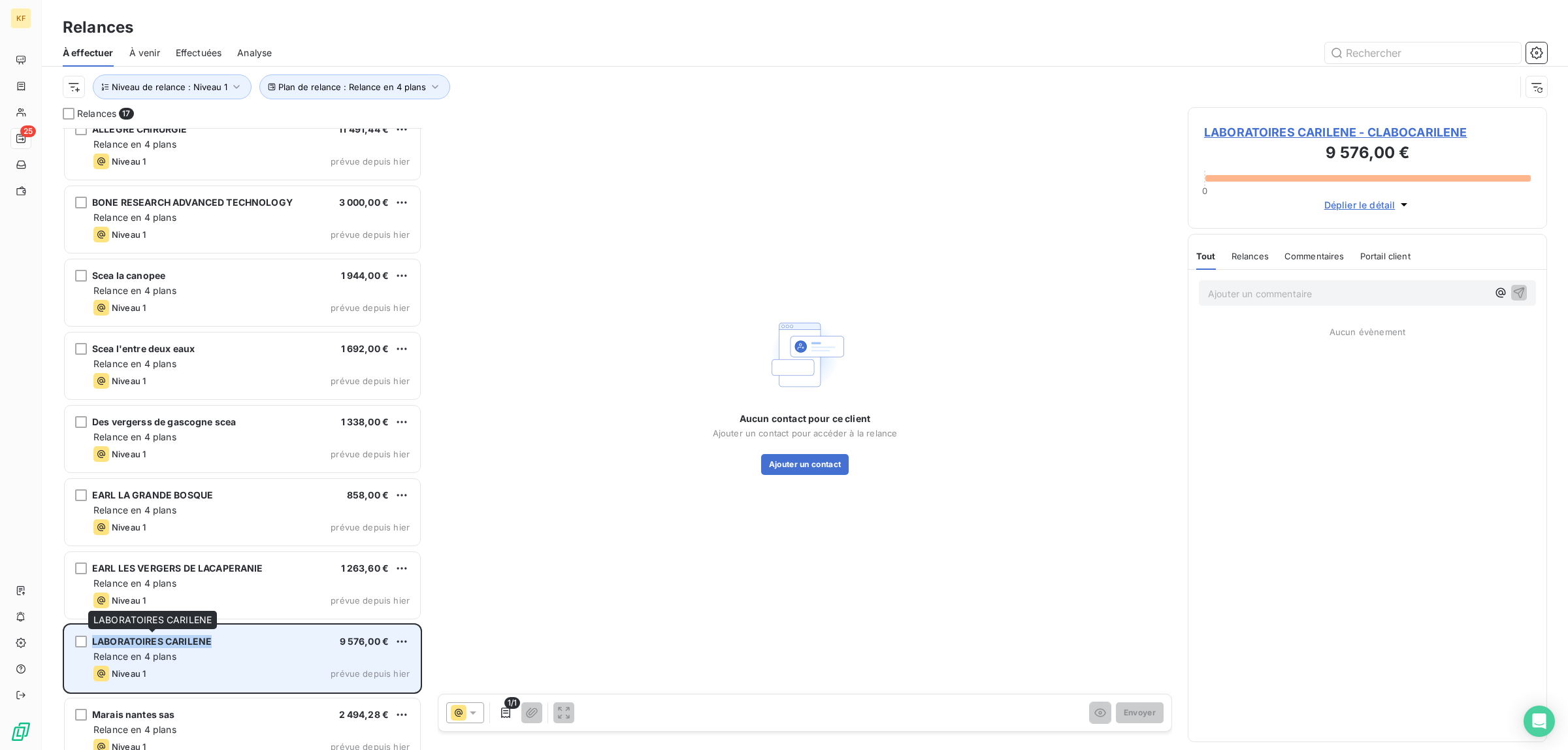
drag, startPoint x: 223, startPoint y: 642, endPoint x: 93, endPoint y: 639, distance: 130.0
click at [94, 639] on div "LABORATOIRES CARILENE 9 576,00 €" at bounding box center [252, 642] width 316 height 12
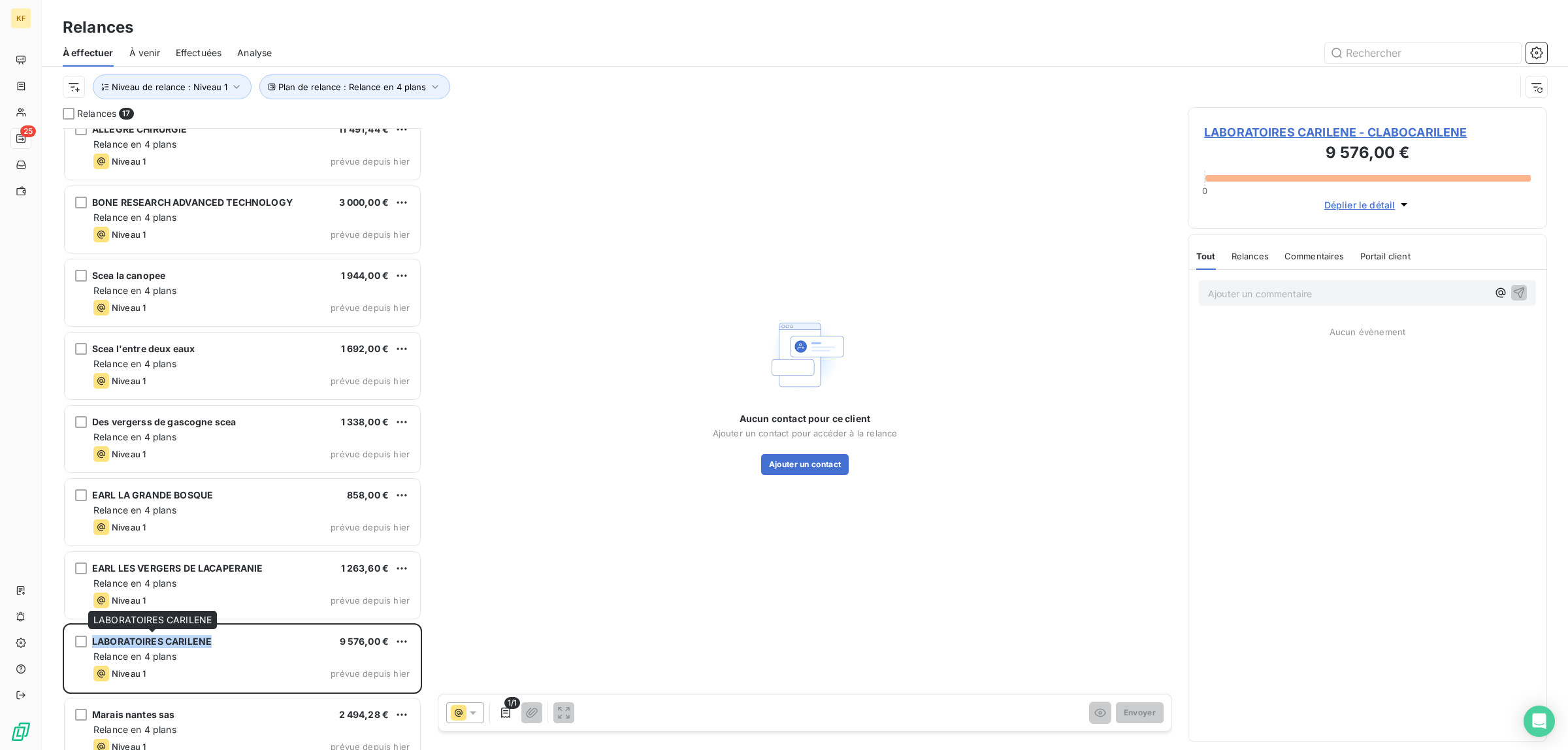
copy span "LABORATOIRES CARILENE"
click at [813, 474] on button "Ajouter un contact" at bounding box center [804, 464] width 88 height 20
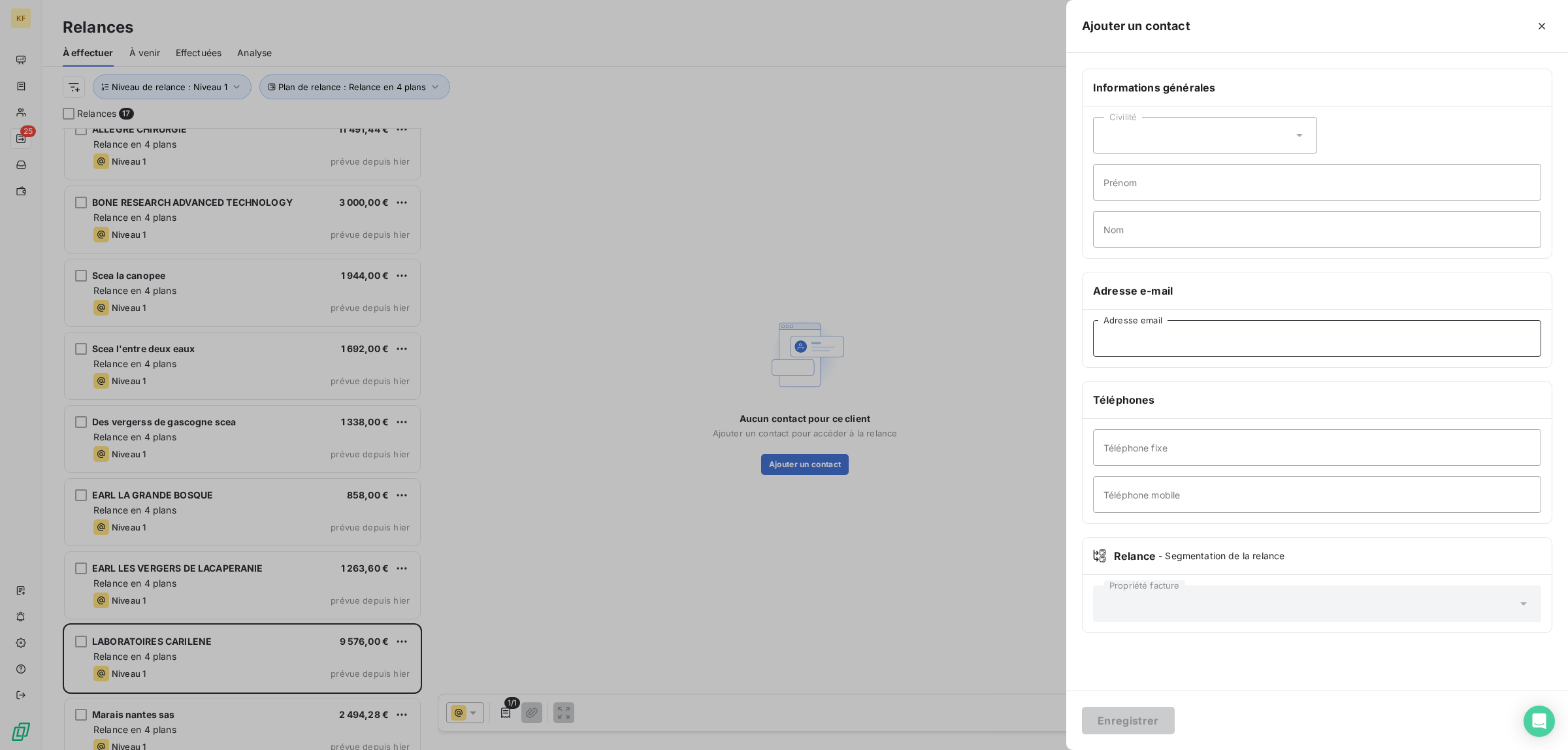
click at [1185, 343] on input "Adresse email" at bounding box center [1317, 338] width 449 height 37
paste input "[EMAIL_ADDRESS][DOMAIN_NAME]"
type input "[EMAIL_ADDRESS][DOMAIN_NAME]"
click at [1152, 721] on button "Enregistrer" at bounding box center [1127, 721] width 93 height 27
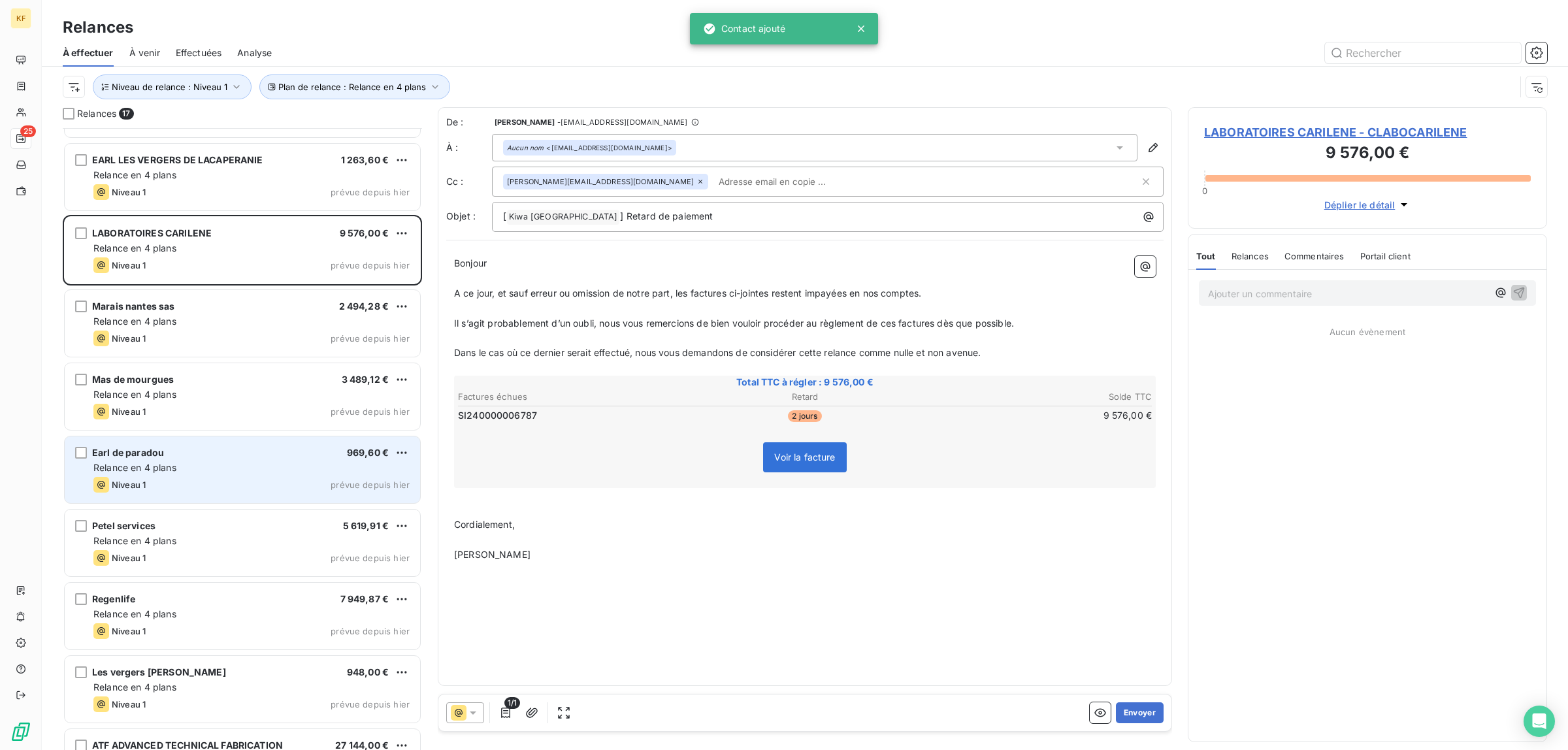
scroll to position [622, 0]
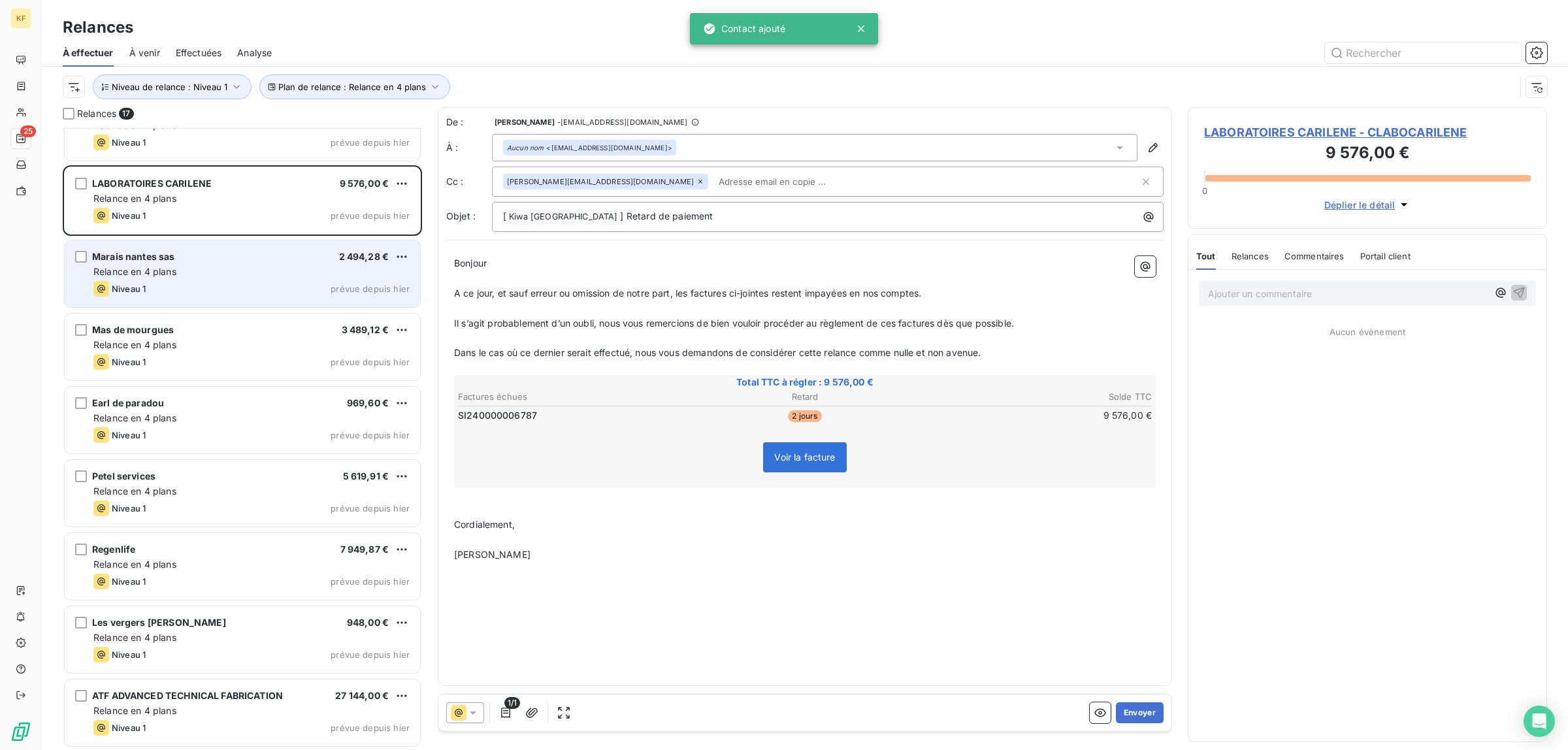
click at [278, 269] on div "Relance en 4 plans" at bounding box center [252, 271] width 316 height 13
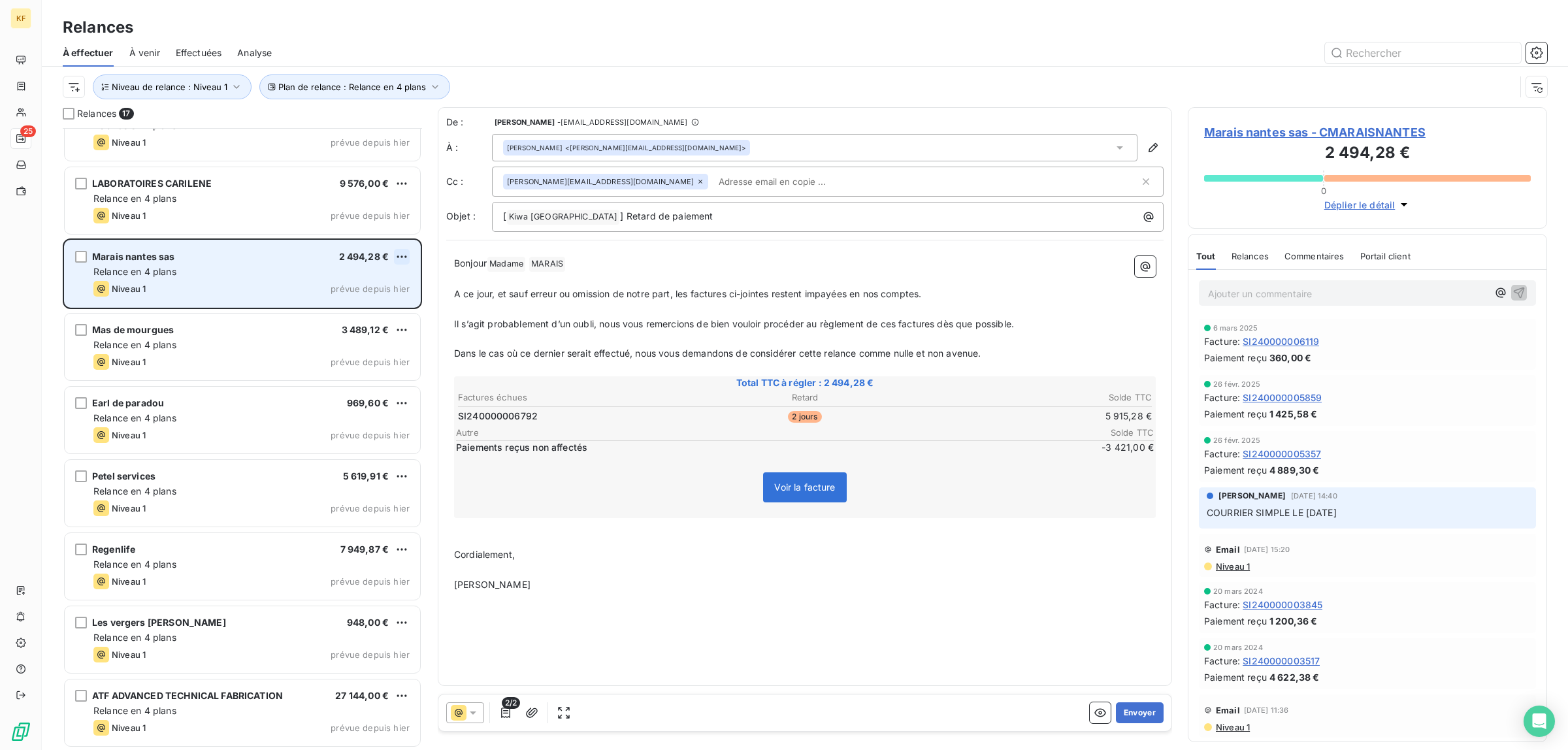
click at [402, 258] on html "KF 25 Relances À effectuer À venir Effectuées Analyse Plan de relance : Relance…" at bounding box center [784, 375] width 1568 height 750
click at [353, 309] on div "Passer cette action" at bounding box center [345, 306] width 117 height 20
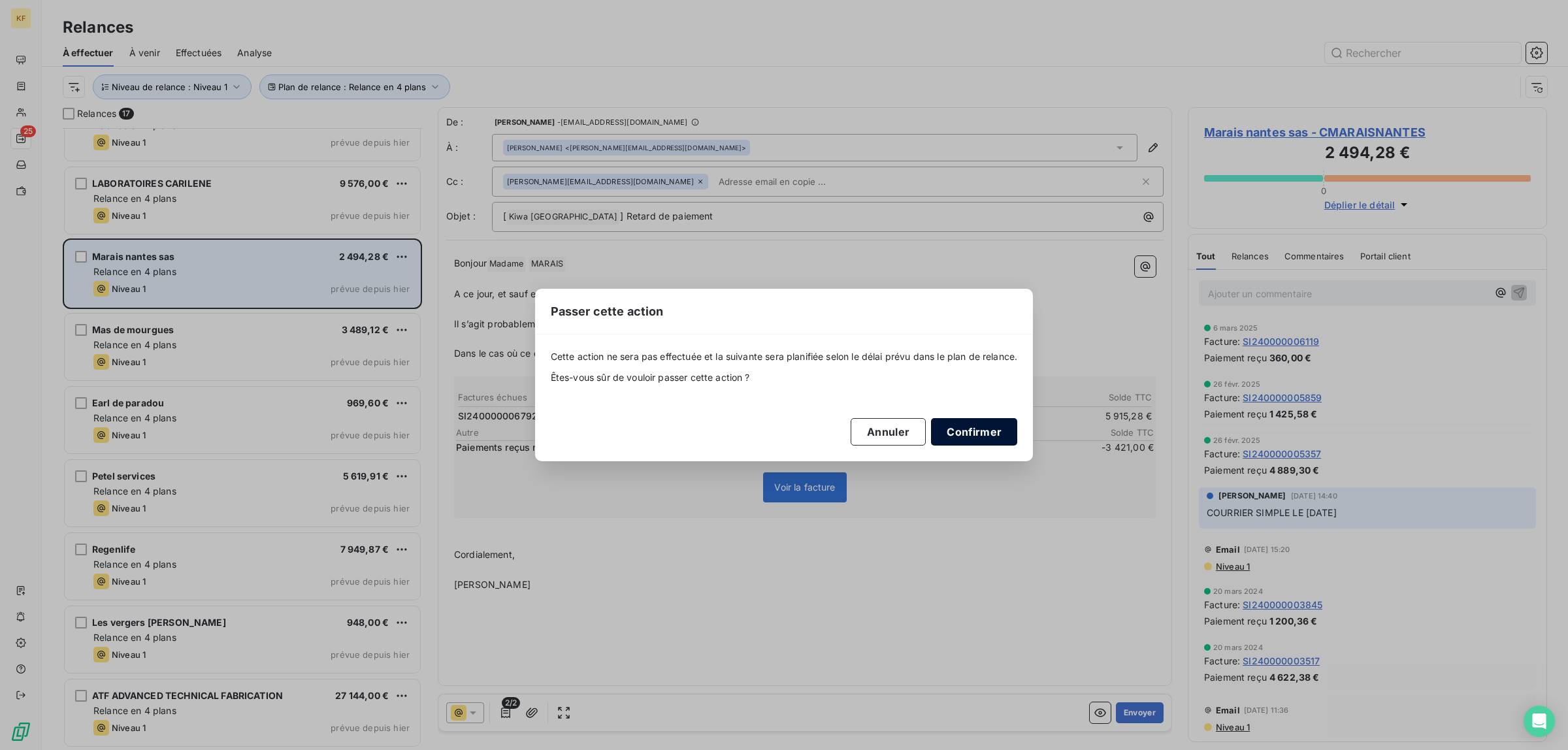
click at [981, 437] on button "Confirmer" at bounding box center [974, 432] width 86 height 27
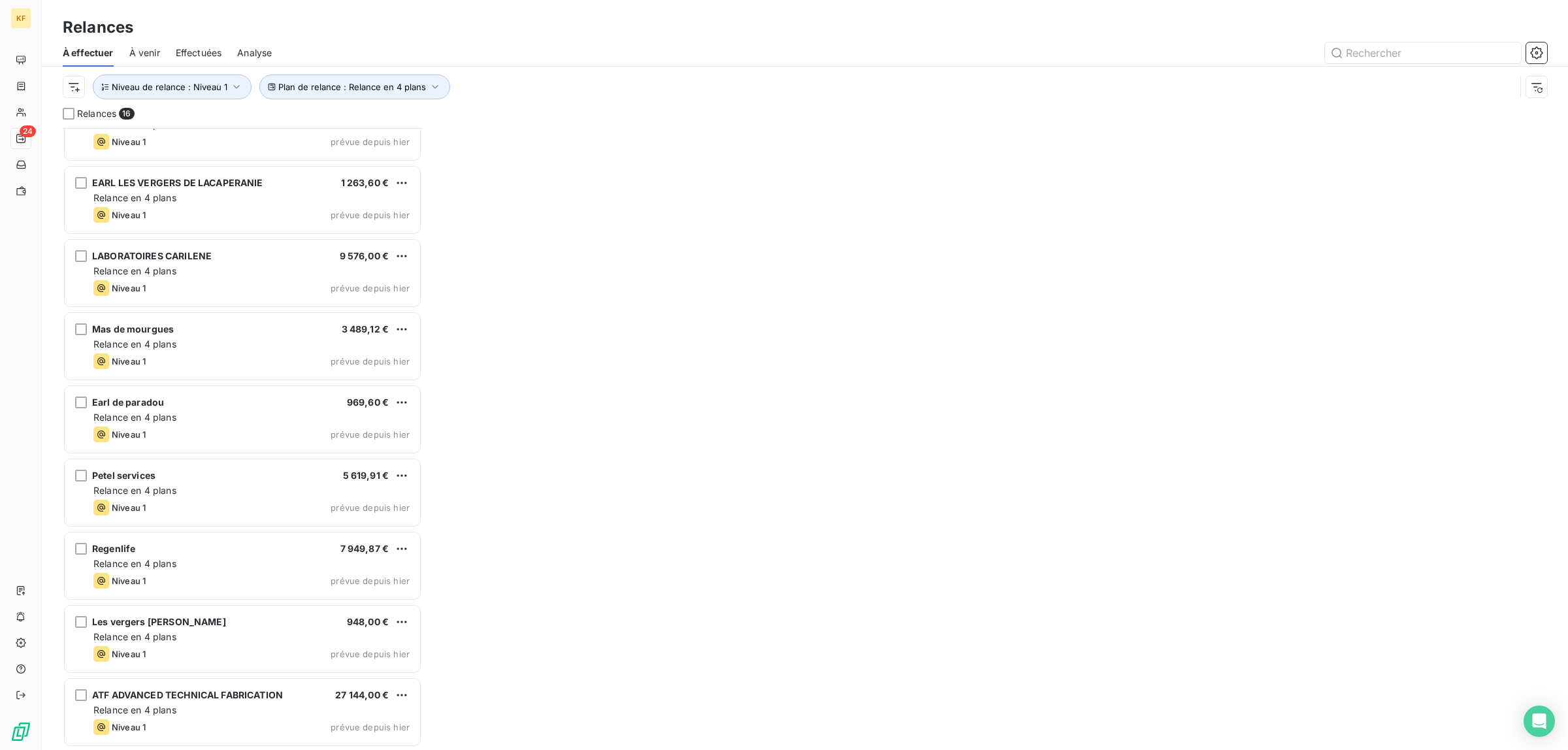
scroll to position [549, 0]
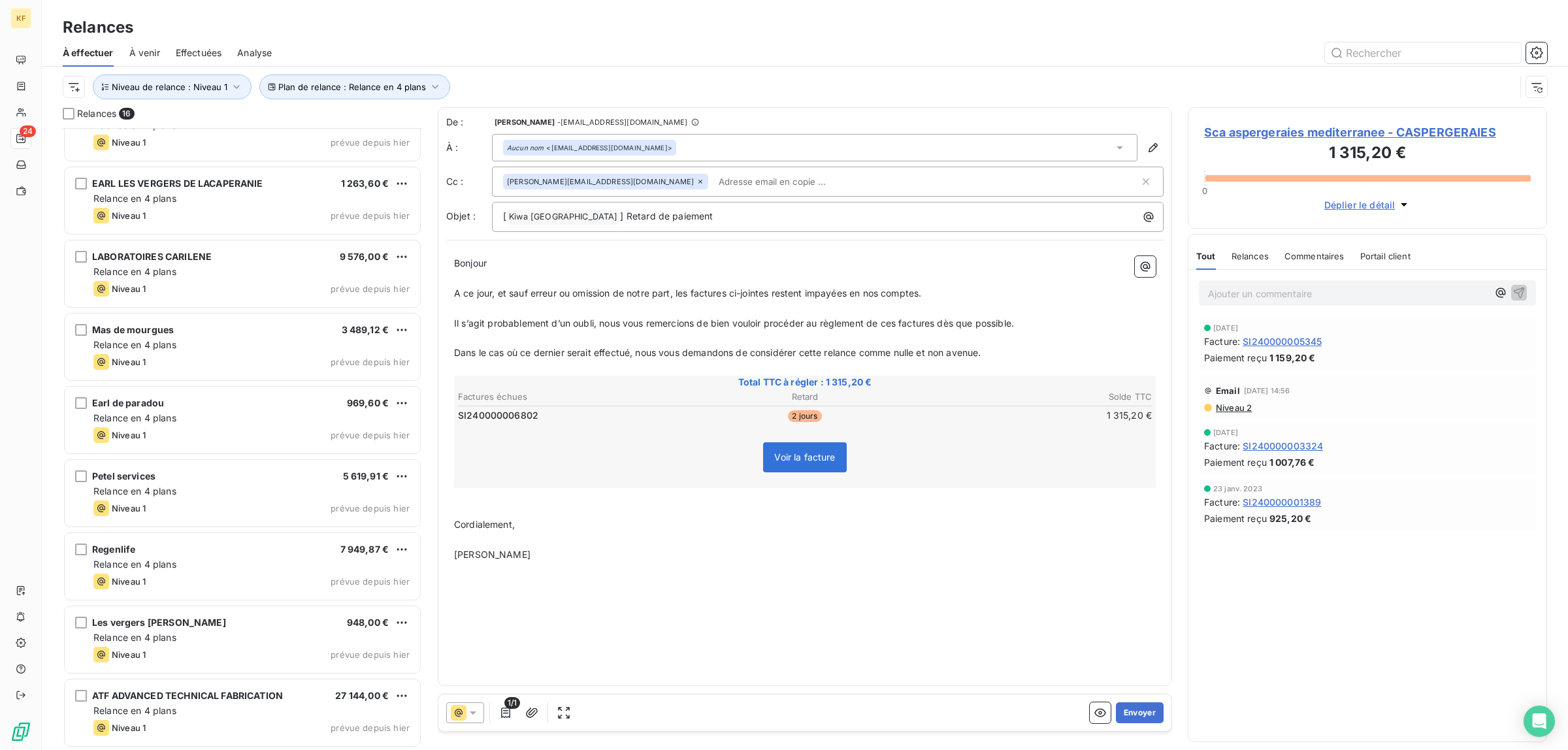
click at [199, 338] on div "Relance en 4 plans" at bounding box center [252, 344] width 316 height 13
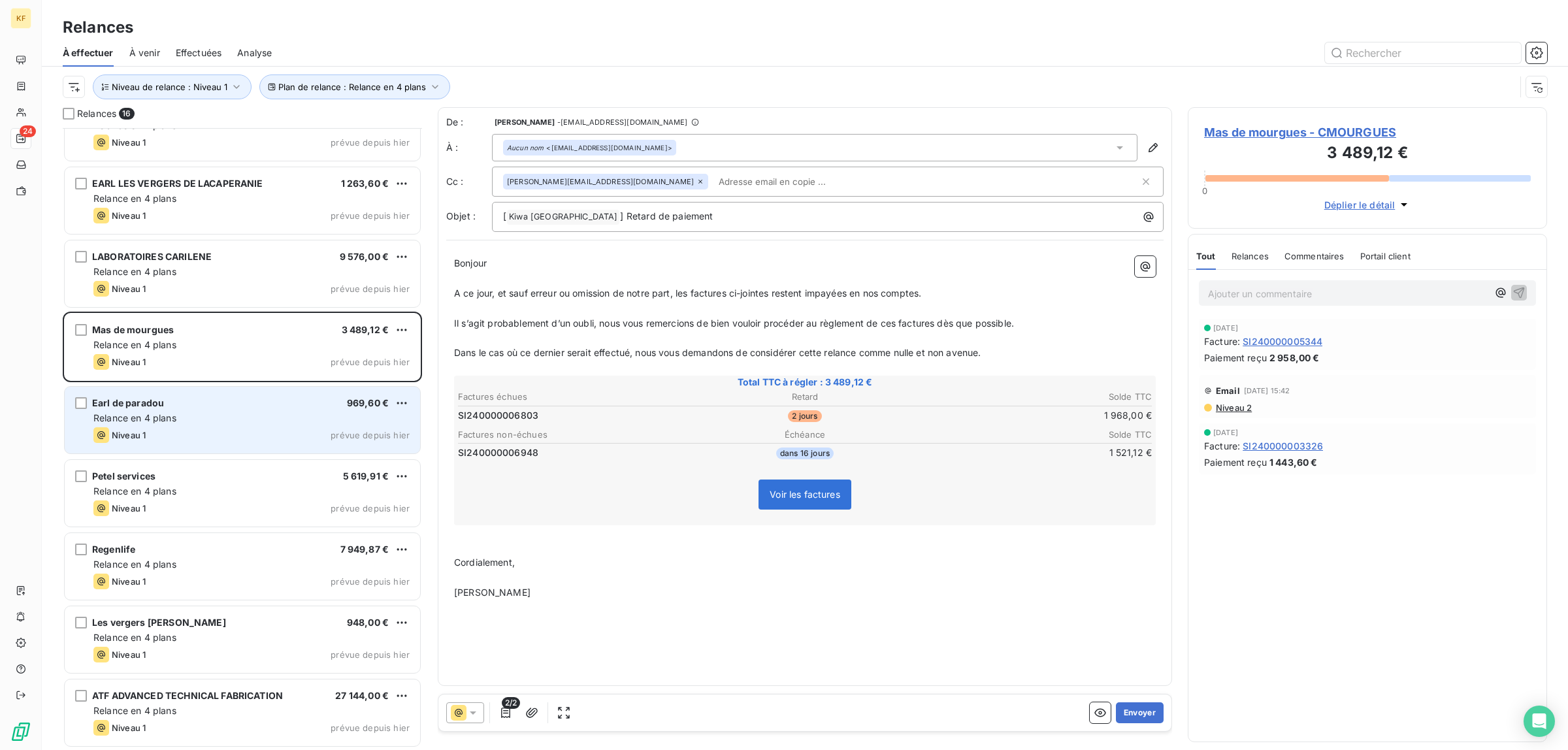
click at [278, 418] on div "Relance en 4 plans" at bounding box center [252, 417] width 316 height 13
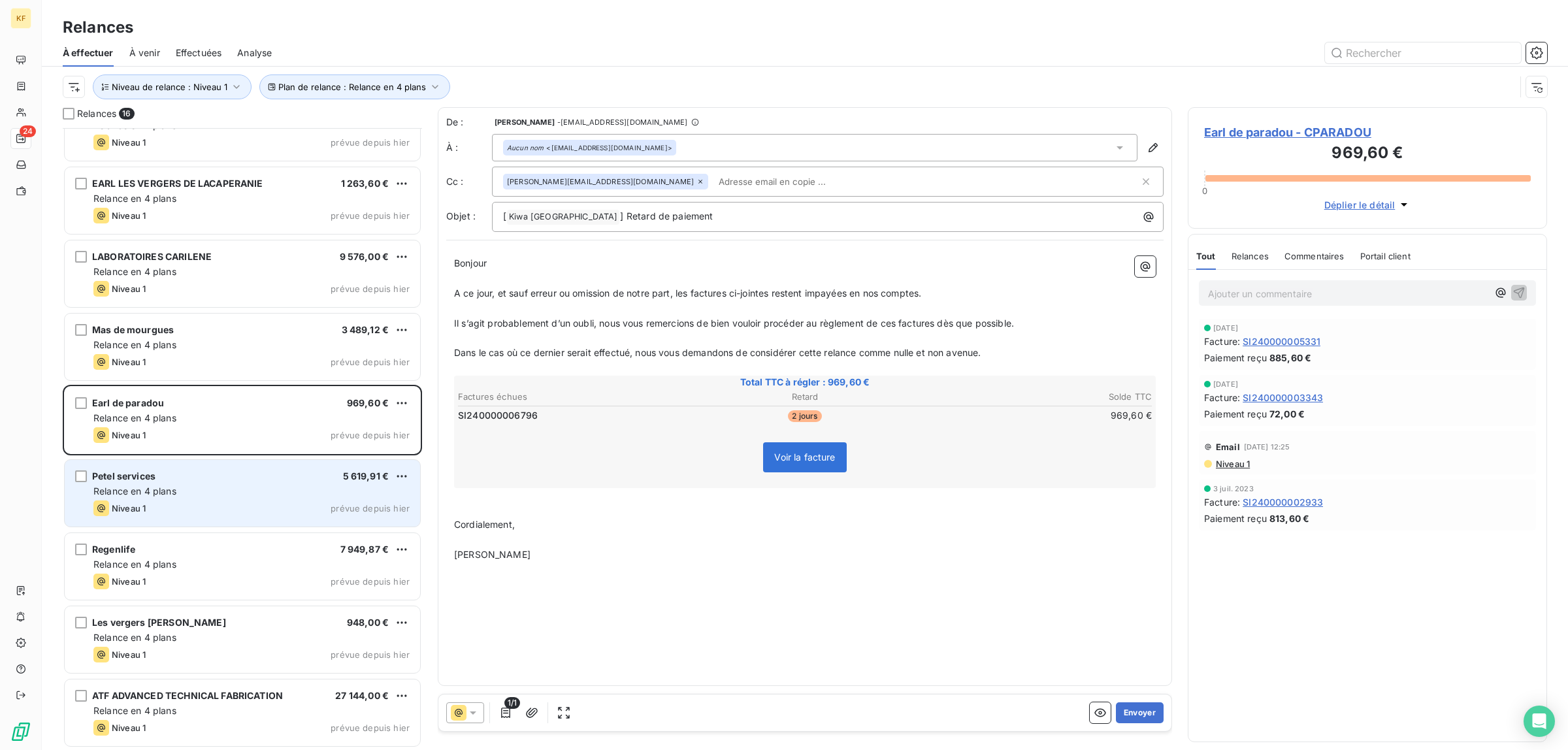
click at [191, 492] on div "Relance en 4 plans" at bounding box center [252, 491] width 316 height 13
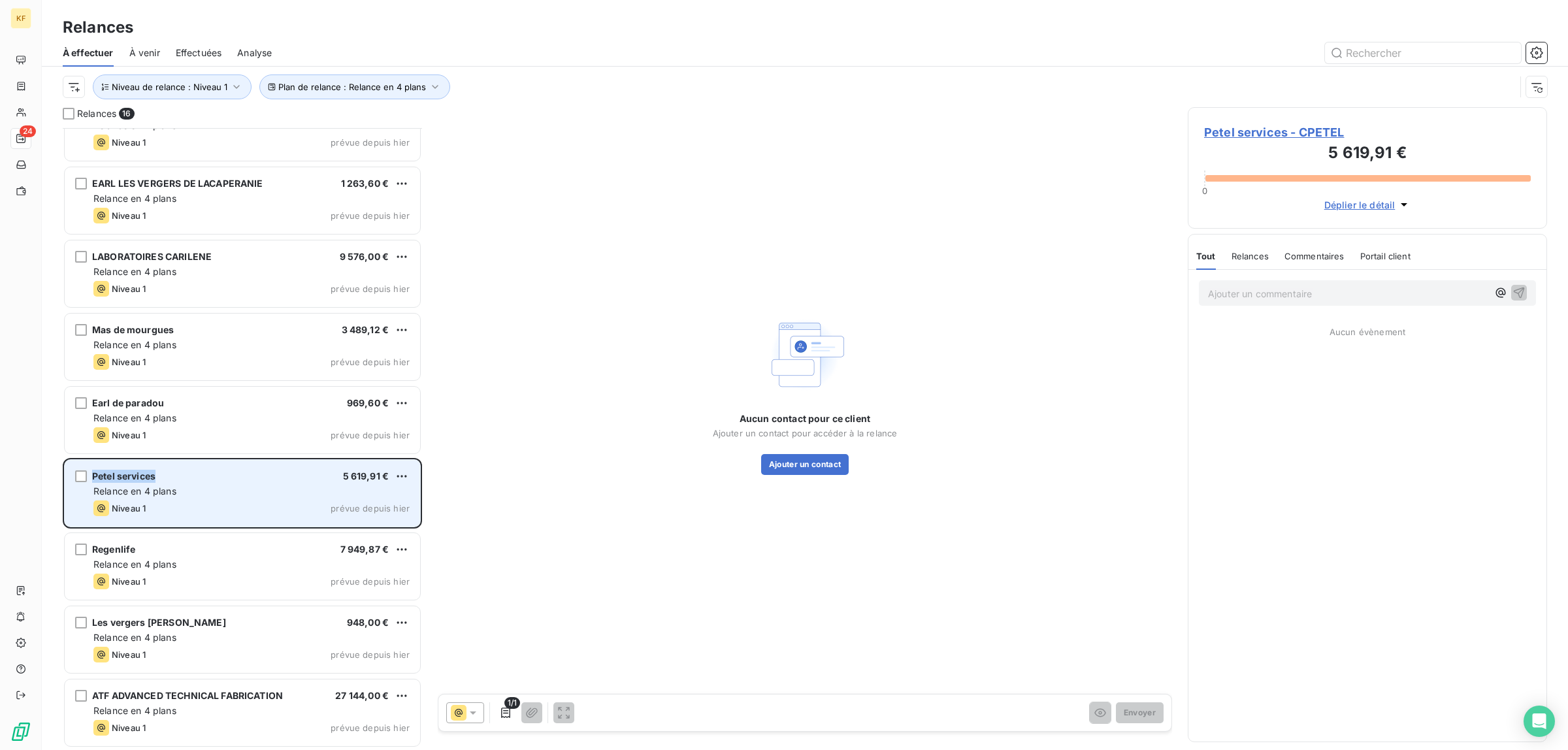
drag, startPoint x: 165, startPoint y: 475, endPoint x: 89, endPoint y: 474, distance: 76.0
click at [89, 474] on div "Petel services 5 619,91 € Relance en 4 plans Niveau 1 prévue depuis [DATE]" at bounding box center [242, 493] width 355 height 66
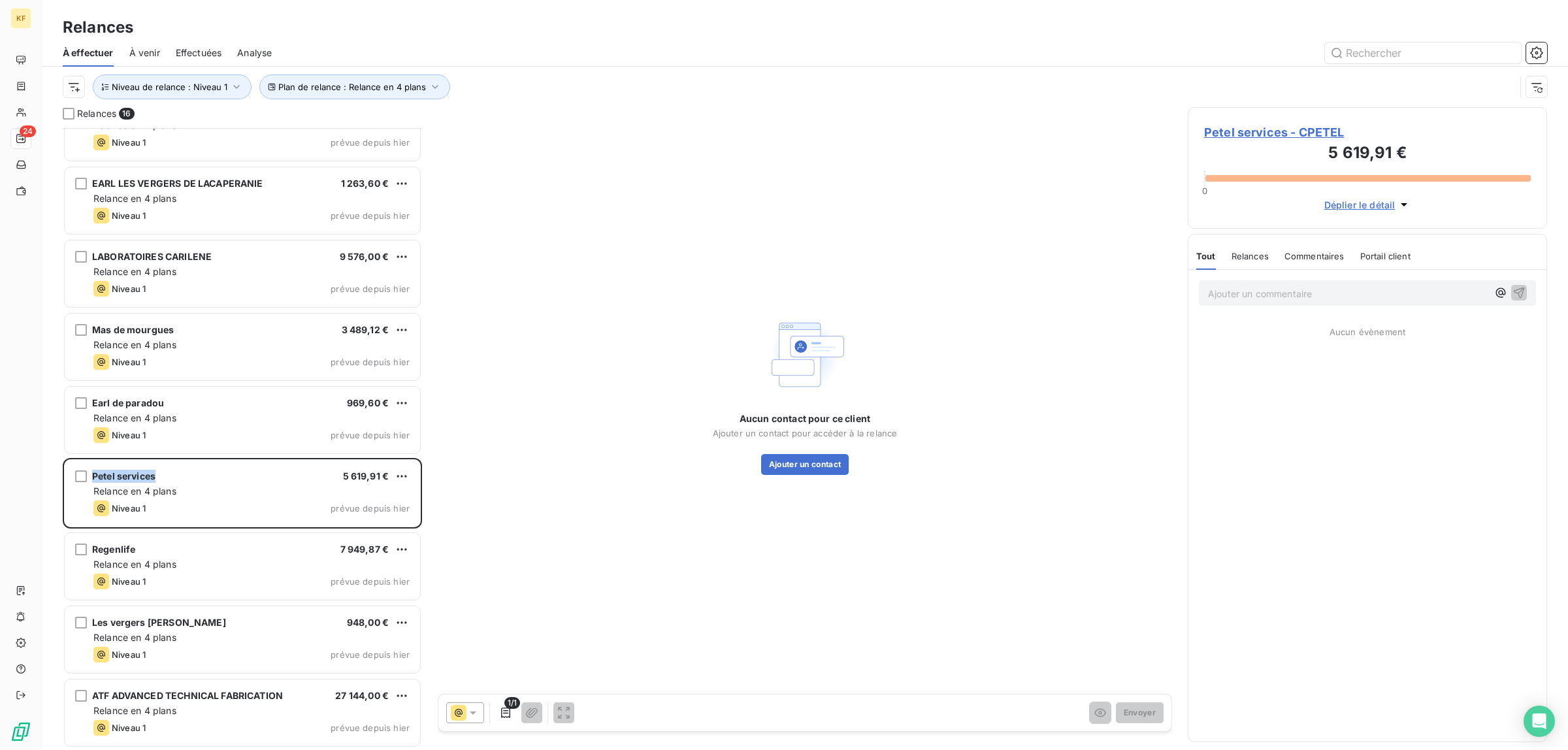
copy div "Petel services"
click at [806, 478] on div "Aucun contact pour ce client Ajouter un contact pour accéder à la relance Ajout…" at bounding box center [804, 394] width 734 height 573
click at [810, 467] on button "Ajouter un contact" at bounding box center [804, 464] width 88 height 20
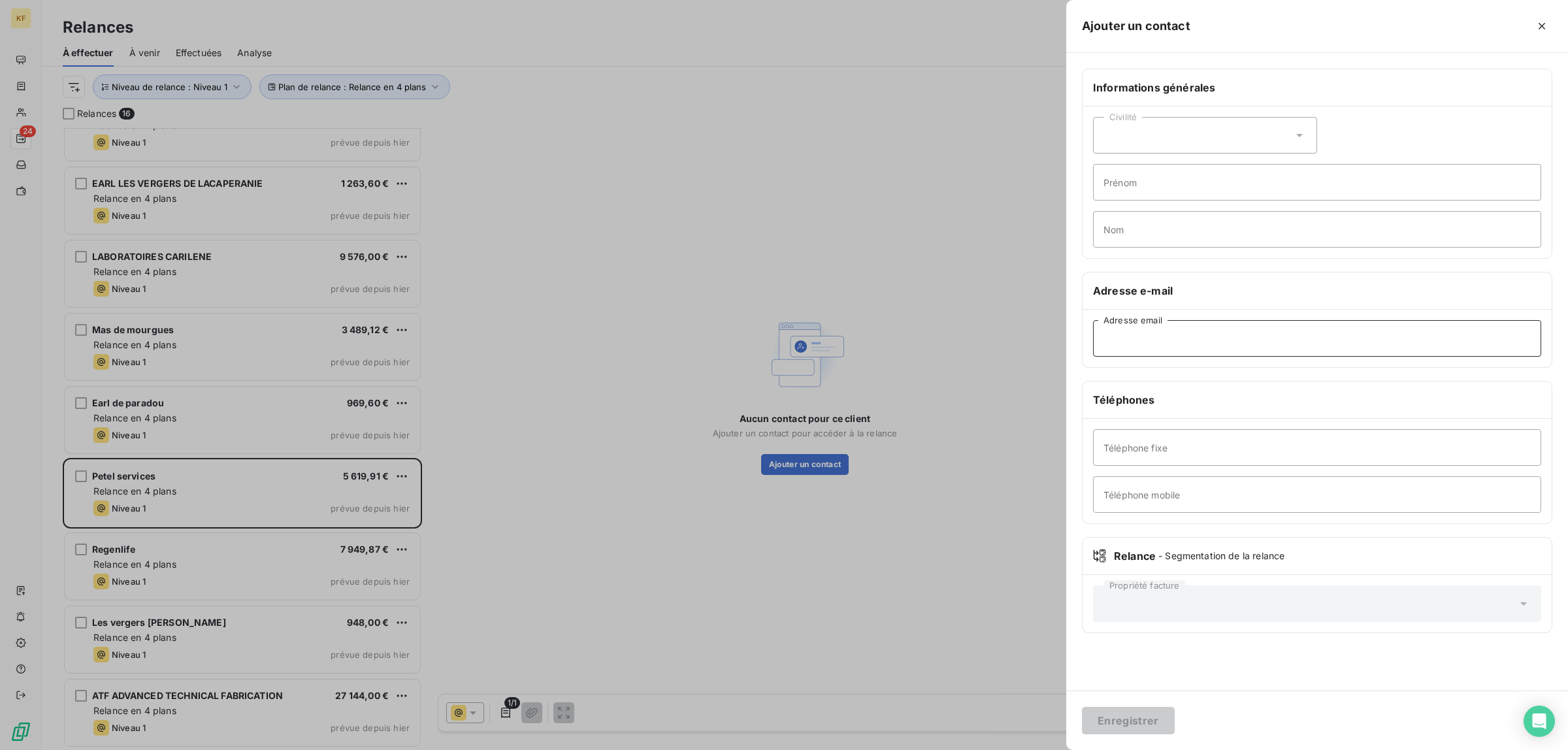
click at [1190, 324] on input "Adresse email" at bounding box center [1317, 338] width 449 height 37
paste input "[EMAIL_ADDRESS][DOMAIN_NAME]"
type input "[EMAIL_ADDRESS][DOMAIN_NAME]"
click at [1151, 717] on button "Enregistrer" at bounding box center [1127, 721] width 93 height 27
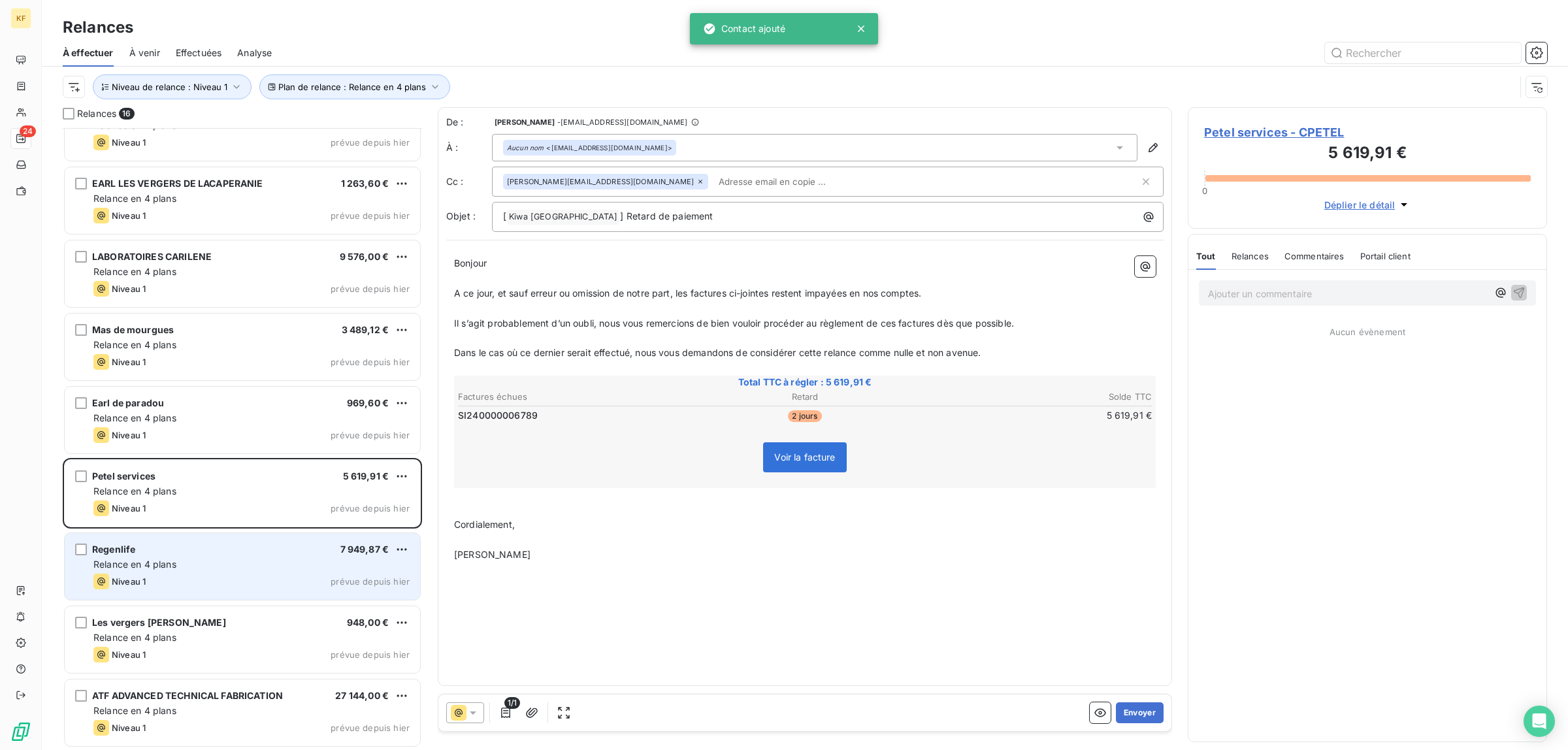
click at [242, 572] on div "Regenlife 7 949,87 € Relance en 4 plans Niveau 1 prévue depuis hier" at bounding box center [242, 567] width 355 height 66
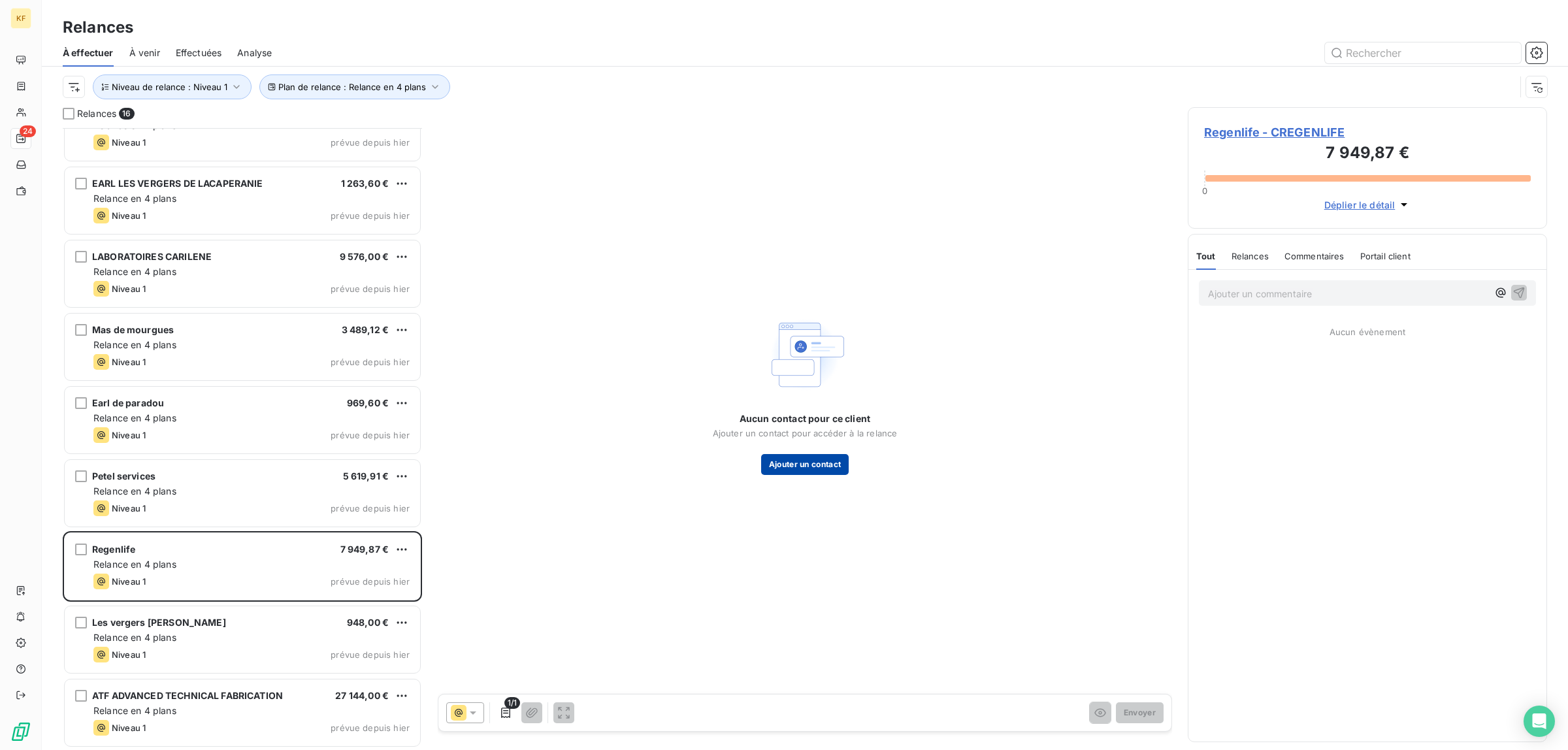
click at [779, 474] on button "Ajouter un contact" at bounding box center [804, 464] width 88 height 20
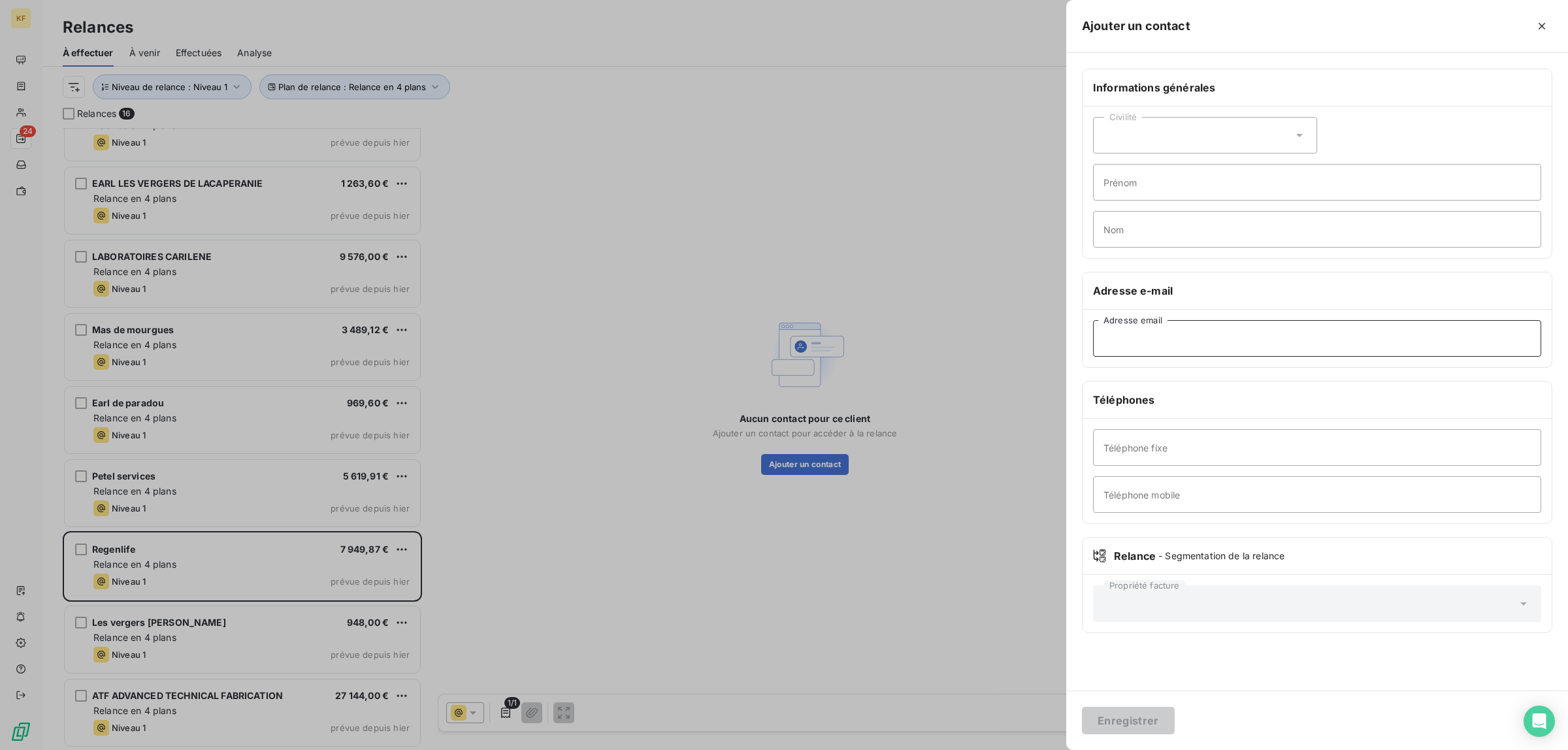
click at [1120, 343] on input "Adresse email" at bounding box center [1317, 338] width 449 height 37
paste input "[EMAIL_ADDRESS][DOMAIN_NAME]"
type input "[EMAIL_ADDRESS][DOMAIN_NAME]"
click at [1127, 720] on button "Enregistrer" at bounding box center [1127, 721] width 93 height 27
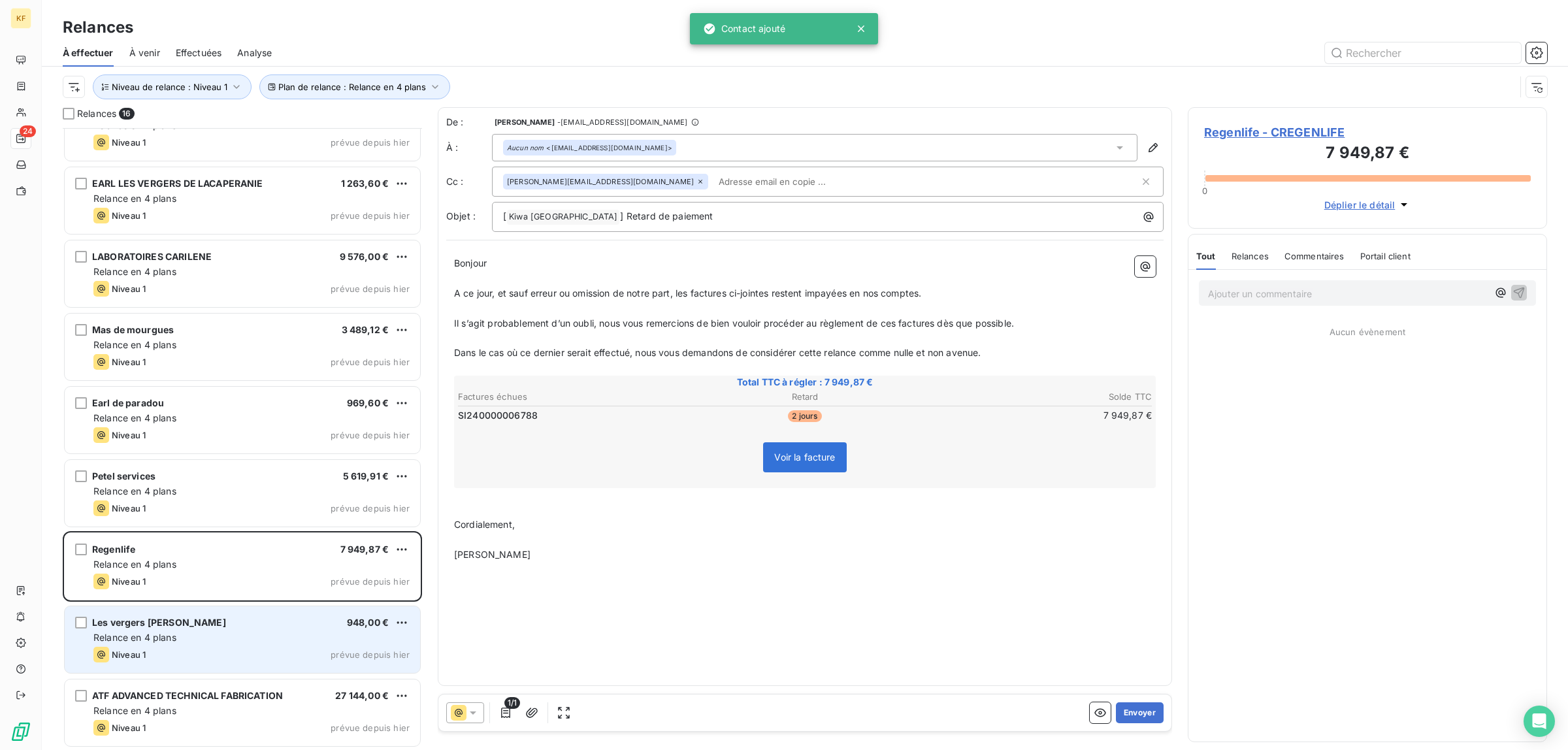
click at [222, 660] on div "Niveau 1 prévue depuis hier" at bounding box center [252, 654] width 316 height 16
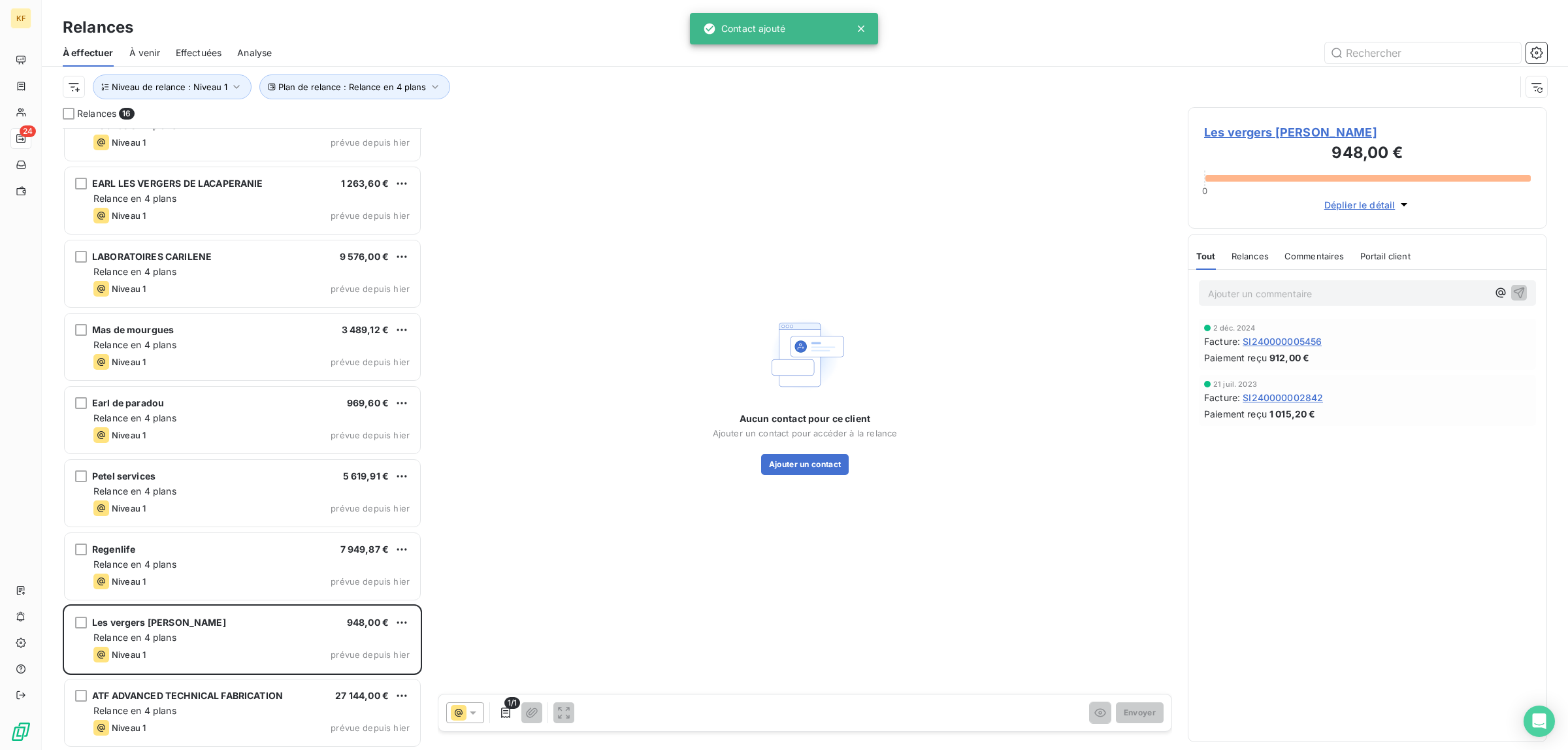
scroll to position [549, 0]
click at [820, 462] on button "Ajouter un contact" at bounding box center [804, 464] width 88 height 20
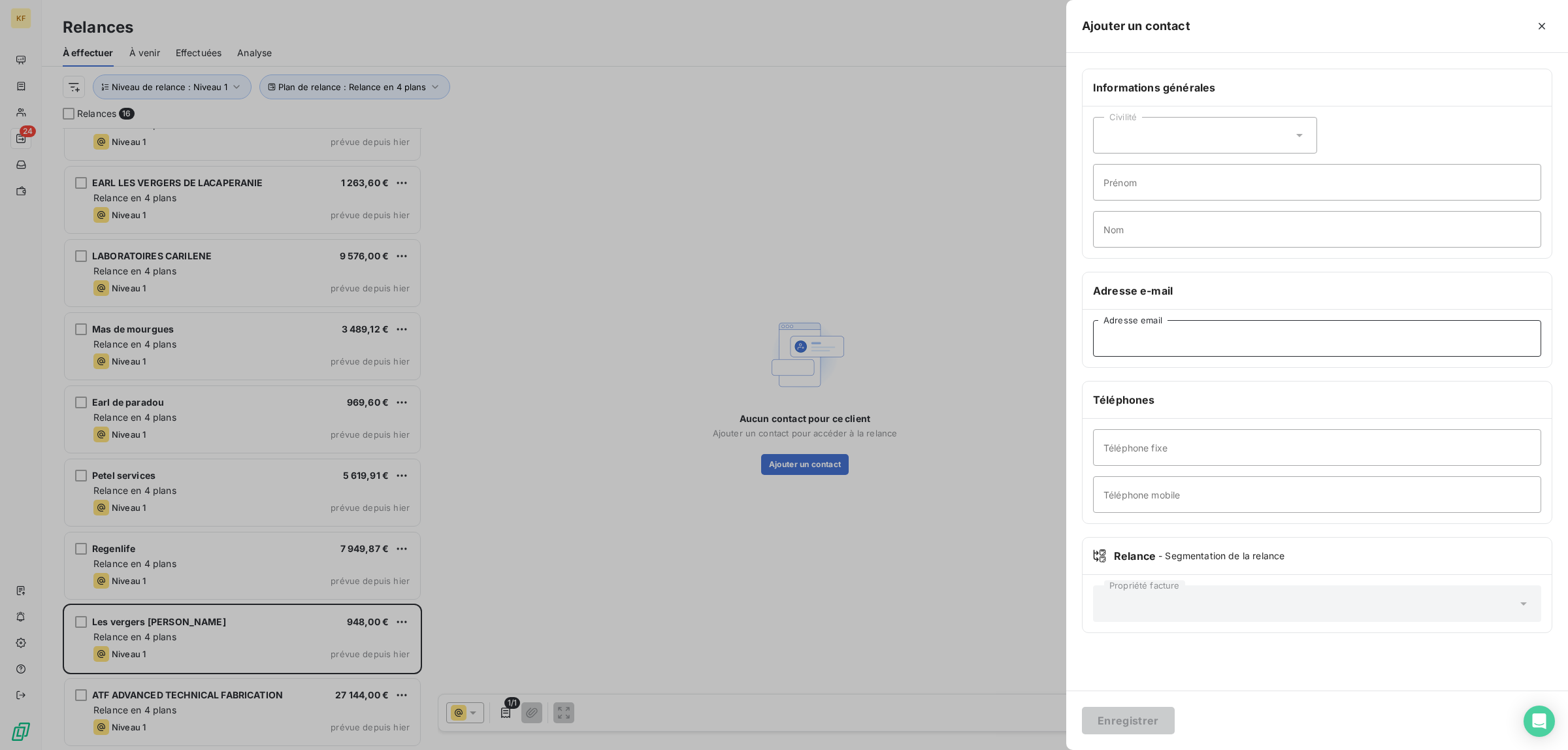
click at [1171, 337] on input "Adresse email" at bounding box center [1317, 338] width 449 height 37
paste input "[EMAIL_ADDRESS][DOMAIN_NAME]"
type input "[EMAIL_ADDRESS][DOMAIN_NAME]"
click at [1074, 694] on div "Enregistrer" at bounding box center [1316, 720] width 502 height 59
click at [1137, 720] on button "Enregistrer" at bounding box center [1127, 721] width 93 height 27
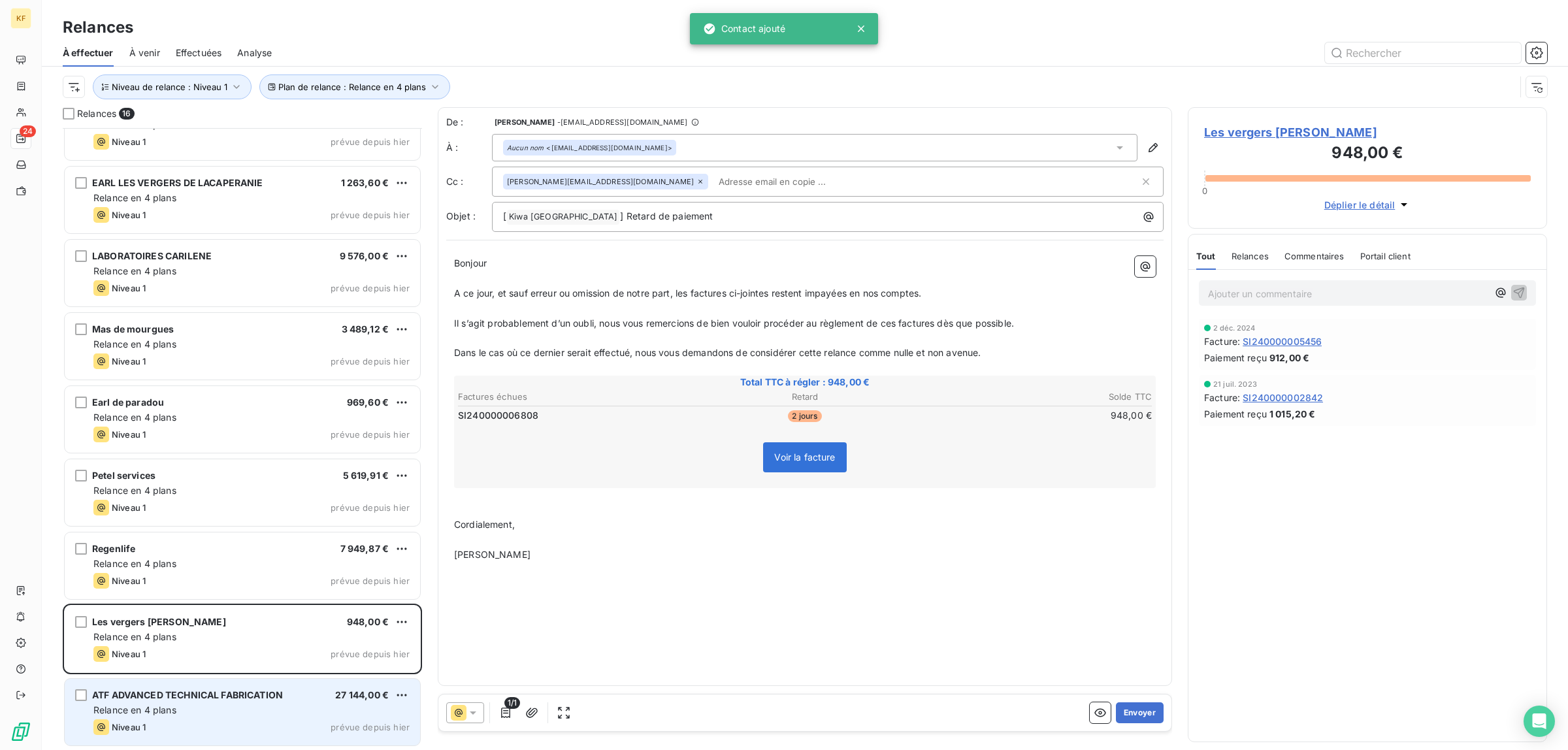
click at [199, 704] on div "Relance en 4 plans" at bounding box center [252, 710] width 316 height 13
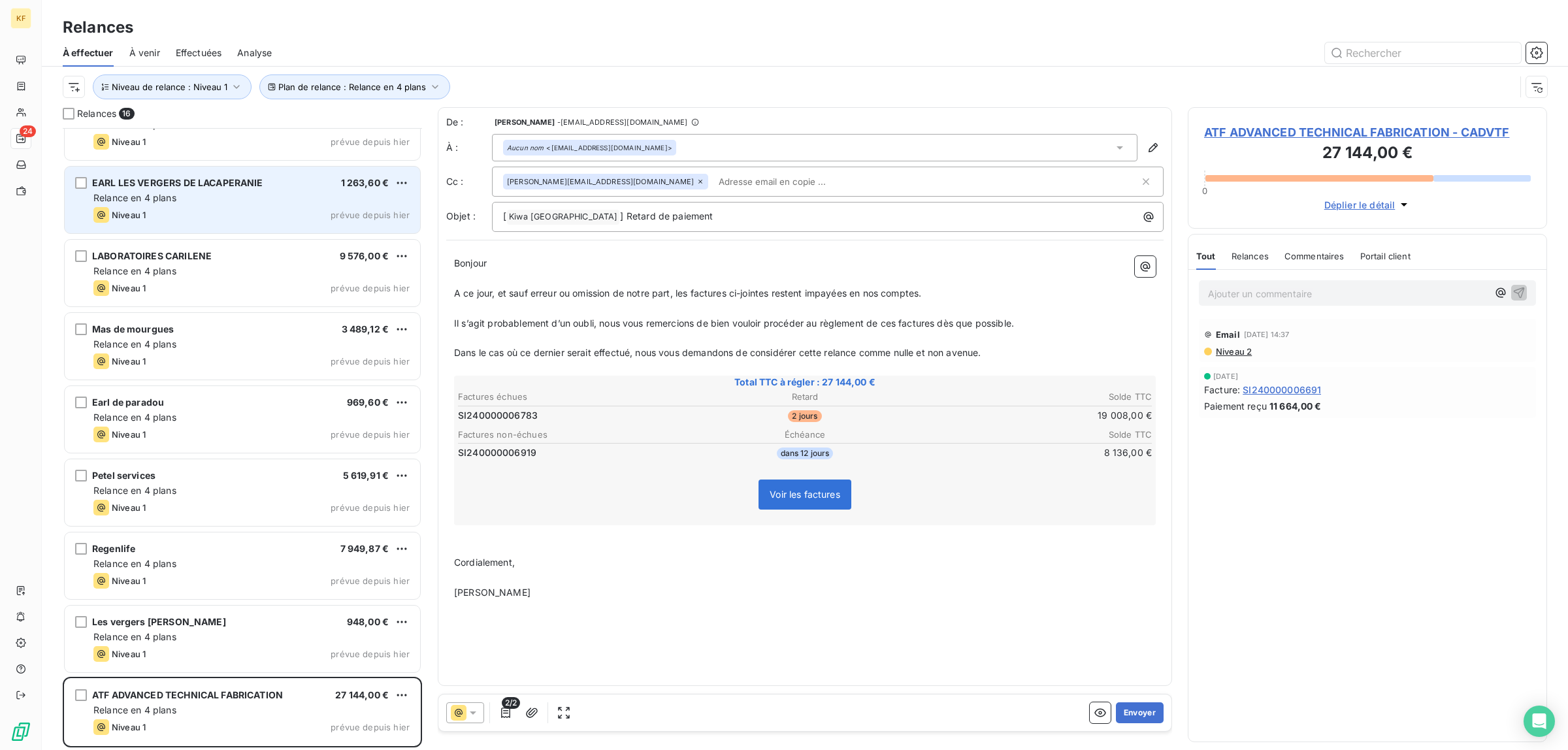
click at [216, 204] on div "Relance en 4 plans" at bounding box center [252, 197] width 316 height 13
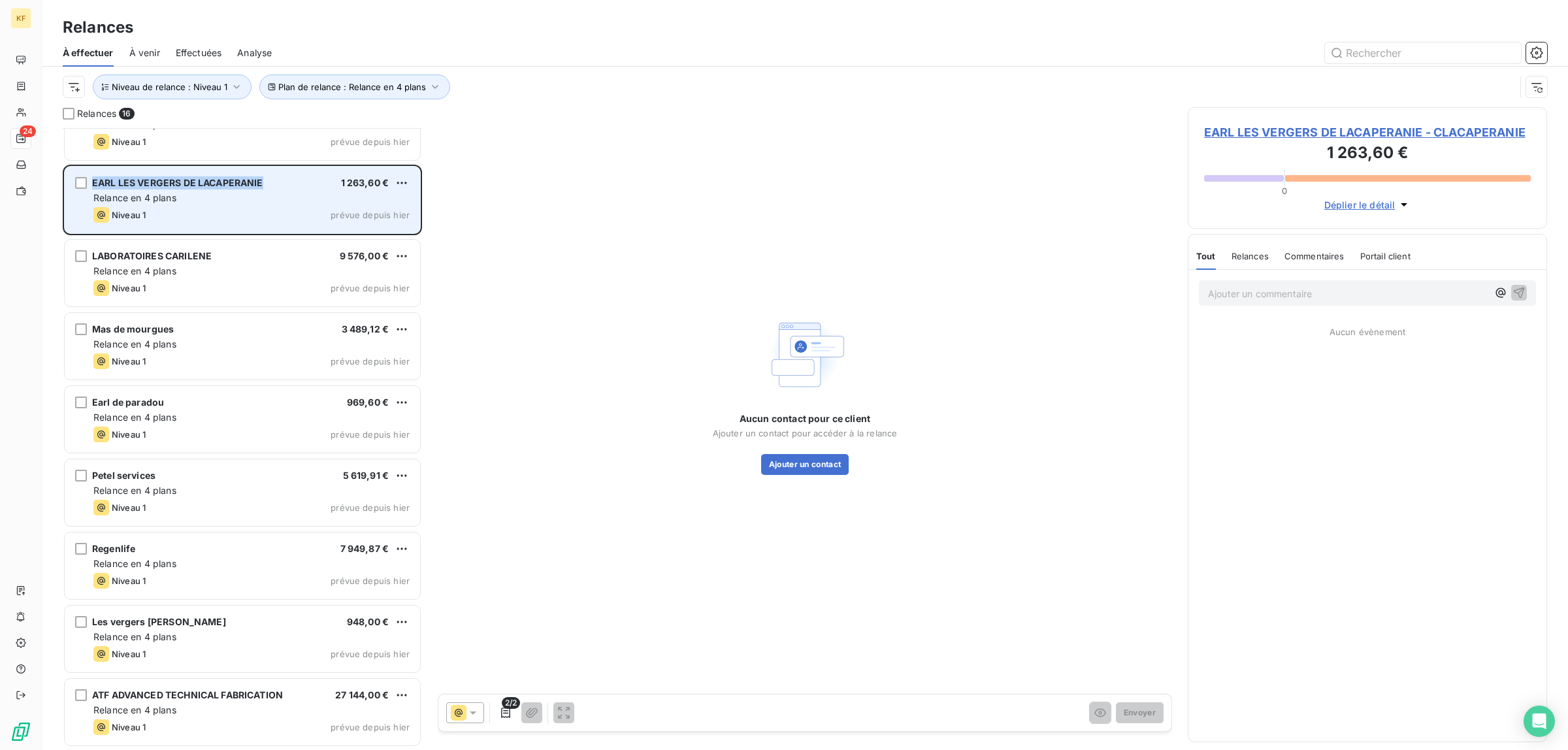
drag, startPoint x: 285, startPoint y: 180, endPoint x: 86, endPoint y: 177, distance: 199.0
click at [86, 177] on div "EARL LES VERGERS DE LACAPERANIE 1 263,60 € Relance en 4 plans Niveau 1 prévue d…" at bounding box center [242, 200] width 355 height 66
copy div "EARL LES VERGERS DE LACAPERANIE"
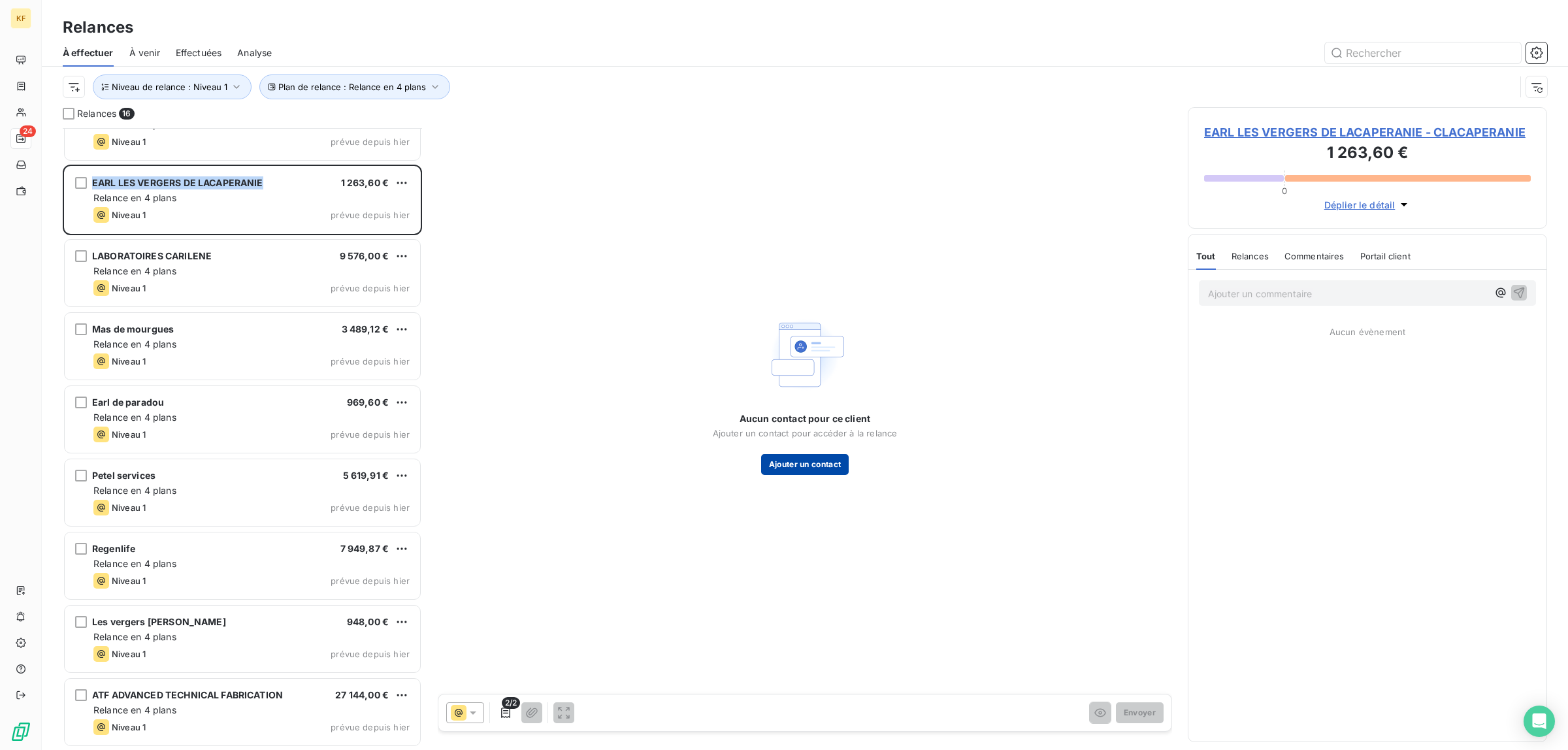
click at [789, 458] on button "Ajouter un contact" at bounding box center [804, 464] width 88 height 20
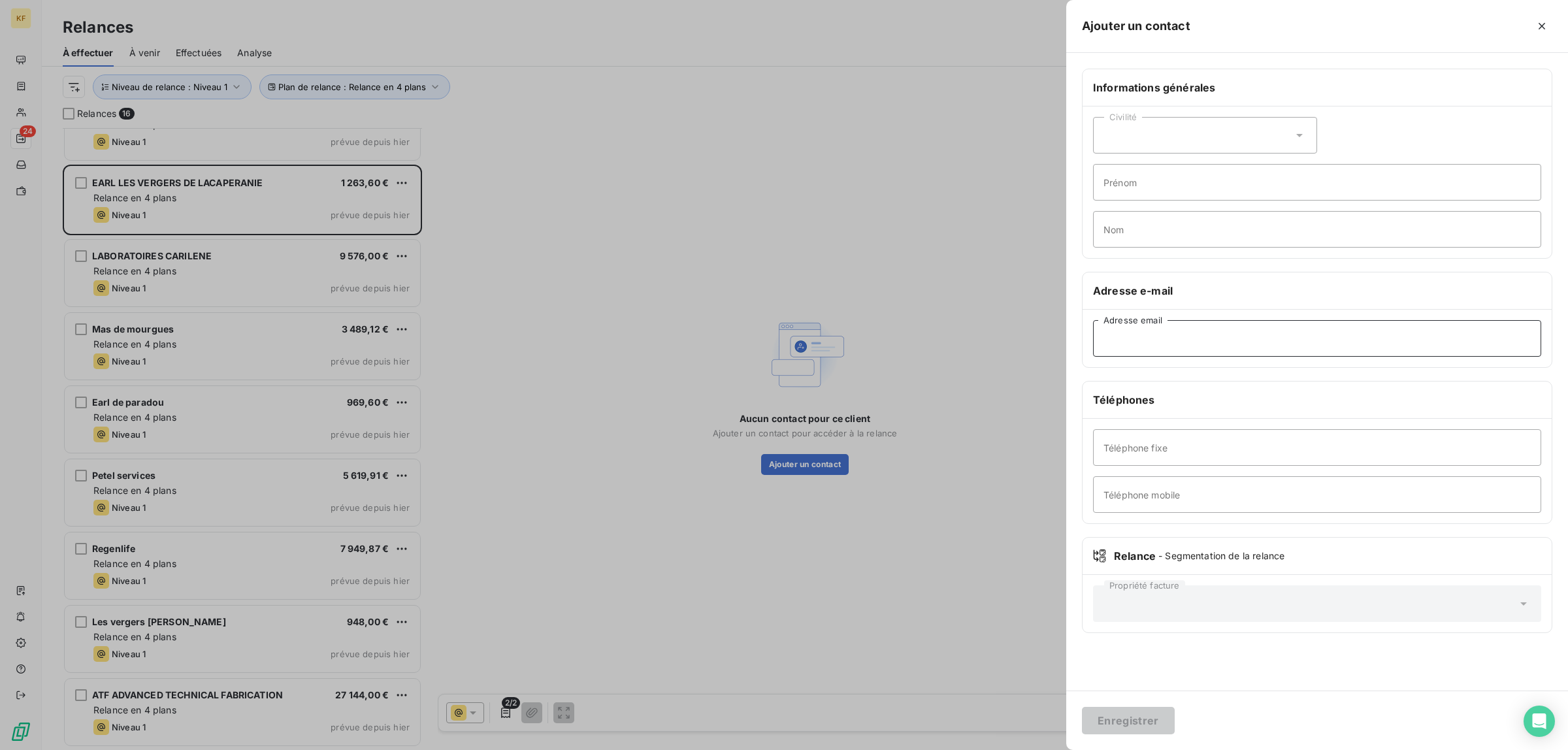
click at [1144, 344] on input "Adresse email" at bounding box center [1317, 338] width 449 height 37
paste input "[EMAIL_ADDRESS][DOMAIN_NAME]"
type input "[EMAIL_ADDRESS][DOMAIN_NAME]"
drag, startPoint x: 1127, startPoint y: 726, endPoint x: 1123, endPoint y: 710, distance: 16.5
click at [1127, 726] on button "Enregistrer" at bounding box center [1127, 721] width 93 height 27
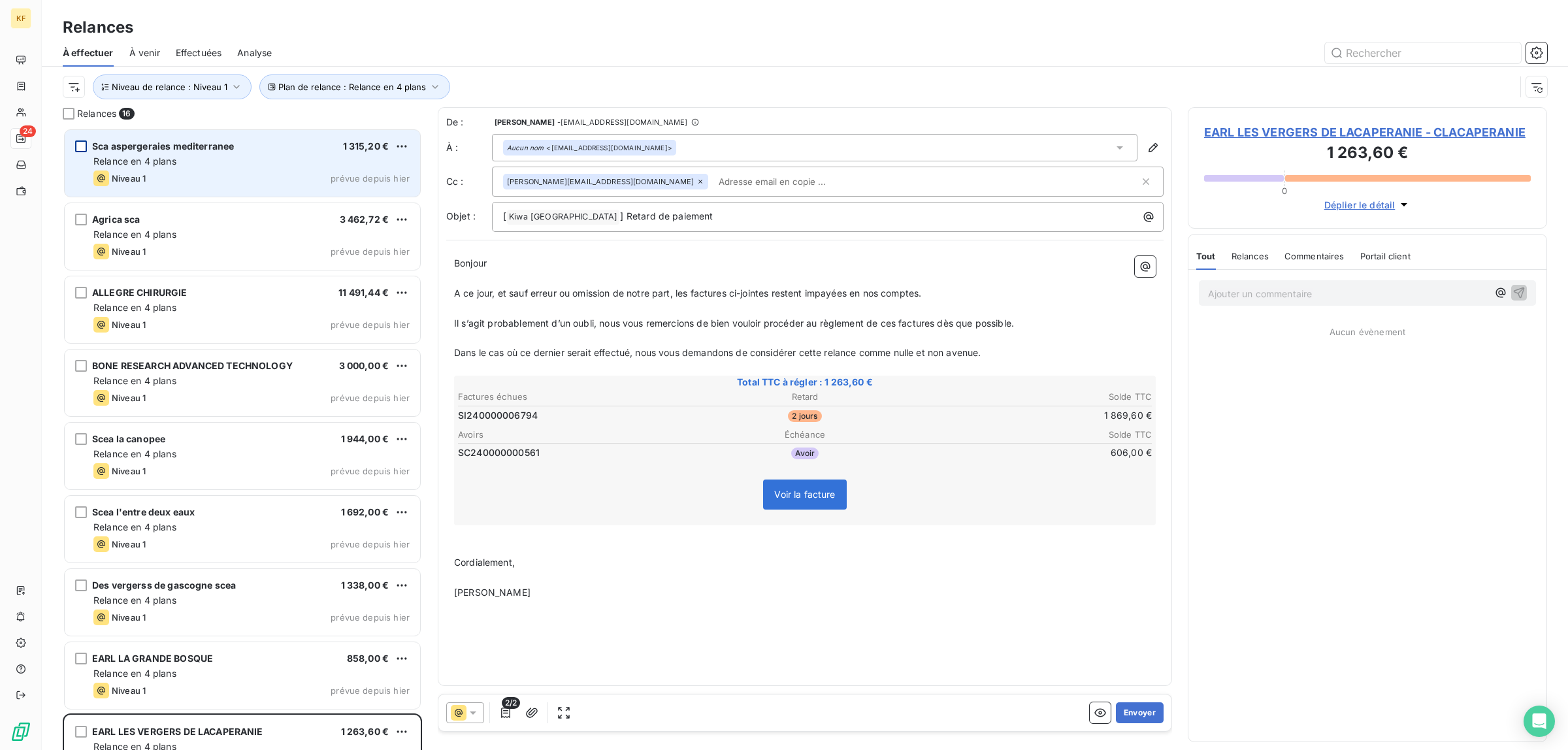
click at [85, 144] on div "grid" at bounding box center [81, 146] width 12 height 12
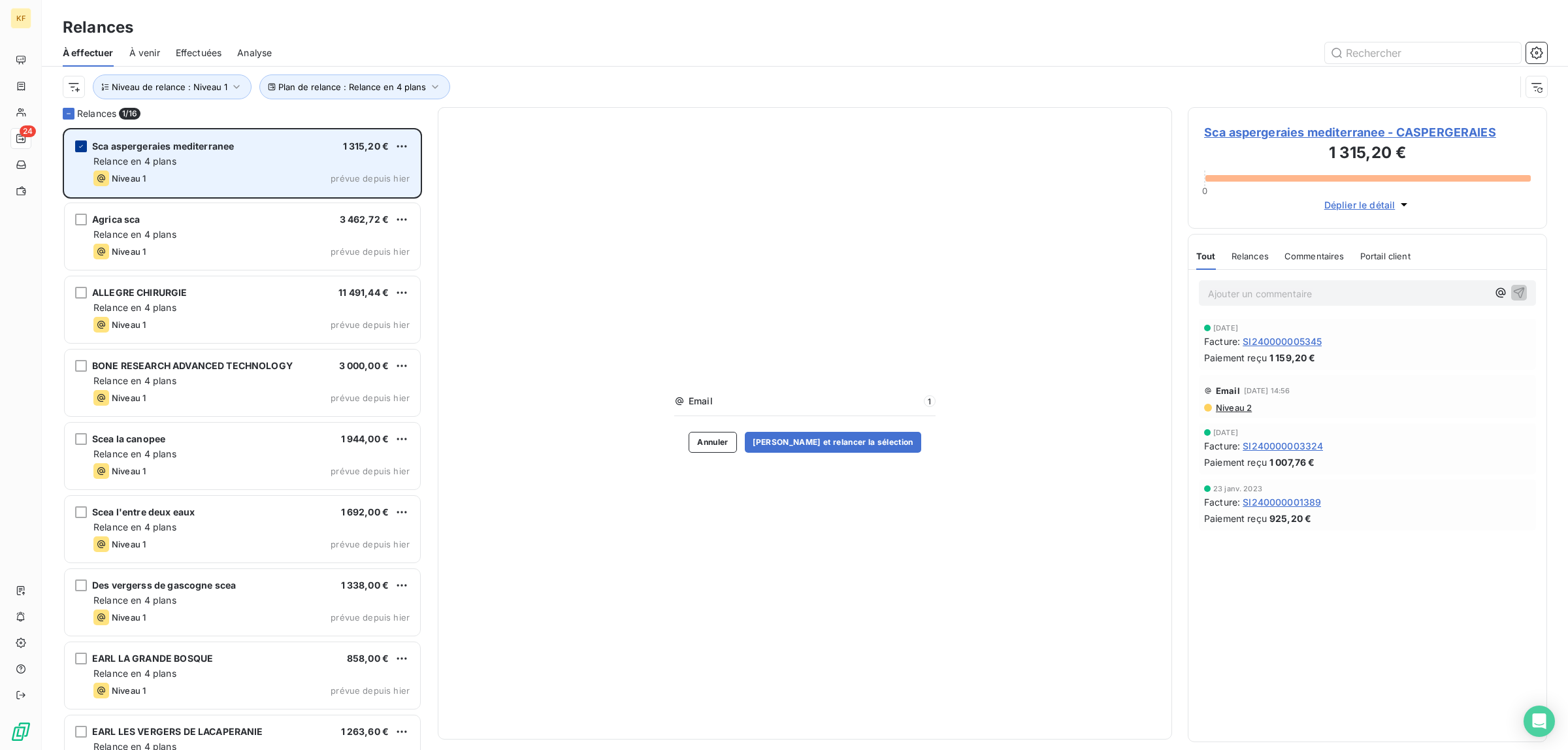
click at [80, 148] on icon "grid" at bounding box center [81, 146] width 8 height 8
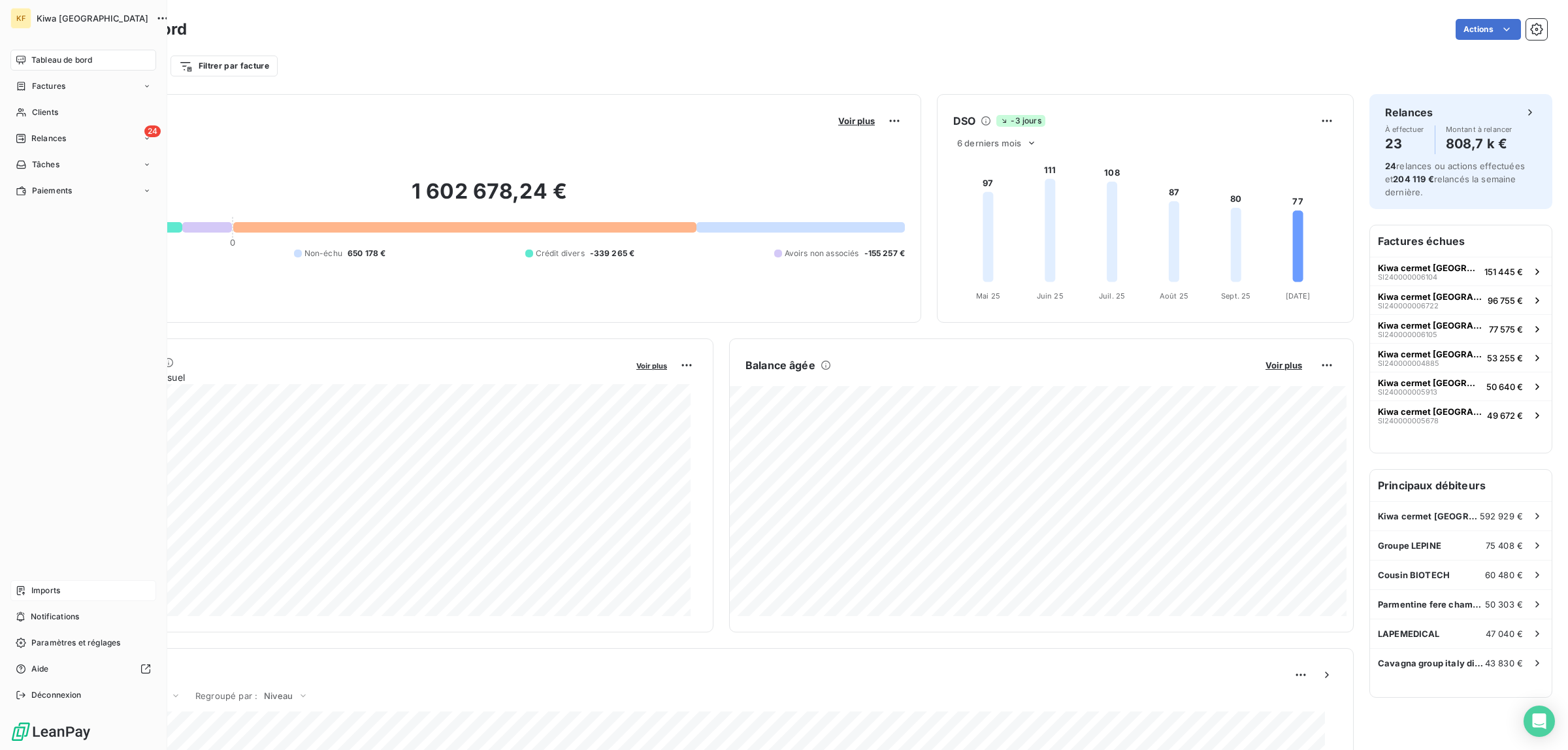
click at [46, 599] on div "Imports" at bounding box center [83, 590] width 145 height 20
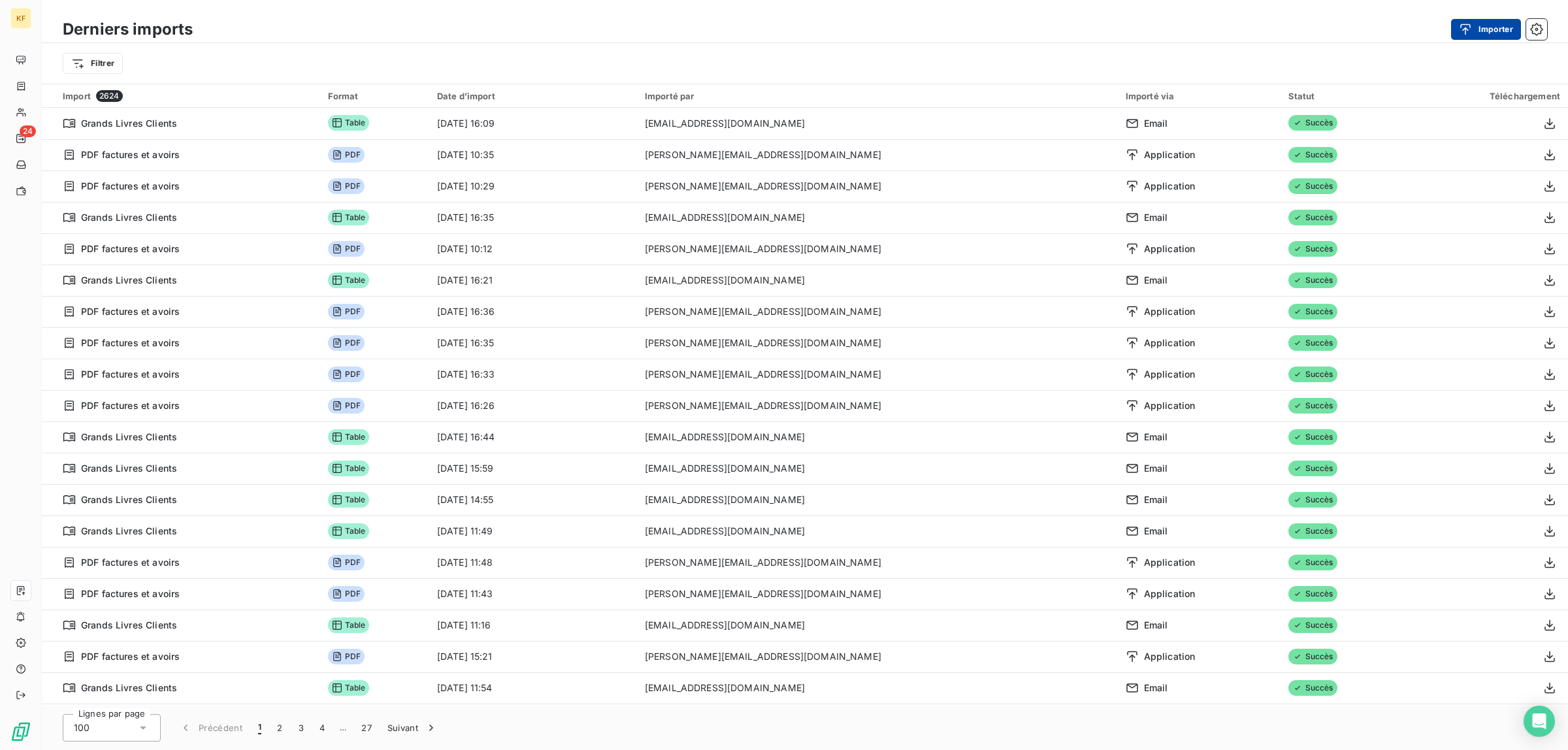
click at [1477, 30] on div "button" at bounding box center [1469, 28] width 20 height 13
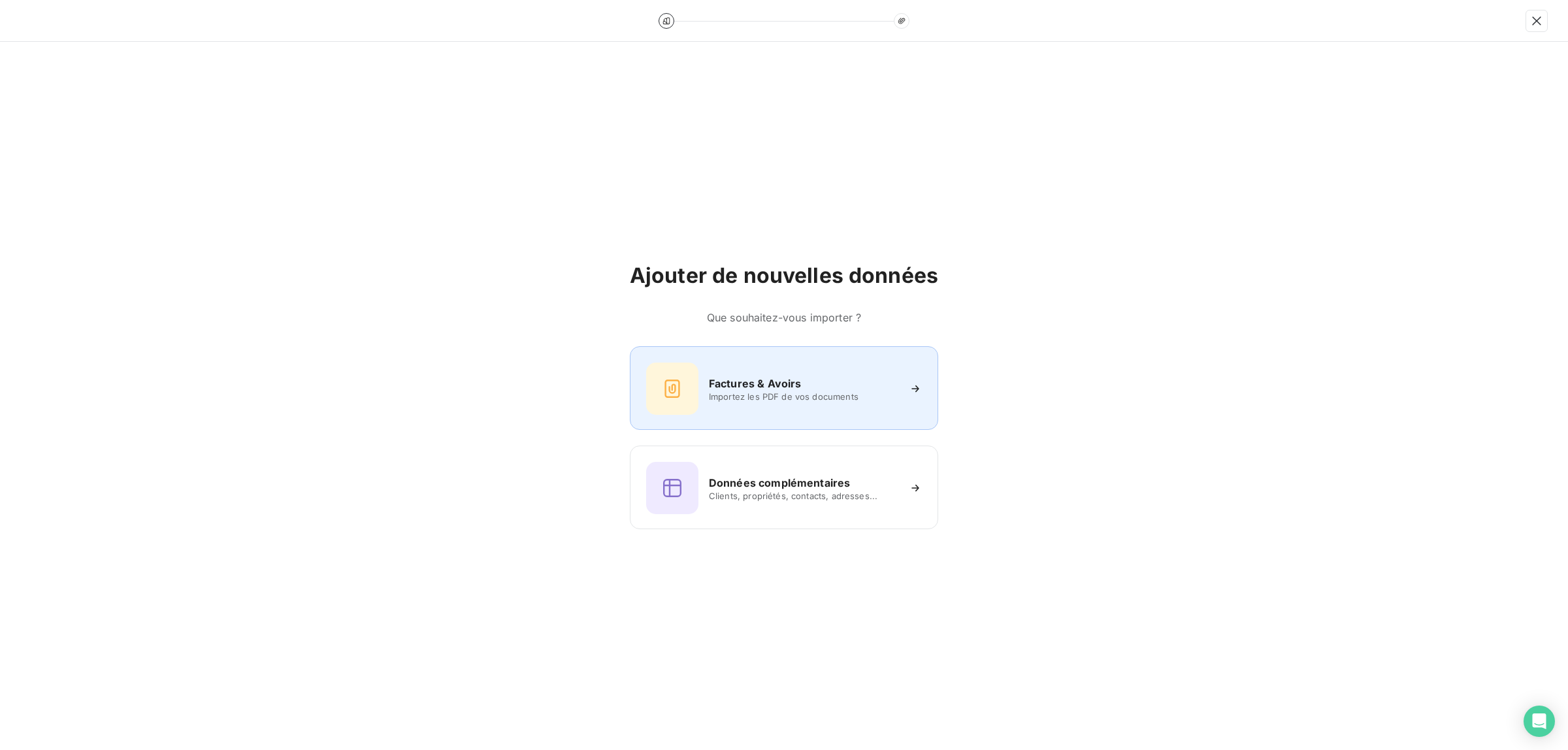
click at [791, 404] on div "Factures & Avoirs Importez les PDF de vos documents" at bounding box center [784, 389] width 276 height 53
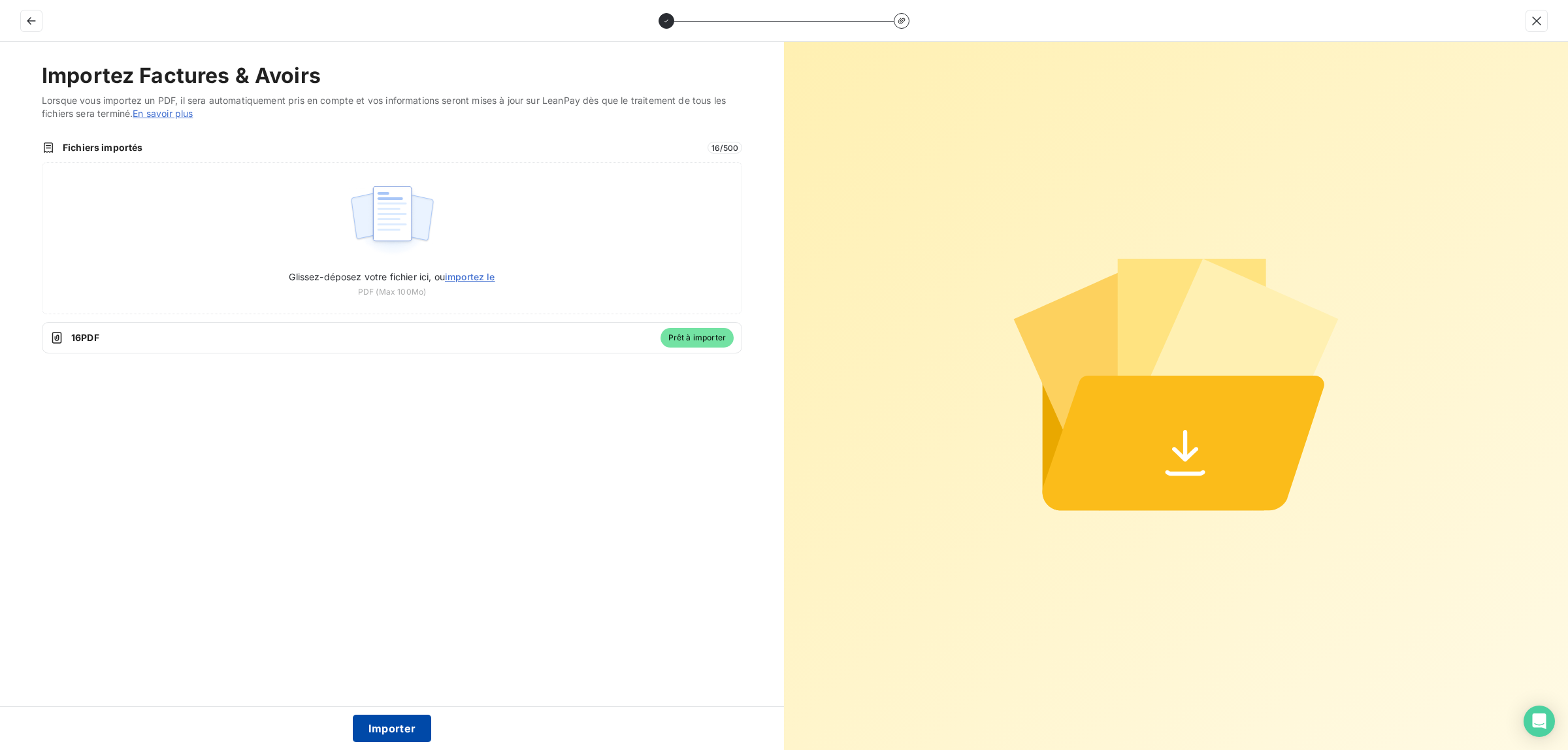
click at [372, 722] on button "Importer" at bounding box center [392, 729] width 79 height 27
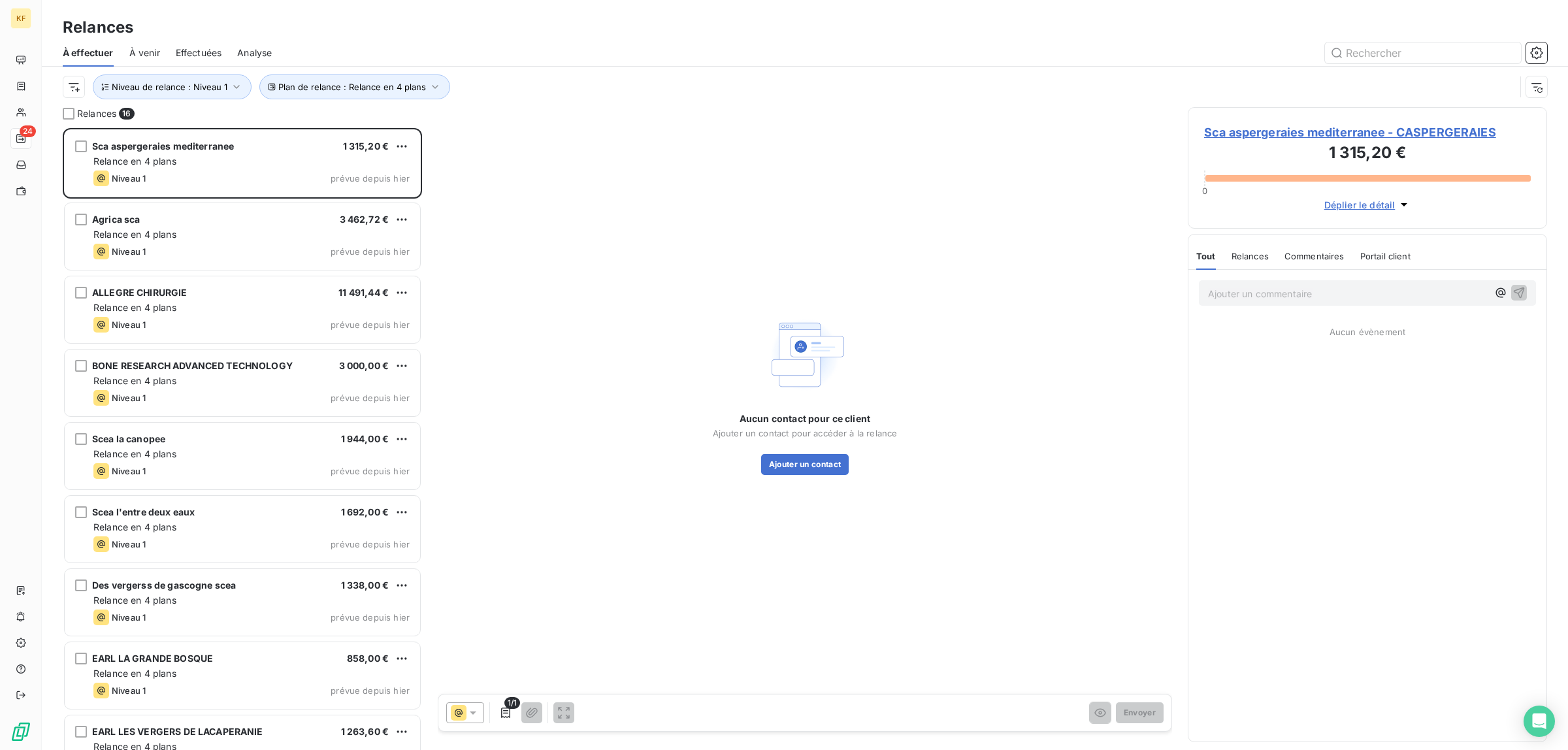
scroll to position [610, 347]
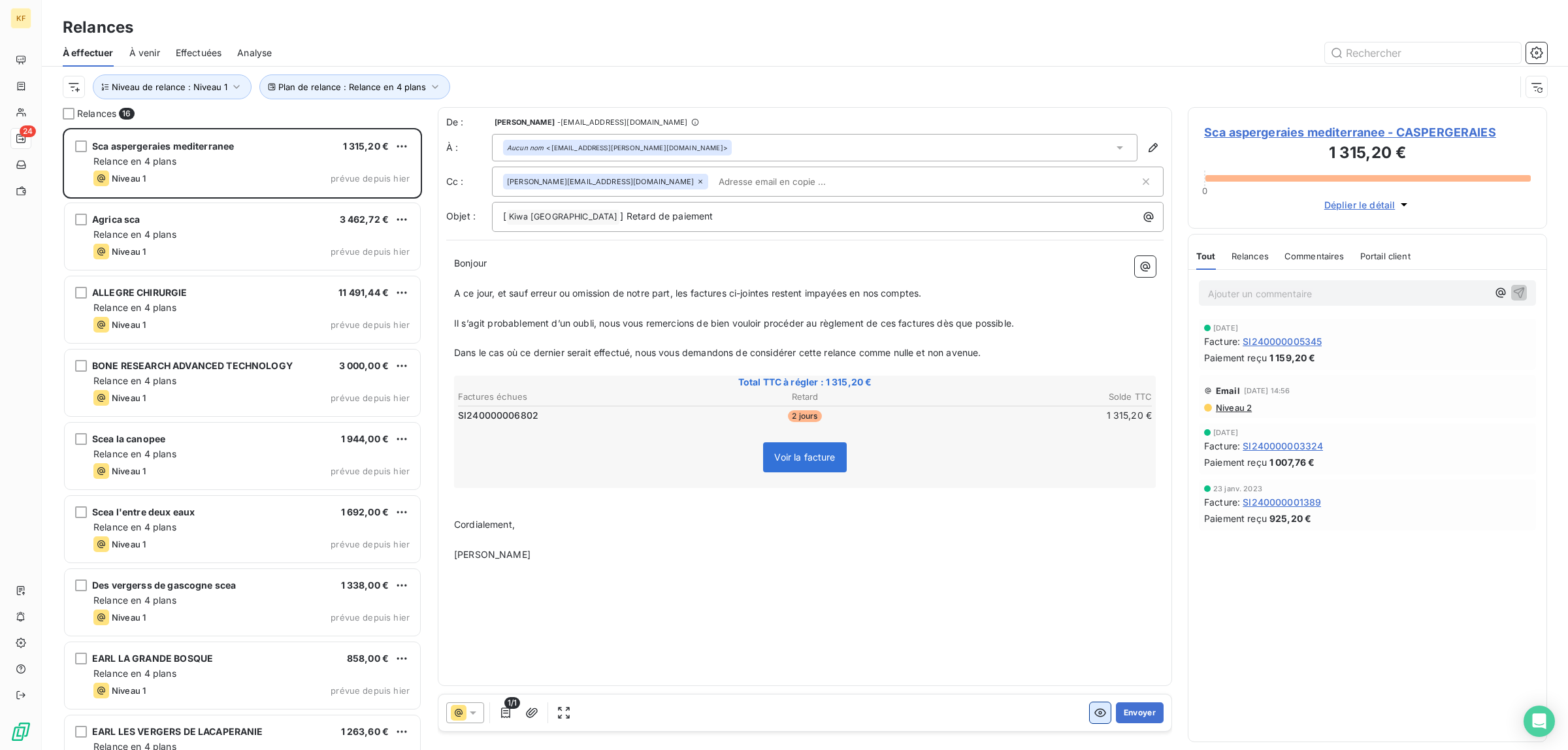
click at [1095, 717] on icon "button" at bounding box center [1099, 712] width 13 height 13
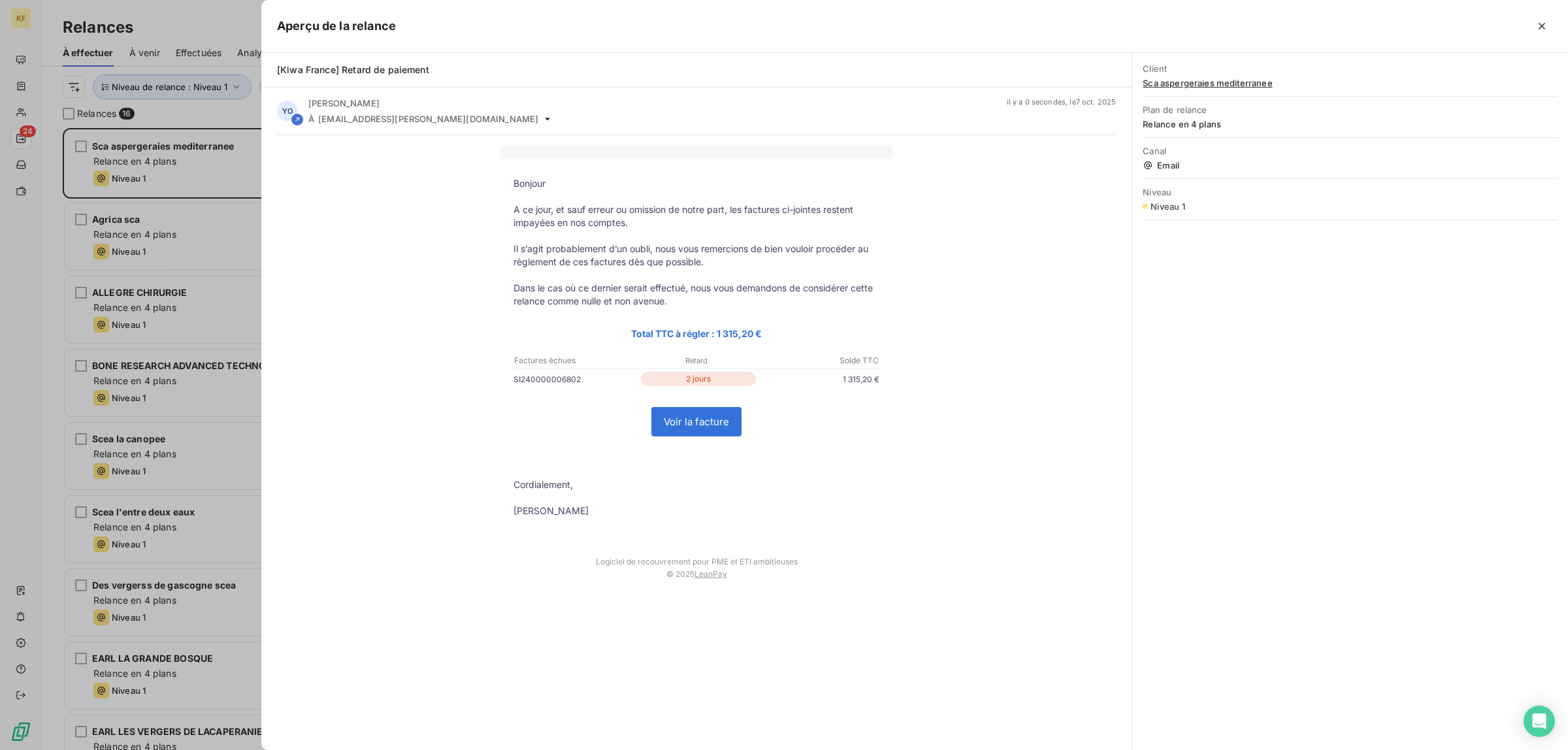
click at [704, 425] on link "Voir la facture" at bounding box center [696, 421] width 89 height 28
click at [33, 299] on div at bounding box center [784, 375] width 1568 height 750
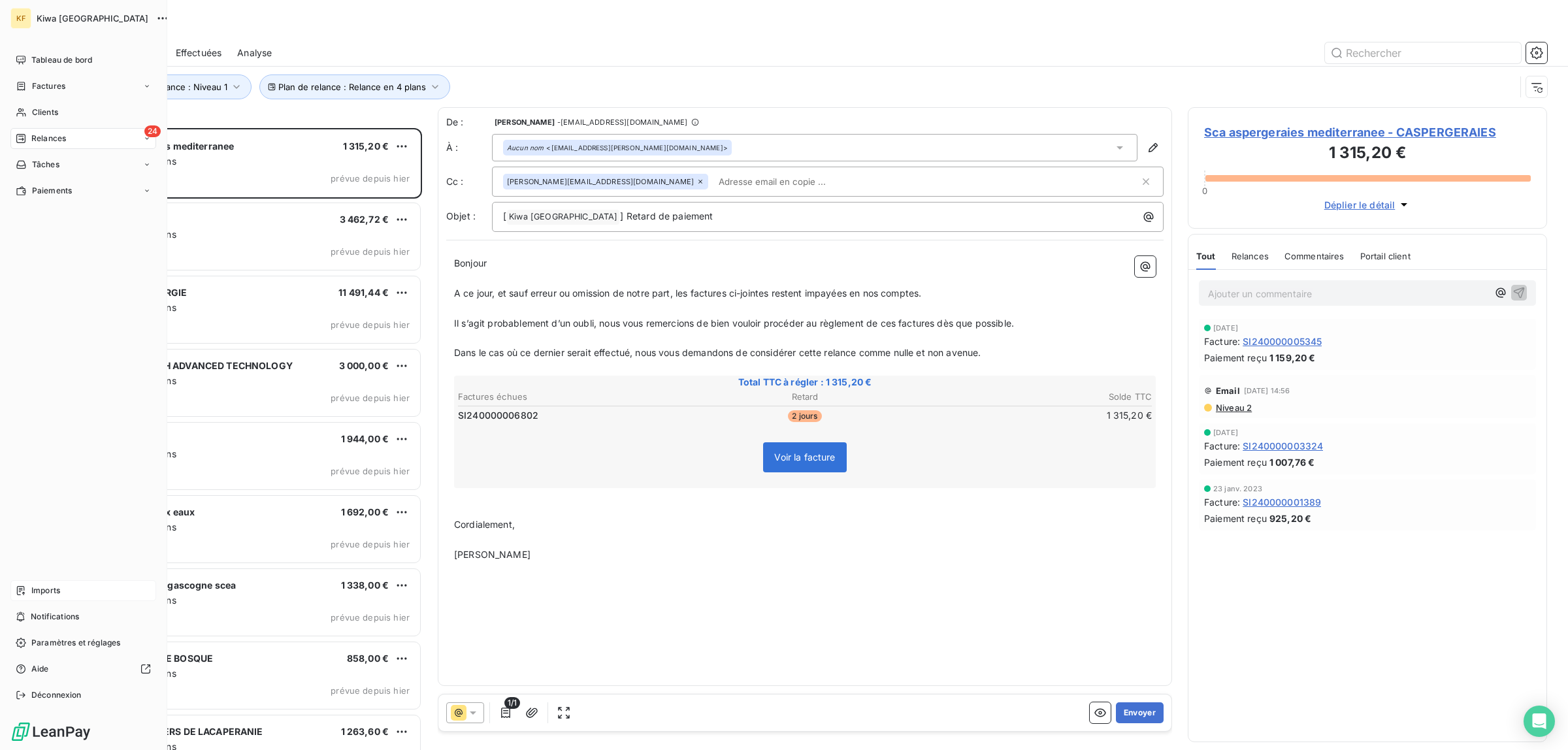
click at [48, 599] on div "Imports" at bounding box center [83, 590] width 145 height 20
